Goal: Transaction & Acquisition: Purchase product/service

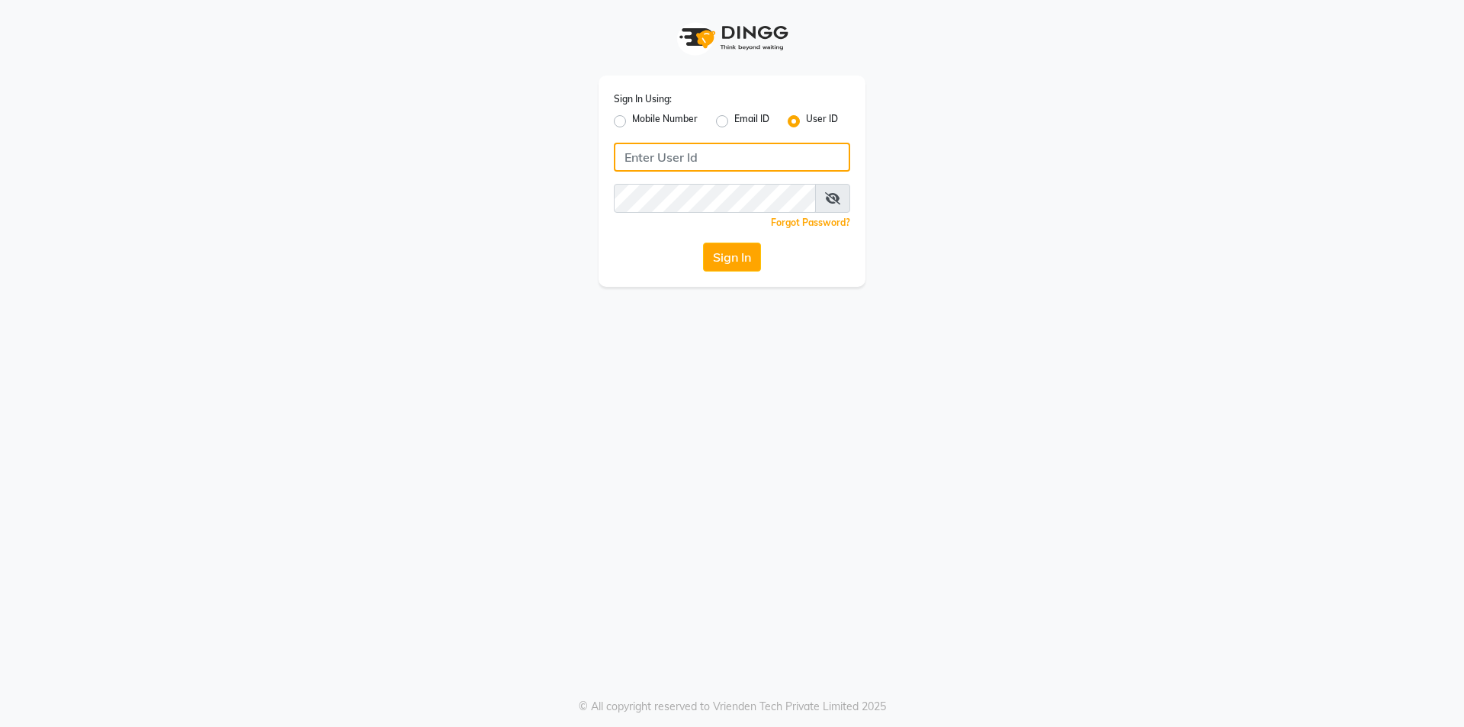
type input "7860000795"
click at [632, 124] on label "Mobile Number" at bounding box center [665, 121] width 66 height 18
click at [632, 122] on input "Mobile Number" at bounding box center [637, 117] width 10 height 10
radio input "true"
radio input "false"
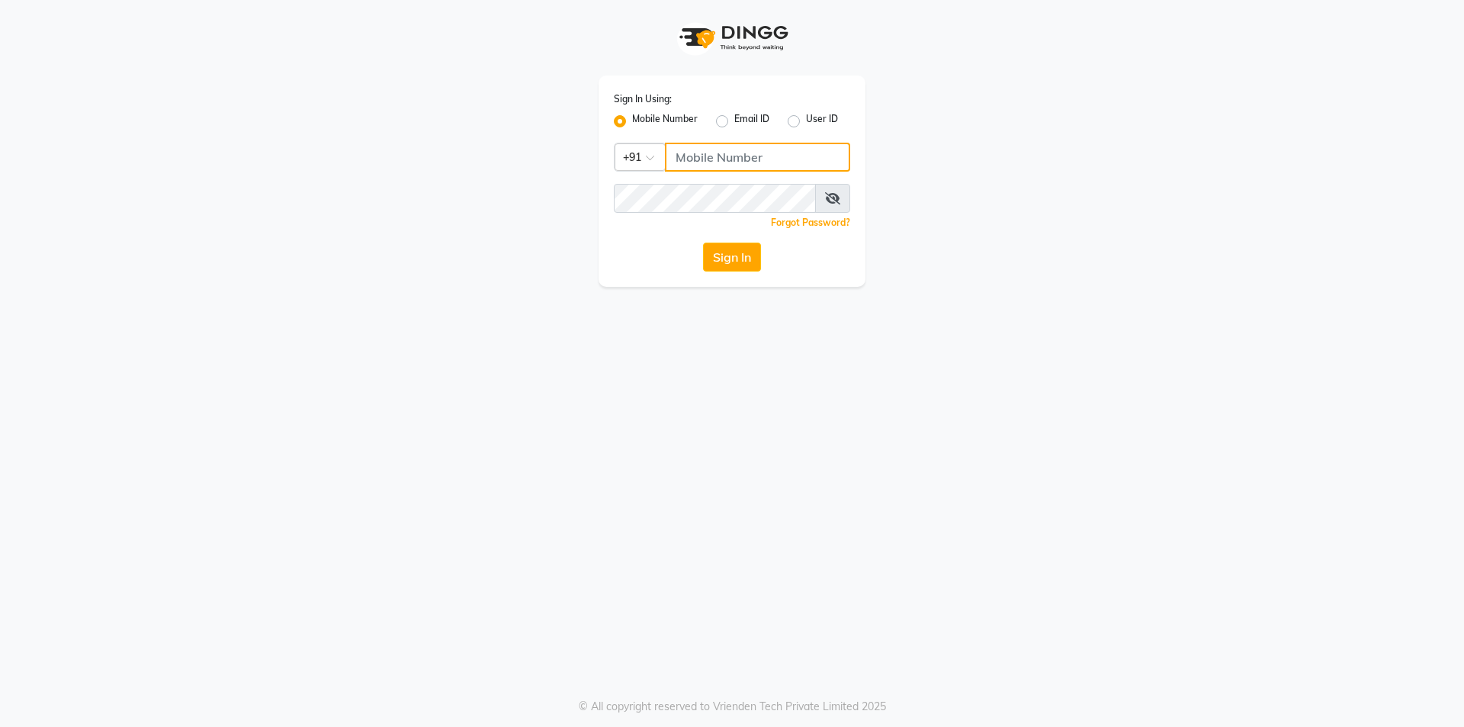
click at [733, 155] on input "Username" at bounding box center [757, 157] width 185 height 29
type input "7860000186"
click at [722, 264] on button "Sign In" at bounding box center [732, 256] width 58 height 29
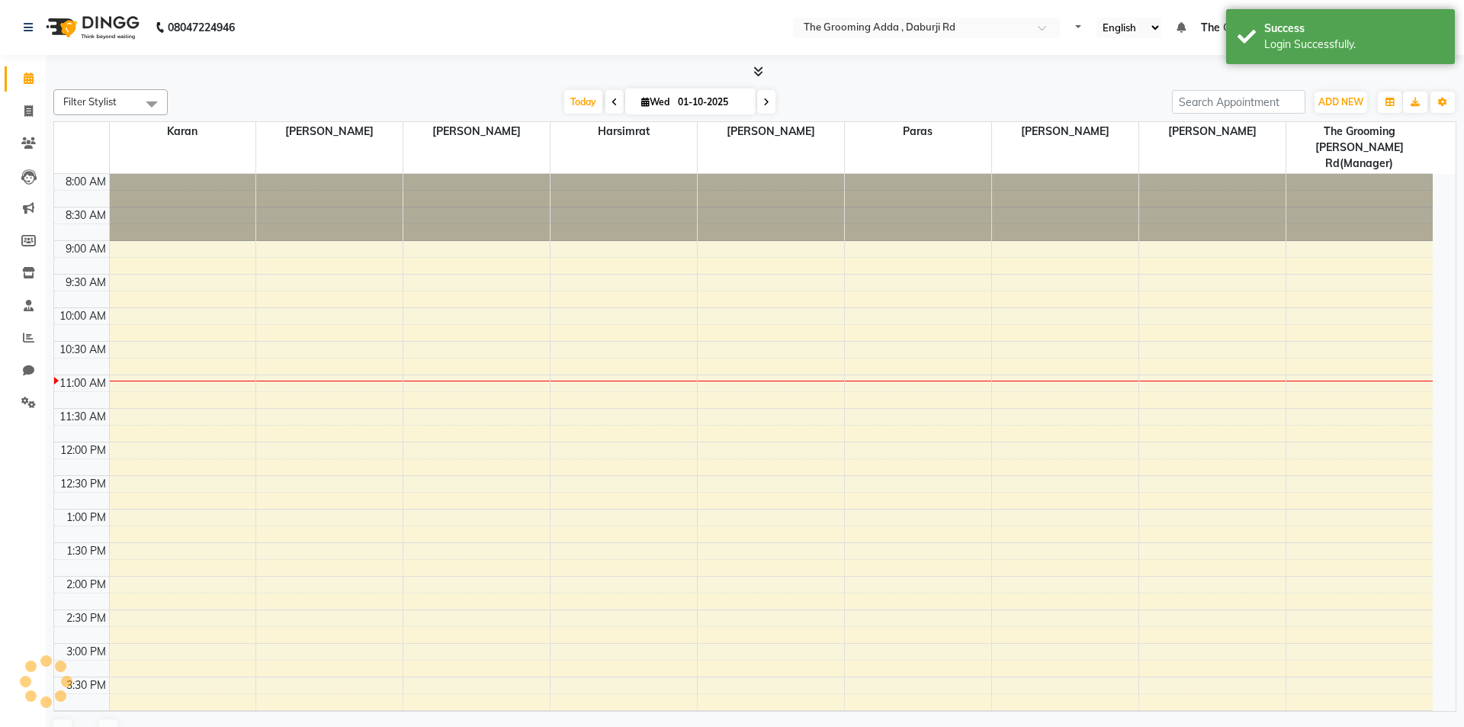
select select "en"
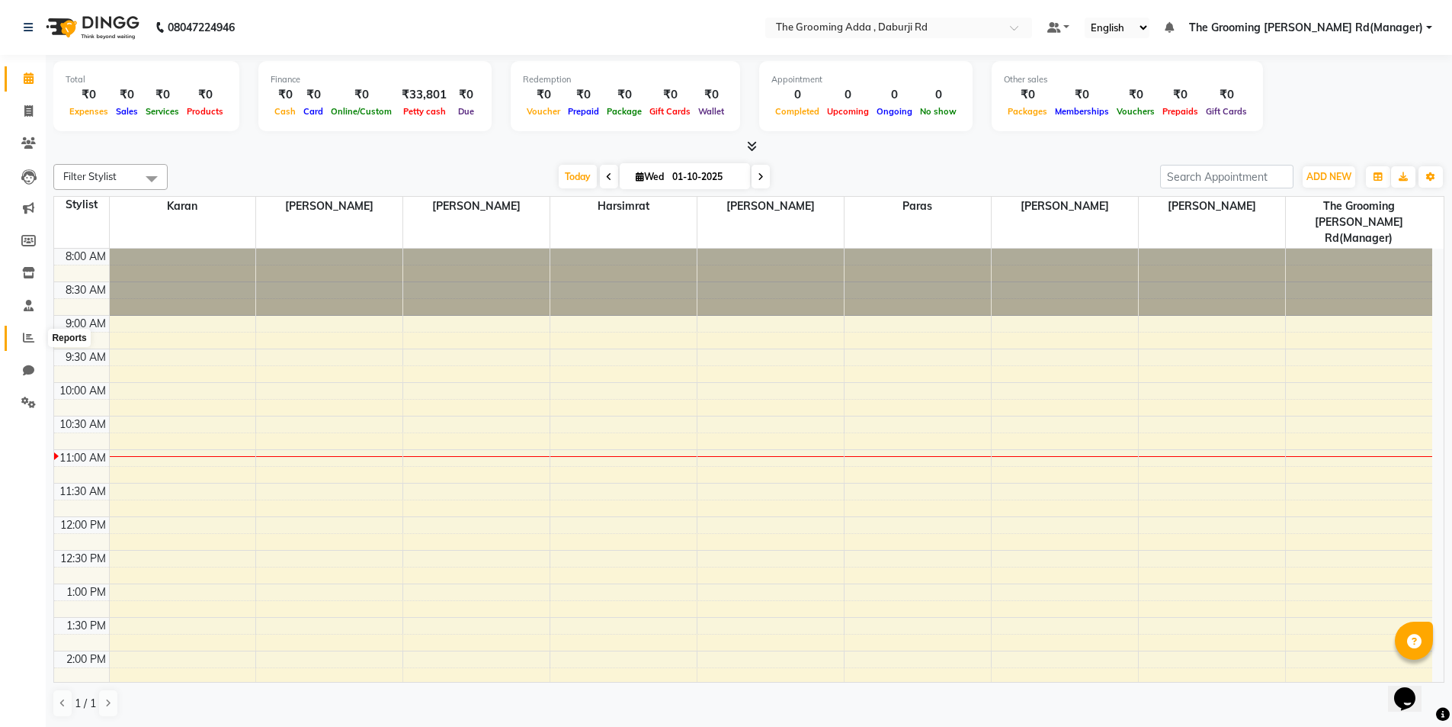
click at [21, 344] on span at bounding box center [28, 338] width 27 height 18
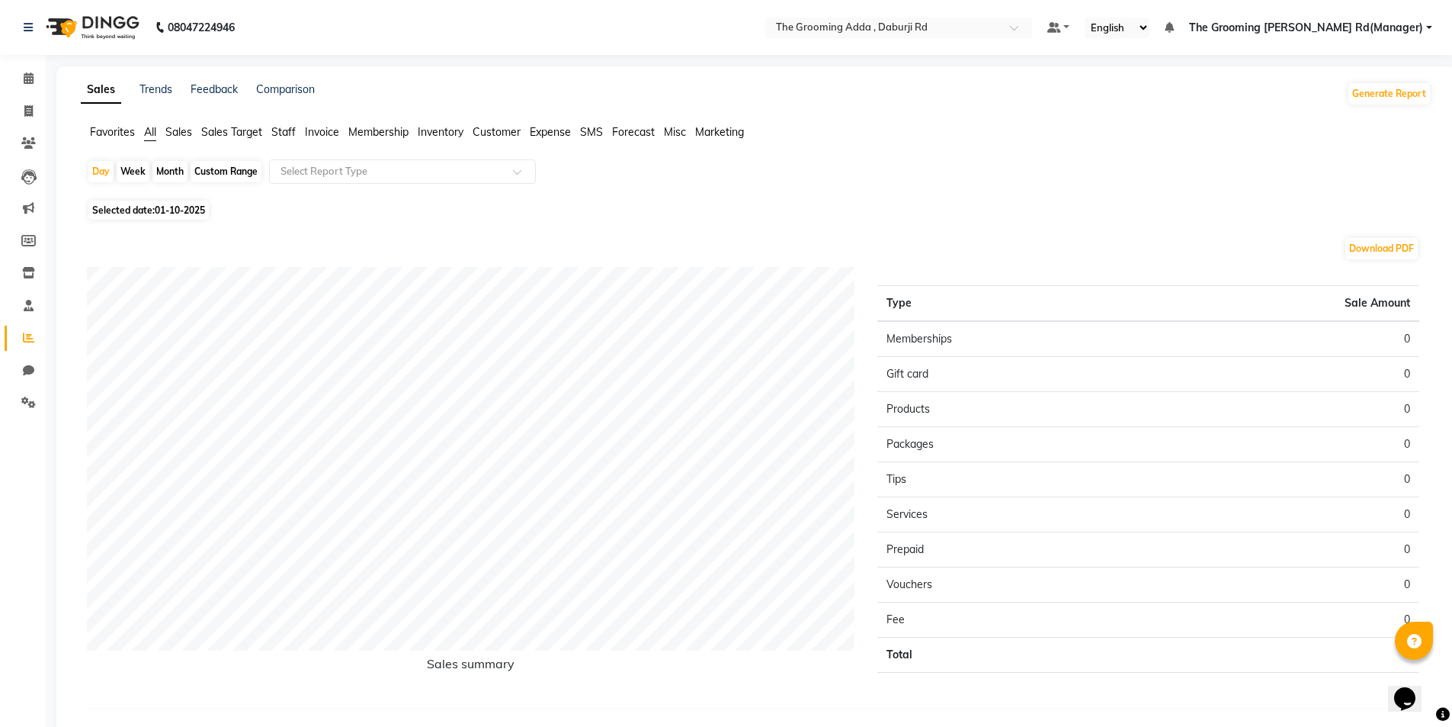
click at [200, 207] on span "01-10-2025" at bounding box center [180, 209] width 50 height 11
select select "10"
select select "2025"
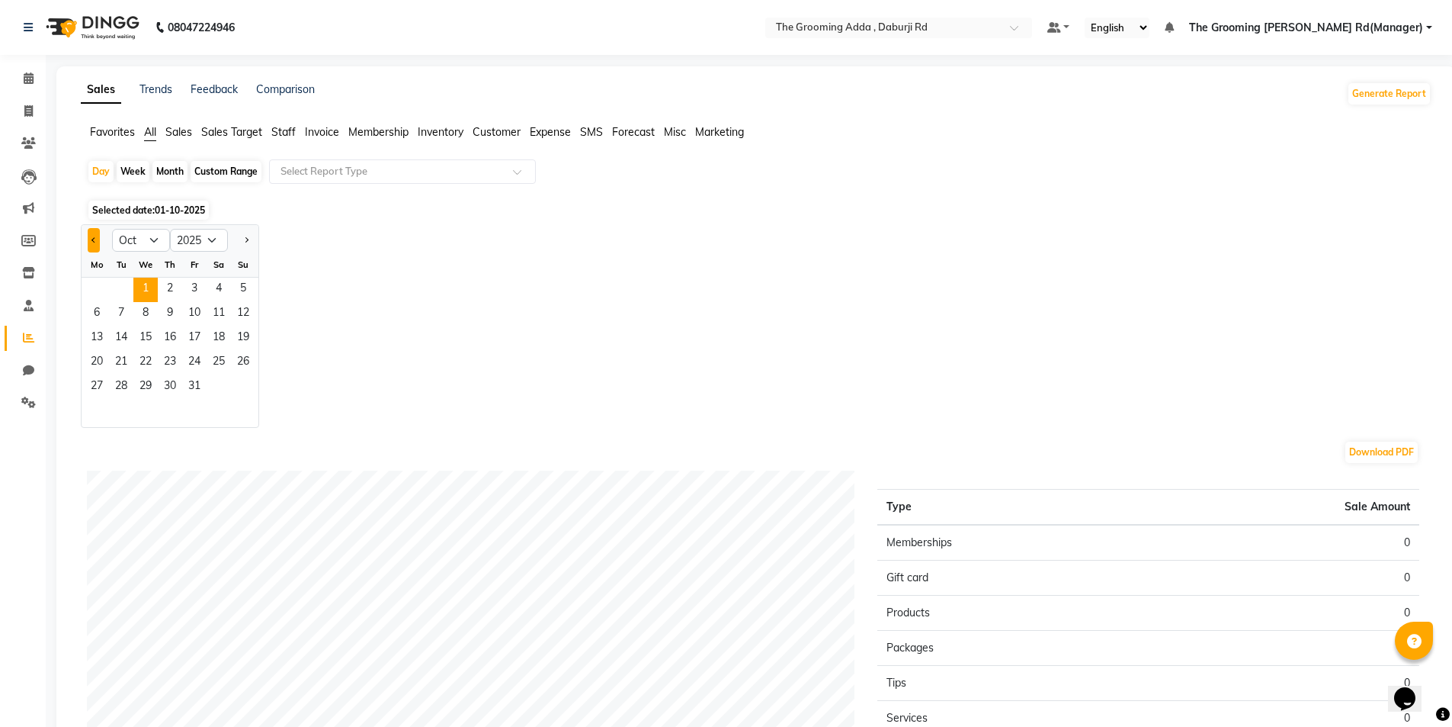
click at [94, 240] on span "Previous month" at bounding box center [93, 238] width 5 height 5
select select "9"
click at [129, 384] on span "30" at bounding box center [121, 387] width 24 height 24
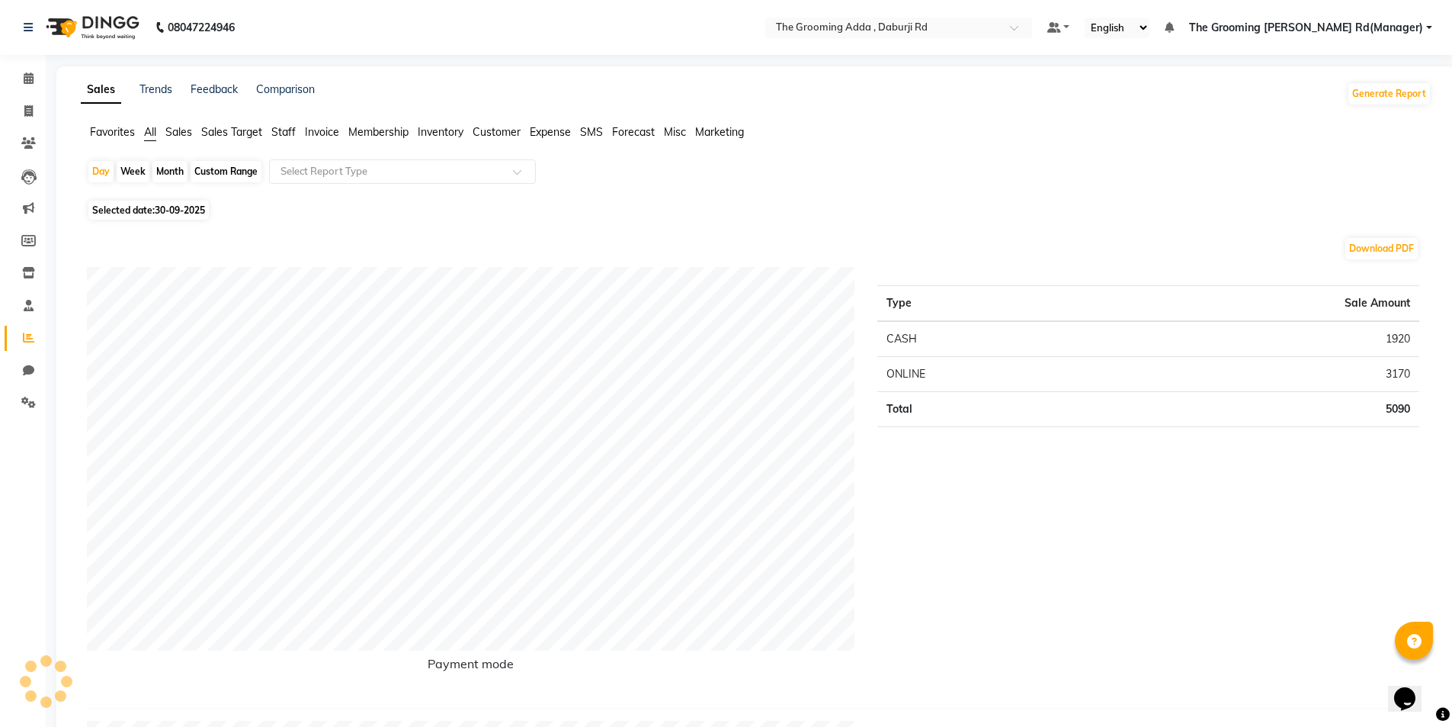
click at [1096, 483] on div "Type Sale Amount CASH 1920 ONLINE 3170 Total 5090" at bounding box center [1148, 481] width 565 height 428
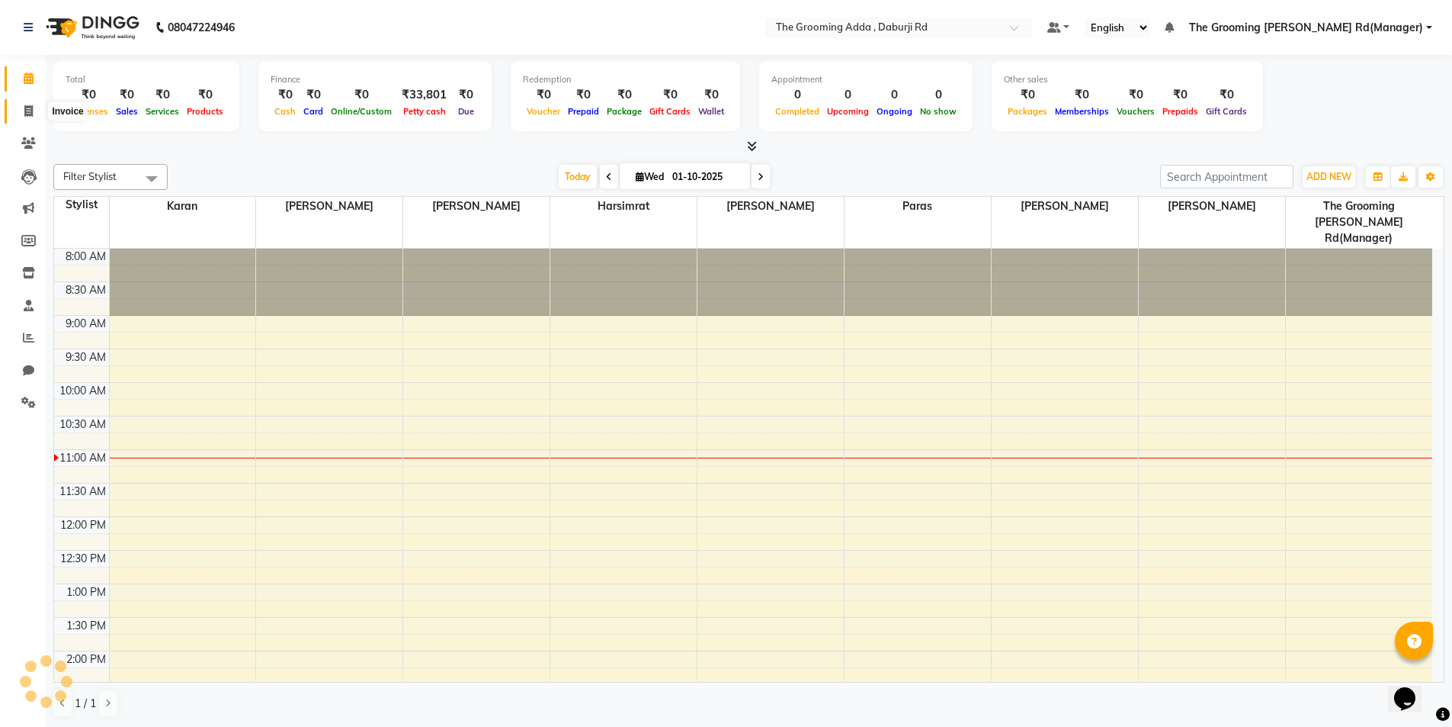
click at [27, 115] on span at bounding box center [28, 112] width 27 height 18
select select "service"
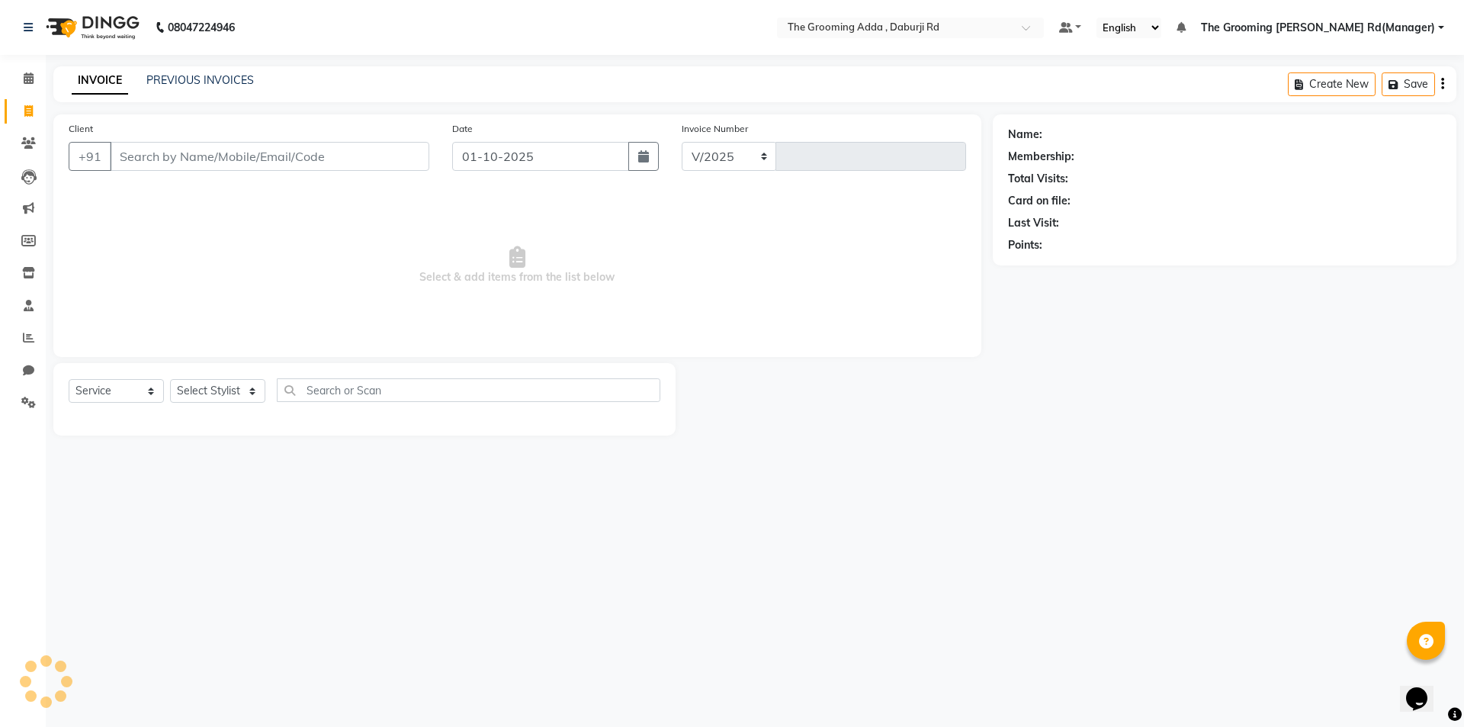
select select "8001"
type input "2411"
click at [194, 156] on input "Client" at bounding box center [269, 156] width 319 height 29
type input "6284652091"
click at [396, 163] on span "Add Client" at bounding box center [390, 156] width 60 height 15
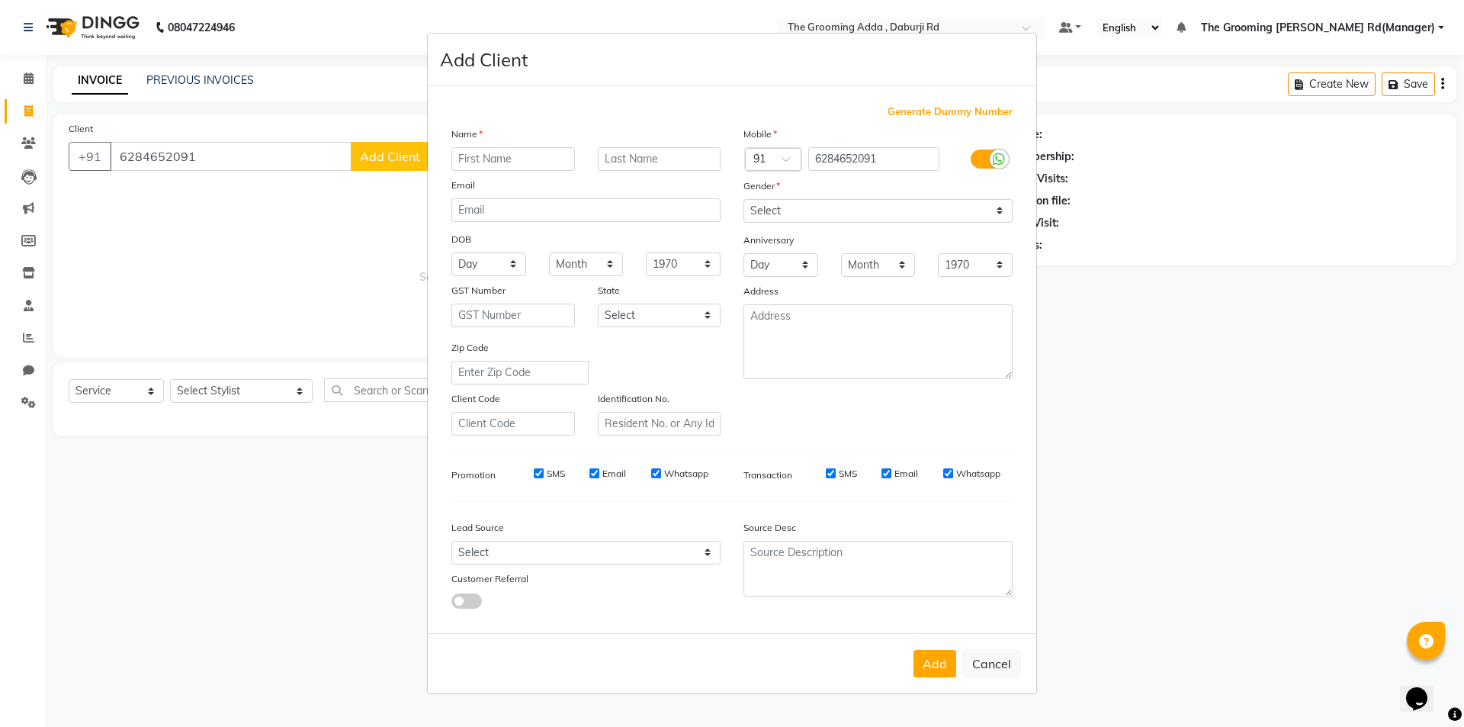
click at [522, 165] on input "text" at bounding box center [513, 159] width 124 height 24
type input "[PERSON_NAME]"
click at [770, 218] on select "Select [DEMOGRAPHIC_DATA] [DEMOGRAPHIC_DATA] Other Prefer Not To Say" at bounding box center [877, 211] width 269 height 24
select select "[DEMOGRAPHIC_DATA]"
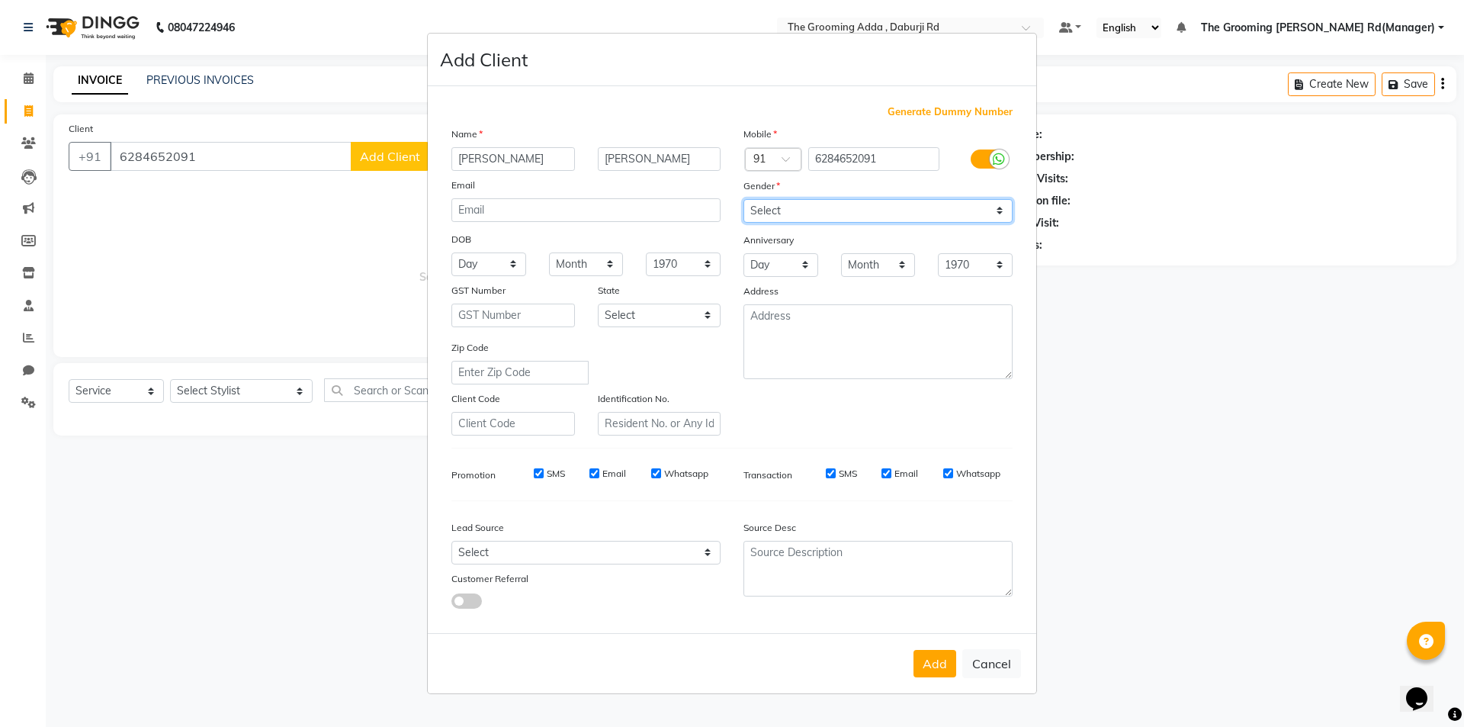
click at [743, 199] on select "Select [DEMOGRAPHIC_DATA] [DEMOGRAPHIC_DATA] Other Prefer Not To Say" at bounding box center [877, 211] width 269 height 24
click at [918, 653] on button "Add" at bounding box center [934, 663] width 43 height 27
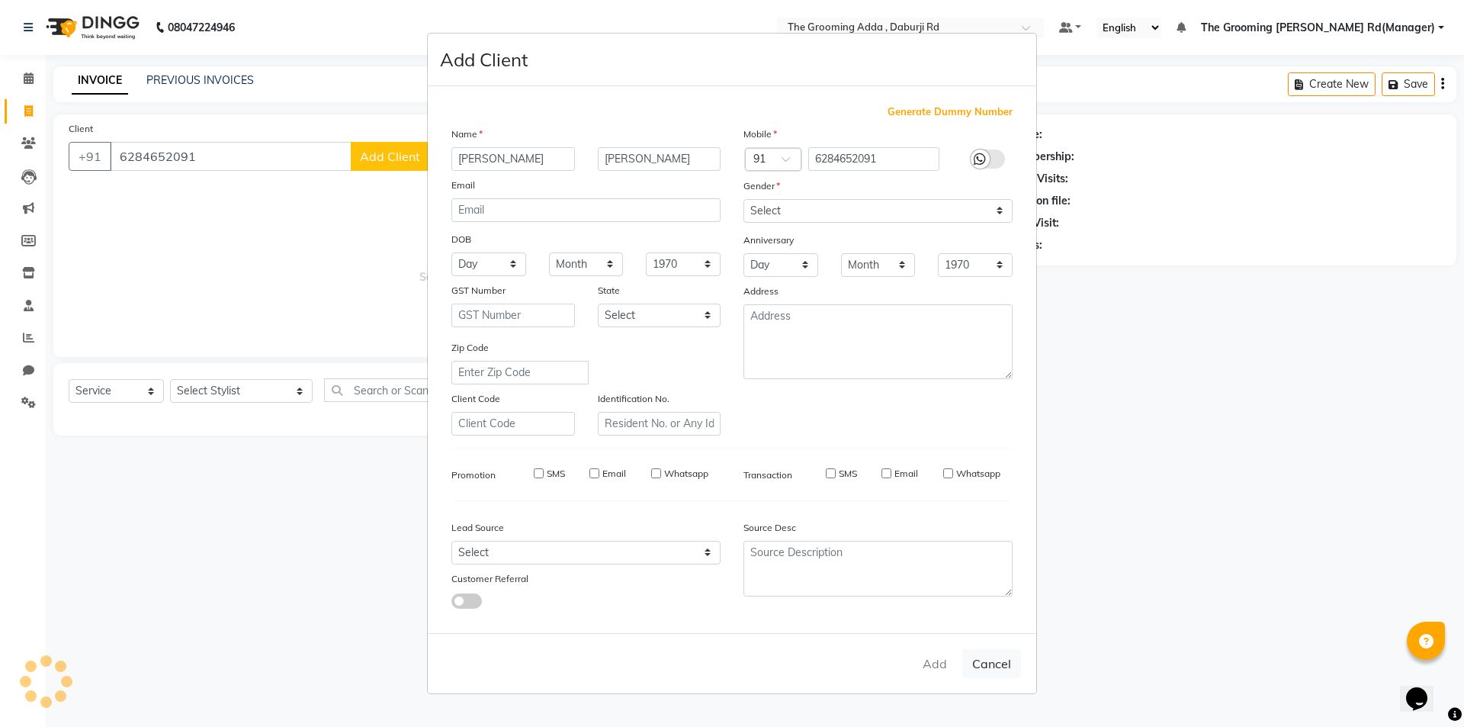
select select
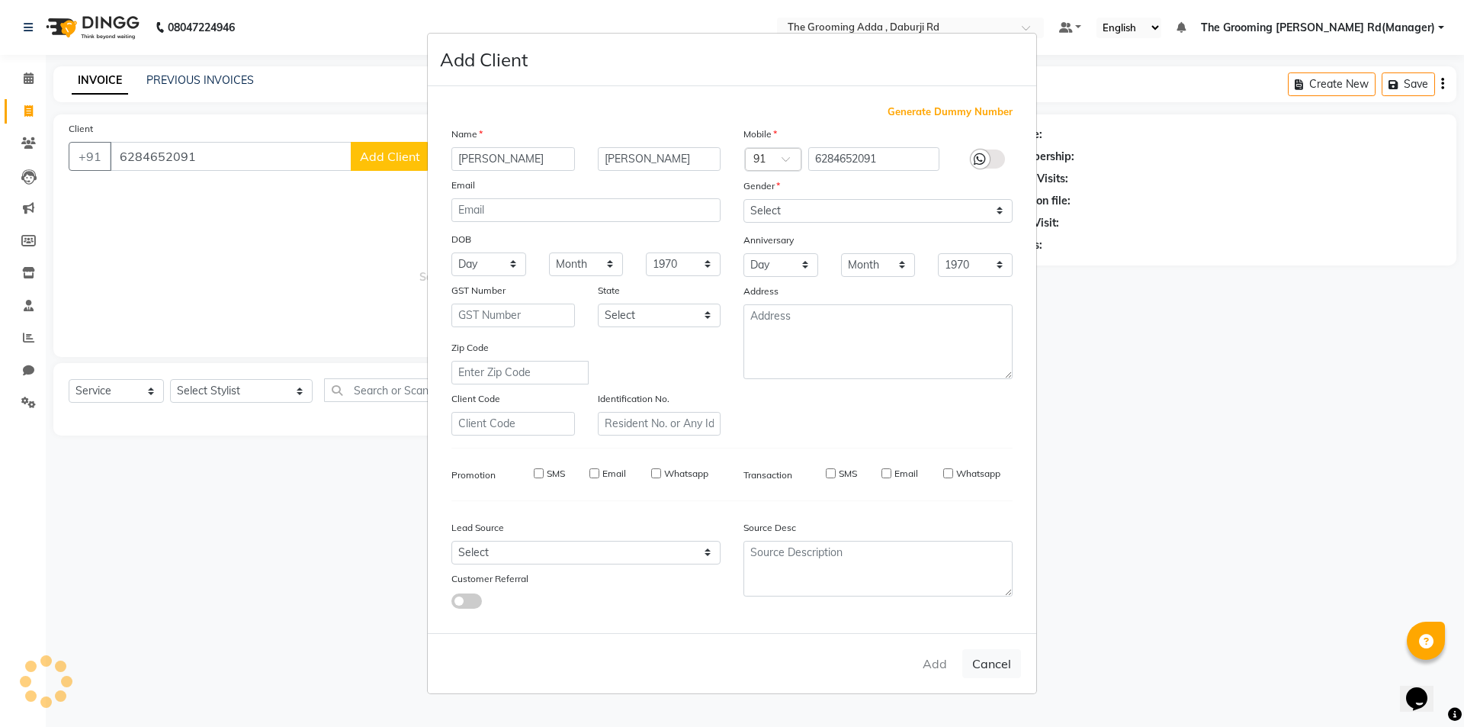
select select
checkbox input "false"
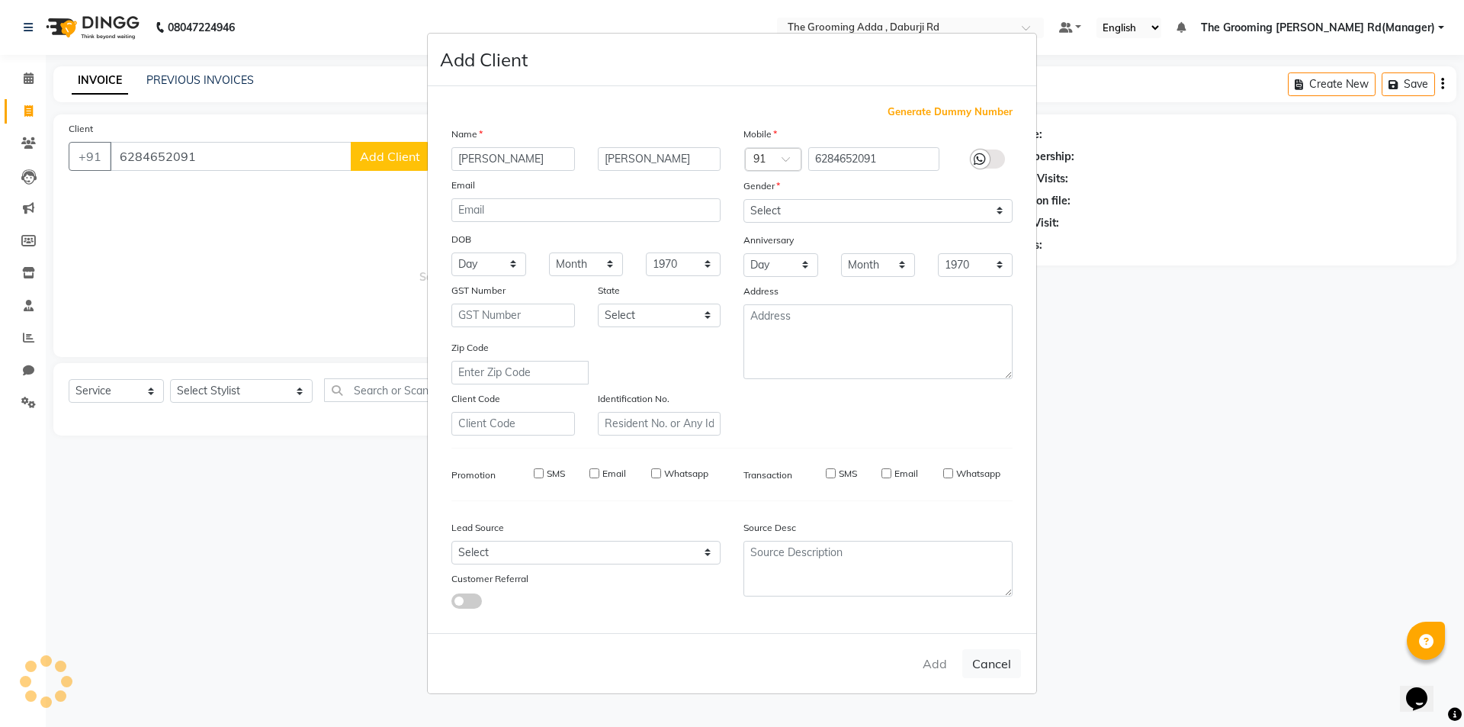
checkbox input "false"
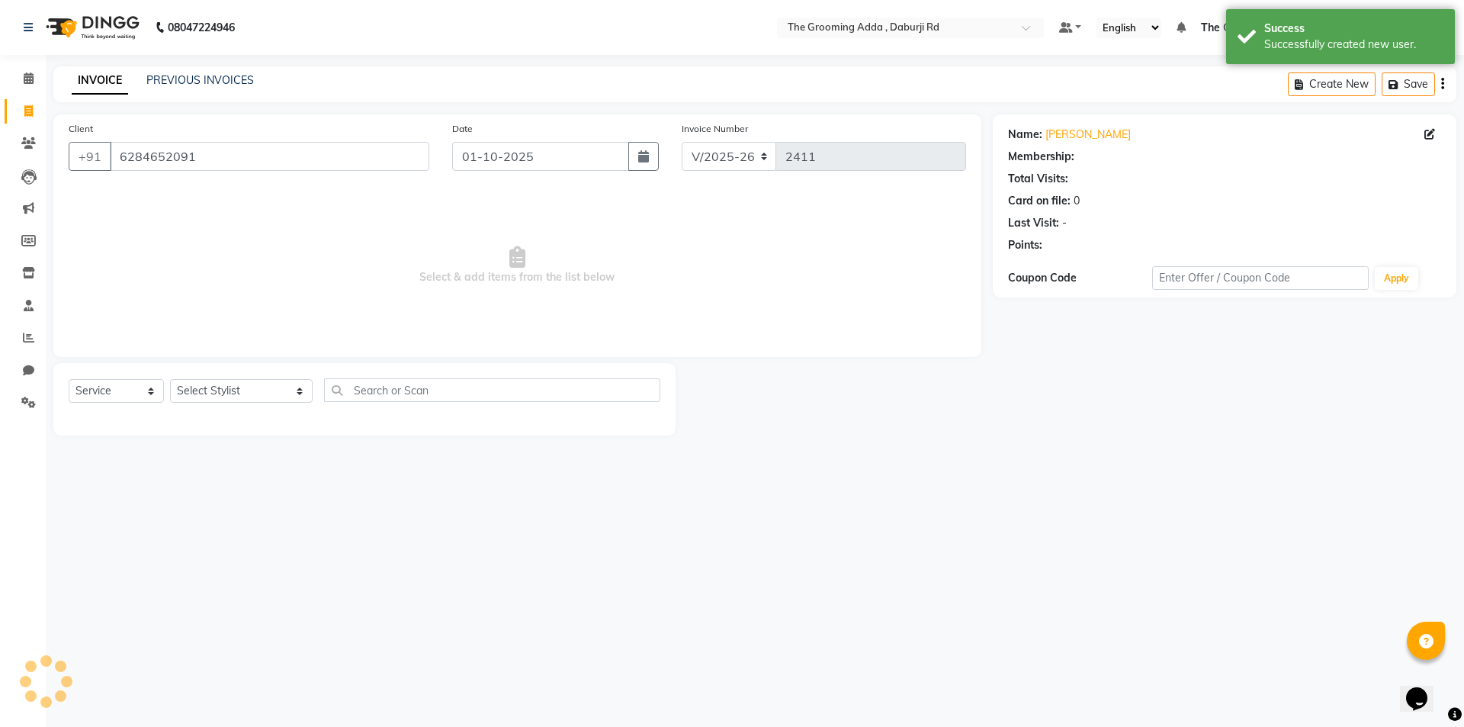
select select "1: Object"
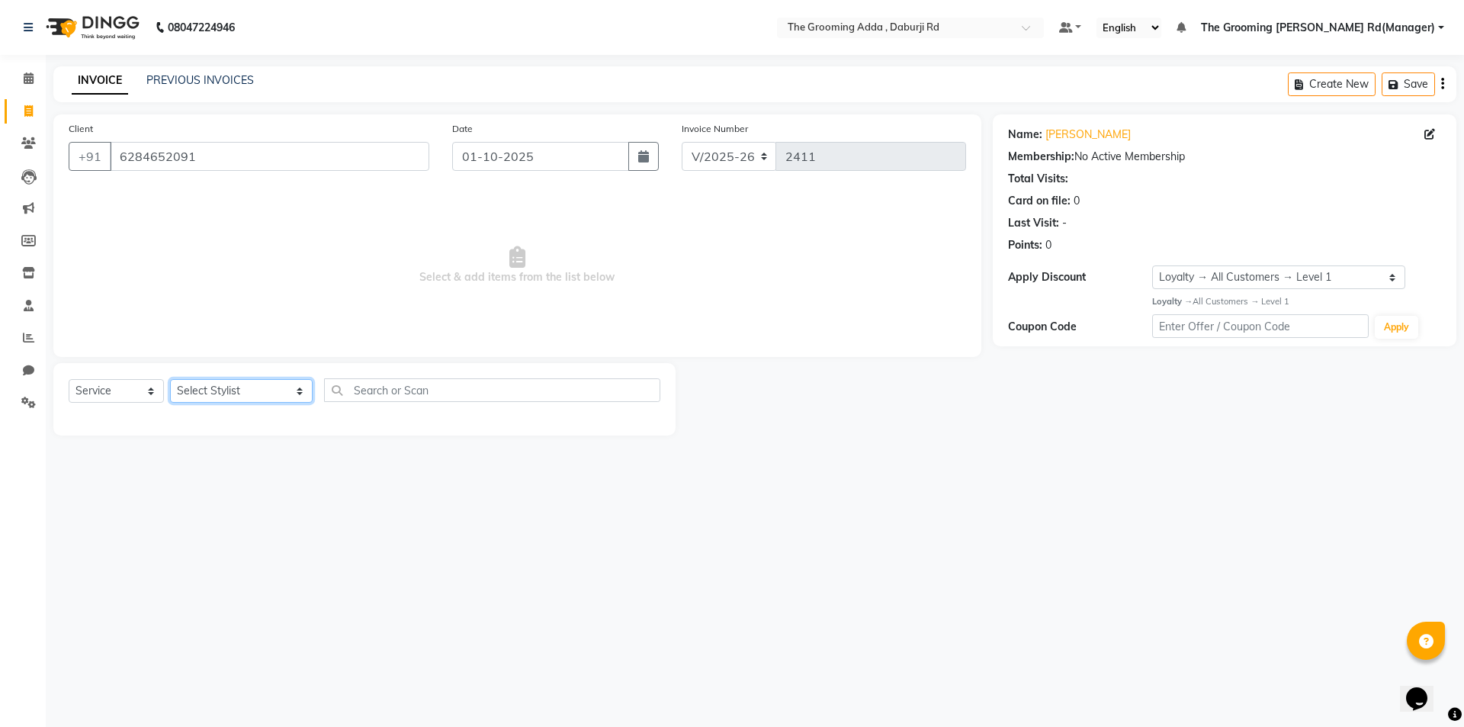
click at [249, 392] on select "Select Stylist [PERSON_NAME] [PERSON_NAME] [PERSON_NAME] [PERSON_NAME] [PERSON_…" at bounding box center [241, 391] width 143 height 24
select select "79355"
click at [170, 379] on select "Select Stylist [PERSON_NAME] [PERSON_NAME] [PERSON_NAME] [PERSON_NAME] [PERSON_…" at bounding box center [241, 391] width 143 height 24
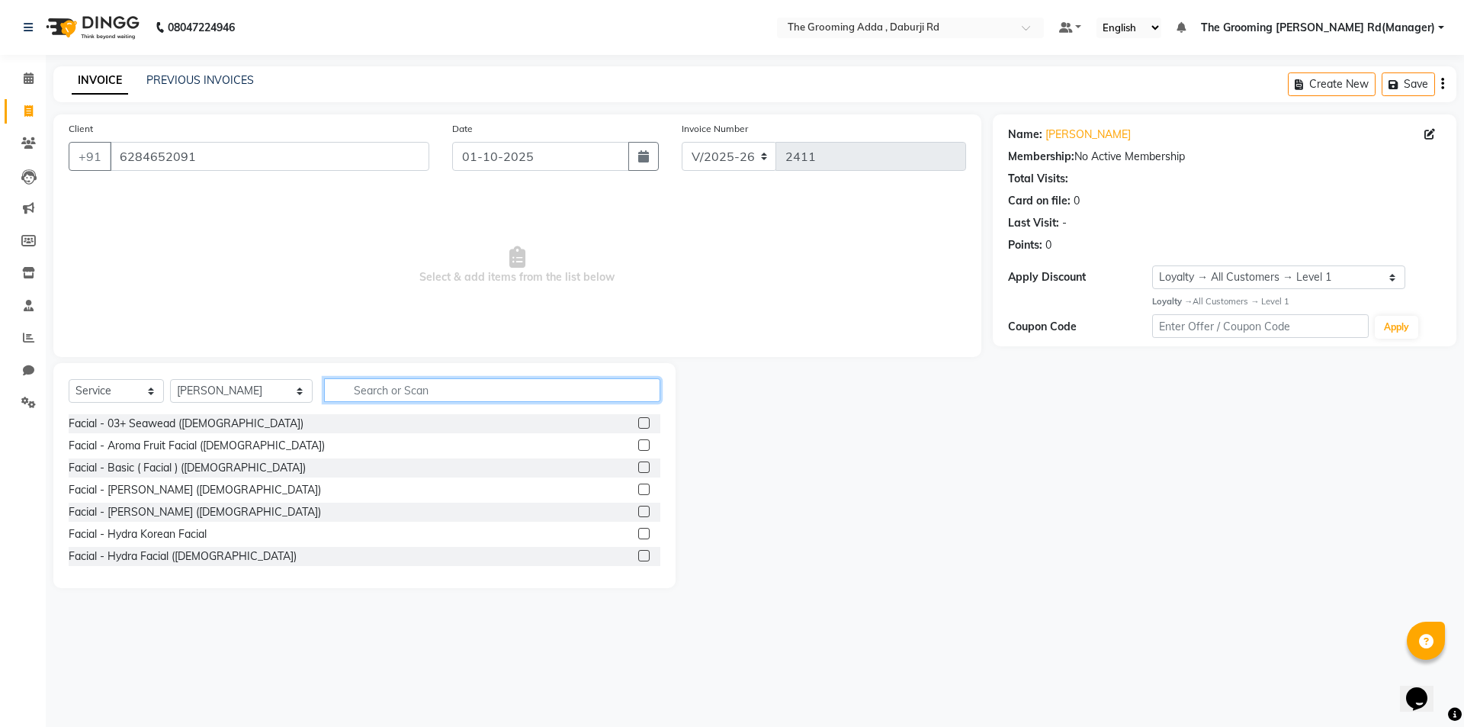
click at [357, 390] on input "text" at bounding box center [492, 390] width 336 height 24
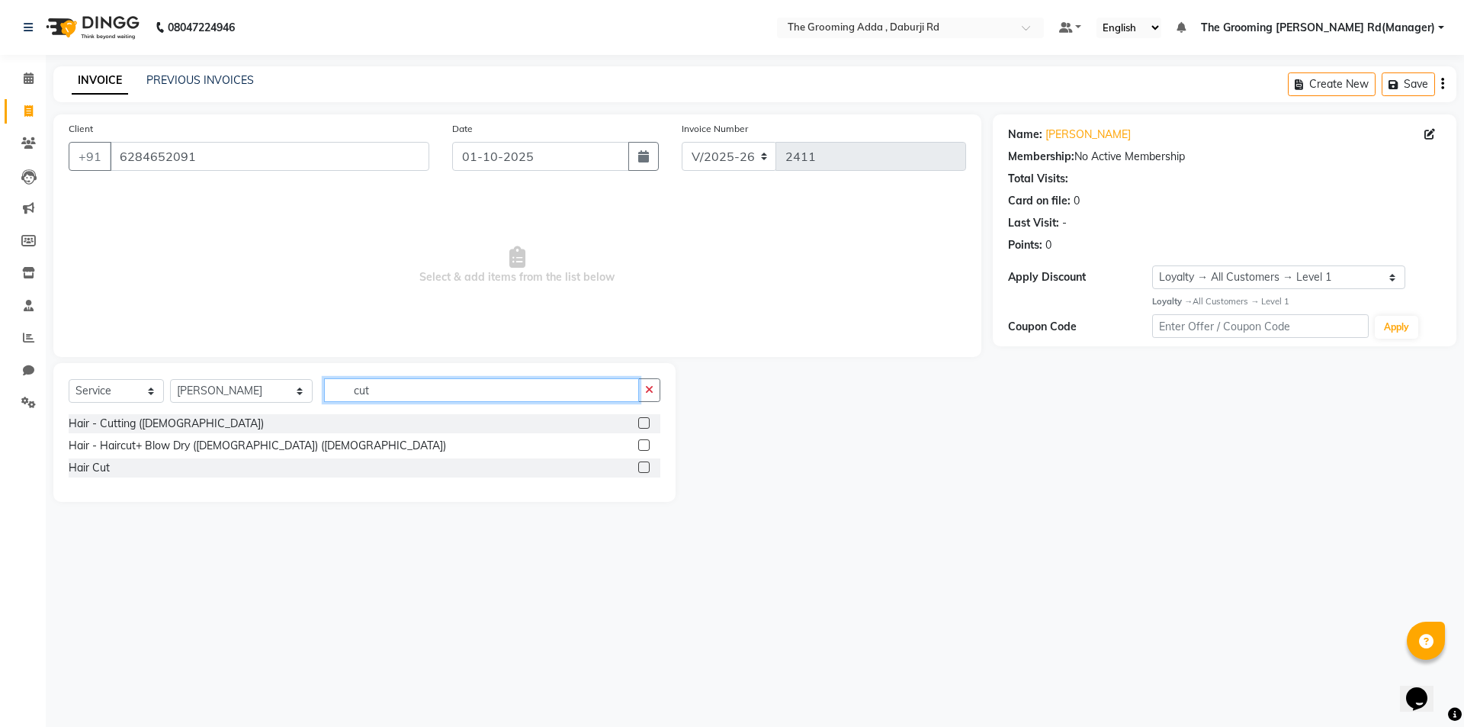
type input "cut"
click at [643, 420] on label at bounding box center [643, 422] width 11 height 11
click at [643, 420] on input "checkbox" at bounding box center [643, 424] width 10 height 10
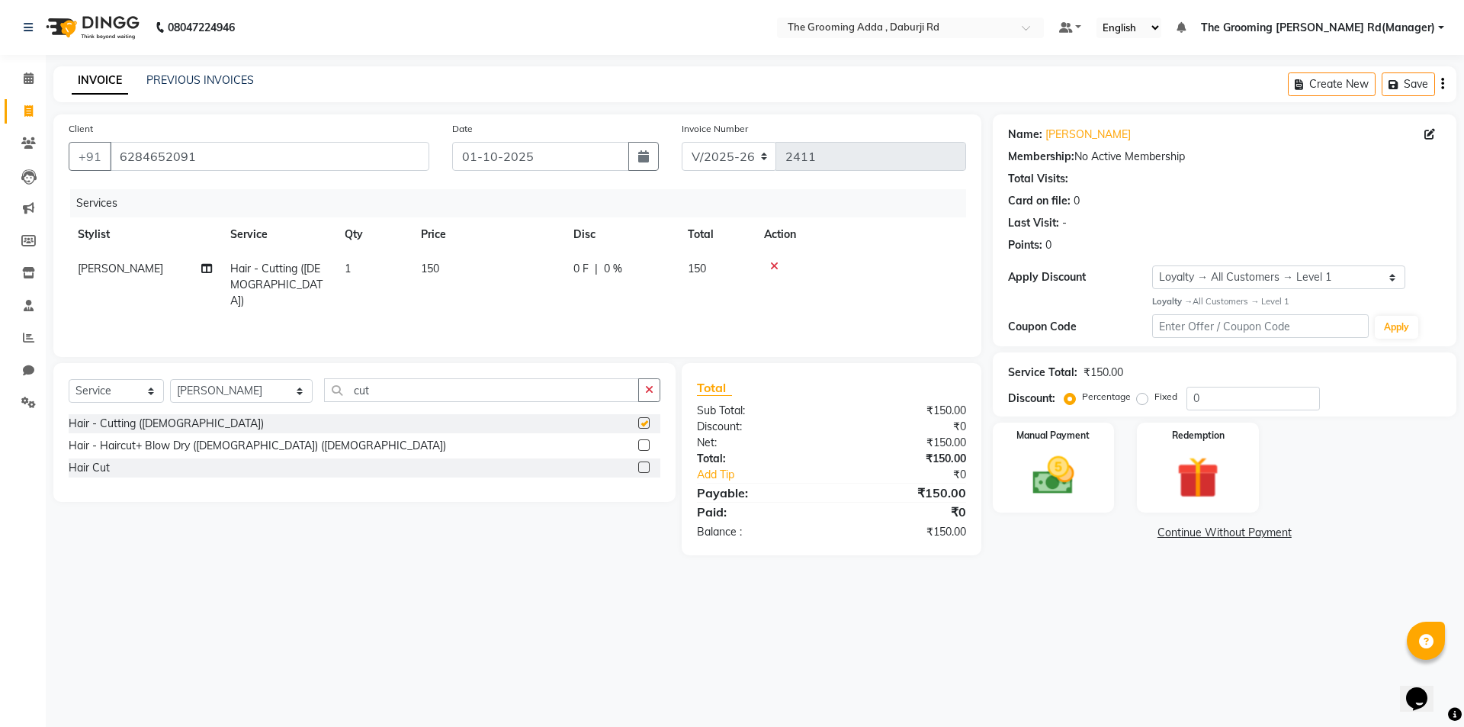
checkbox input "false"
click at [1031, 460] on img at bounding box center [1053, 476] width 71 height 50
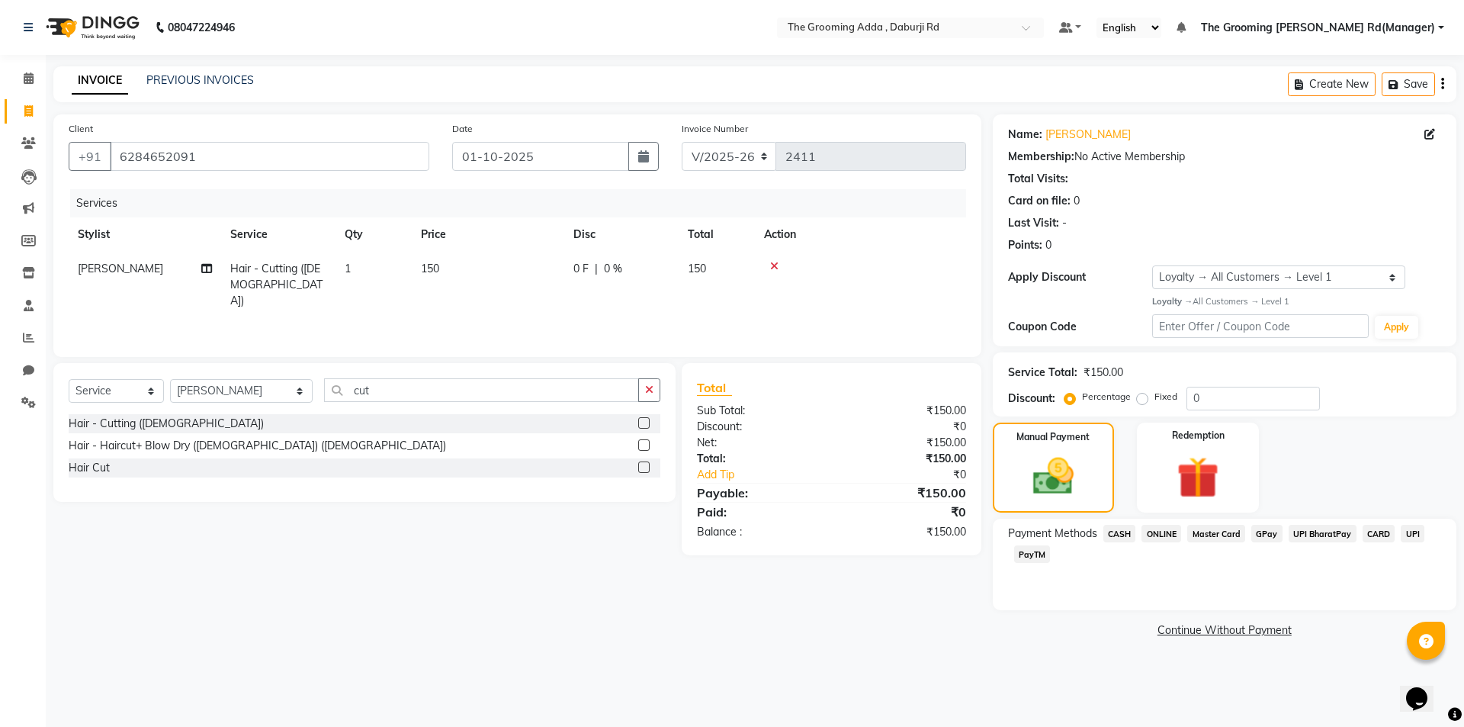
click at [1164, 532] on span "ONLINE" at bounding box center [1161, 534] width 40 height 18
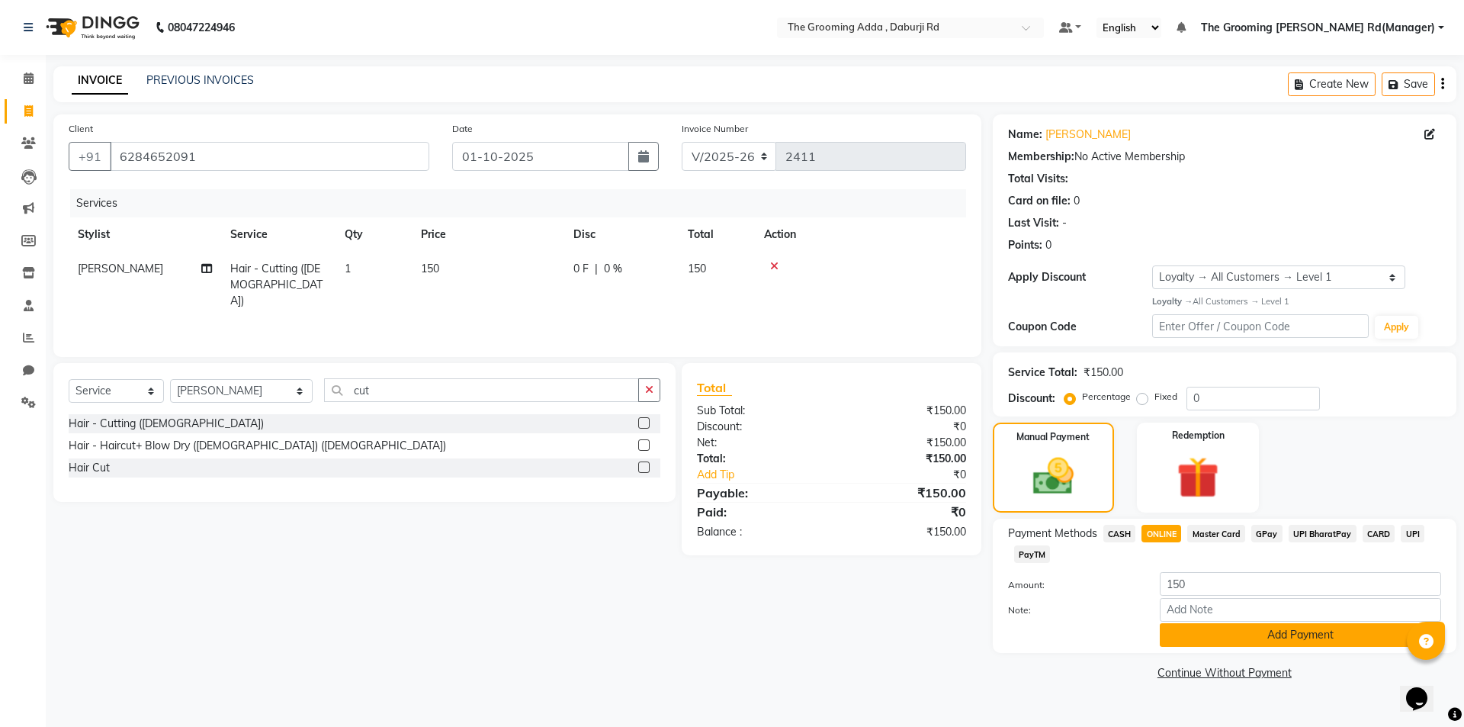
click at [1187, 634] on button "Add Payment" at bounding box center [1300, 635] width 281 height 24
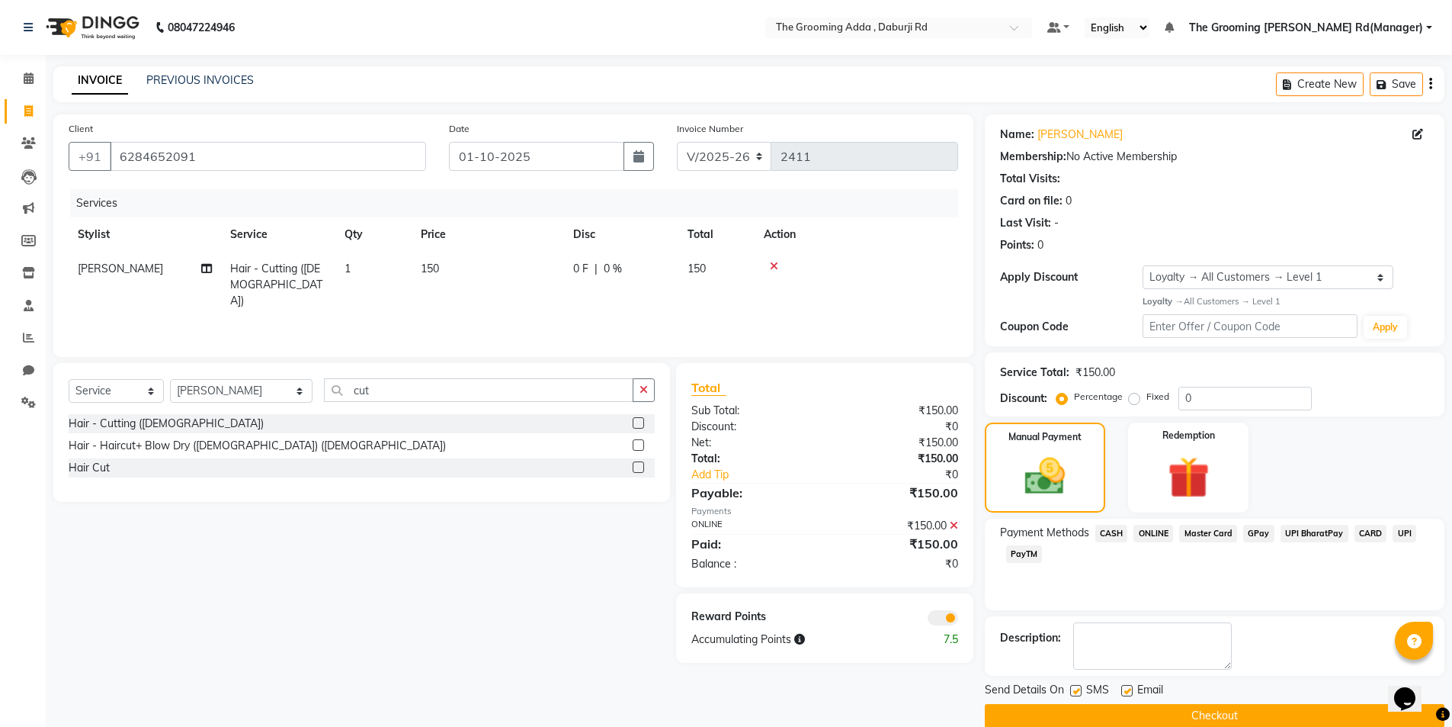
click at [1128, 690] on label at bounding box center [1126, 690] width 11 height 11
click at [1128, 690] on input "checkbox" at bounding box center [1126, 691] width 10 height 10
checkbox input "false"
click at [1070, 688] on label at bounding box center [1075, 690] width 11 height 11
click at [1070, 688] on input "checkbox" at bounding box center [1075, 691] width 10 height 10
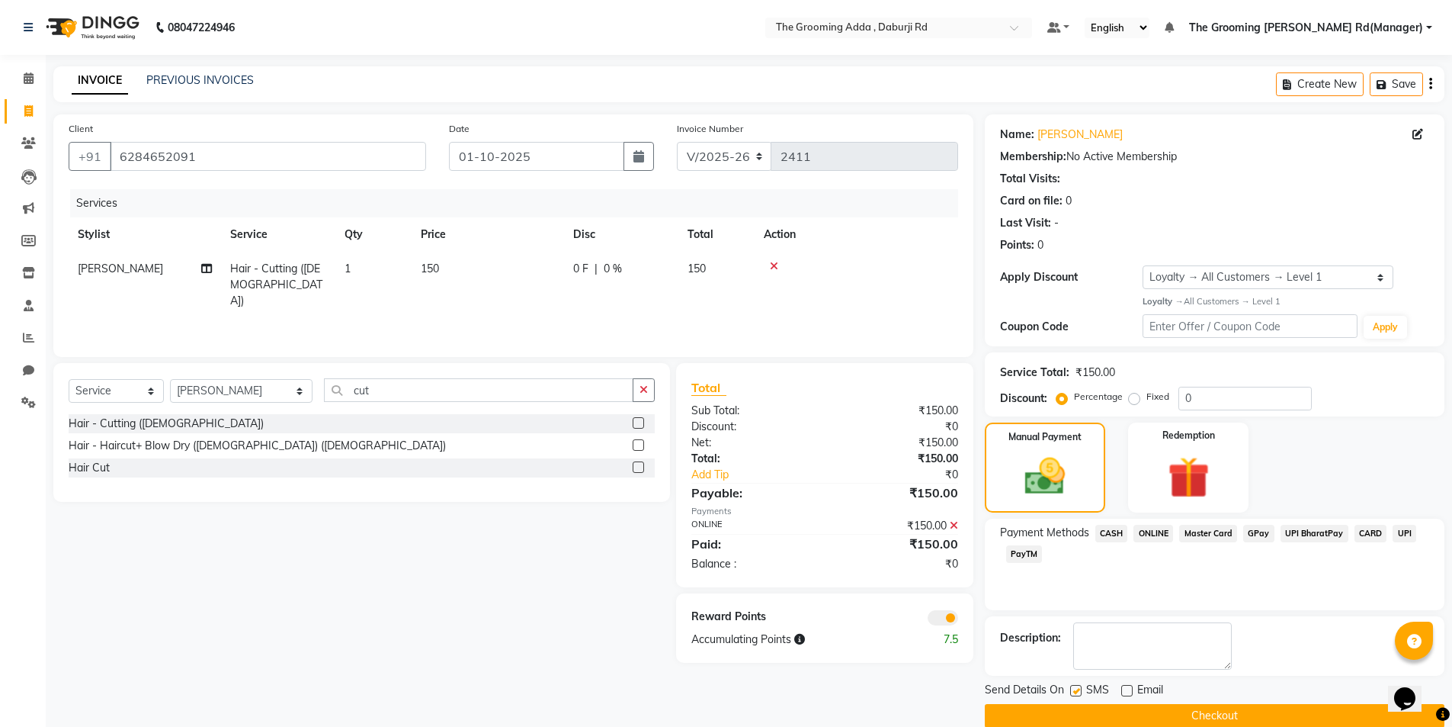
checkbox input "false"
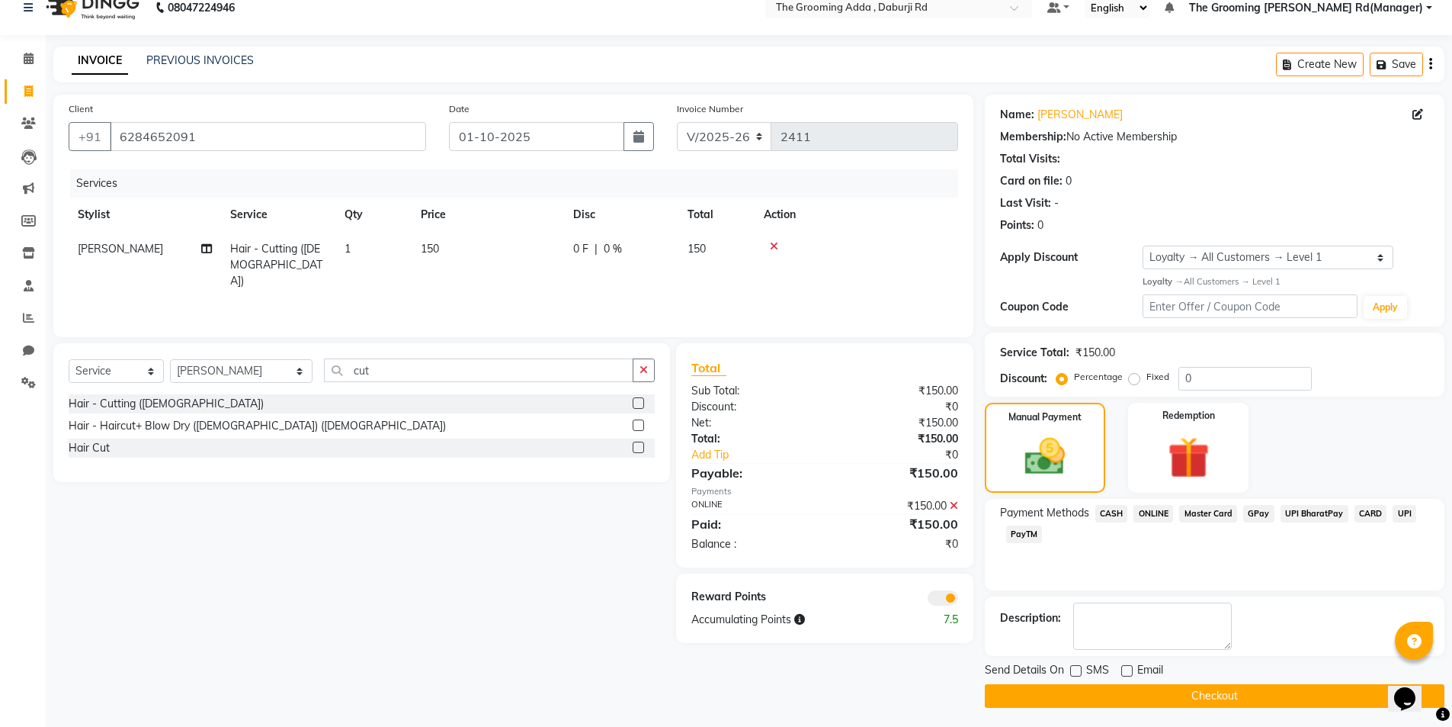
scroll to position [24, 0]
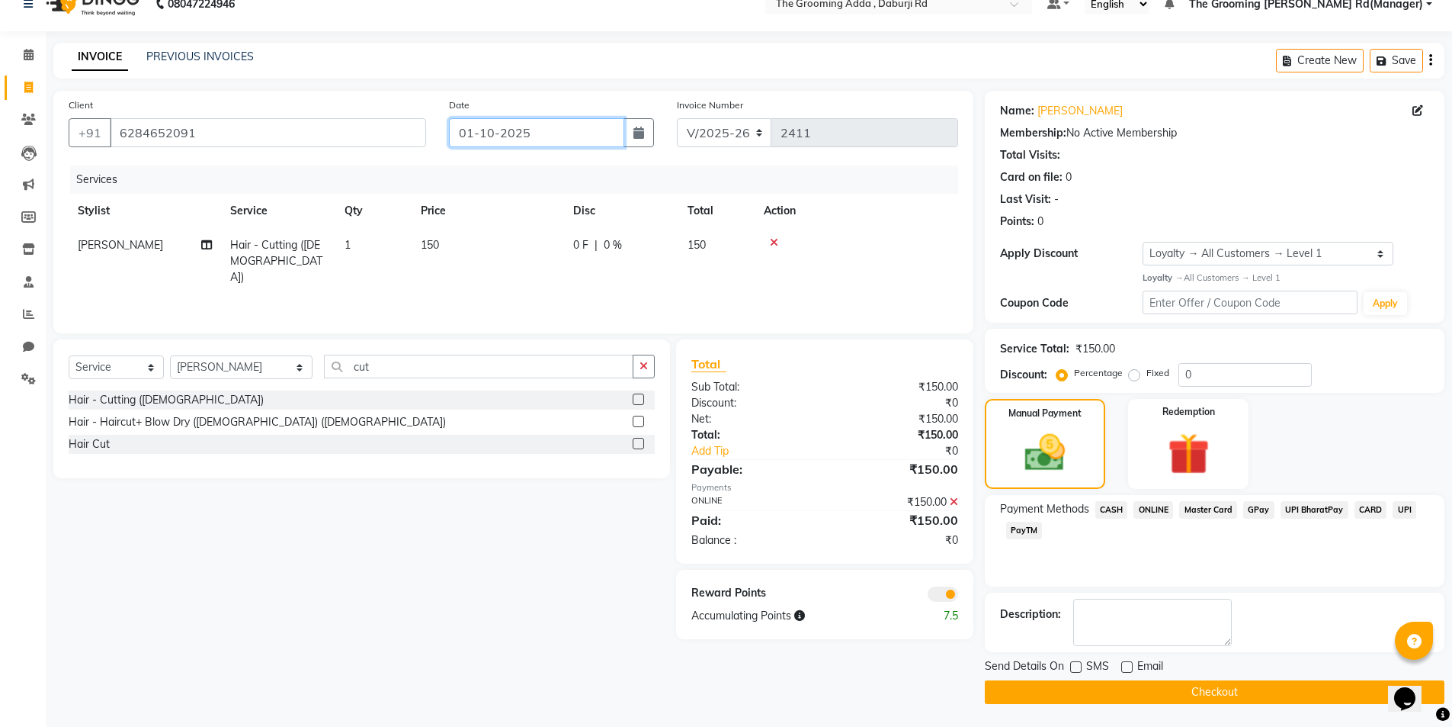
click at [515, 133] on input "01-10-2025" at bounding box center [536, 132] width 175 height 29
select select "10"
select select "2025"
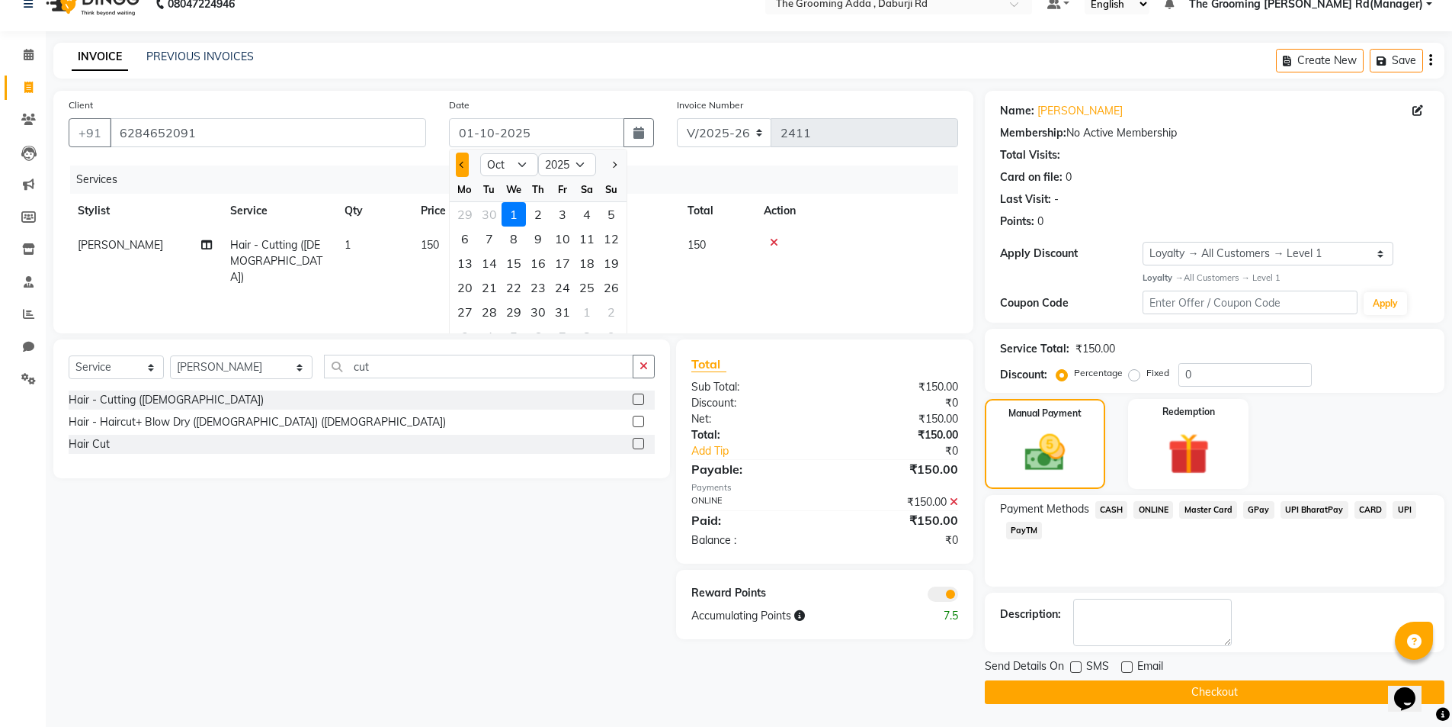
click at [460, 173] on button "Previous month" at bounding box center [462, 164] width 13 height 24
select select "9"
click at [495, 317] on div "30" at bounding box center [489, 312] width 24 height 24
type input "30-09-2025"
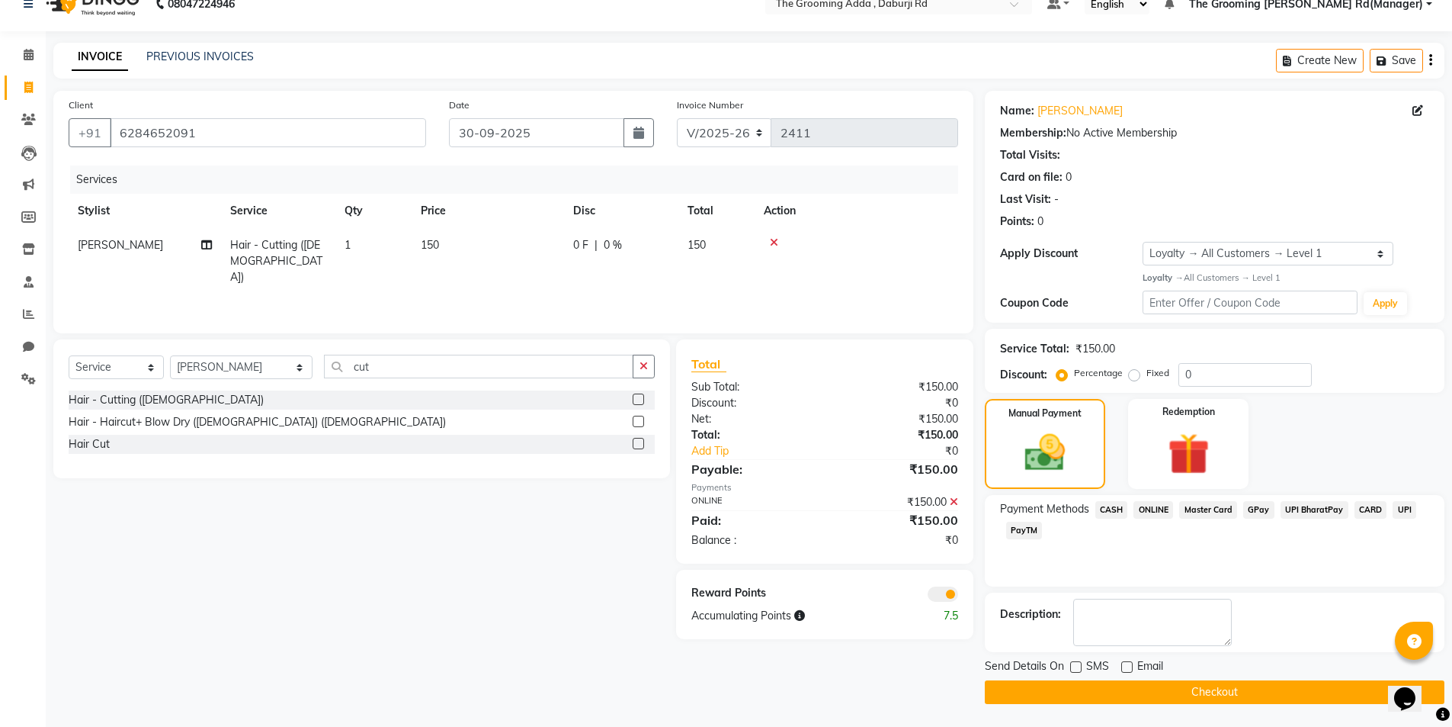
click at [1177, 695] on button "Checkout" at bounding box center [1215, 692] width 460 height 24
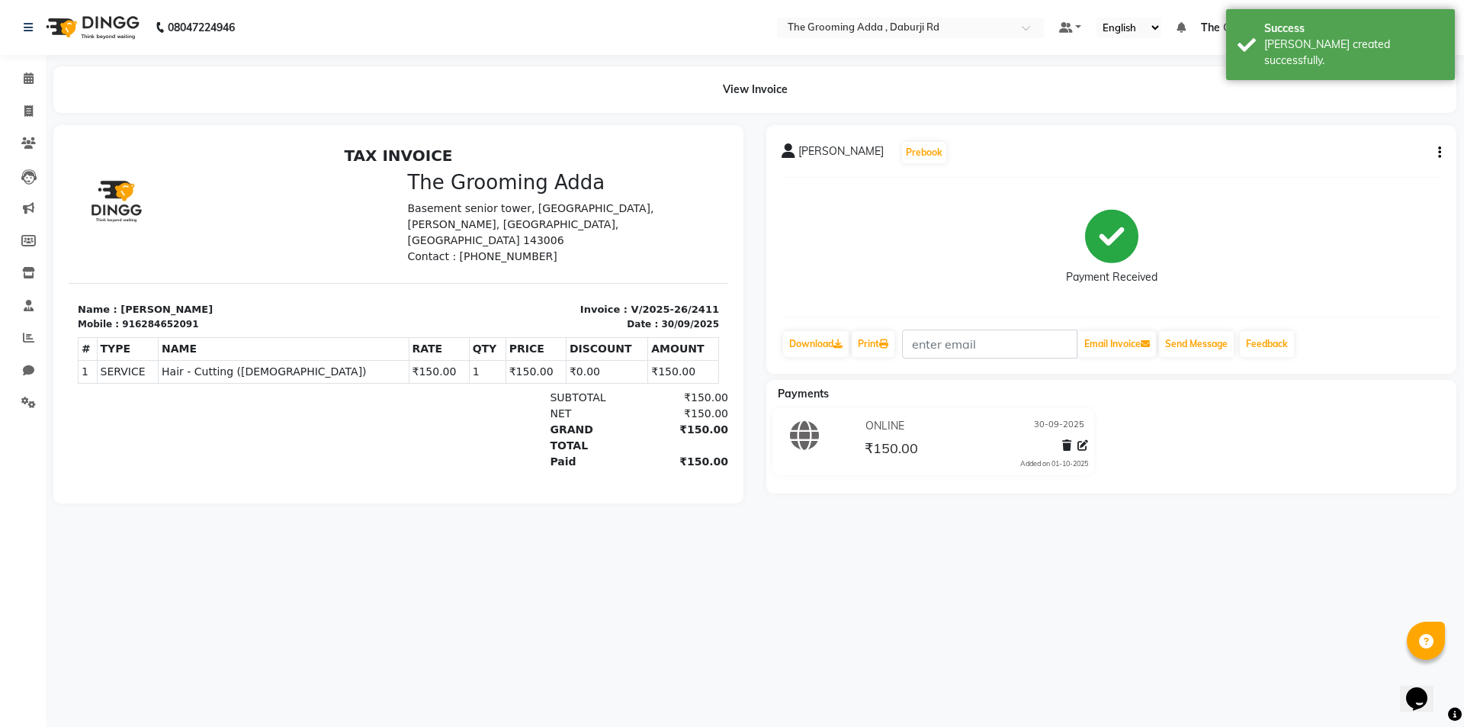
select select "service"
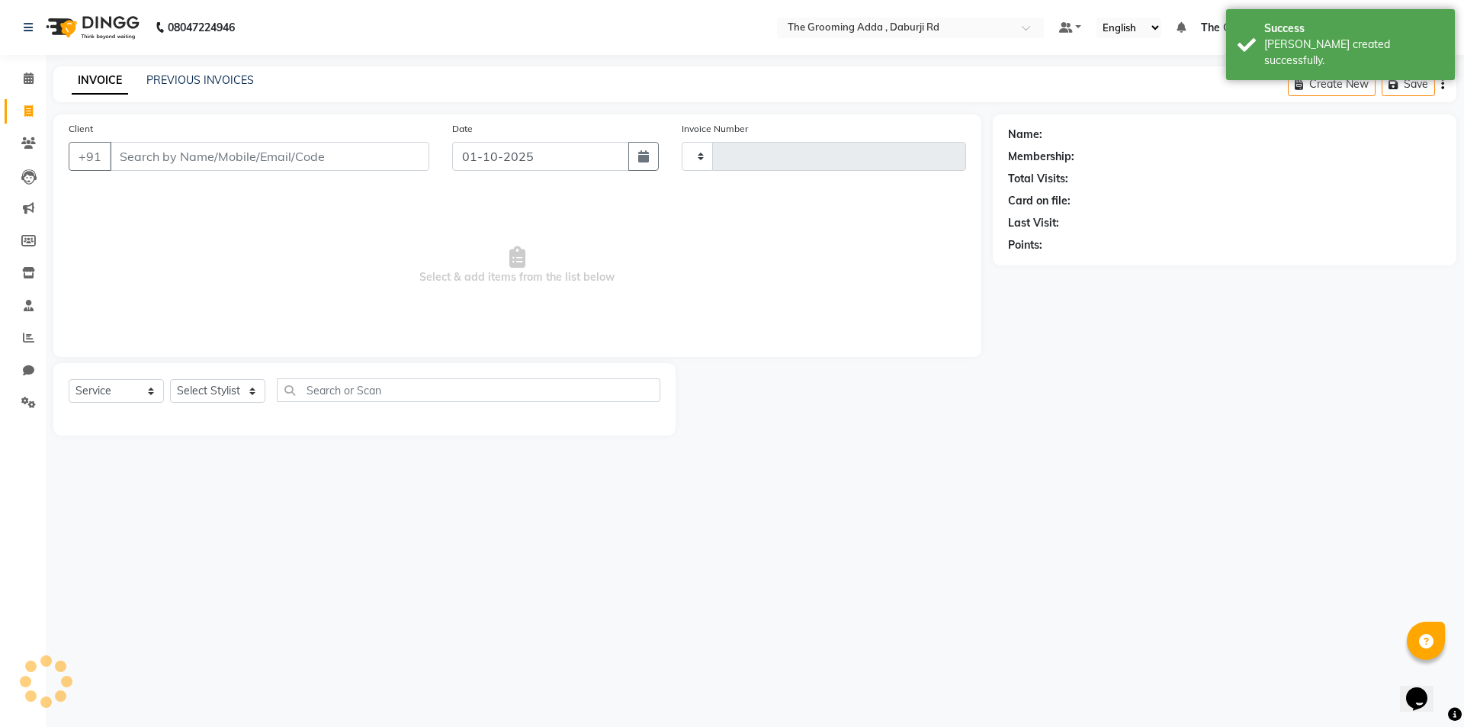
type input "2412"
select select "8001"
click at [167, 151] on input "Client" at bounding box center [269, 156] width 319 height 29
paste input "9815170452"
type input "9815170452"
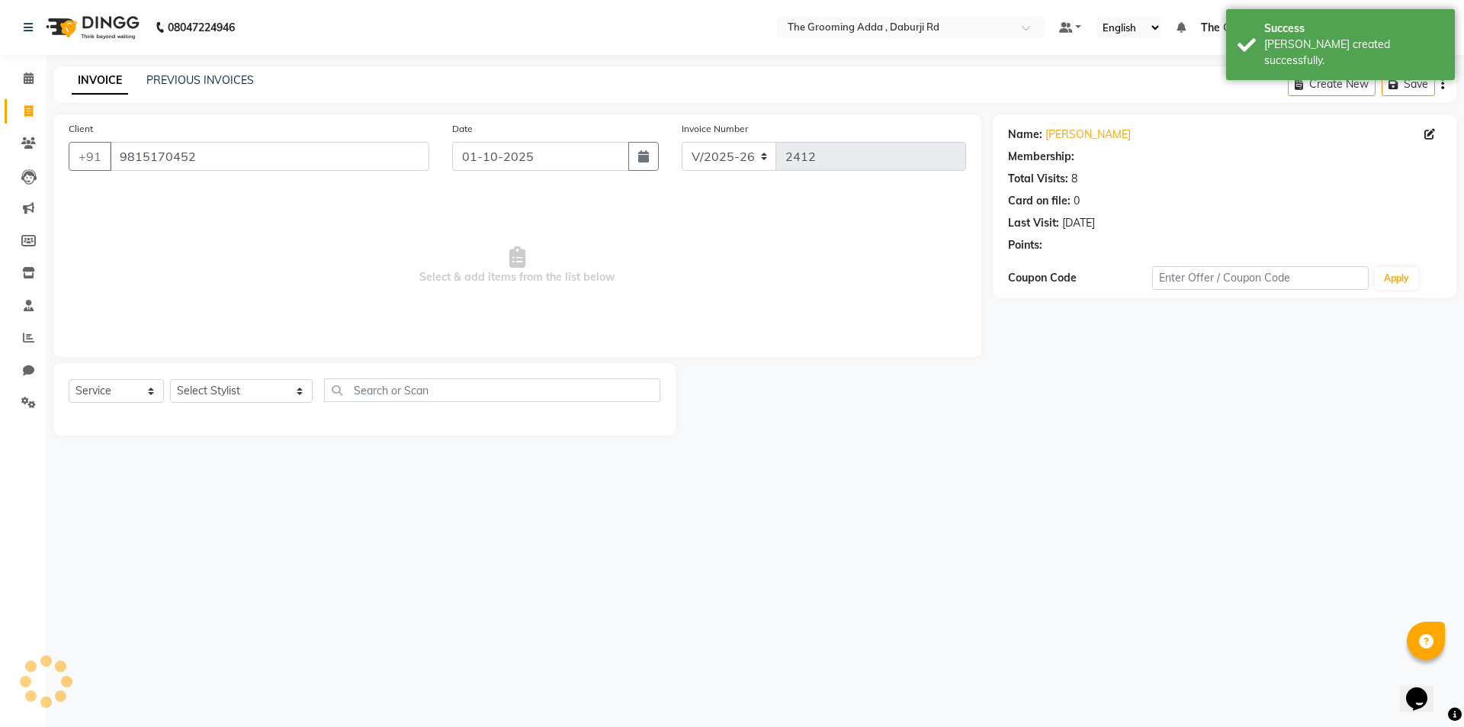
select select "1: Object"
click at [262, 390] on select "Select Stylist [PERSON_NAME] [PERSON_NAME] [PERSON_NAME] [PERSON_NAME] [PERSON_…" at bounding box center [241, 391] width 143 height 24
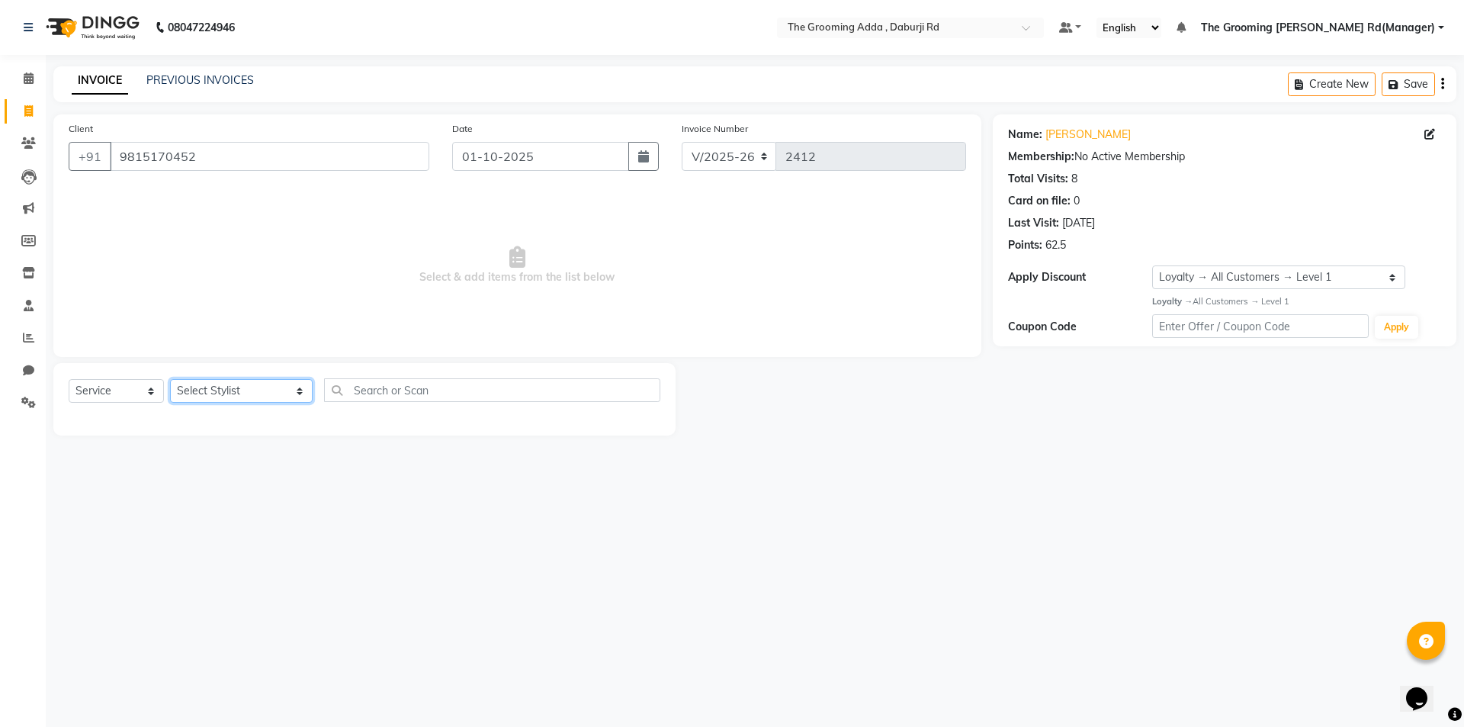
click at [233, 392] on select "Select Stylist [PERSON_NAME] [PERSON_NAME] [PERSON_NAME] [PERSON_NAME] [PERSON_…" at bounding box center [241, 391] width 143 height 24
select select "79351"
click at [170, 379] on select "Select Stylist [PERSON_NAME] [PERSON_NAME] [PERSON_NAME] [PERSON_NAME] [PERSON_…" at bounding box center [241, 391] width 143 height 24
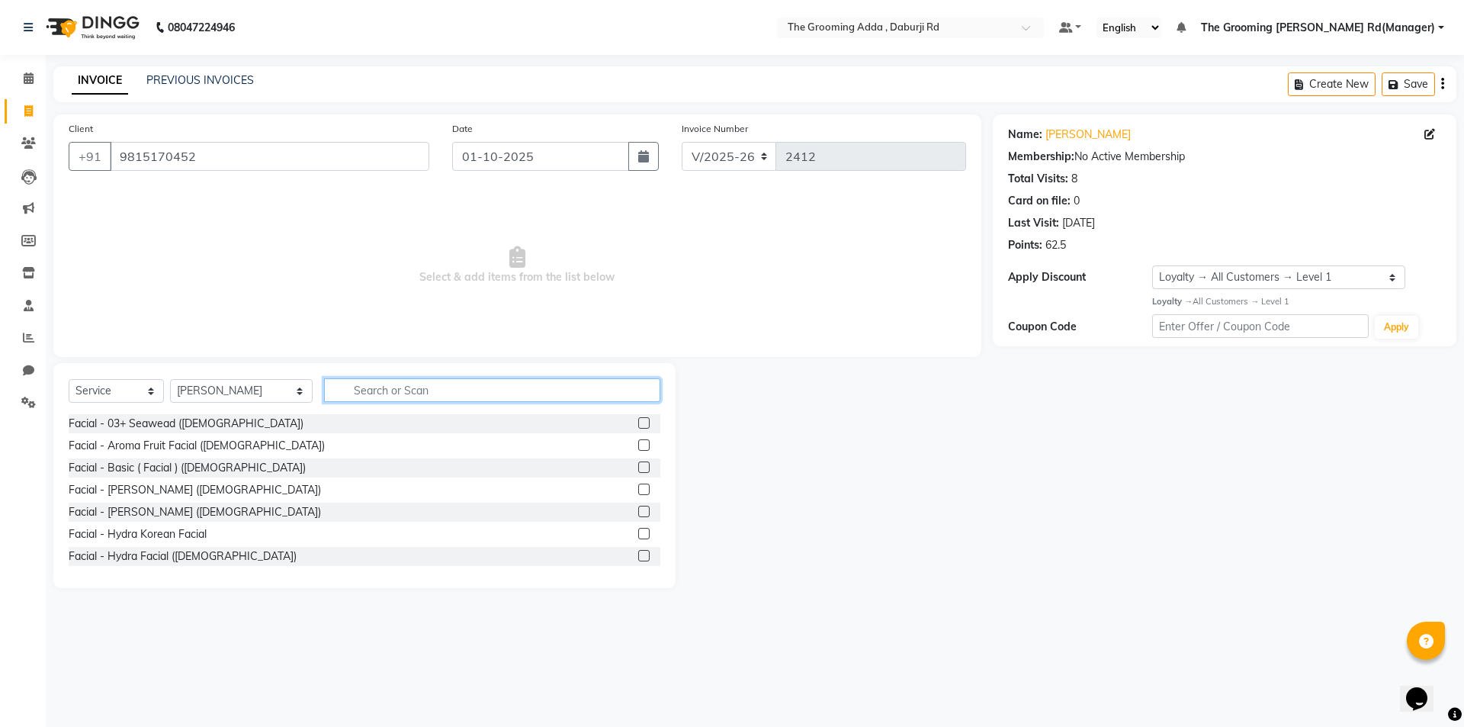
click at [353, 392] on input "text" at bounding box center [492, 390] width 336 height 24
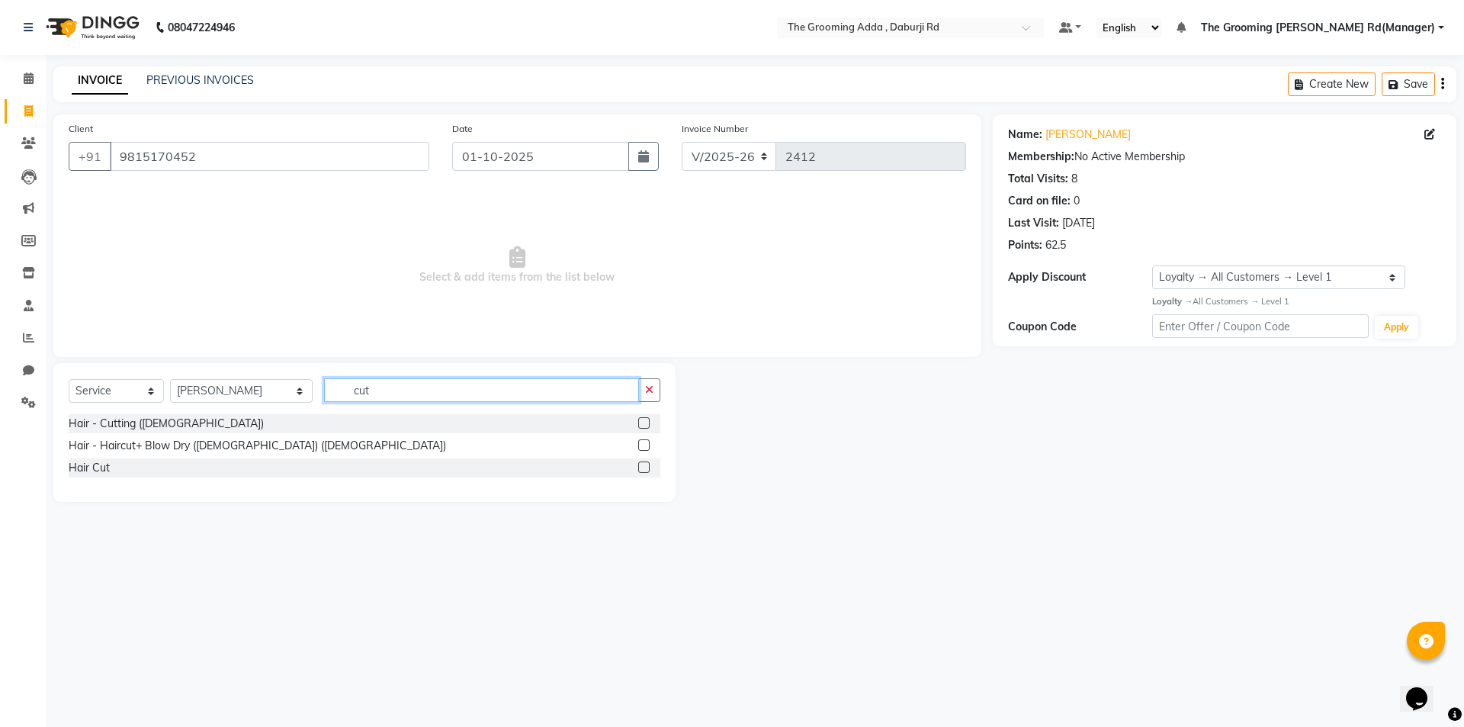
type input "cut"
click at [640, 422] on label at bounding box center [643, 422] width 11 height 11
click at [640, 422] on input "checkbox" at bounding box center [643, 424] width 10 height 10
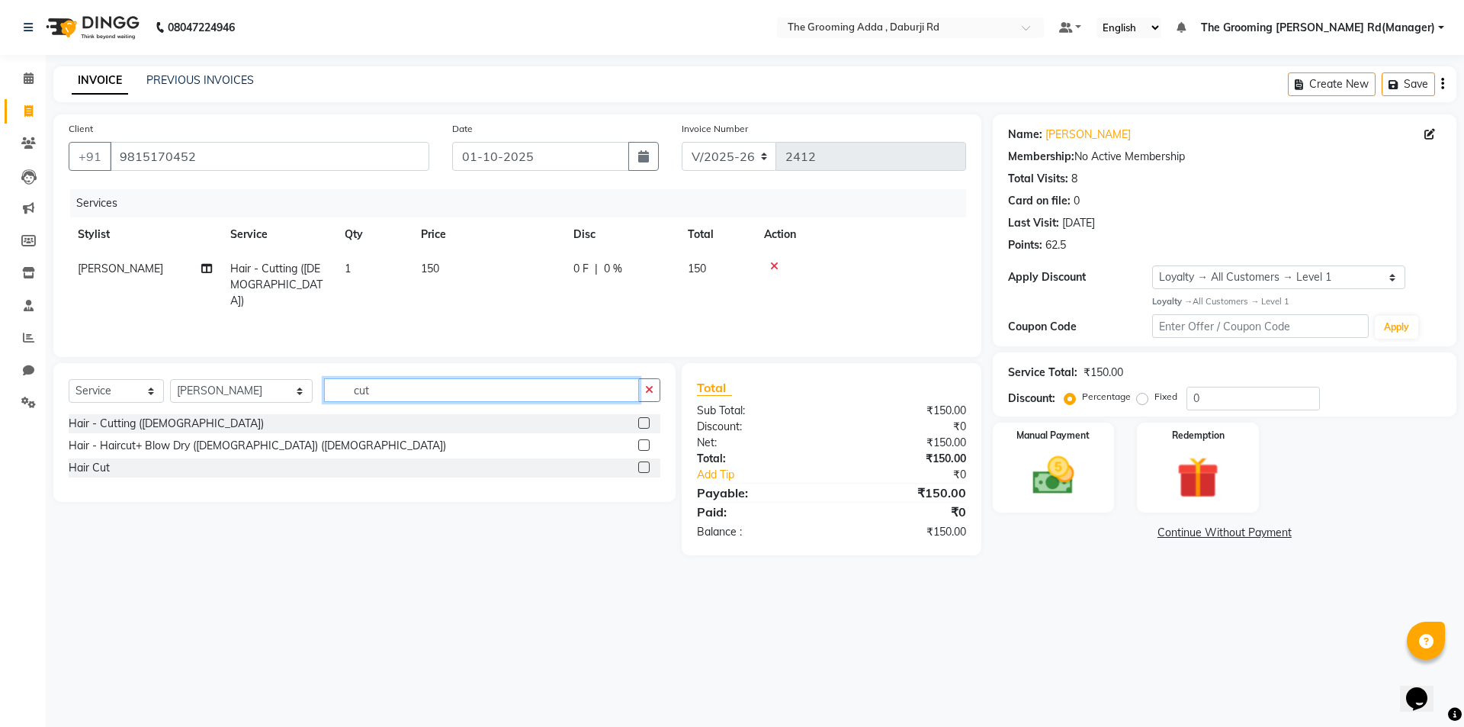
checkbox input "false"
drag, startPoint x: 526, startPoint y: 389, endPoint x: 316, endPoint y: 407, distance: 211.2
click at [316, 407] on div "Select Service Product Membership Package Voucher Prepaid Gift Card Select Styl…" at bounding box center [365, 396] width 592 height 36
type input "bea"
click at [644, 425] on label at bounding box center [643, 422] width 11 height 11
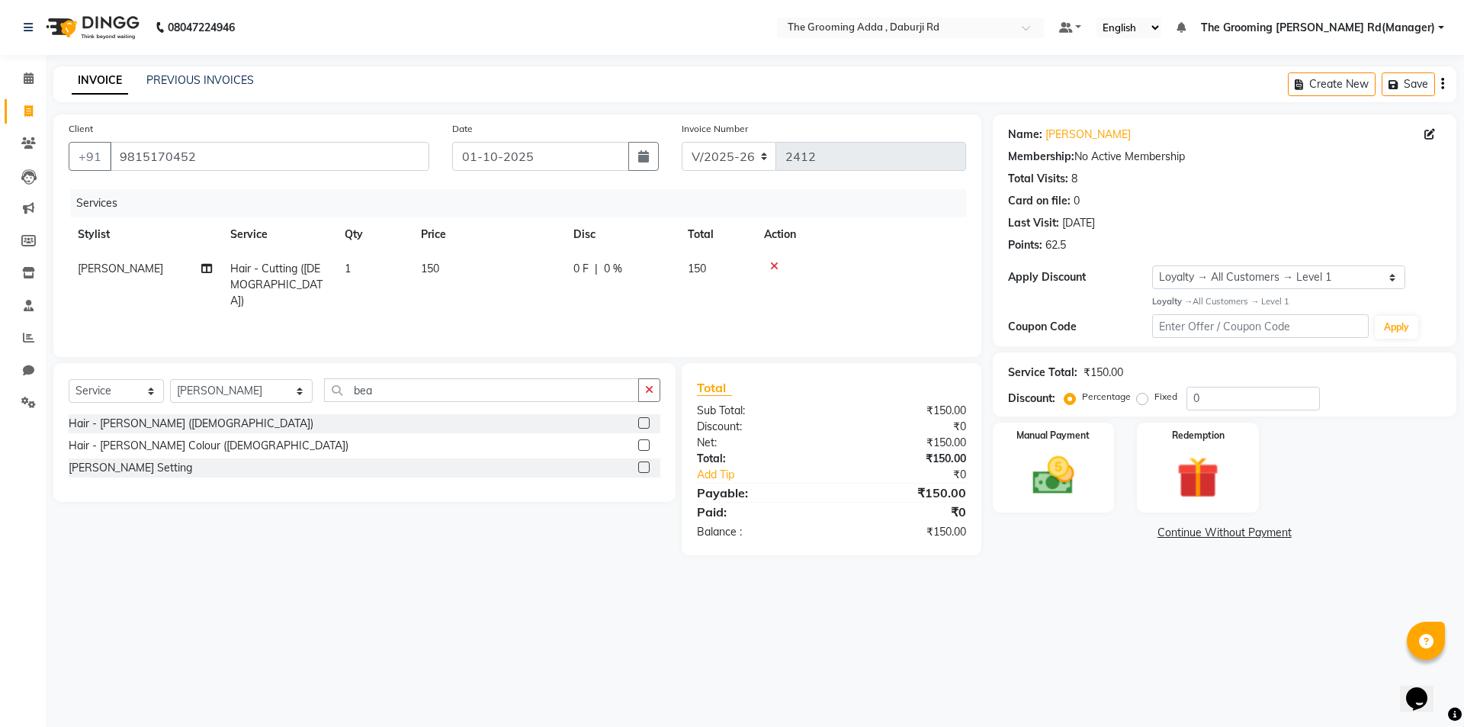
click at [644, 425] on input "checkbox" at bounding box center [643, 424] width 10 height 10
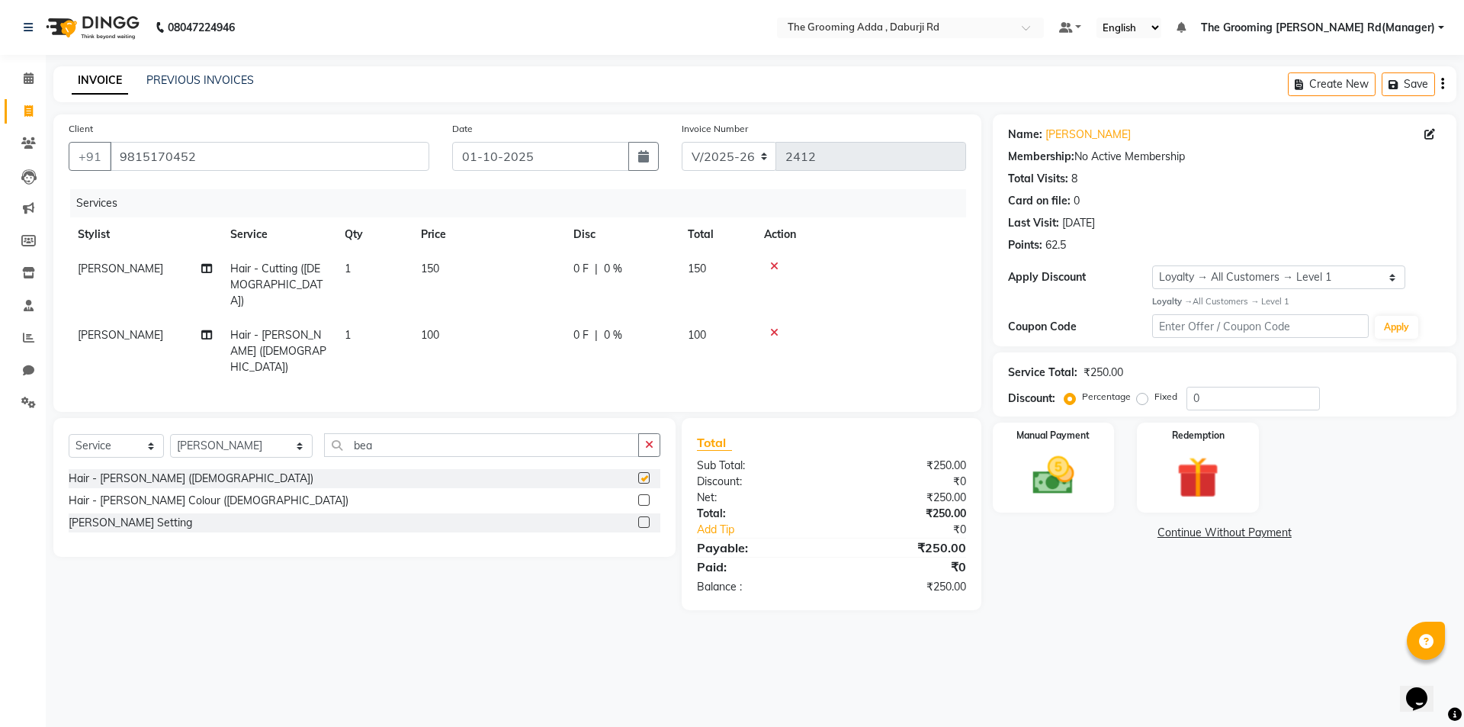
checkbox input "false"
click at [585, 140] on div "Date [DATE]" at bounding box center [556, 151] width 230 height 63
click at [567, 157] on input "01-10-2025" at bounding box center [541, 156] width 178 height 29
select select "10"
select select "2025"
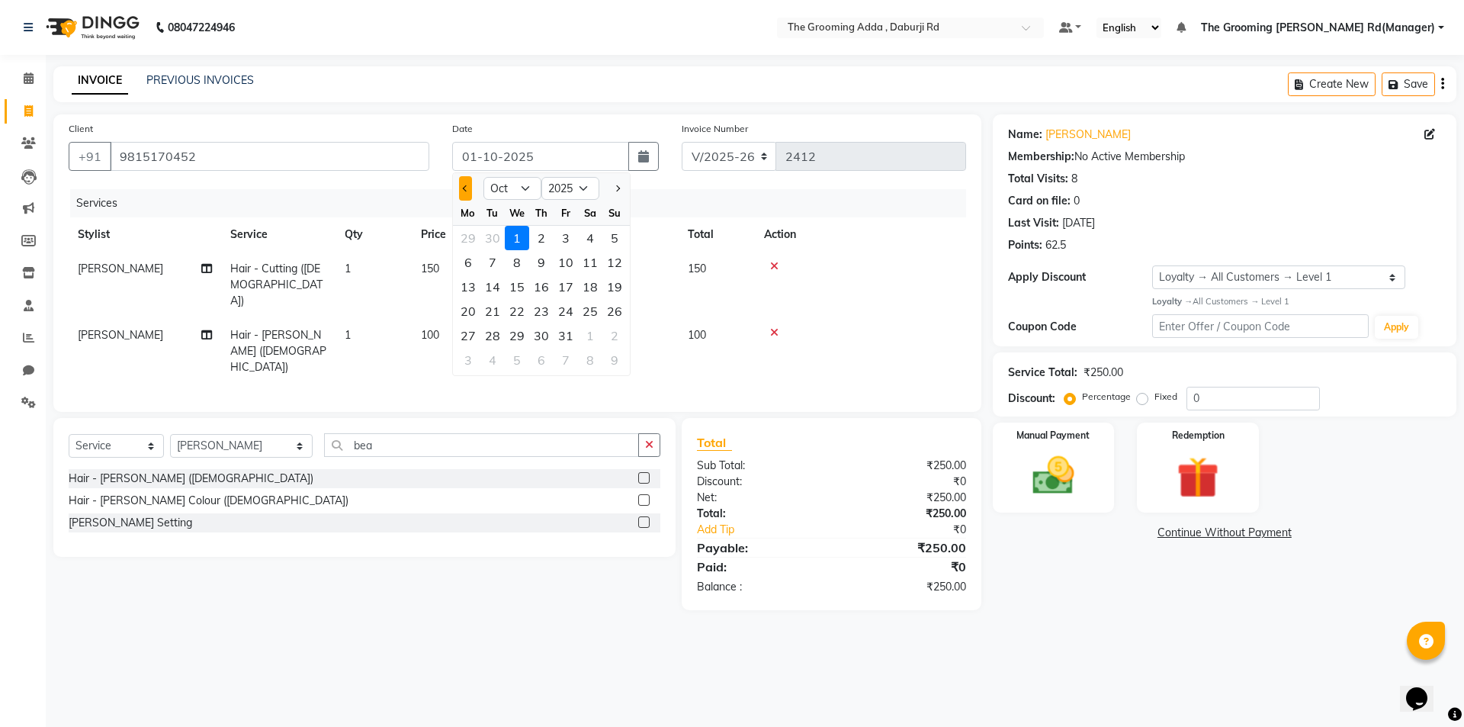
click at [464, 192] on button "Previous month" at bounding box center [465, 188] width 13 height 24
select select "9"
click at [503, 334] on div "30" at bounding box center [492, 335] width 24 height 24
type input "30-09-2025"
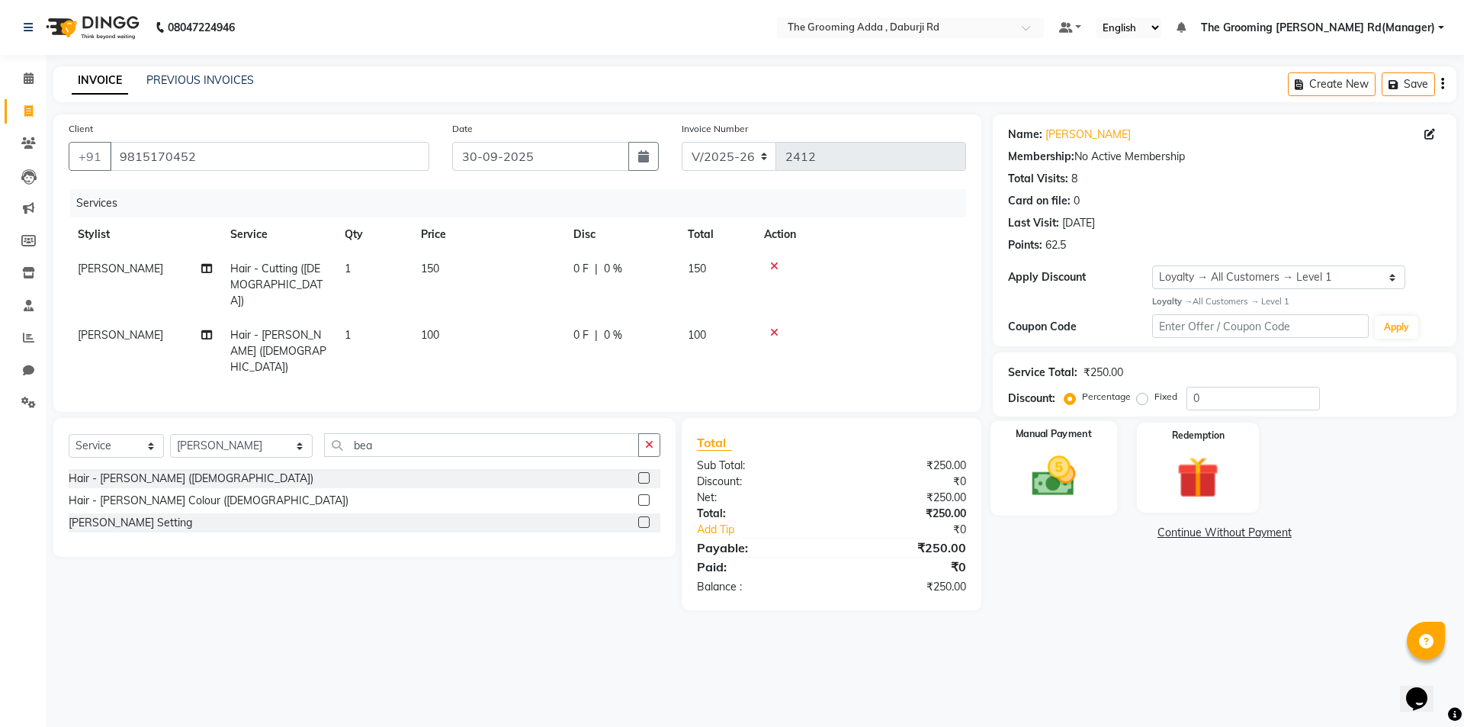
click at [1046, 478] on img at bounding box center [1053, 476] width 71 height 50
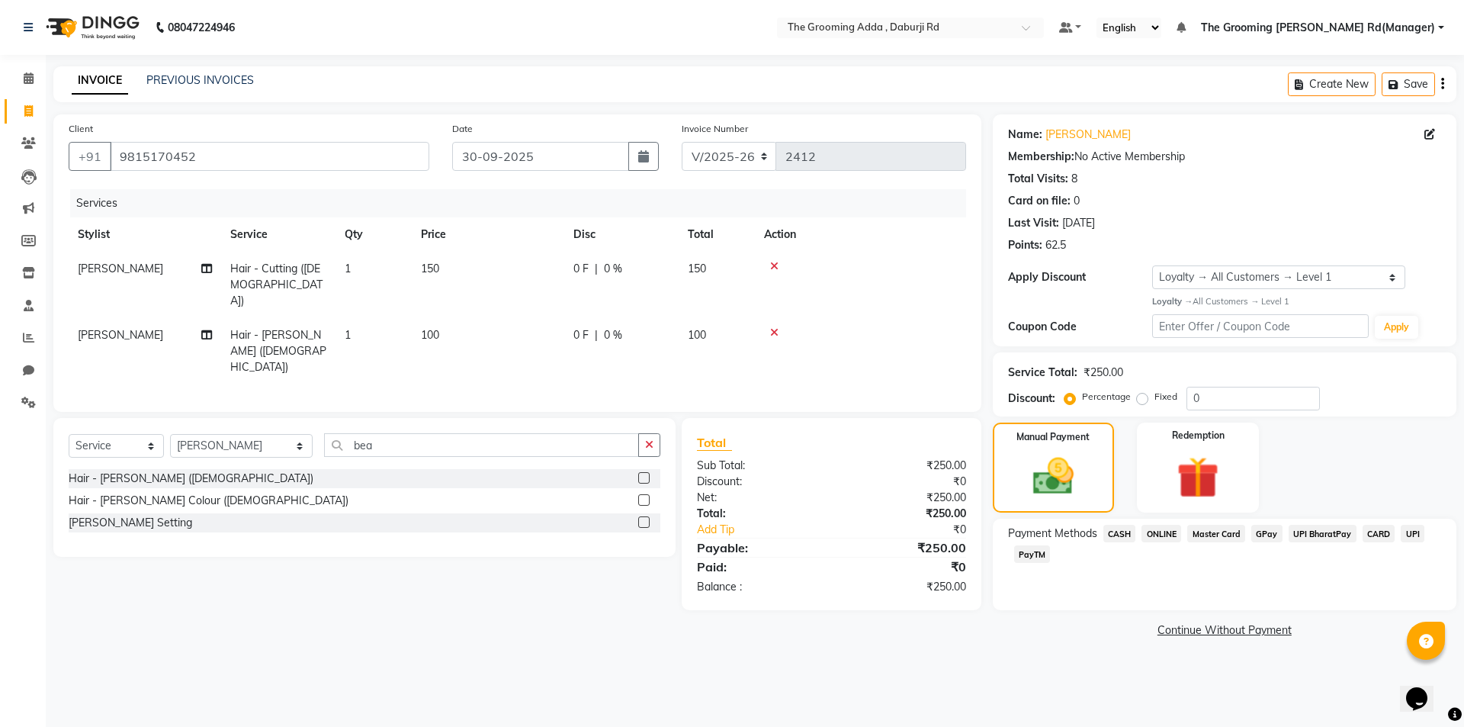
click at [592, 618] on div "Client [PHONE_NUMBER] Date [DATE] Invoice Number V/2025 V/[PHONE_NUMBER] Servic…" at bounding box center [517, 377] width 951 height 527
click at [1151, 539] on span "ONLINE" at bounding box center [1161, 534] width 40 height 18
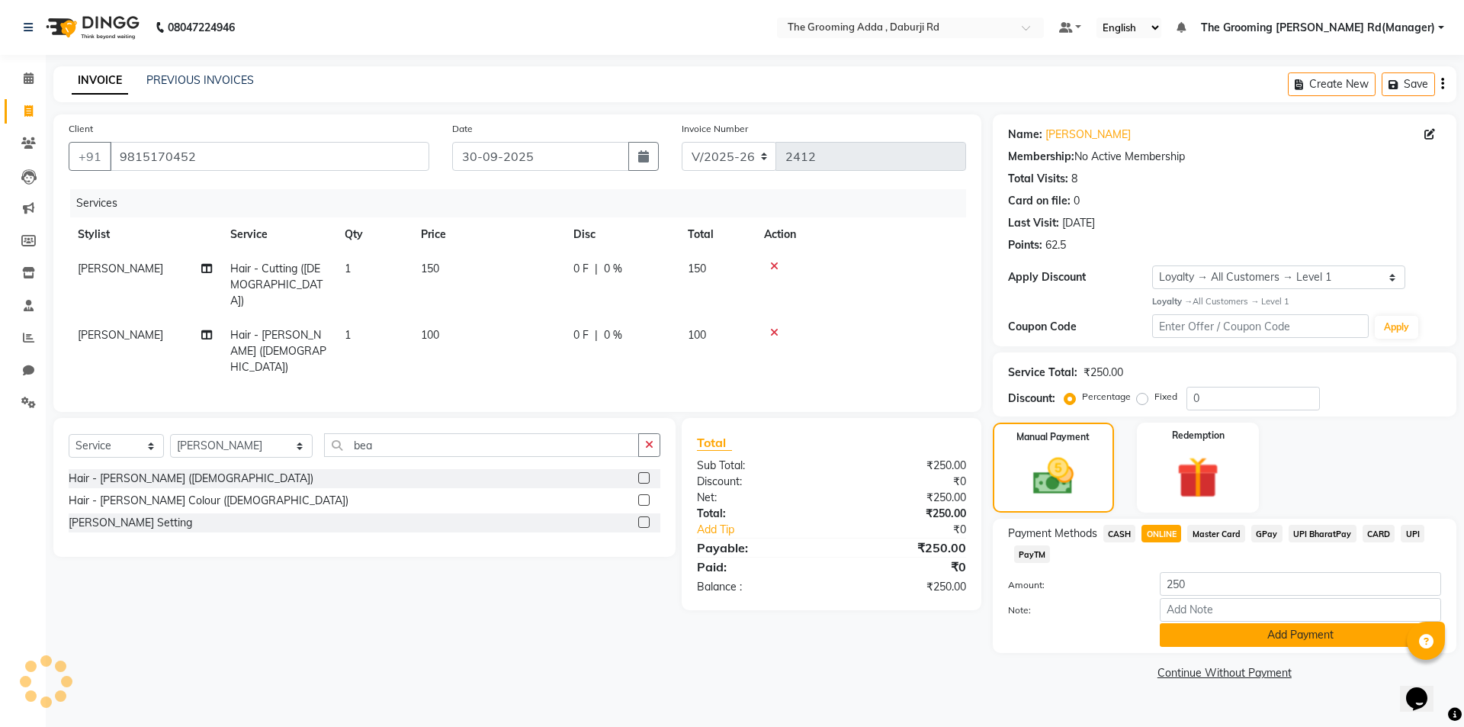
click at [1224, 640] on button "Add Payment" at bounding box center [1300, 635] width 281 height 24
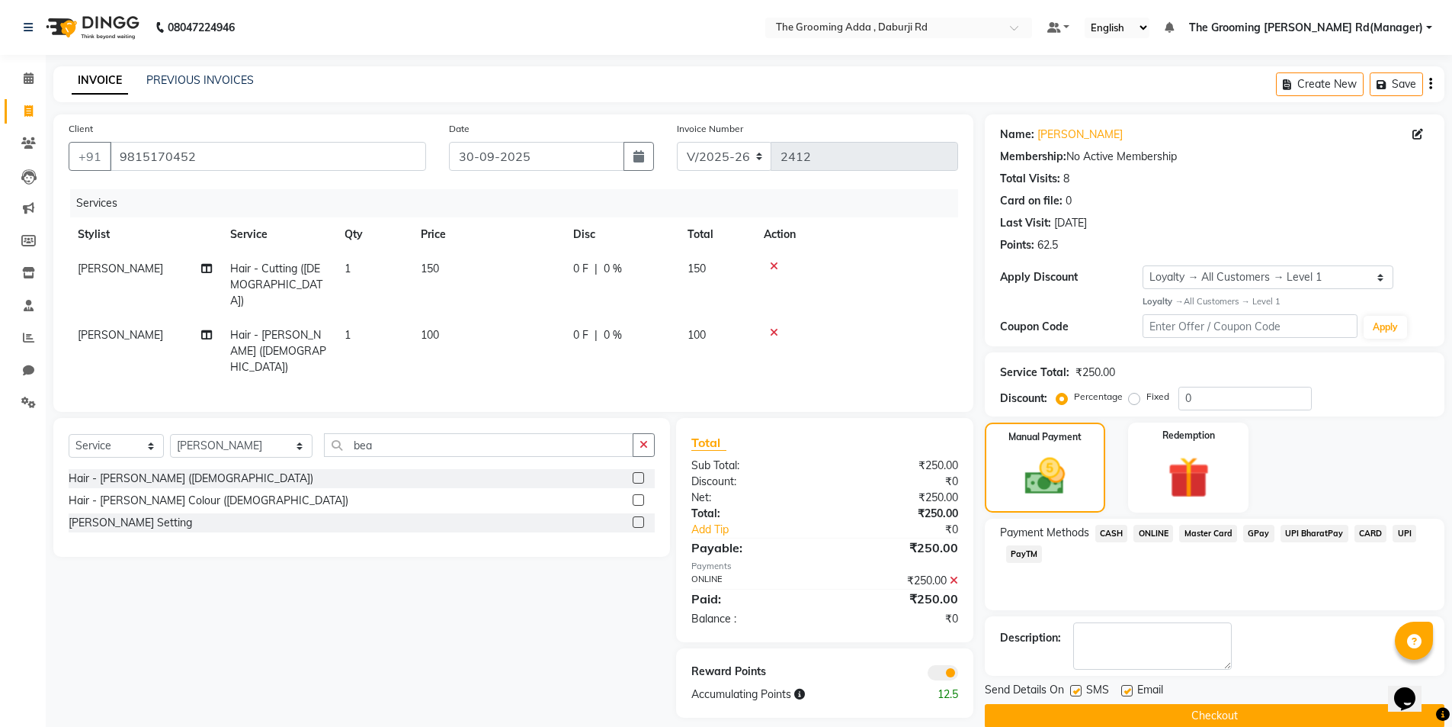
drag, startPoint x: 1128, startPoint y: 695, endPoint x: 1107, endPoint y: 694, distance: 21.4
click at [1128, 692] on label at bounding box center [1126, 690] width 11 height 11
click at [1128, 692] on input "checkbox" at bounding box center [1126, 691] width 10 height 10
checkbox input "false"
click at [1077, 695] on label at bounding box center [1075, 690] width 11 height 11
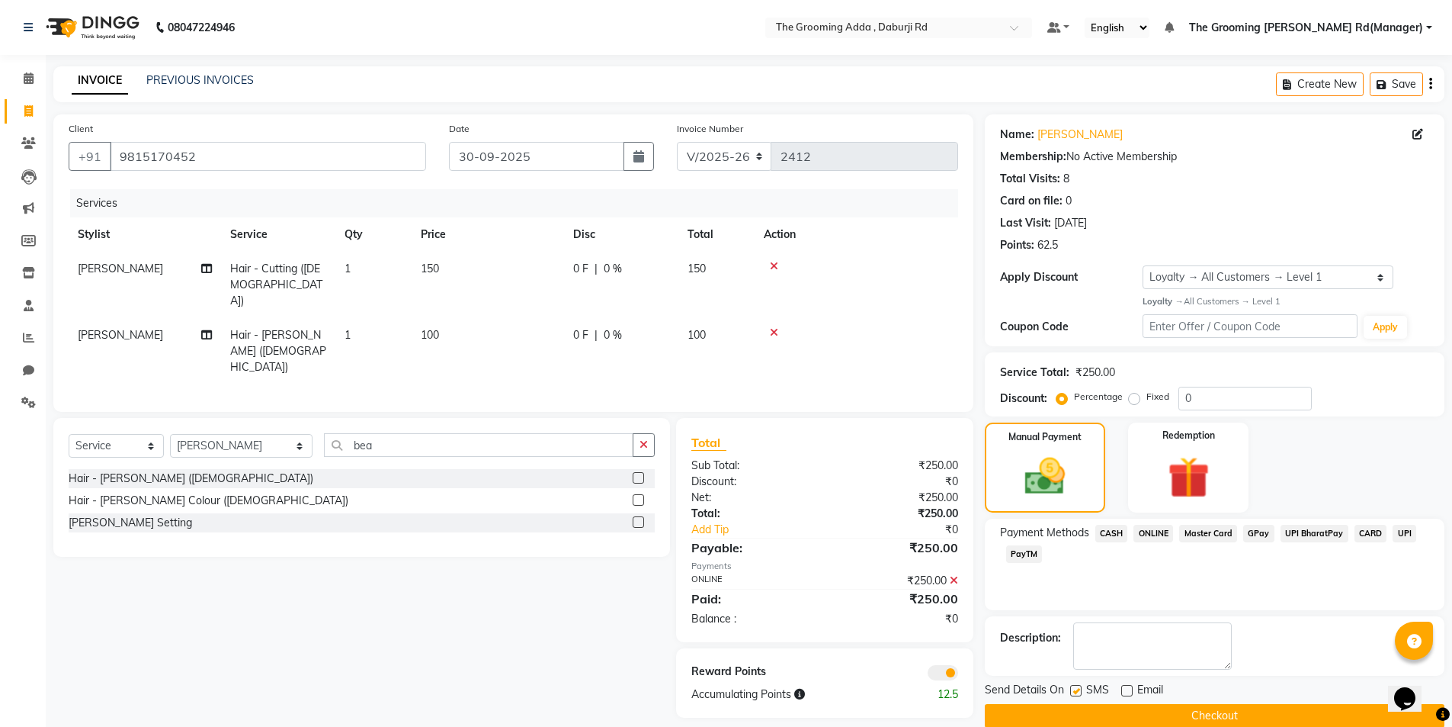
click at [1077, 695] on input "checkbox" at bounding box center [1075, 691] width 10 height 10
checkbox input "false"
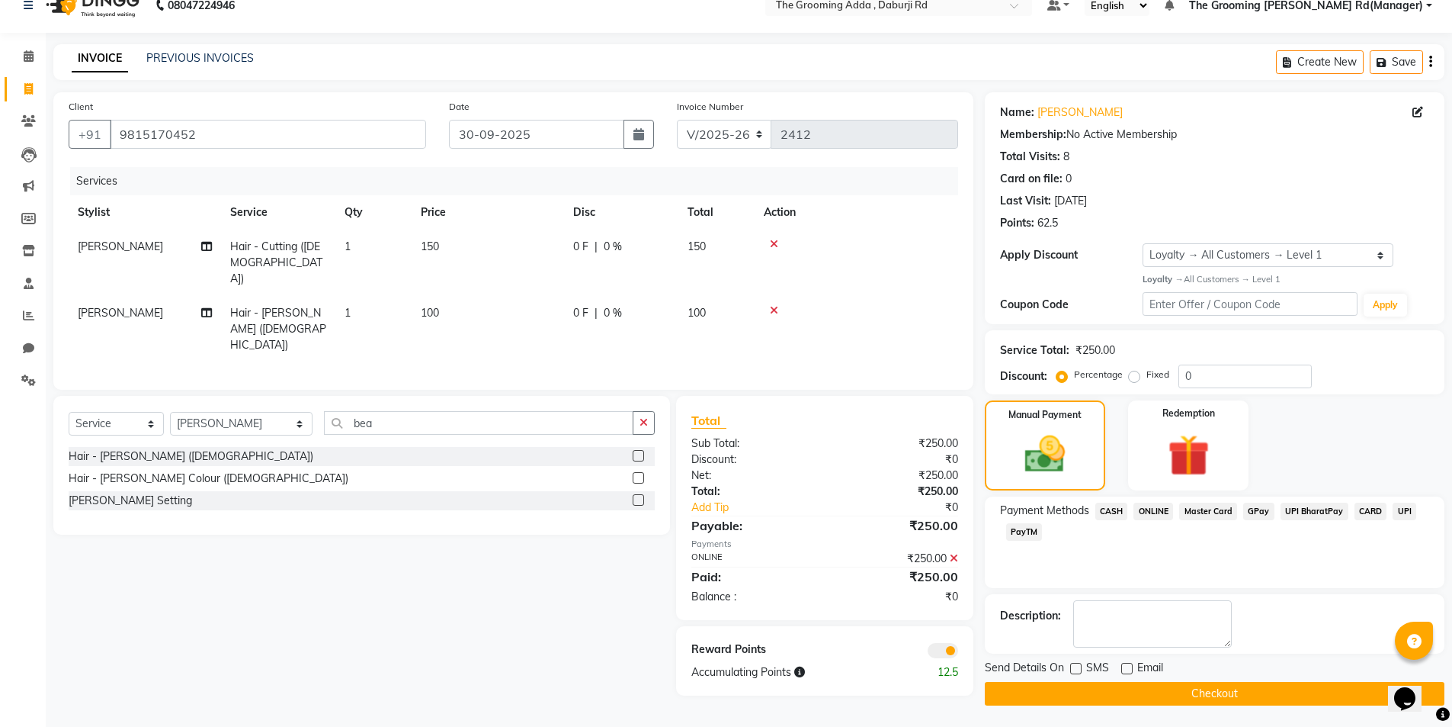
scroll to position [24, 0]
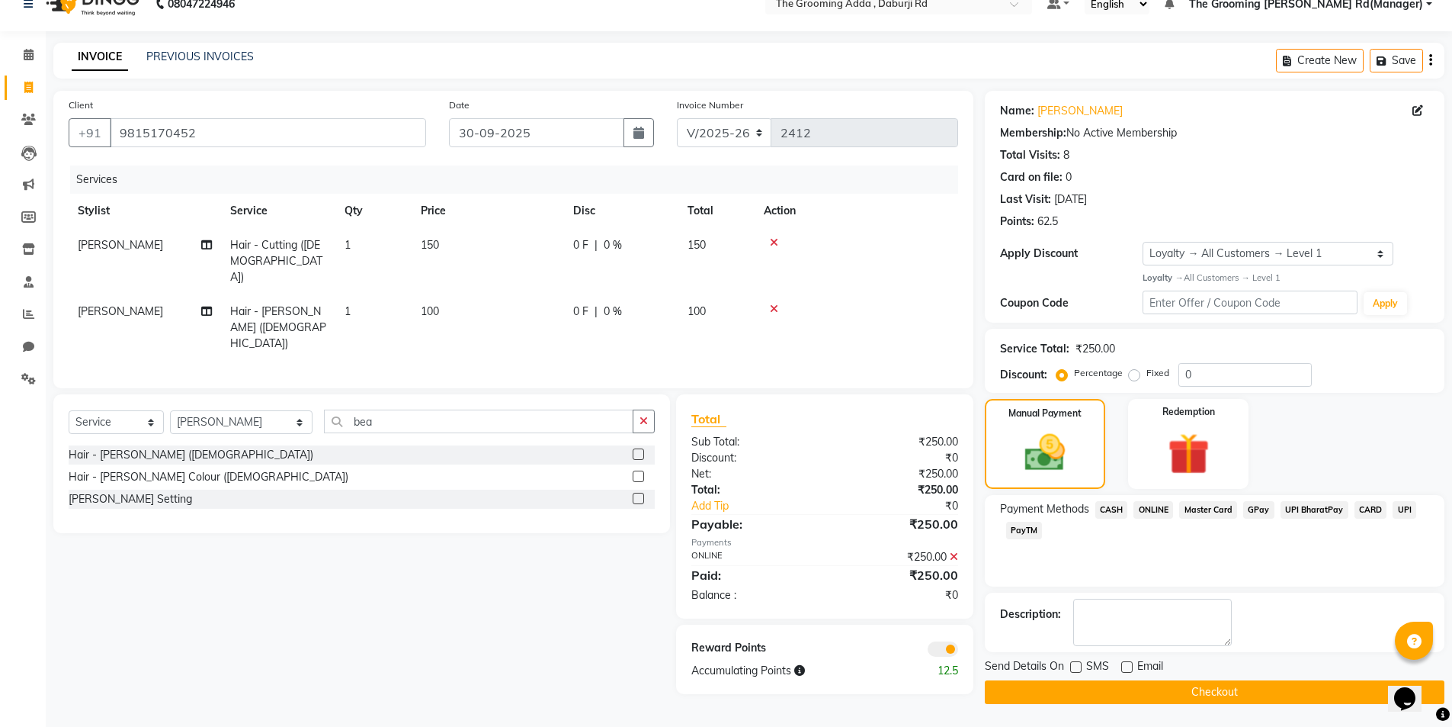
click at [1107, 698] on button "Checkout" at bounding box center [1215, 692] width 460 height 24
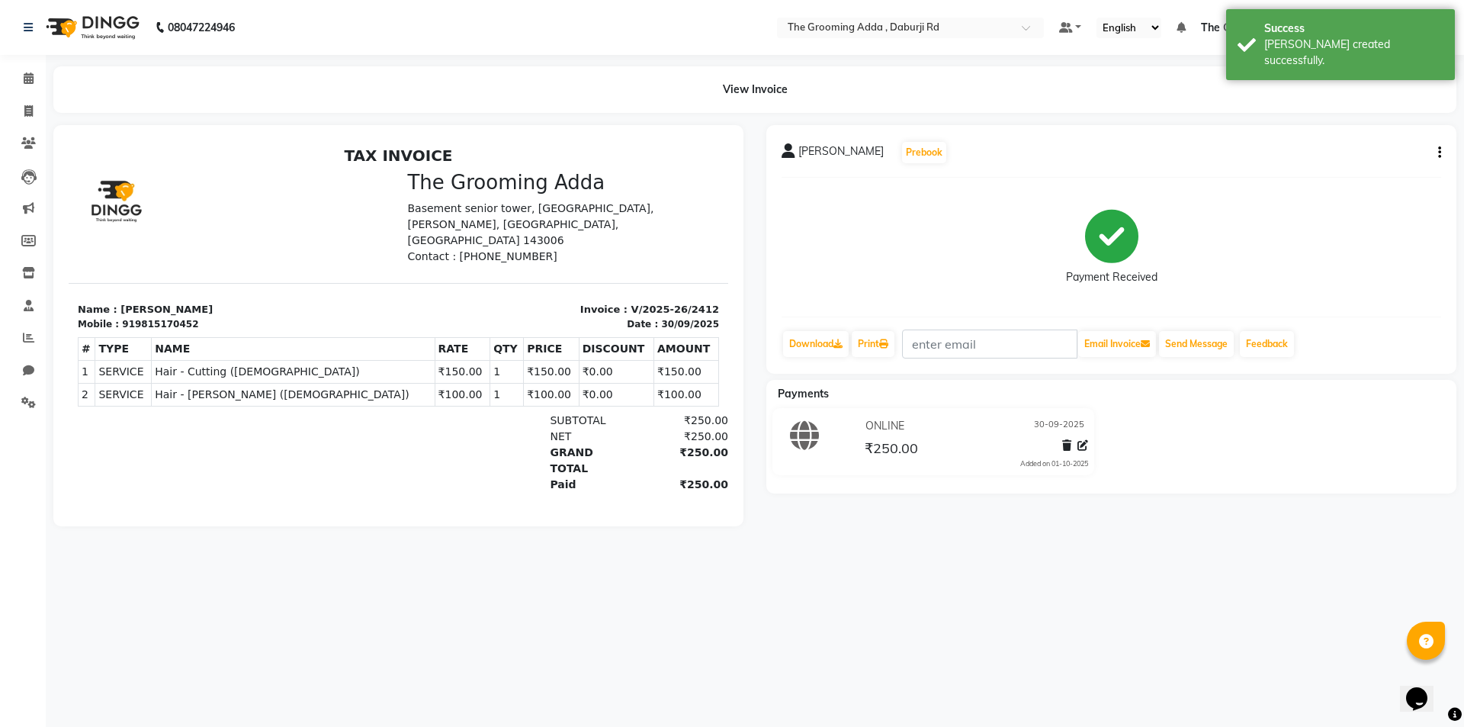
select select "service"
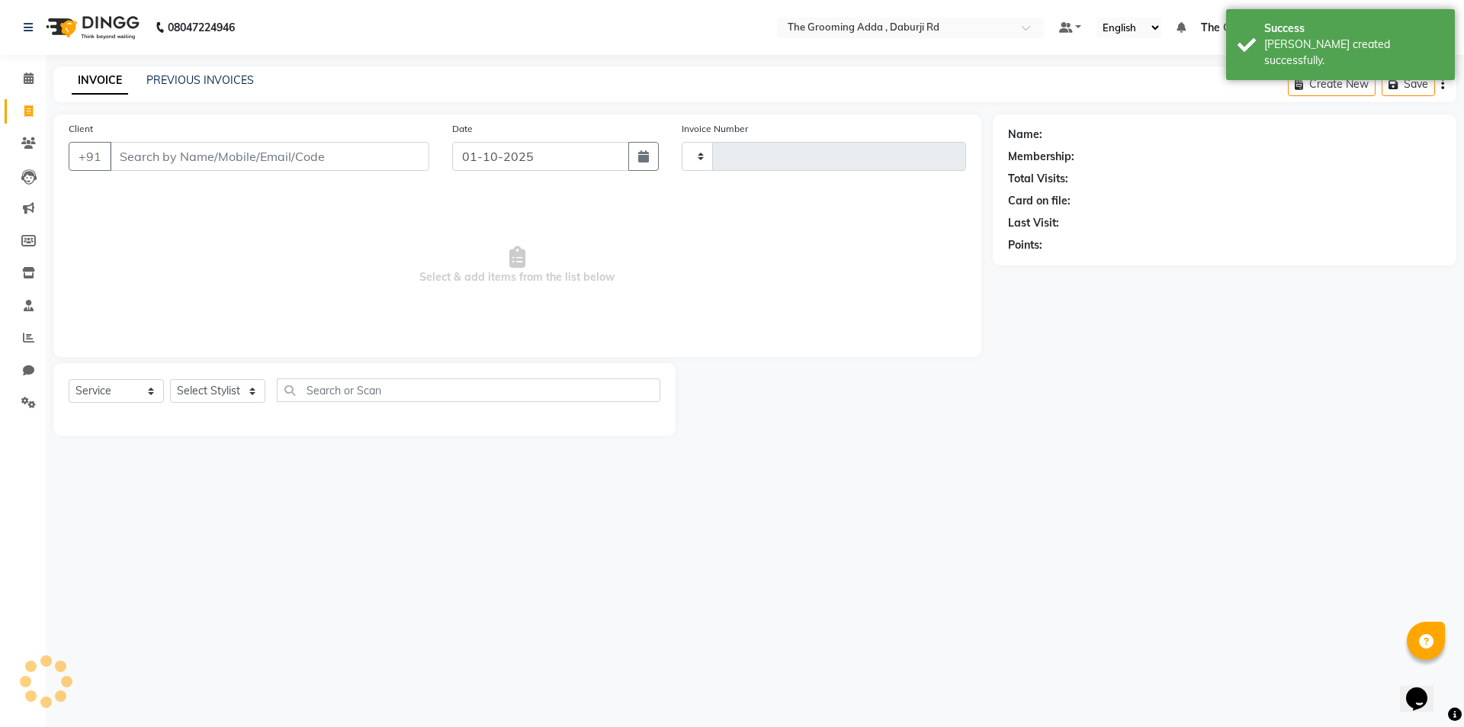
type input "2413"
select select "8001"
click at [226, 163] on input "Client" at bounding box center [269, 156] width 319 height 29
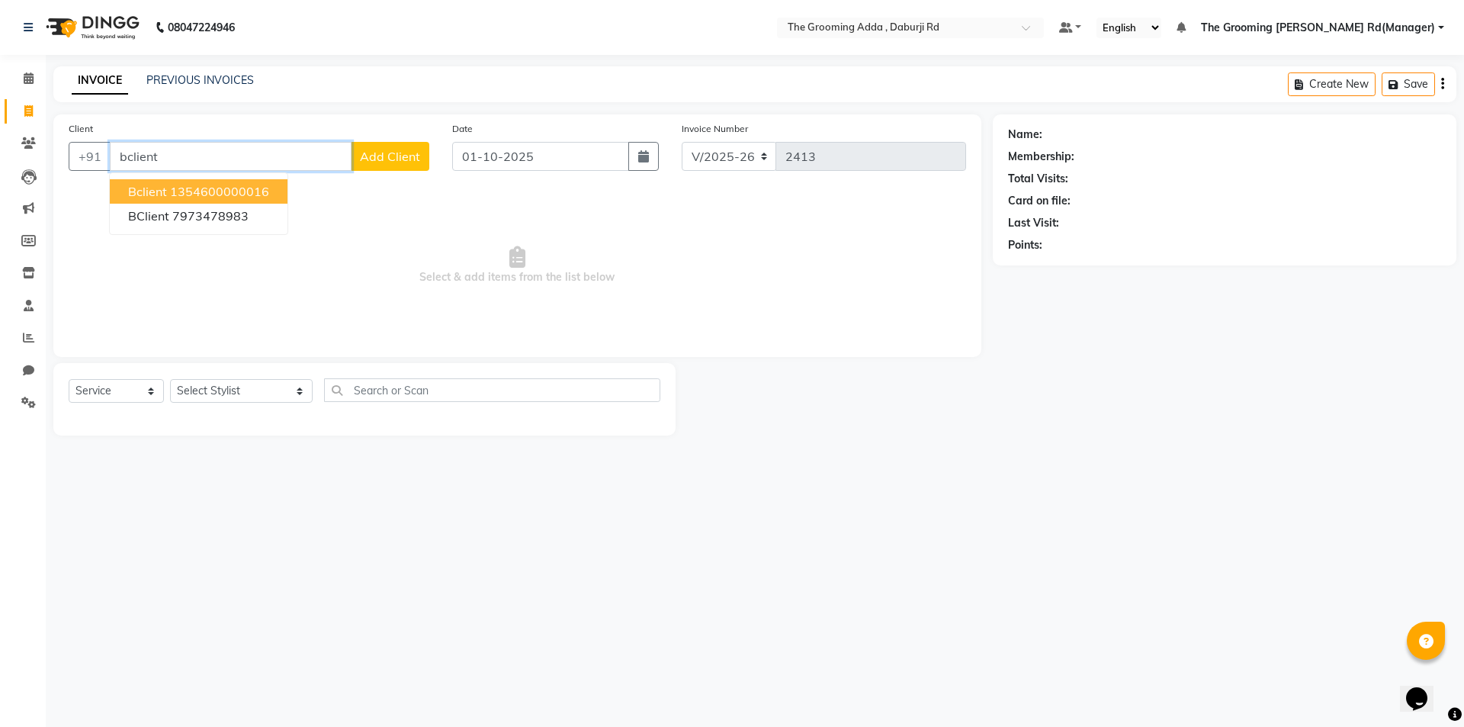
click at [229, 184] on ngb-highlight "1354600000016" at bounding box center [219, 191] width 99 height 15
type input "1354600000016"
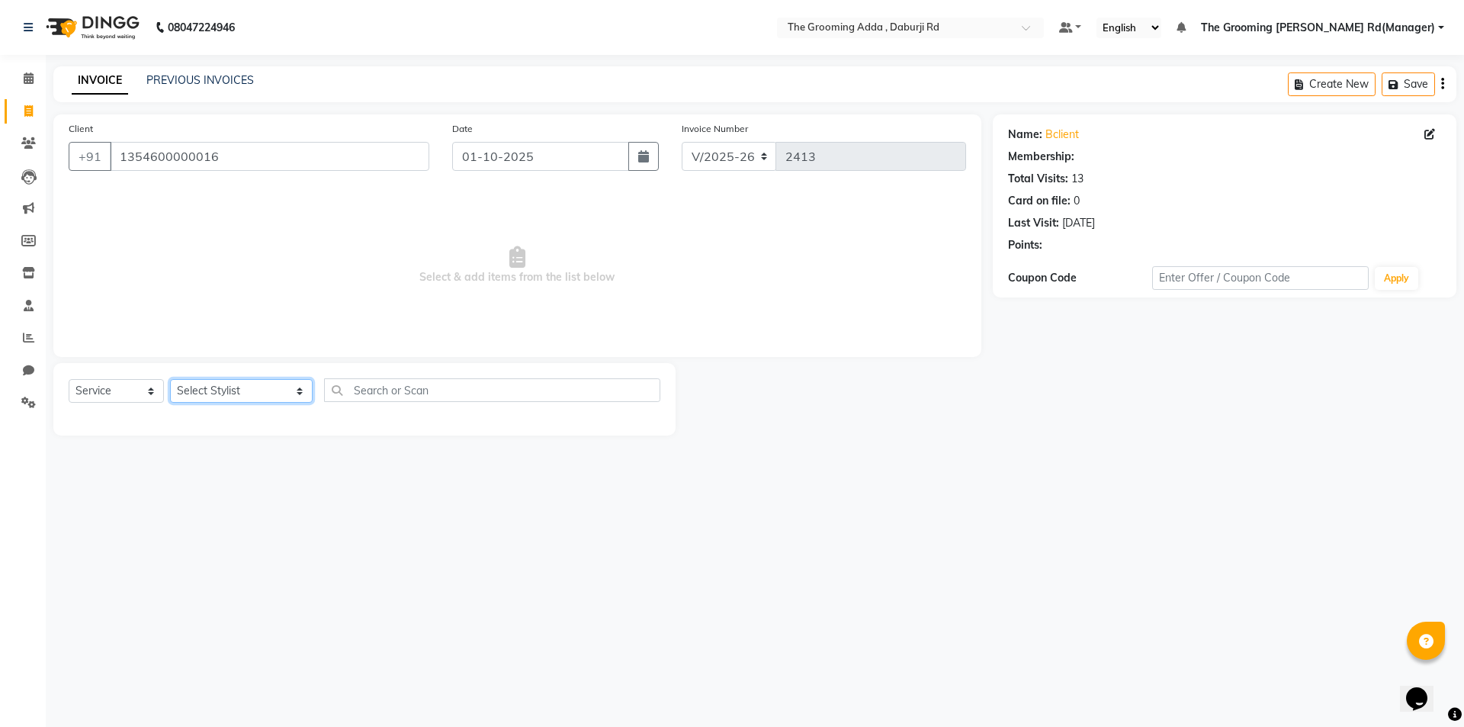
click at [242, 402] on select "Select Stylist [PERSON_NAME] [PERSON_NAME] [PERSON_NAME] [PERSON_NAME] [PERSON_…" at bounding box center [241, 391] width 143 height 24
select select "1: Object"
select select "79351"
click at [170, 379] on select "Select Stylist [PERSON_NAME] [PERSON_NAME] [PERSON_NAME] [PERSON_NAME] [PERSON_…" at bounding box center [241, 391] width 143 height 24
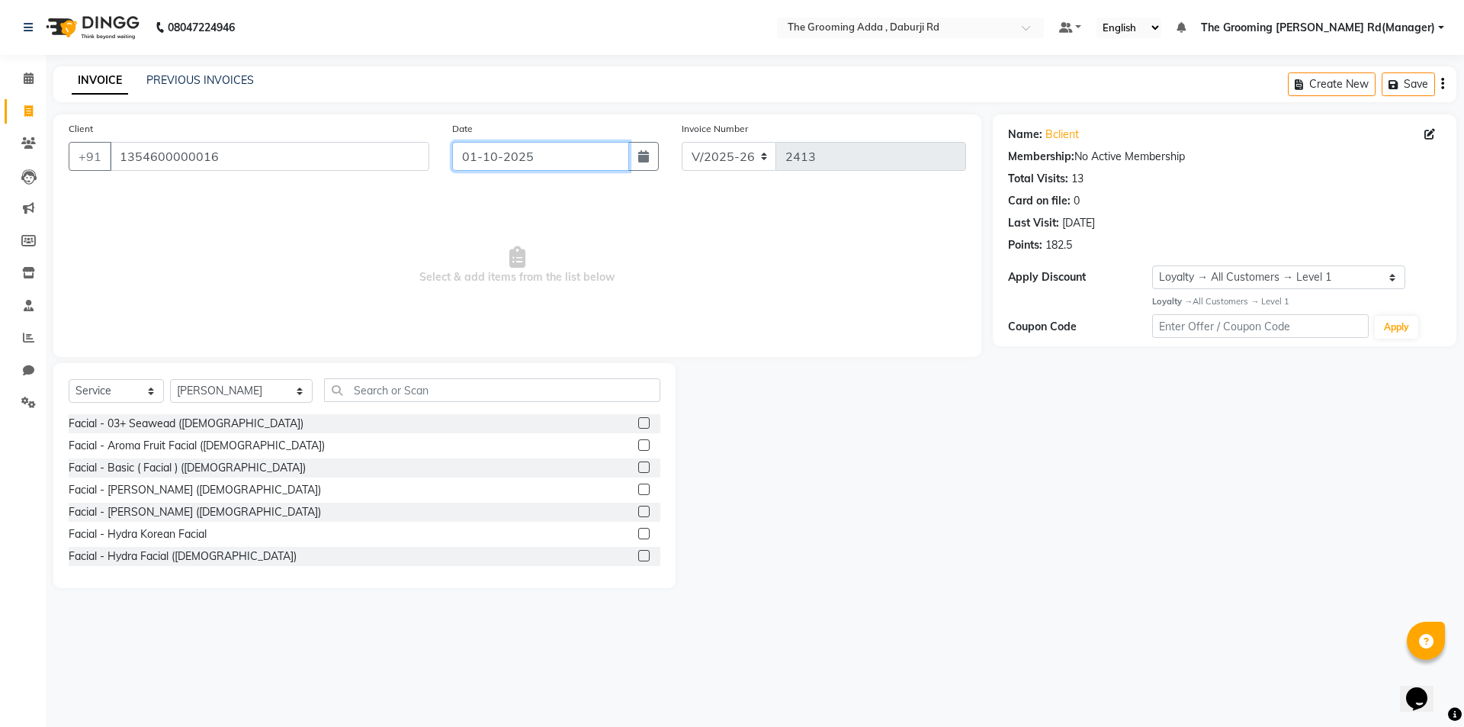
click at [565, 154] on input "01-10-2025" at bounding box center [541, 156] width 178 height 29
select select "10"
select select "2025"
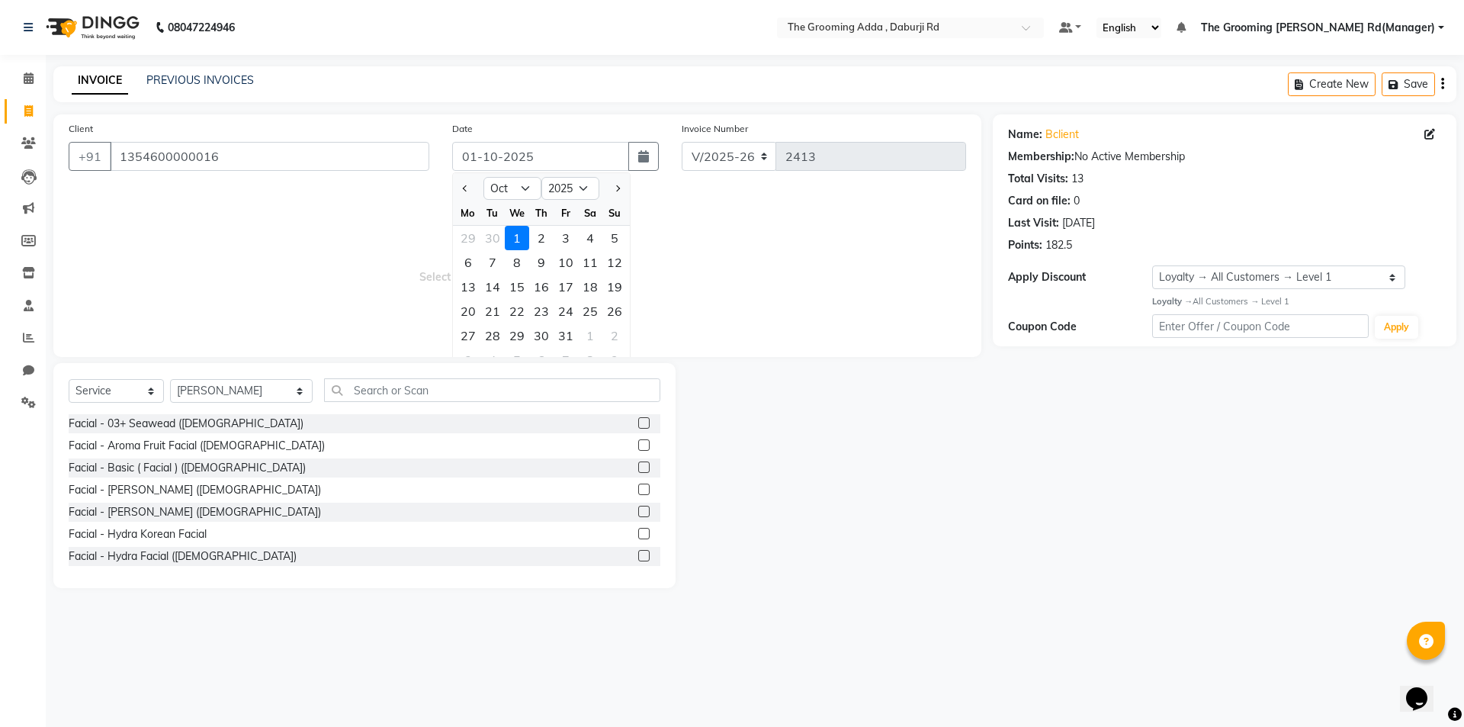
click at [454, 185] on div at bounding box center [468, 188] width 30 height 24
click at [463, 188] on span "Previous month" at bounding box center [466, 188] width 6 height 6
select select "9"
click at [486, 328] on div "30" at bounding box center [492, 335] width 24 height 24
type input "30-09-2025"
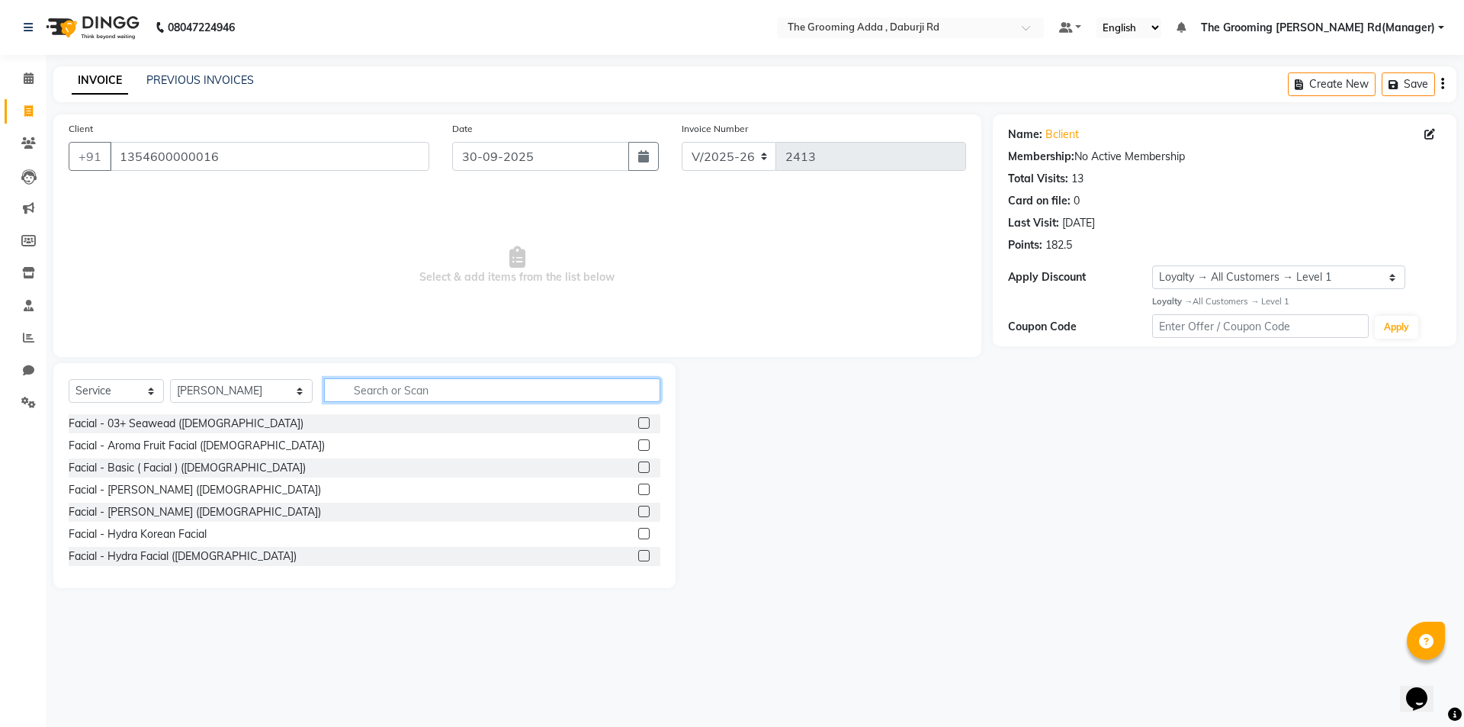
click at [496, 381] on input "text" at bounding box center [492, 390] width 336 height 24
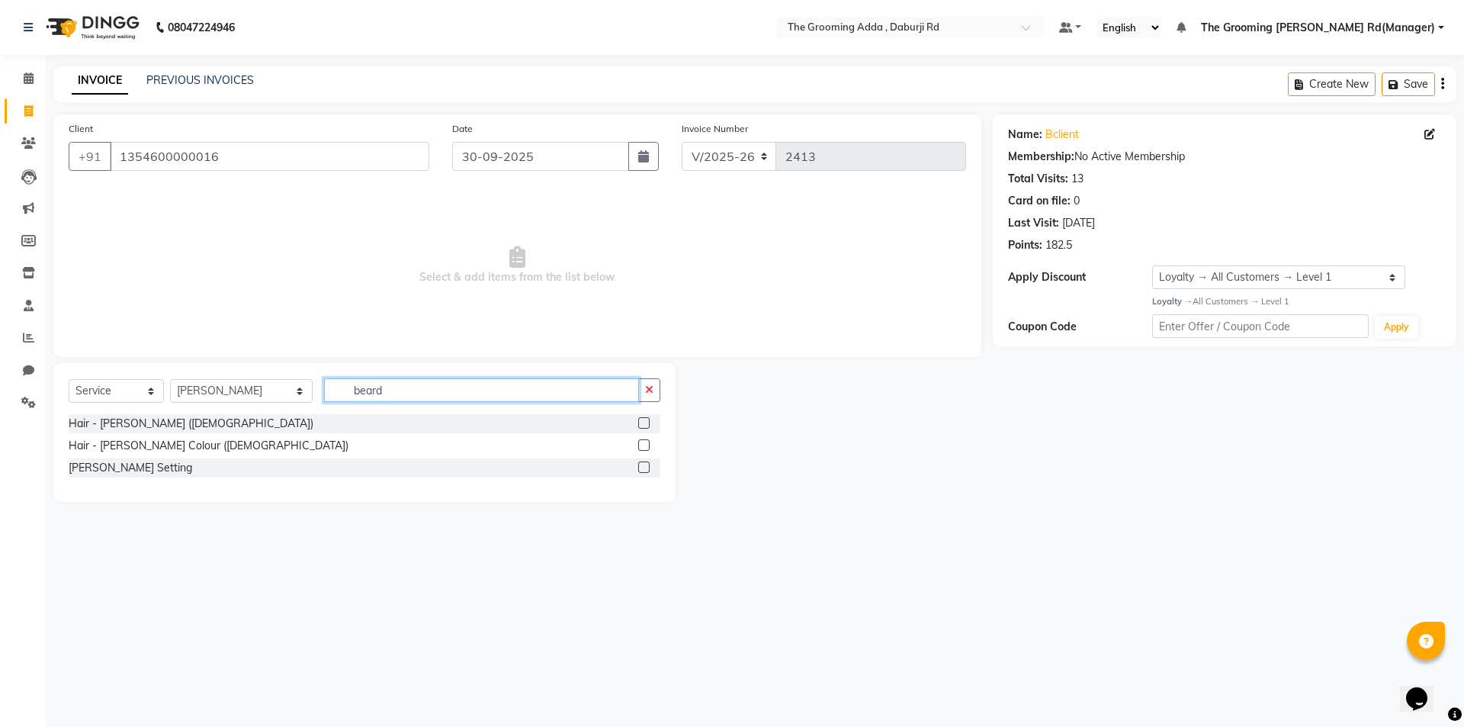
type input "beard"
click at [643, 423] on label at bounding box center [643, 422] width 11 height 11
click at [643, 423] on input "checkbox" at bounding box center [643, 424] width 10 height 10
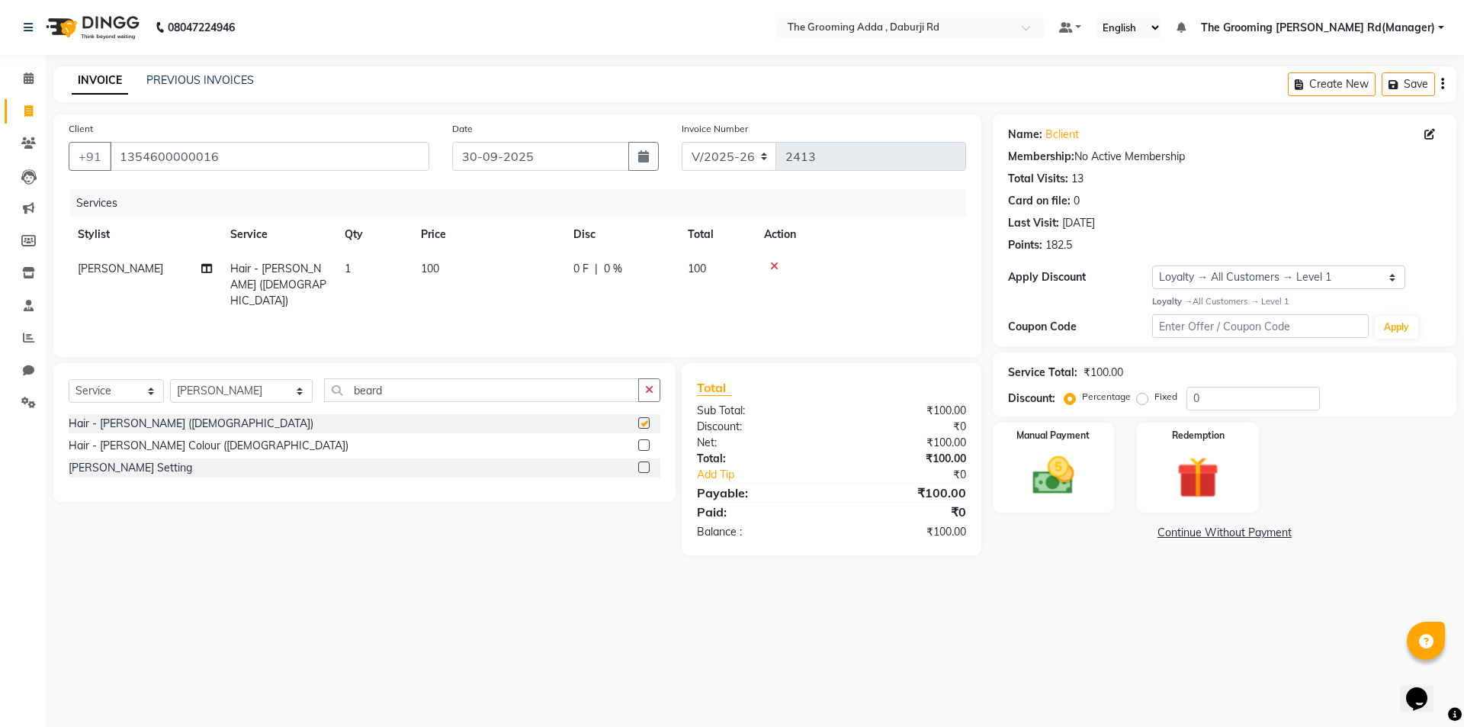
checkbox input "false"
click at [1064, 499] on img at bounding box center [1053, 476] width 71 height 50
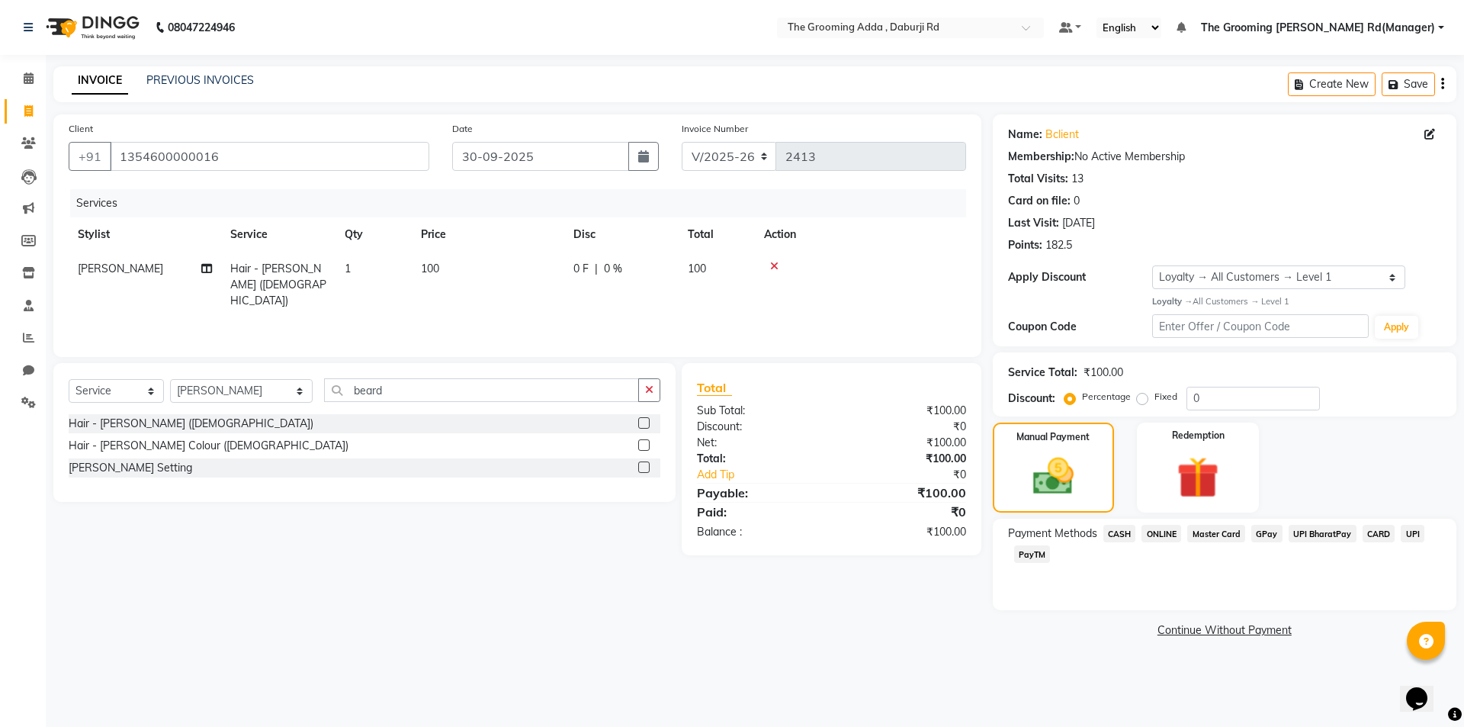
click at [1115, 531] on span "CASH" at bounding box center [1119, 534] width 33 height 18
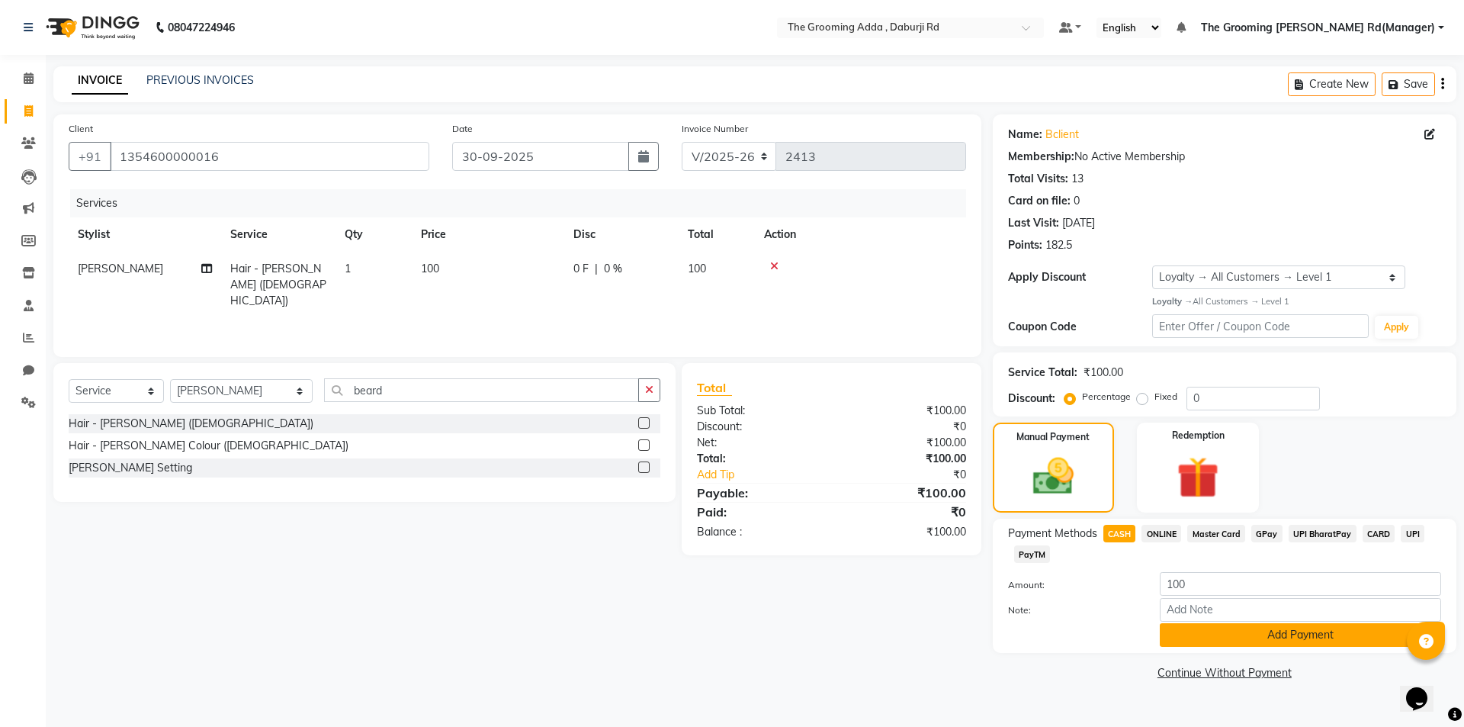
click at [1184, 642] on button "Add Payment" at bounding box center [1300, 635] width 281 height 24
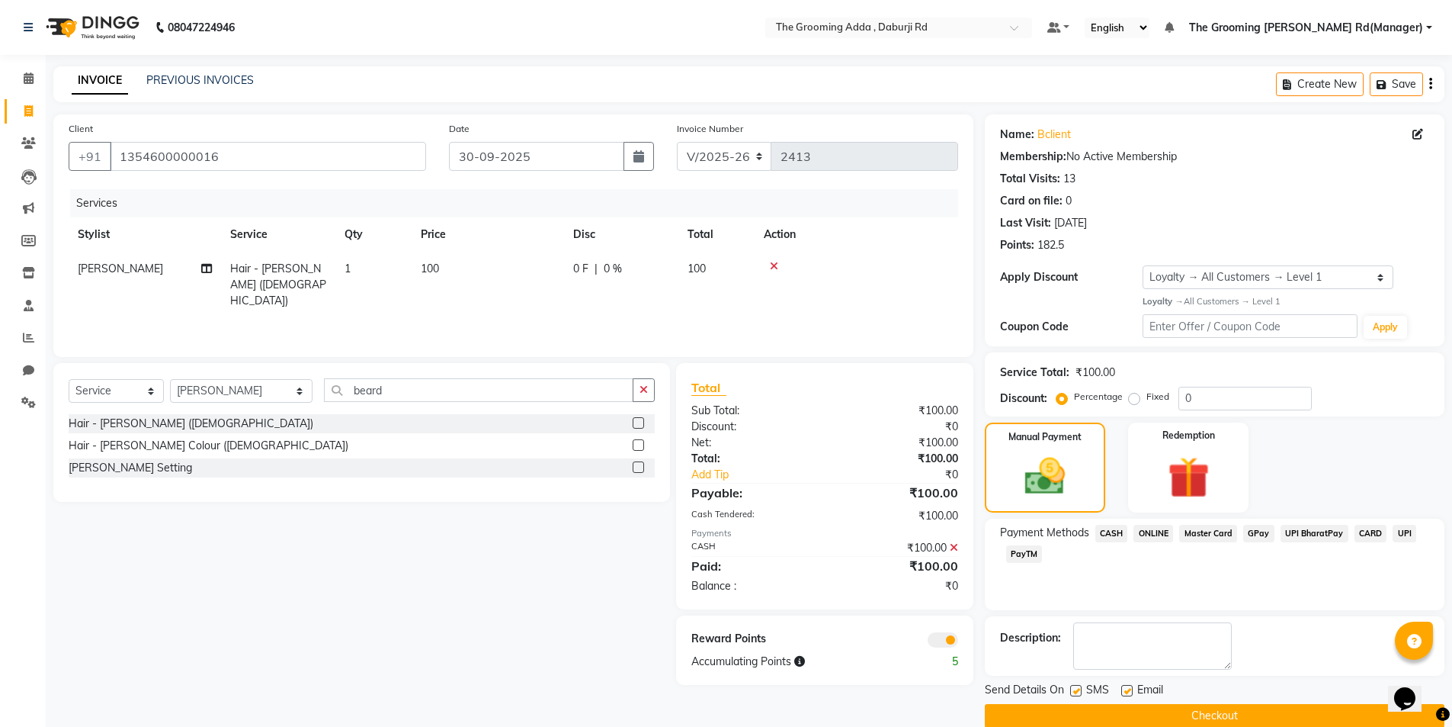
click at [1130, 687] on label at bounding box center [1126, 690] width 11 height 11
click at [1130, 687] on input "checkbox" at bounding box center [1126, 691] width 10 height 10
checkbox input "false"
click at [1077, 691] on label at bounding box center [1075, 690] width 11 height 11
click at [1077, 691] on input "checkbox" at bounding box center [1075, 691] width 10 height 10
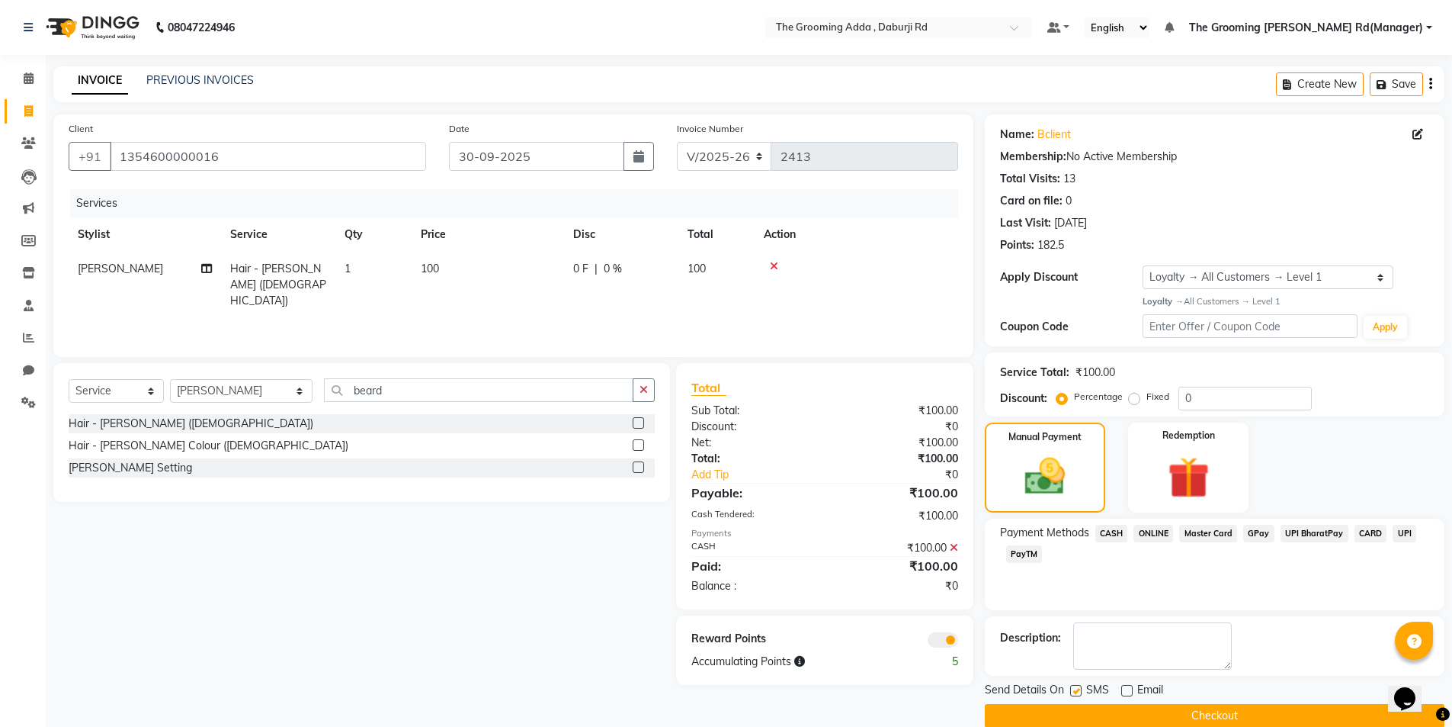
checkbox input "false"
click at [1080, 717] on button "Checkout" at bounding box center [1215, 716] width 460 height 24
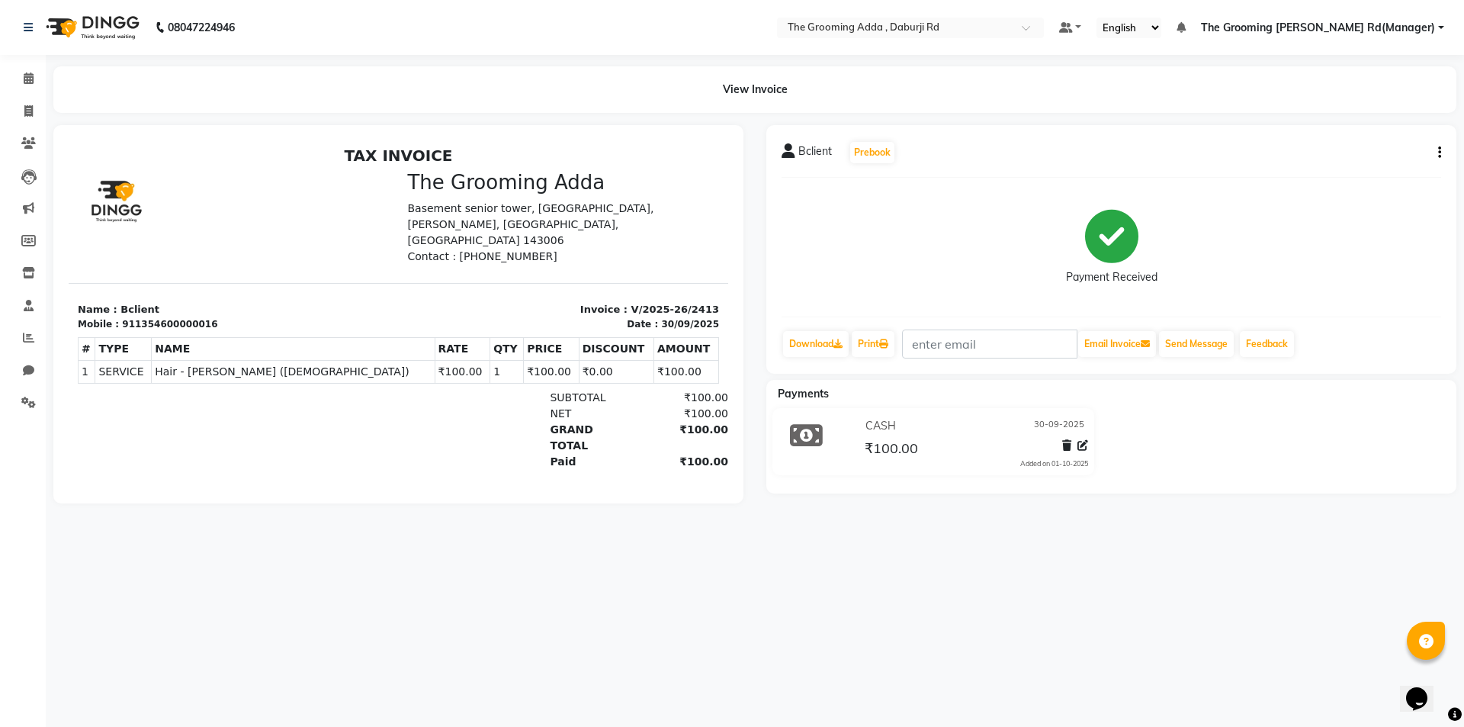
select select "service"
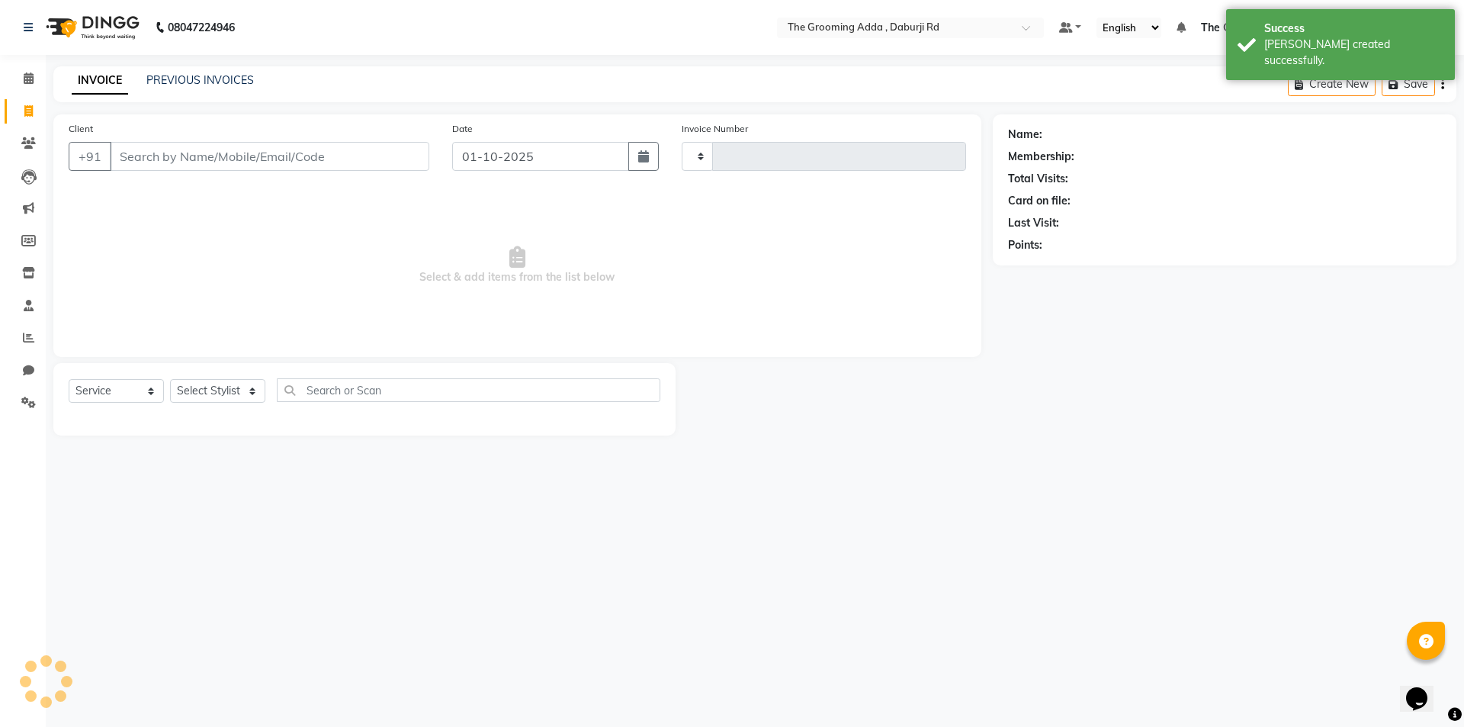
type input "2414"
select select "8001"
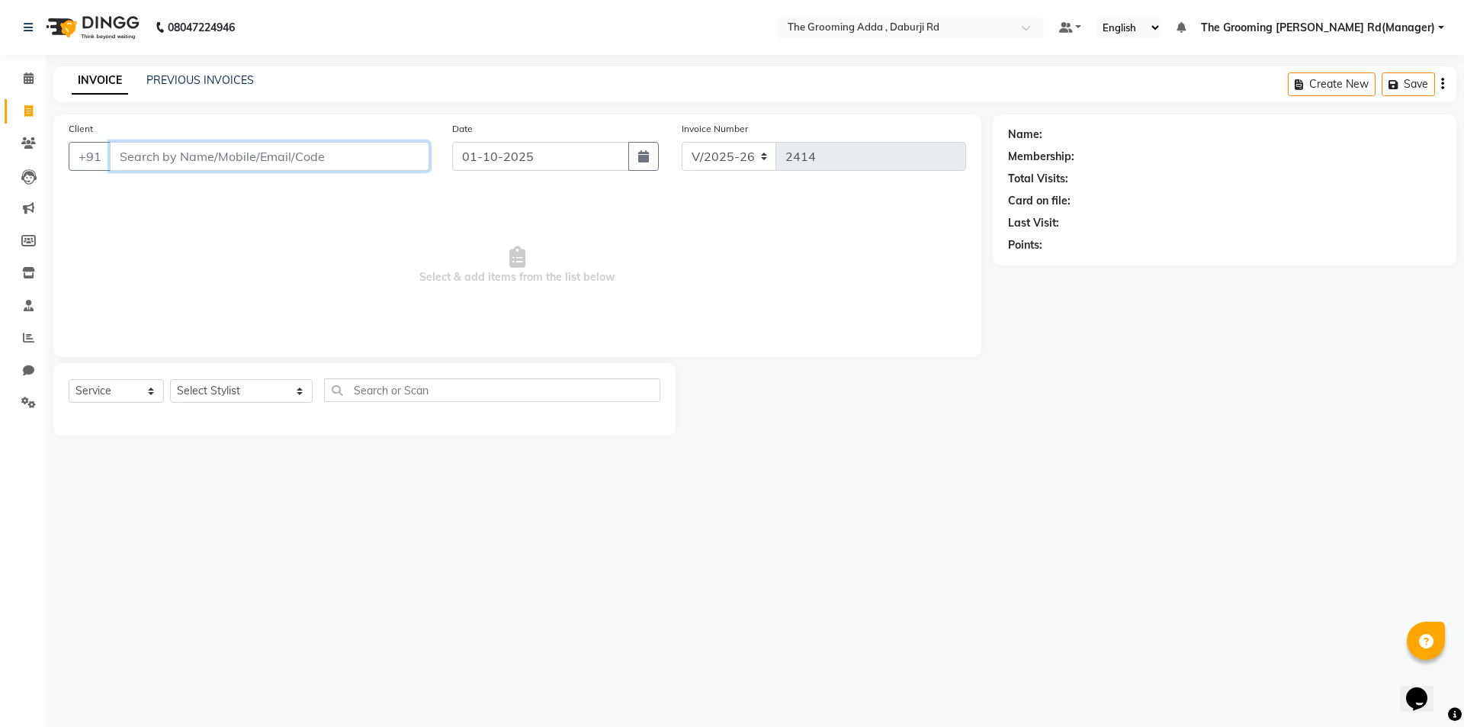
click at [205, 143] on input "Client" at bounding box center [269, 156] width 319 height 29
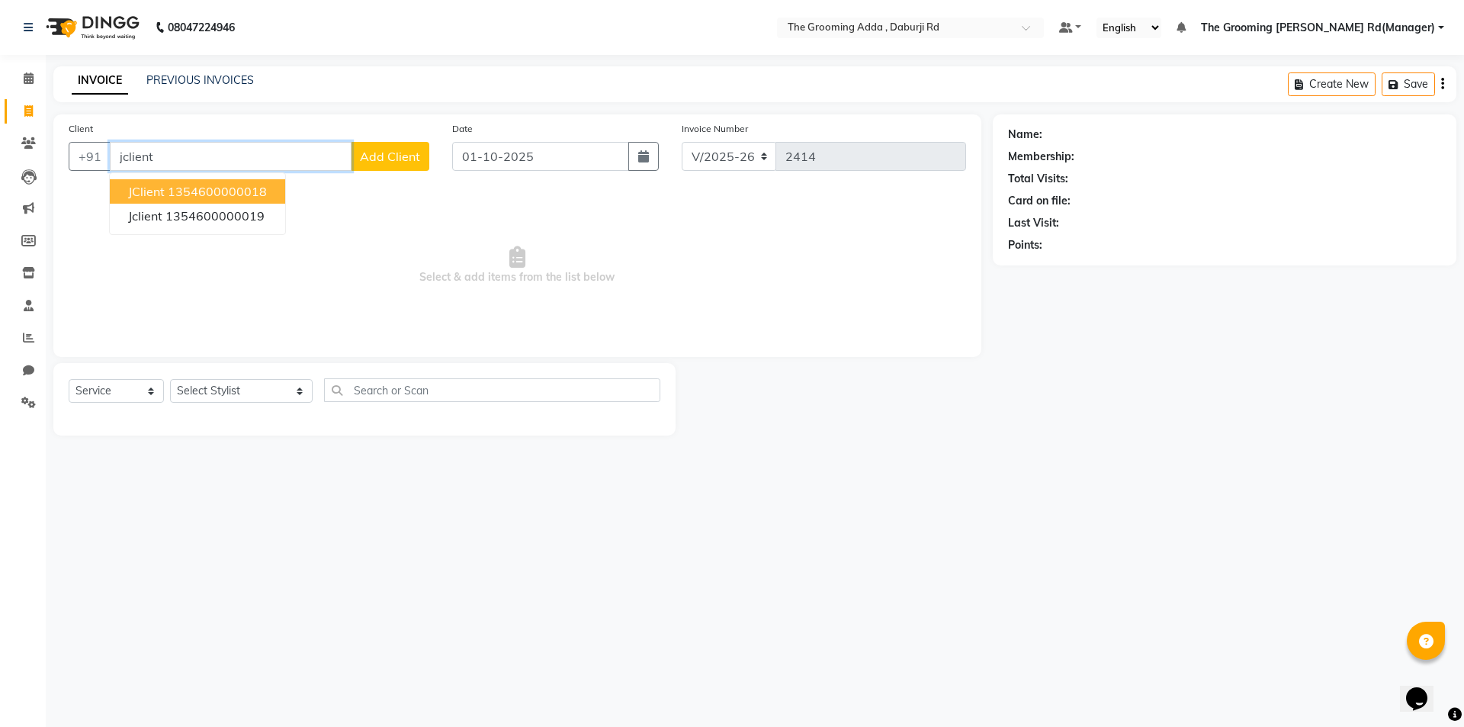
click at [238, 196] on ngb-highlight "1354600000018" at bounding box center [217, 191] width 99 height 15
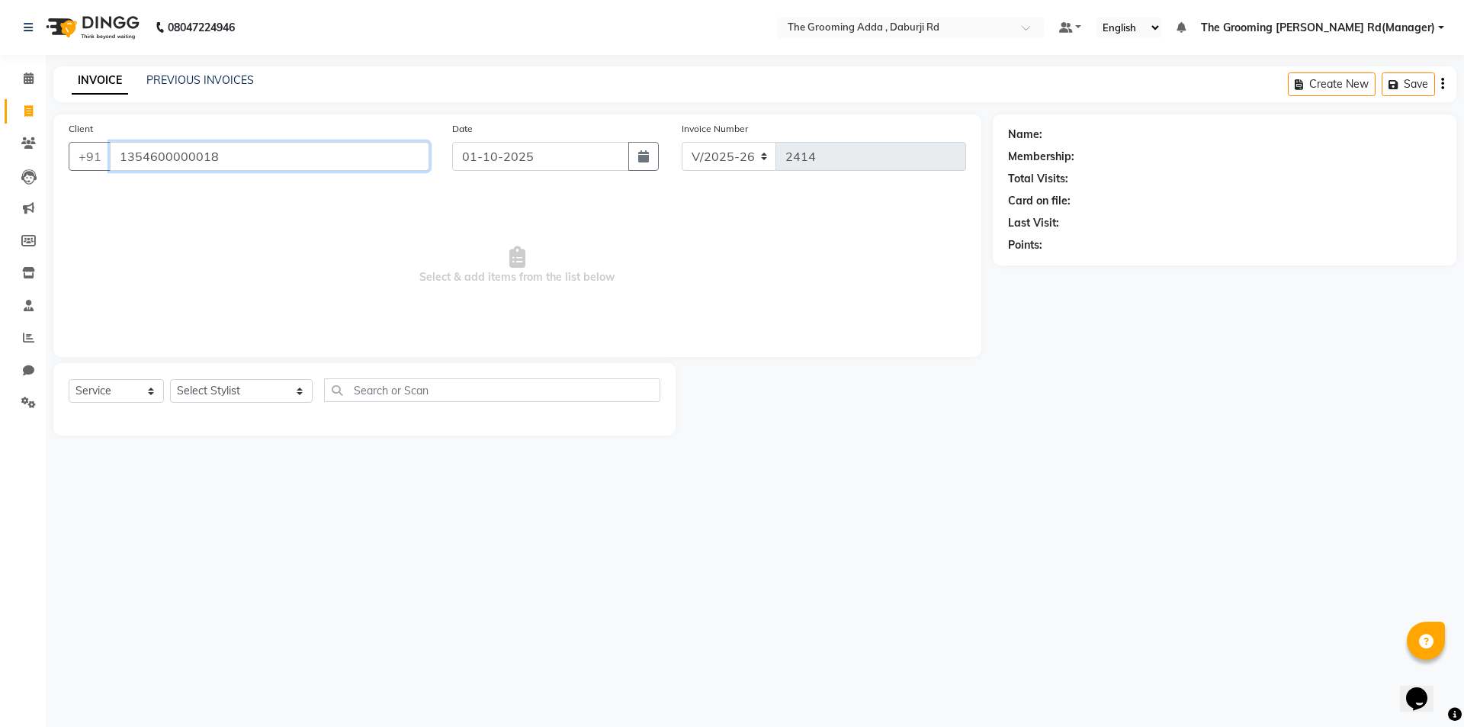
type input "1354600000018"
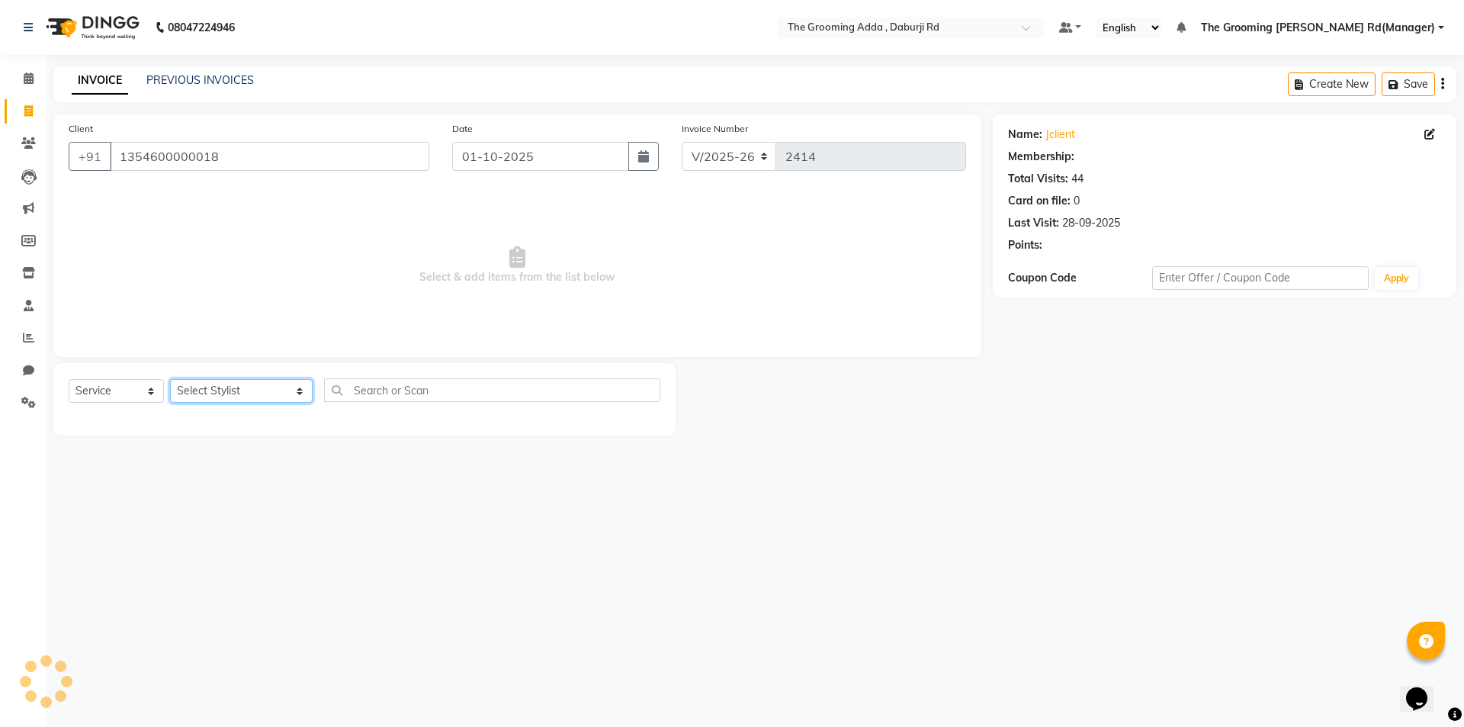
select select "1: Object"
click at [216, 389] on select "Select Stylist [PERSON_NAME] [PERSON_NAME] [PERSON_NAME] [PERSON_NAME] [PERSON_…" at bounding box center [241, 391] width 143 height 24
click at [203, 388] on select "Select Stylist [PERSON_NAME] [PERSON_NAME] [PERSON_NAME] [PERSON_NAME] [PERSON_…" at bounding box center [241, 391] width 143 height 24
select select "79355"
click at [170, 379] on select "Select Stylist [PERSON_NAME] [PERSON_NAME] [PERSON_NAME] [PERSON_NAME] [PERSON_…" at bounding box center [241, 391] width 143 height 24
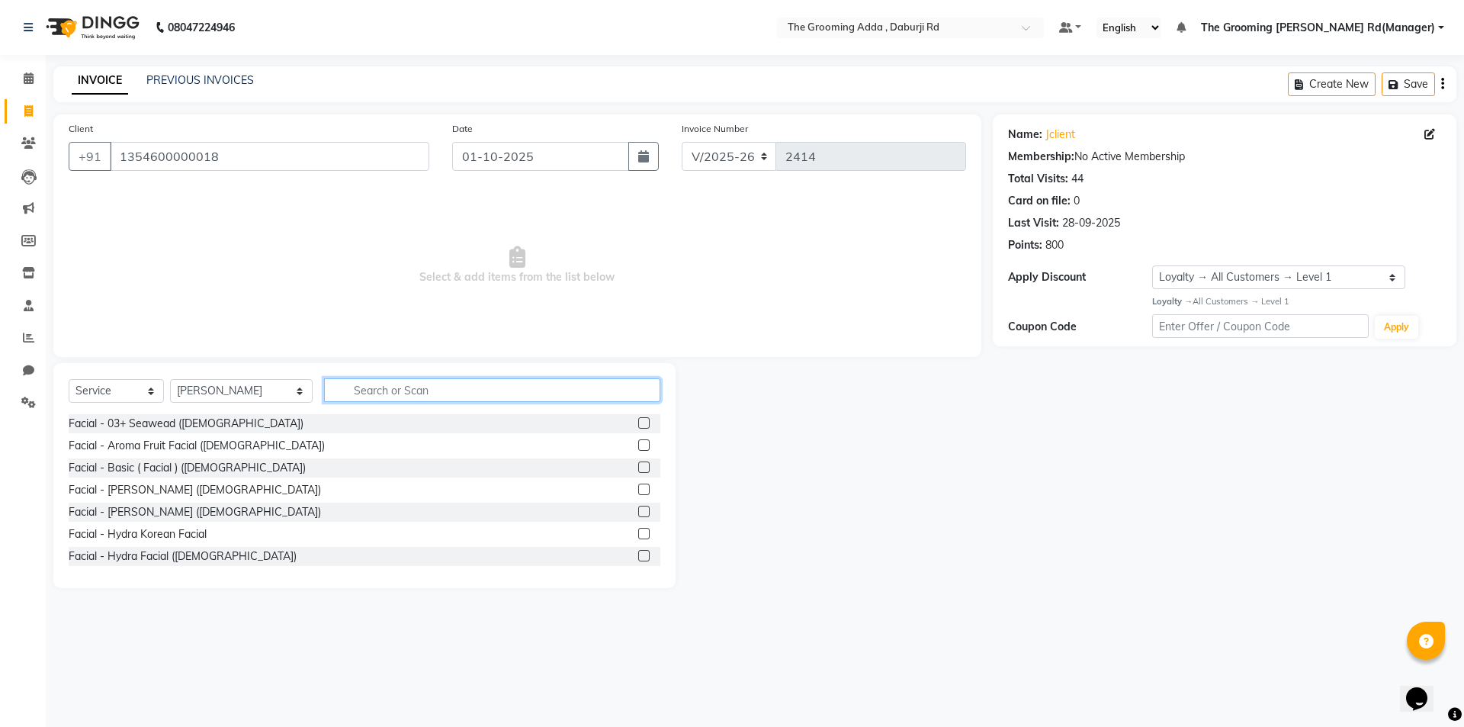
click at [382, 388] on input "text" at bounding box center [492, 390] width 336 height 24
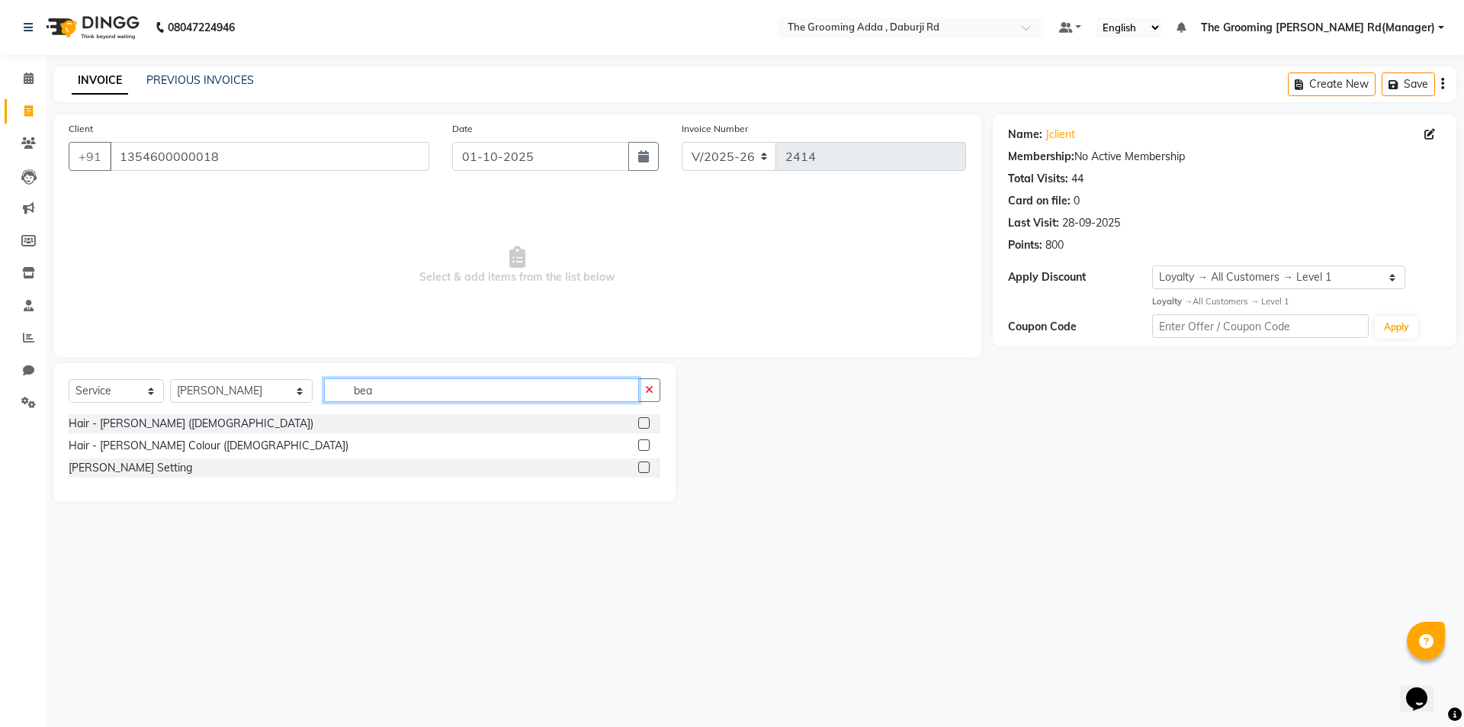
type input "bea"
click at [647, 424] on label at bounding box center [643, 422] width 11 height 11
click at [647, 424] on input "checkbox" at bounding box center [643, 424] width 10 height 10
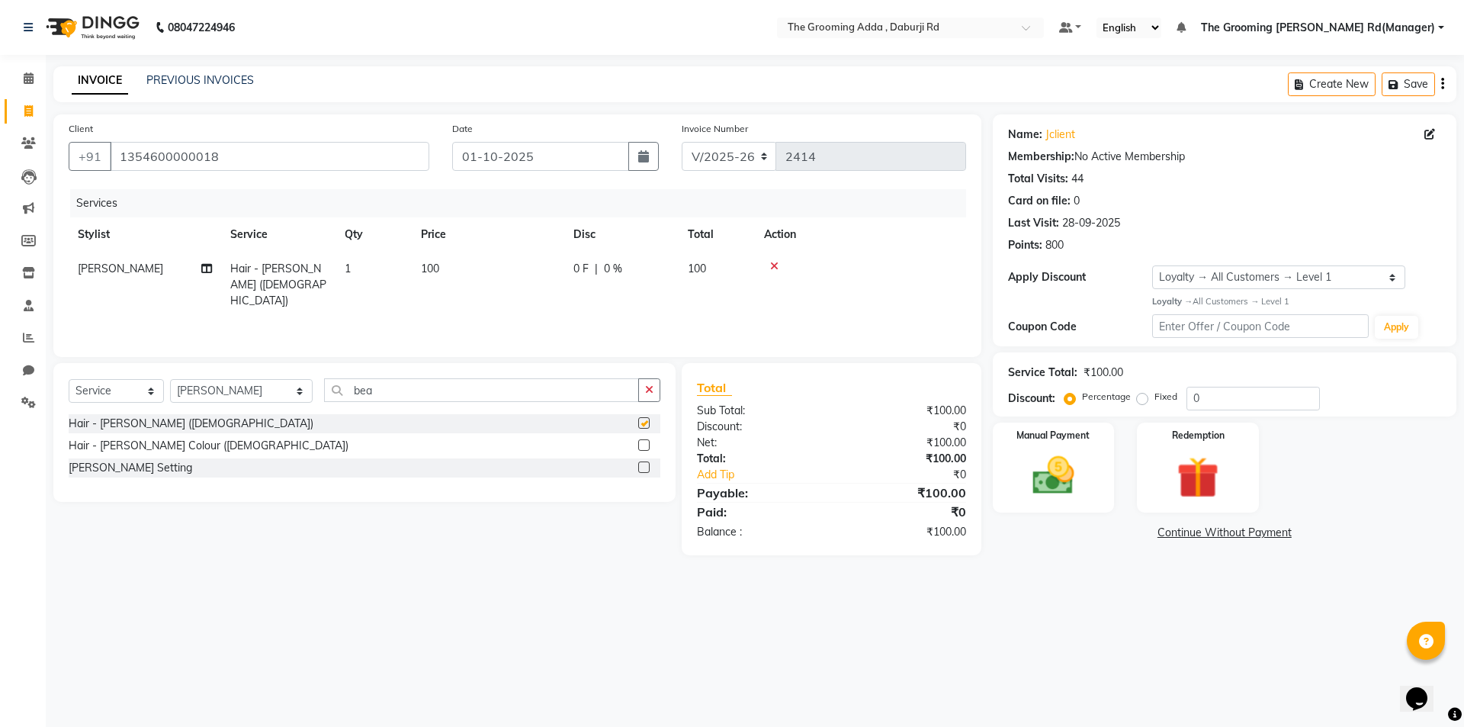
checkbox input "false"
click at [584, 118] on div "Client [PHONE_NUMBER] Date [DATE] Invoice Number V/2025 V/[PHONE_NUMBER] Servic…" at bounding box center [517, 235] width 928 height 242
click at [569, 171] on div "Date [DATE]" at bounding box center [556, 151] width 230 height 63
click at [569, 149] on input "01-10-2025" at bounding box center [541, 156] width 178 height 29
select select "10"
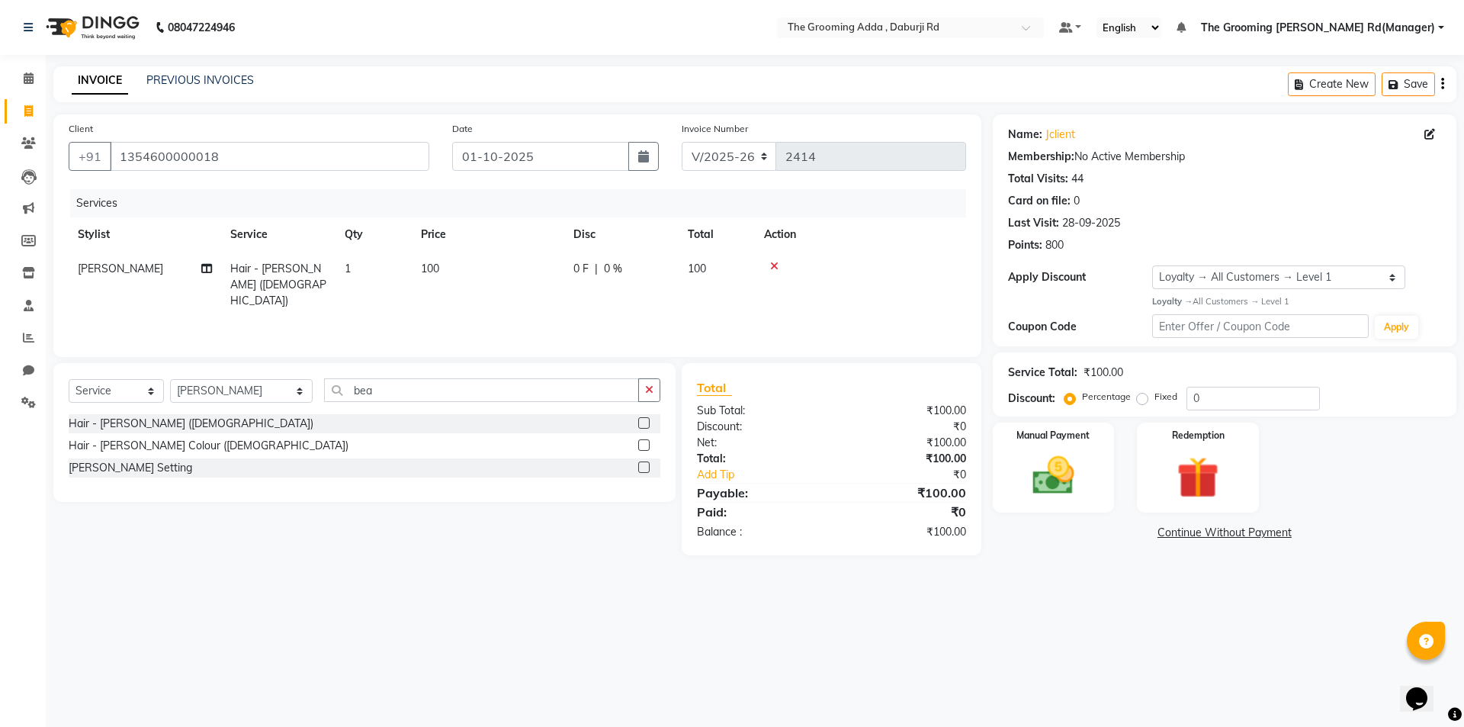
select select "2025"
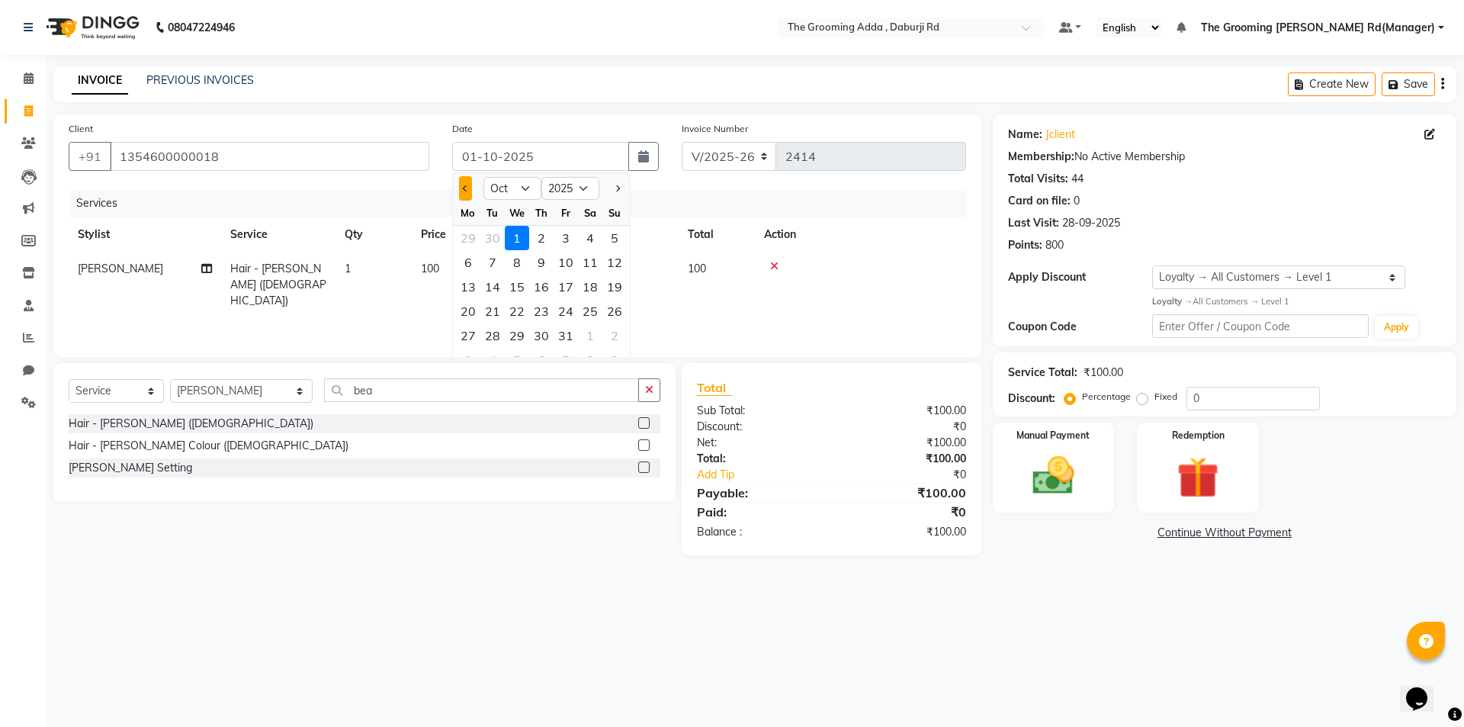
drag, startPoint x: 457, startPoint y: 188, endPoint x: 467, endPoint y: 191, distance: 11.3
click at [458, 188] on div at bounding box center [468, 188] width 30 height 24
click at [467, 191] on button "Previous month" at bounding box center [465, 188] width 13 height 24
select select "9"
click at [488, 332] on div "30" at bounding box center [492, 335] width 24 height 24
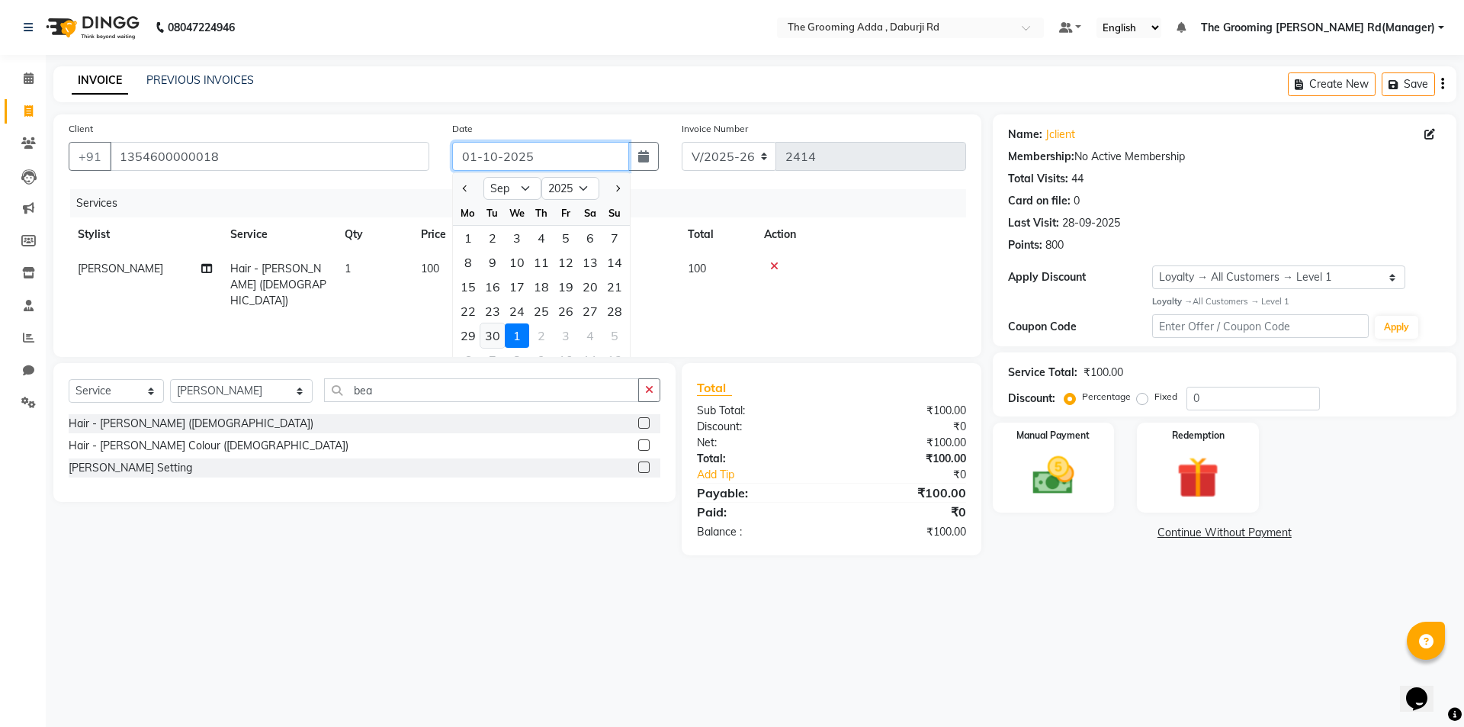
type input "30-09-2025"
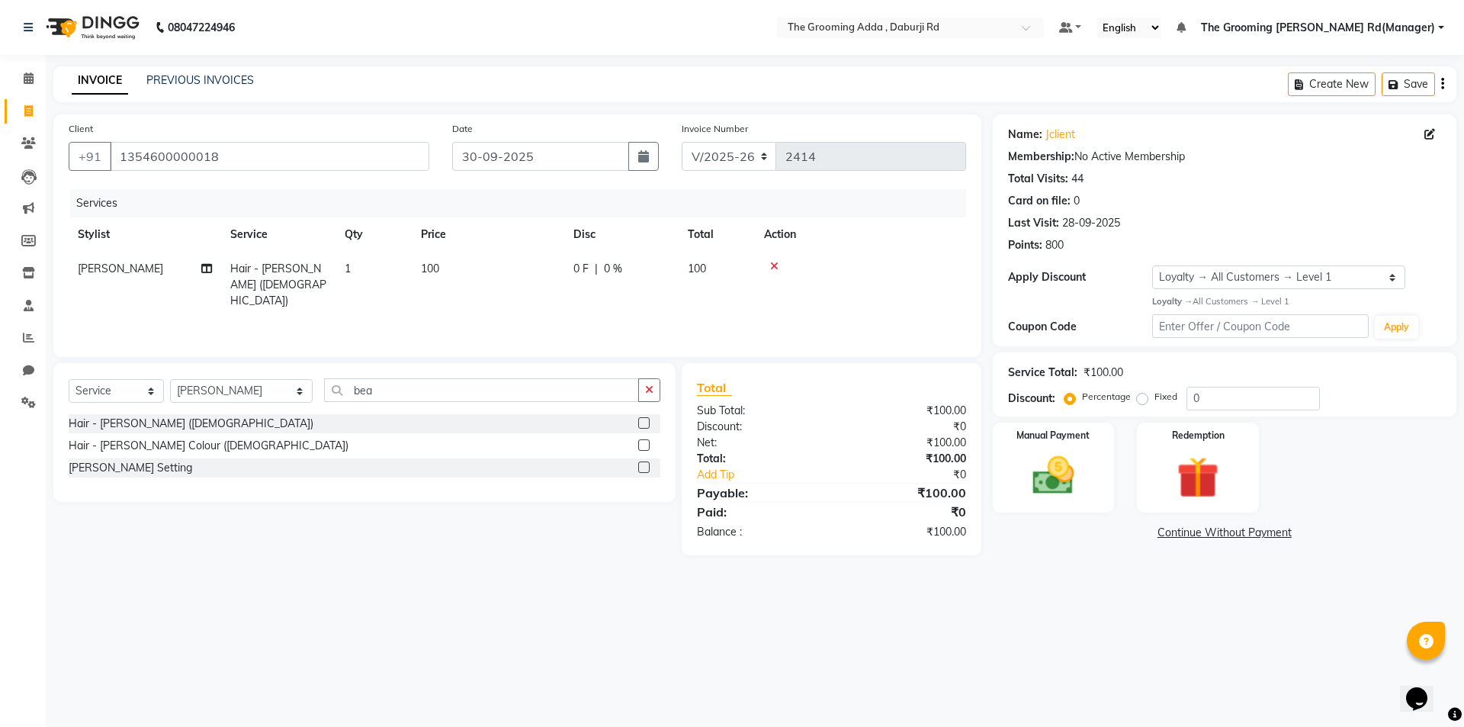
click at [525, 545] on div "Select Service Product Membership Package Voucher Prepaid Gift Card Select Styl…" at bounding box center [359, 459] width 634 height 192
click at [1044, 450] on div "Manual Payment" at bounding box center [1053, 467] width 127 height 94
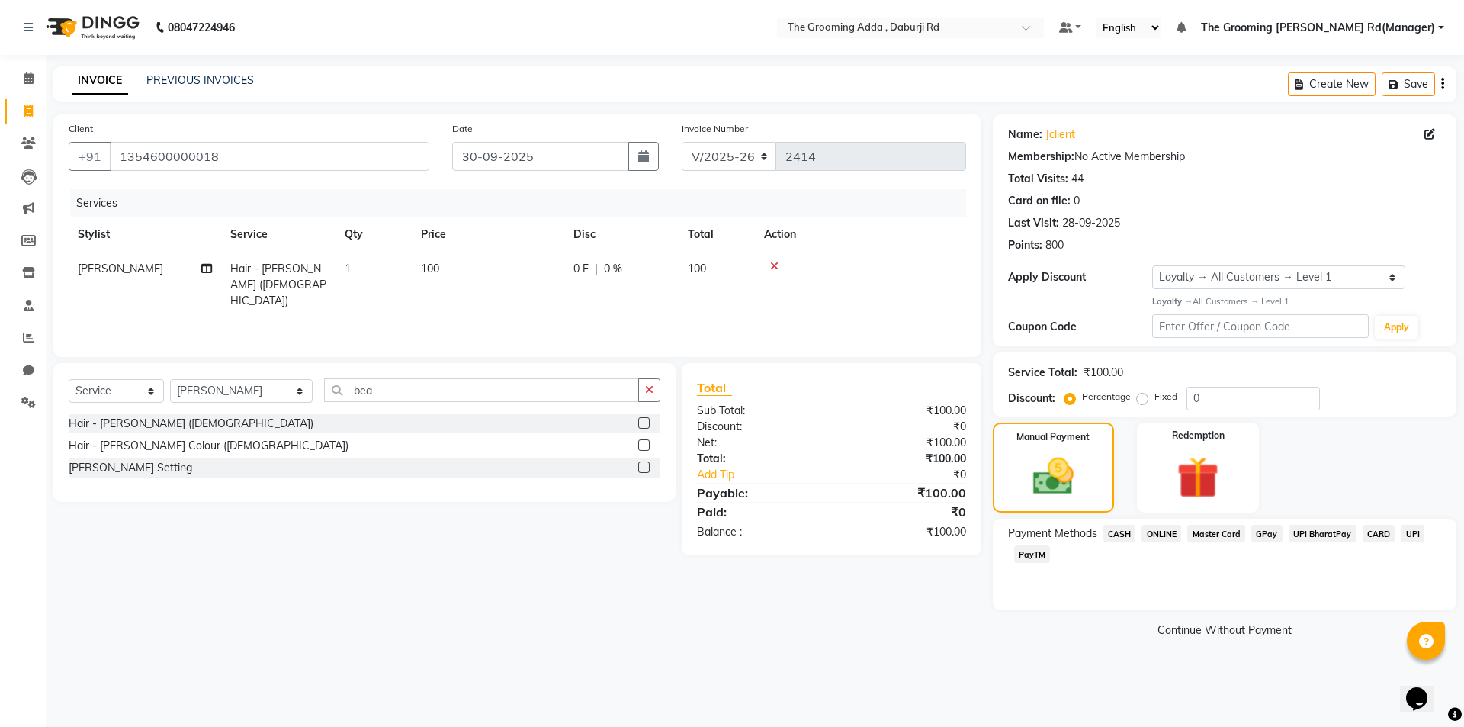
click at [1153, 533] on span "ONLINE" at bounding box center [1161, 534] width 40 height 18
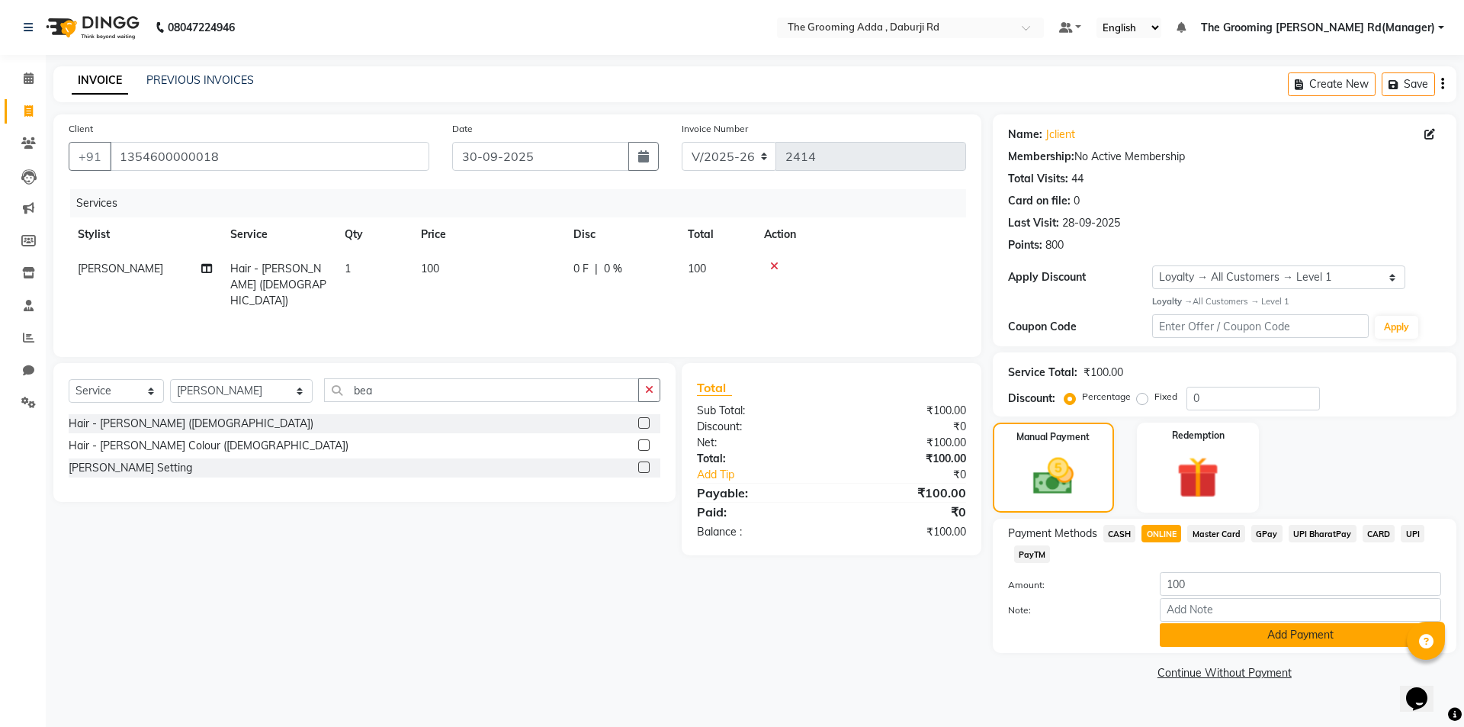
click at [1181, 638] on button "Add Payment" at bounding box center [1300, 635] width 281 height 24
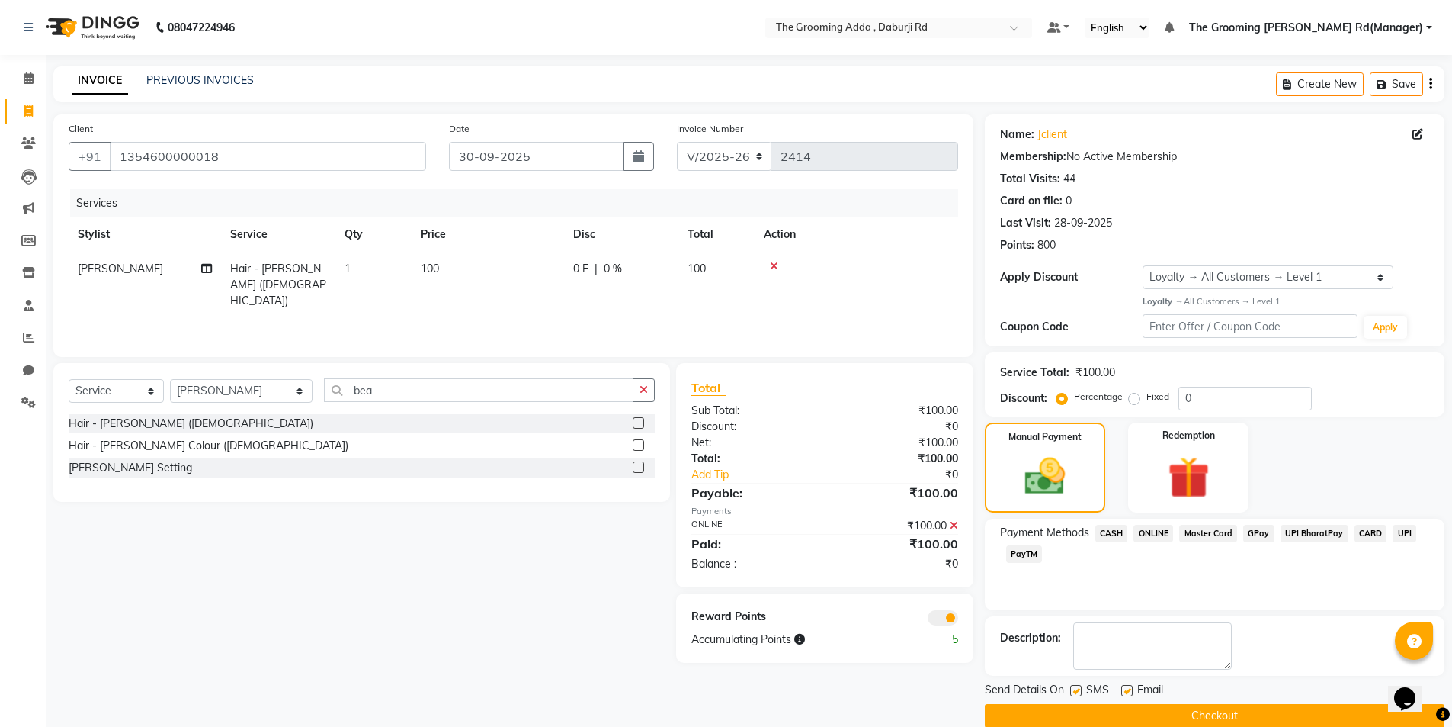
click at [1126, 686] on label at bounding box center [1126, 690] width 11 height 11
click at [1126, 686] on input "checkbox" at bounding box center [1126, 691] width 10 height 10
checkbox input "false"
click at [1073, 686] on label at bounding box center [1075, 690] width 11 height 11
click at [1073, 686] on input "checkbox" at bounding box center [1075, 691] width 10 height 10
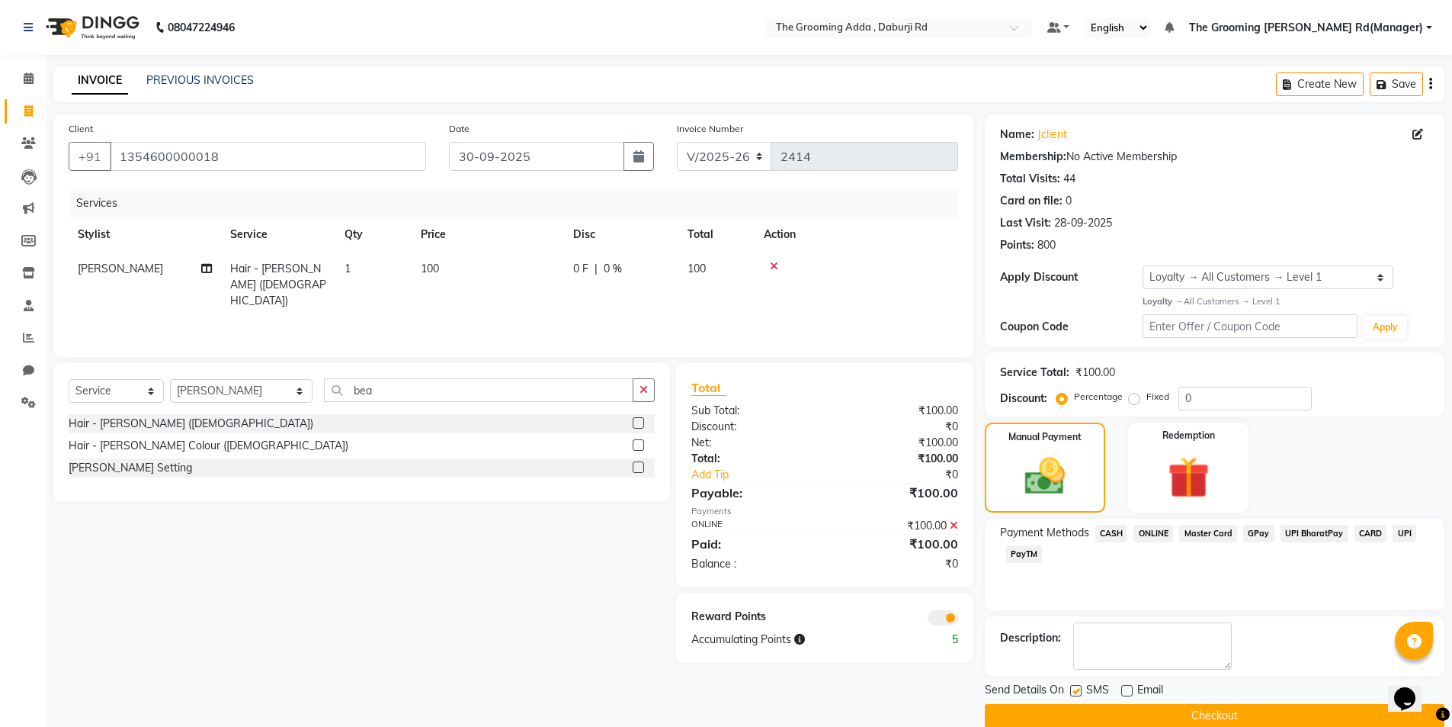
checkbox input "false"
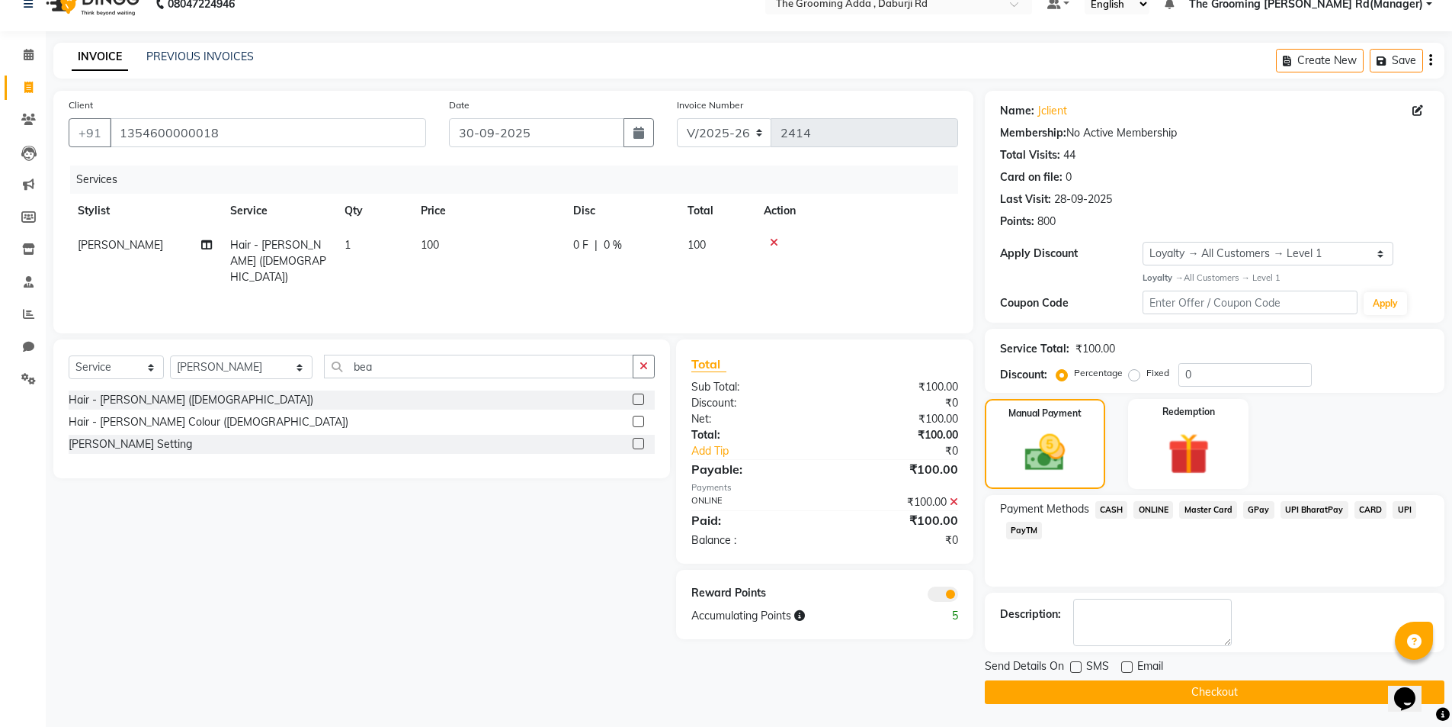
click at [1113, 688] on button "Checkout" at bounding box center [1215, 692] width 460 height 24
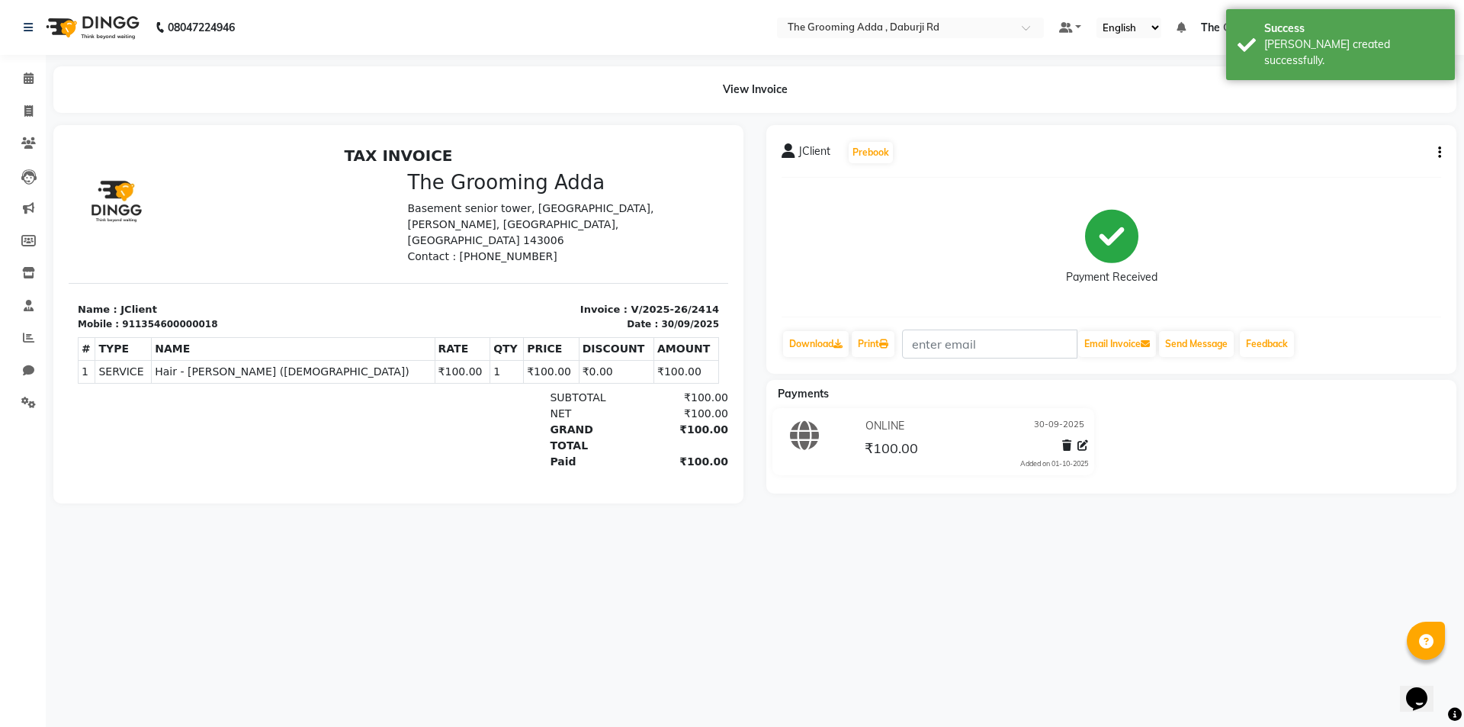
select select "service"
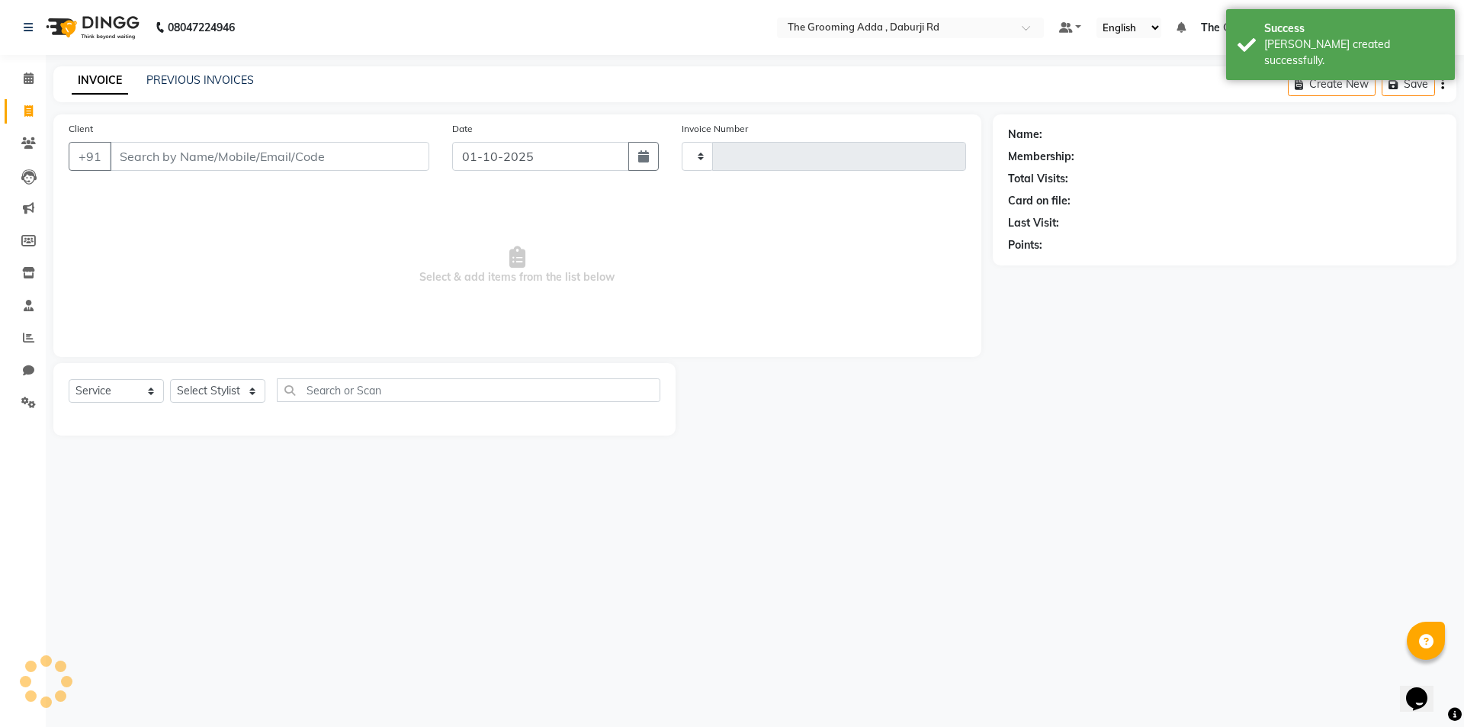
type input "2415"
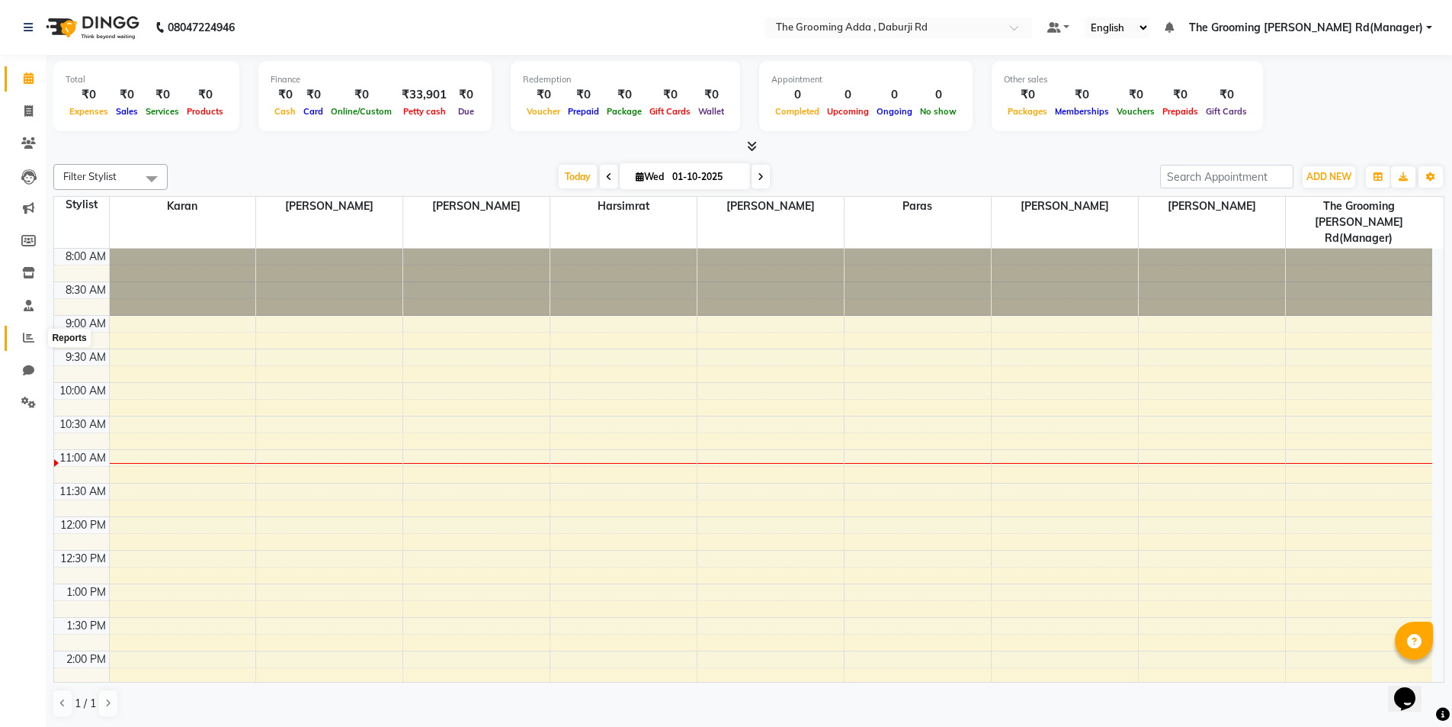
click at [18, 341] on span at bounding box center [28, 338] width 27 height 18
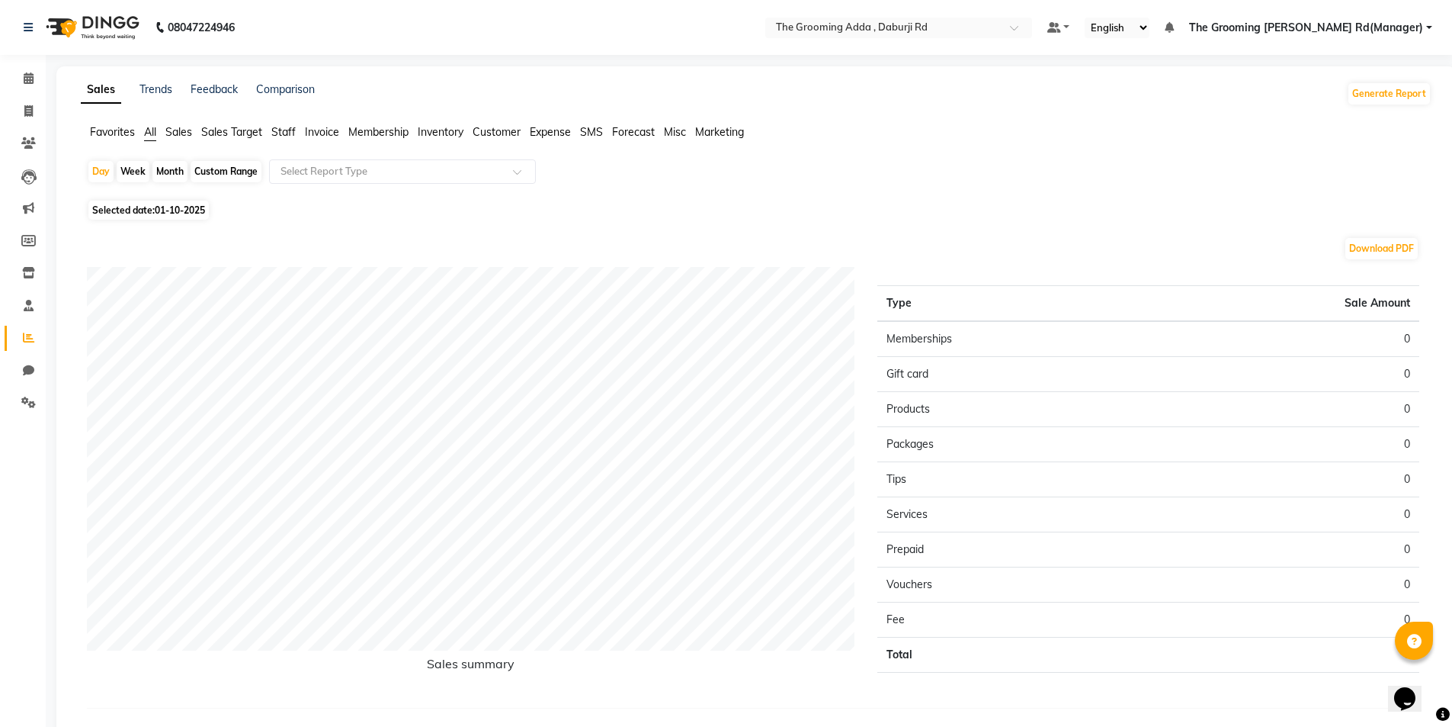
click at [127, 213] on span "Selected date: [DATE]" at bounding box center [148, 210] width 120 height 19
select select "10"
select select "2025"
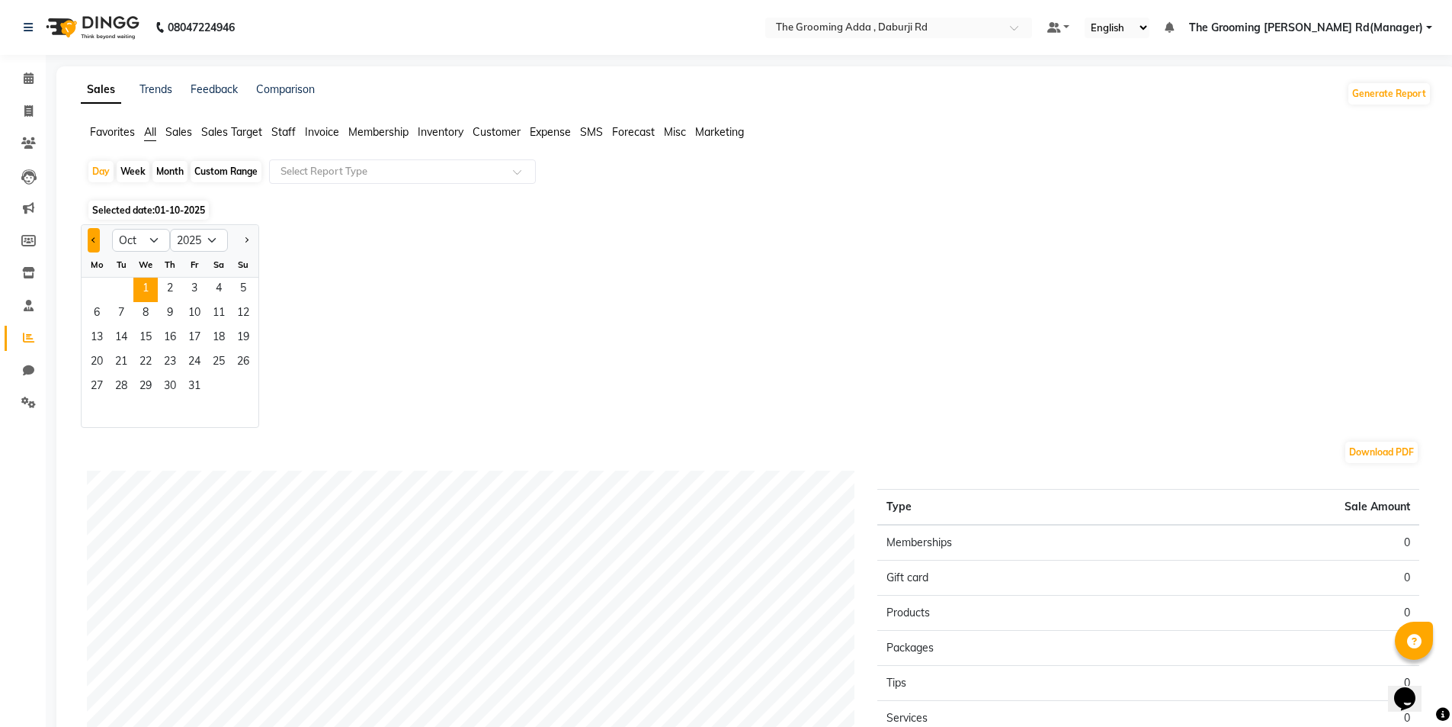
click at [91, 234] on button "Previous month" at bounding box center [94, 240] width 12 height 24
select select "9"
click at [114, 387] on span "30" at bounding box center [121, 387] width 24 height 24
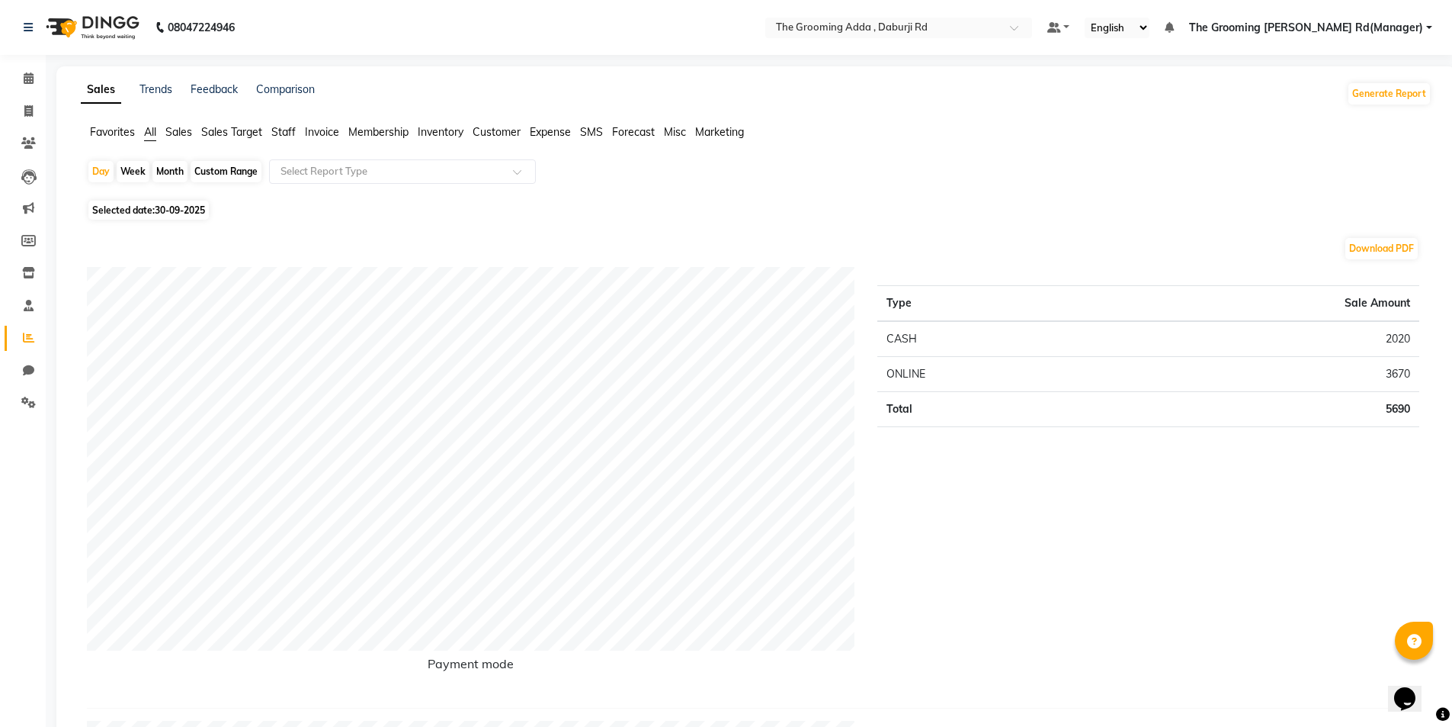
click at [1275, 537] on div "Type Sale Amount CASH 2020 ONLINE 3670 Total 5690" at bounding box center [1148, 481] width 565 height 428
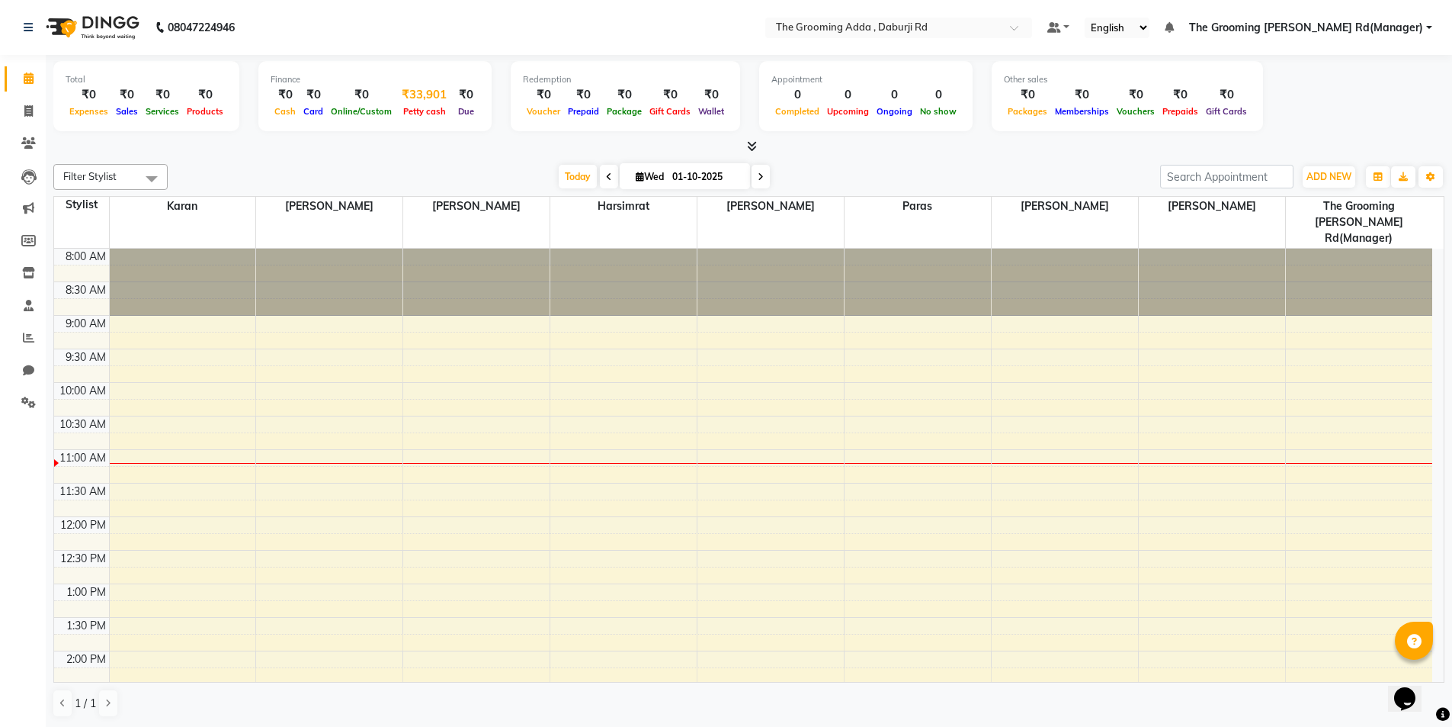
click at [420, 88] on div "₹33,901" at bounding box center [424, 95] width 57 height 18
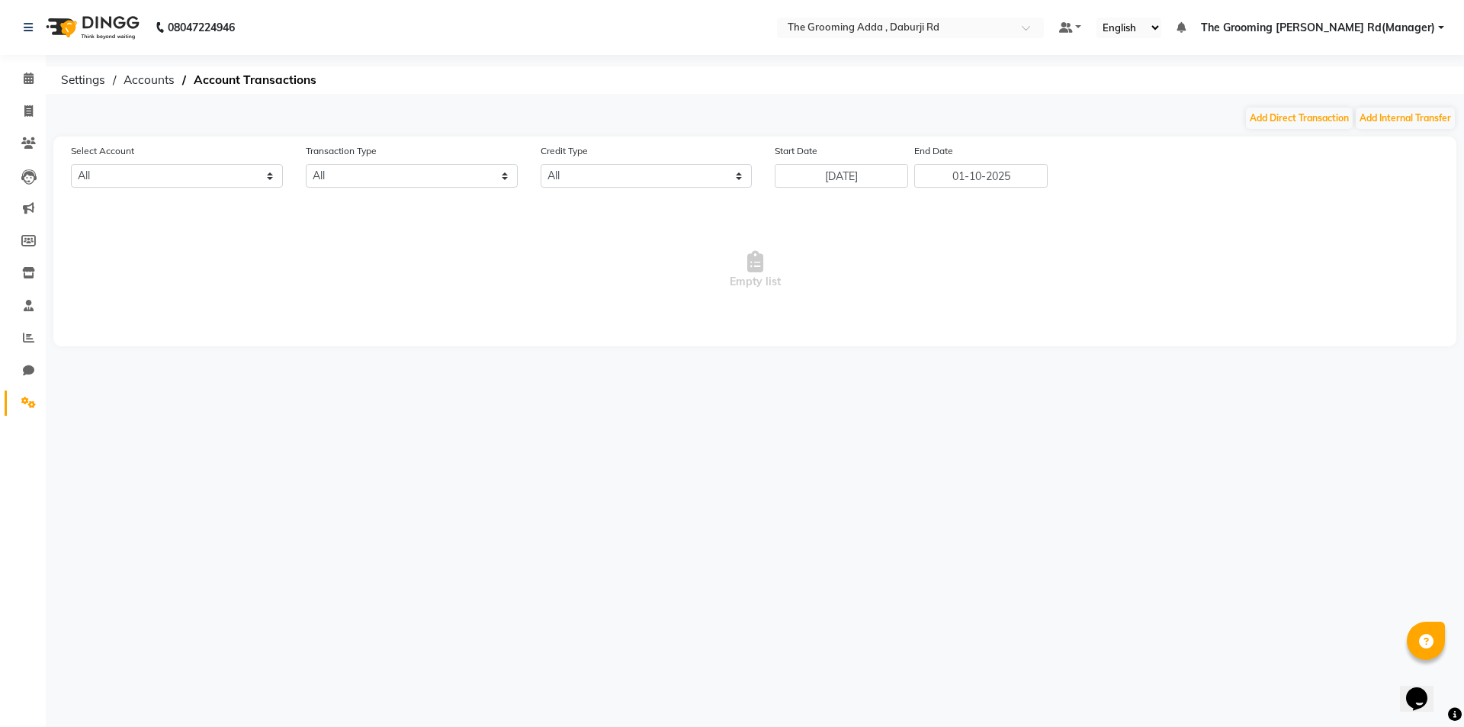
select select "7140"
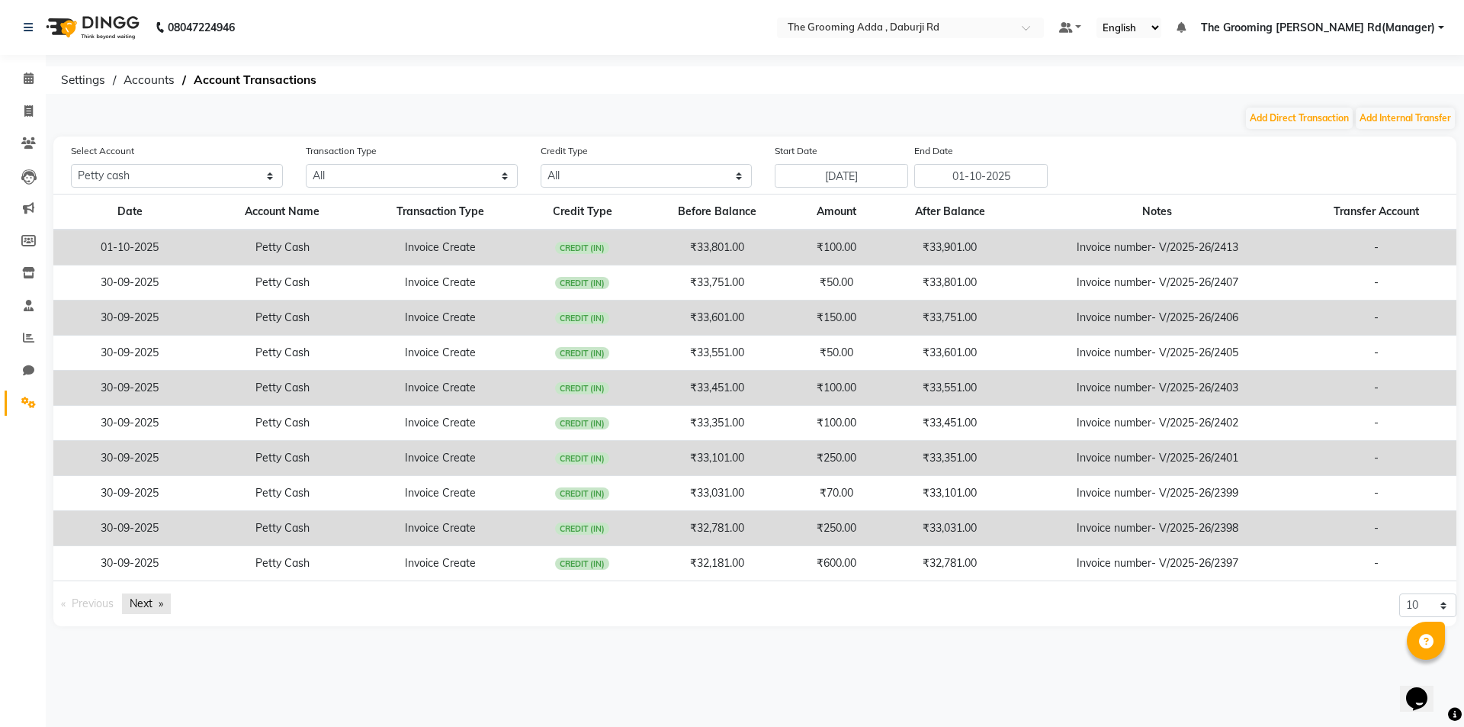
click at [144, 600] on link "Next page" at bounding box center [146, 603] width 49 height 21
click at [145, 601] on link "Next page" at bounding box center [146, 603] width 49 height 21
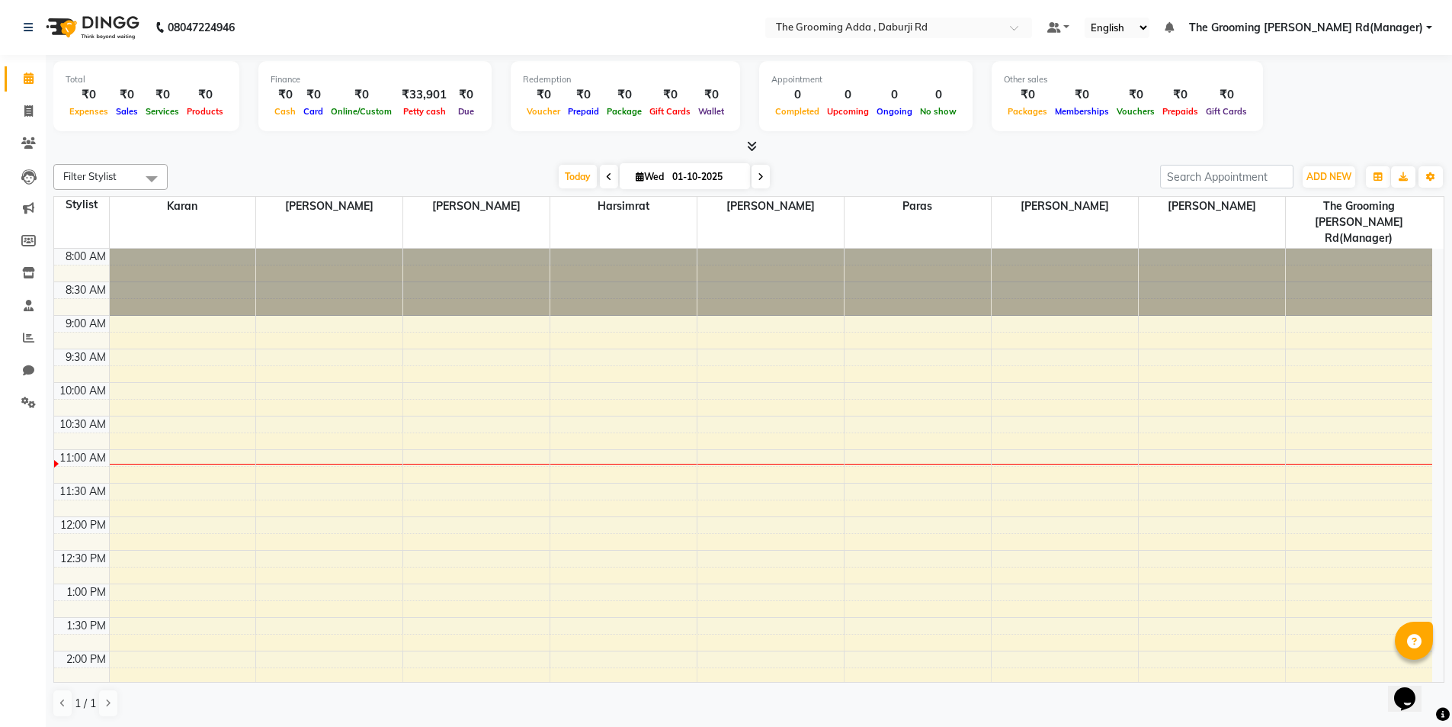
click at [424, 79] on div "Finance" at bounding box center [375, 79] width 209 height 13
click at [421, 92] on div "₹33,901" at bounding box center [424, 95] width 57 height 18
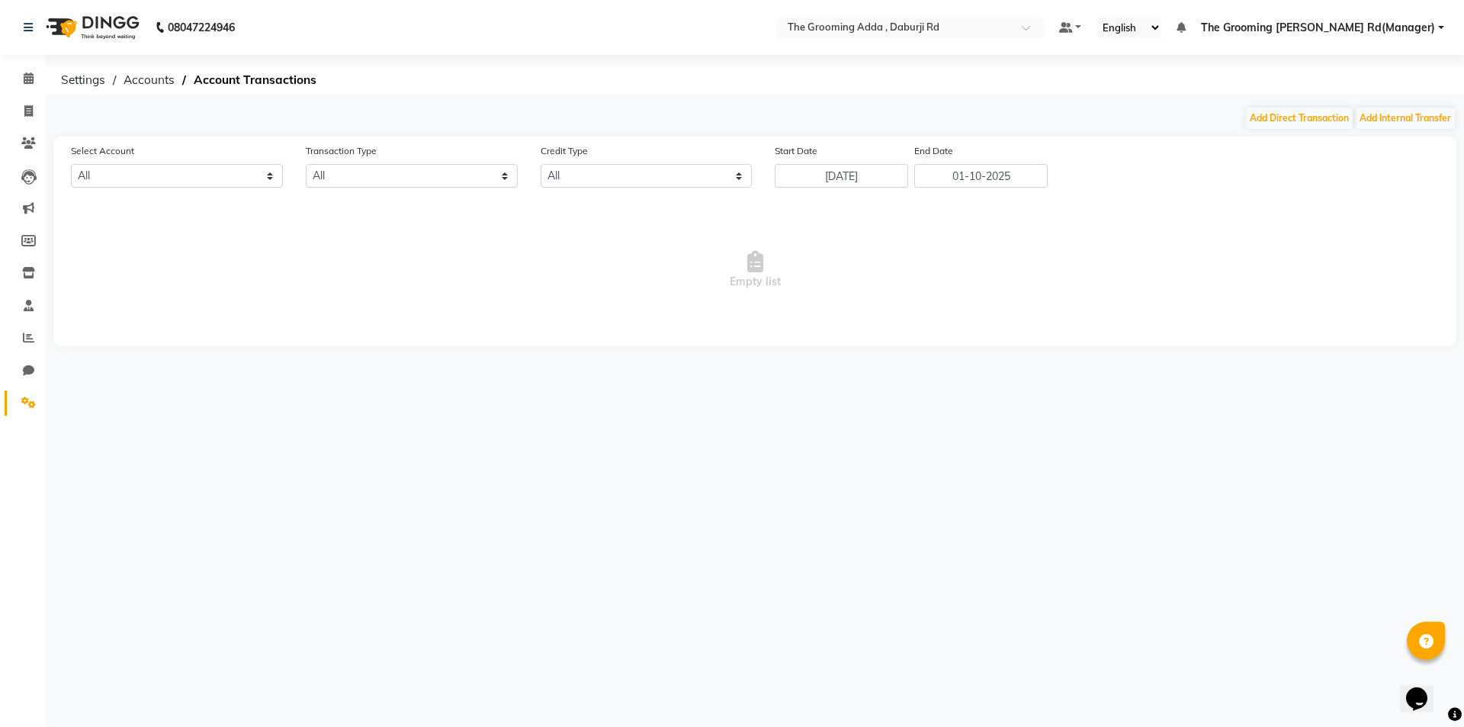
select select "7140"
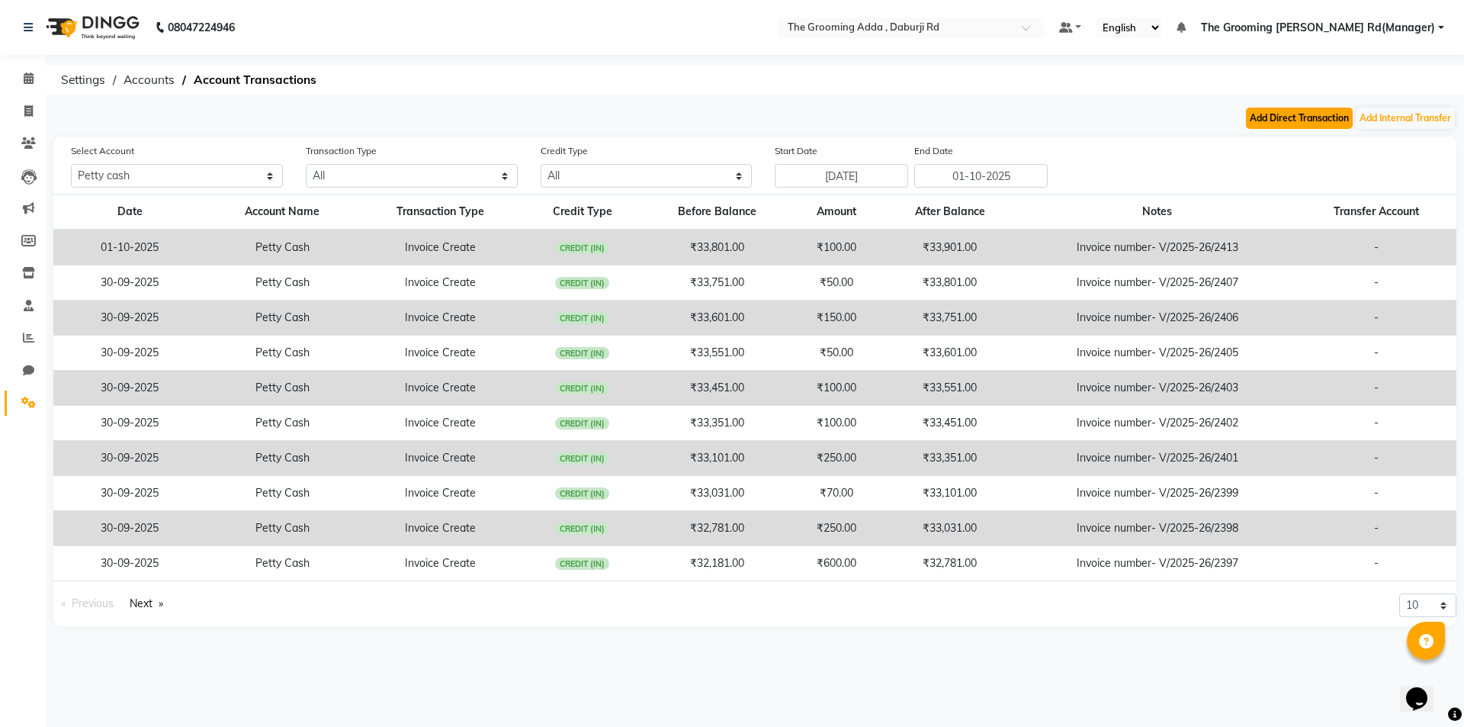
click at [1256, 117] on button "Add Direct Transaction" at bounding box center [1299, 117] width 107 height 21
select select "direct"
select select "7140"
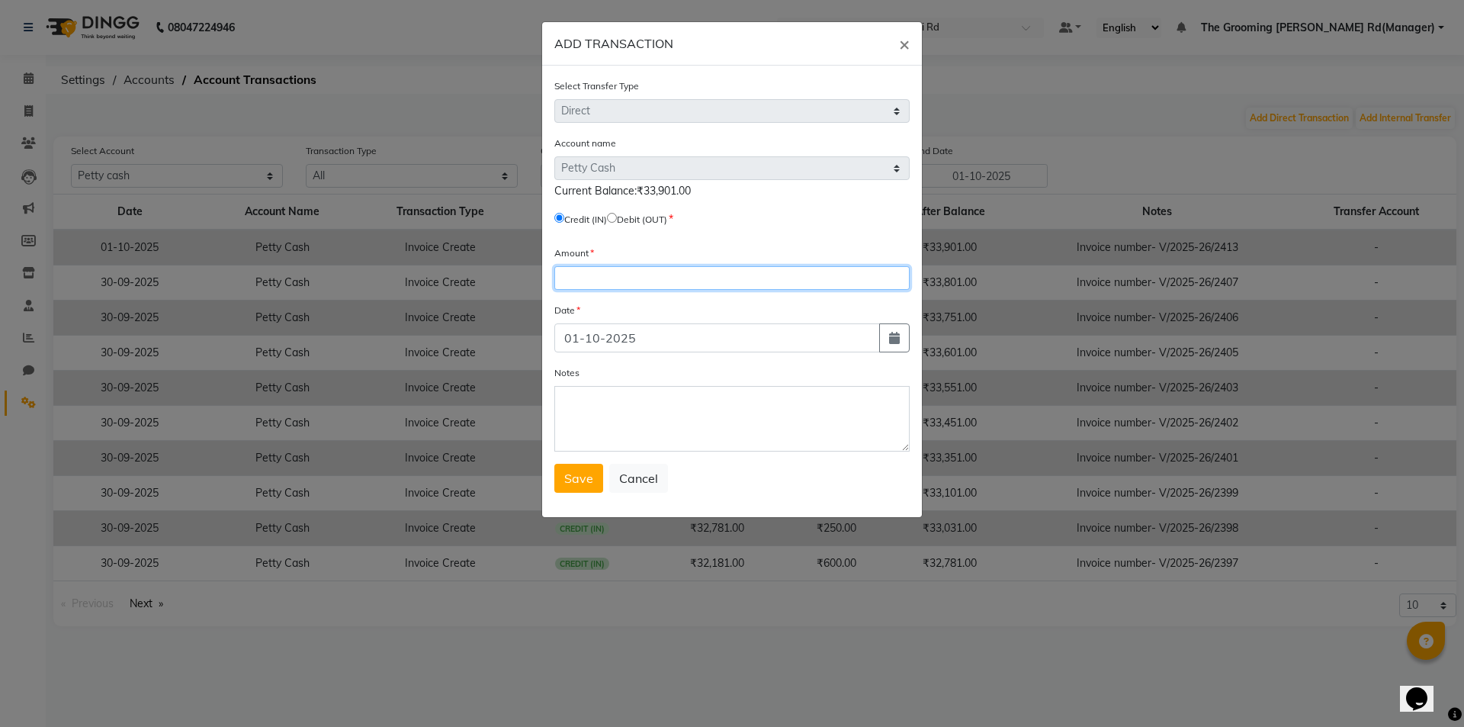
click at [578, 274] on input "number" at bounding box center [731, 278] width 355 height 24
type input "500"
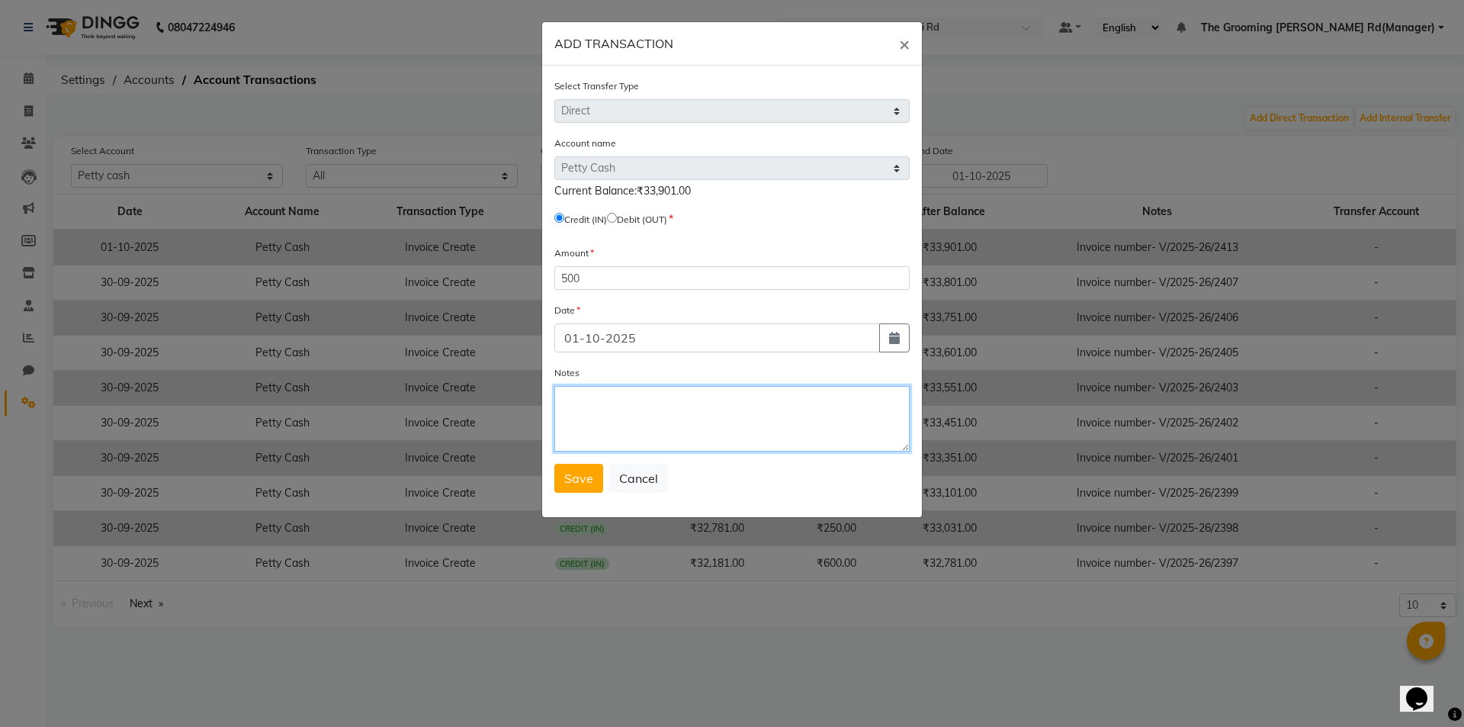
click at [627, 439] on textarea "Notes" at bounding box center [731, 419] width 355 height 66
click at [622, 438] on textarea "Notes" at bounding box center [731, 419] width 355 height 66
click at [645, 406] on textarea "[PERSON_NAME] Mam Return" at bounding box center [731, 419] width 355 height 66
type textarea "[PERSON_NAME] Mam Payment Return"
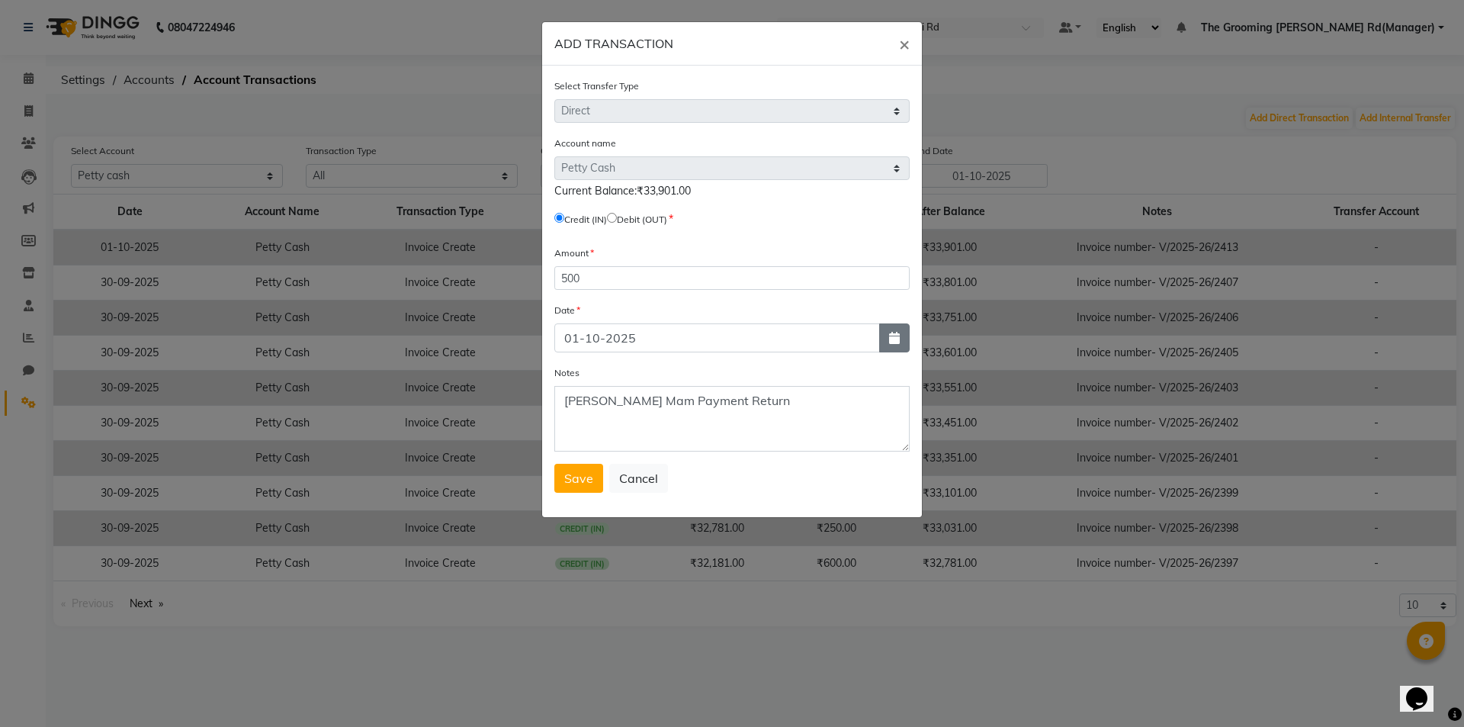
click at [900, 342] on button "button" at bounding box center [894, 337] width 30 height 29
select select "10"
select select "2025"
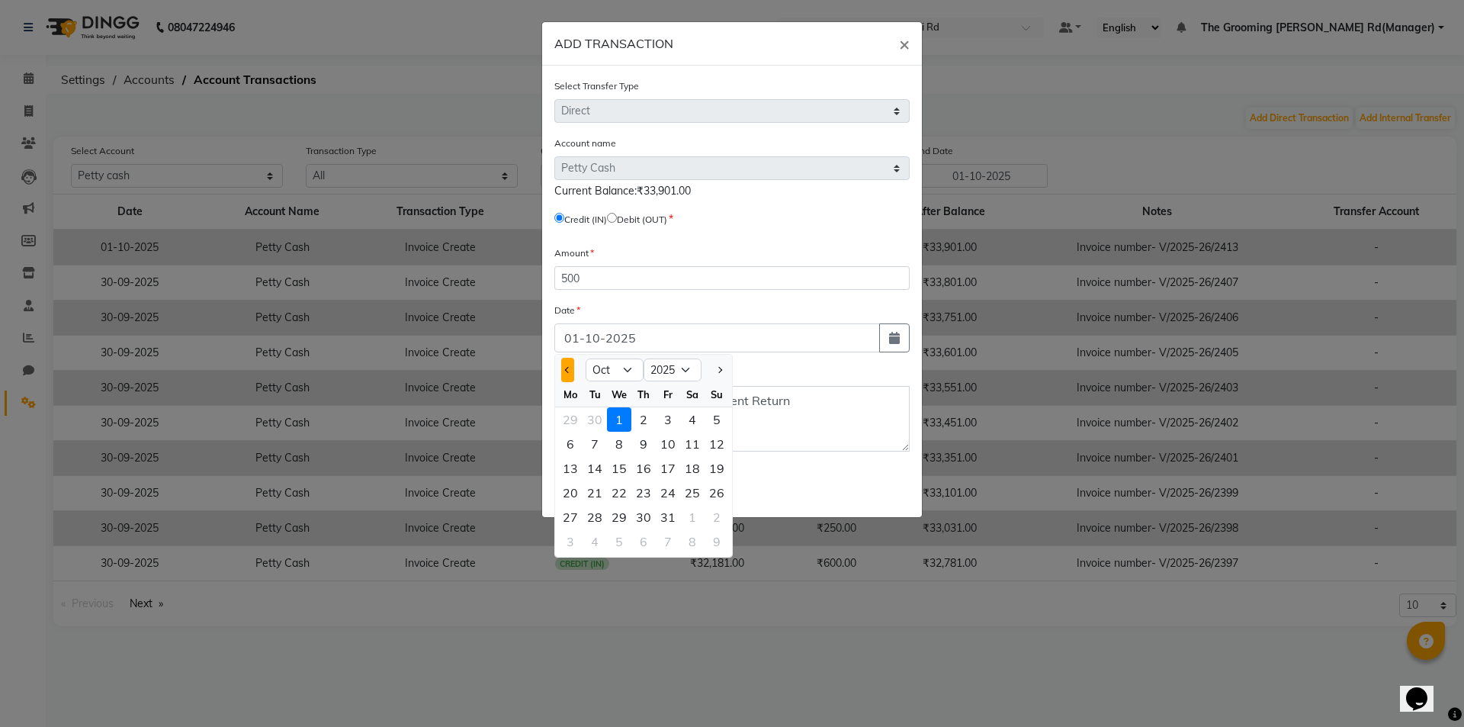
click at [570, 377] on button "Previous month" at bounding box center [567, 370] width 13 height 24
select select "9"
click at [595, 515] on div "30" at bounding box center [594, 517] width 24 height 24
type input "30-09-2025"
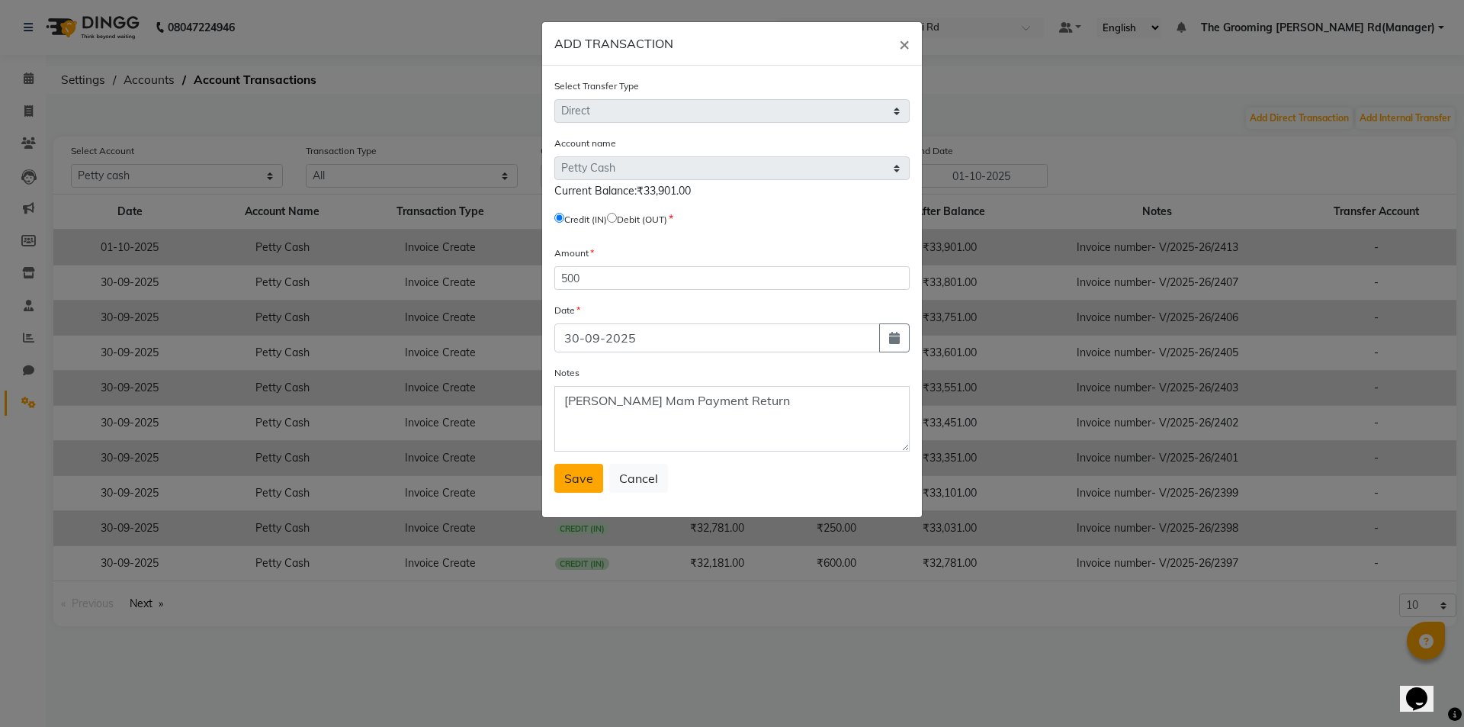
click at [588, 477] on span "Save" at bounding box center [578, 477] width 29 height 15
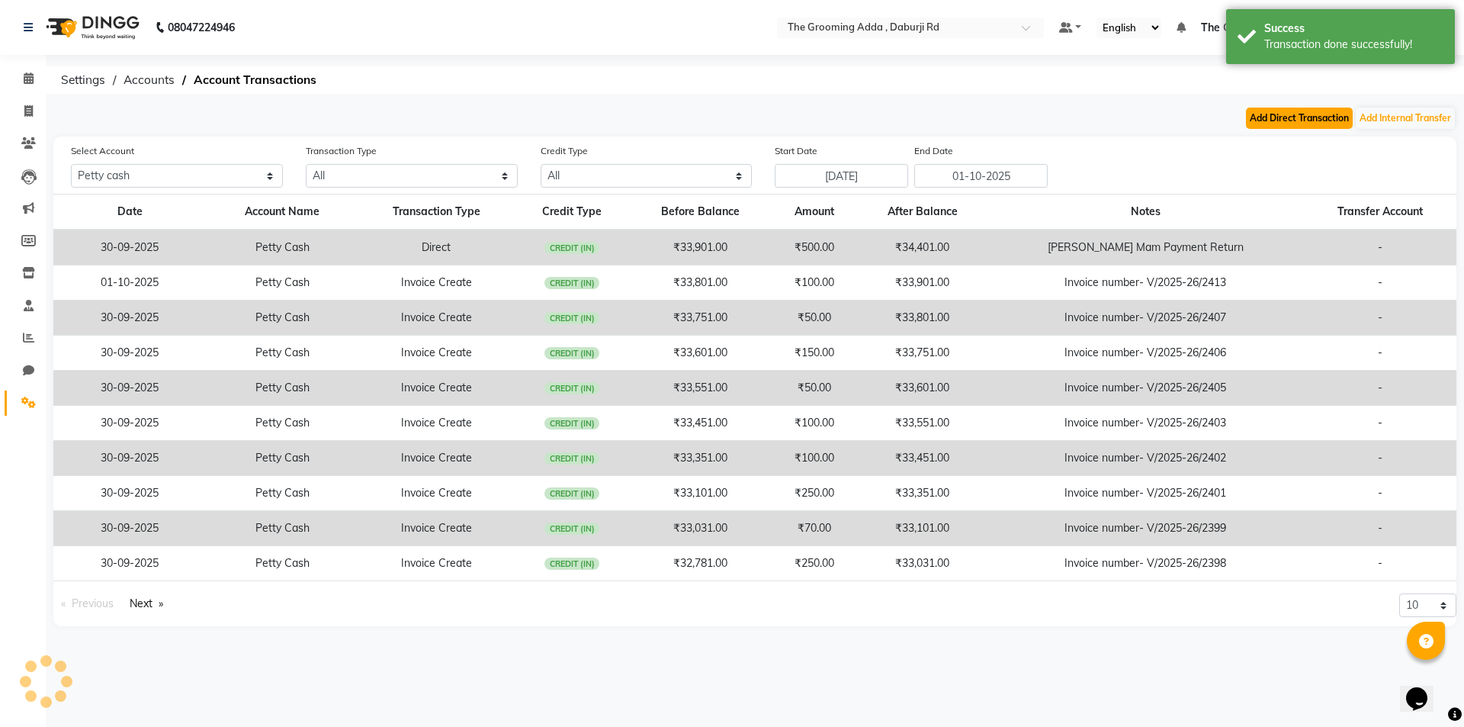
click at [1293, 128] on button "Add Direct Transaction" at bounding box center [1299, 117] width 107 height 21
select select "direct"
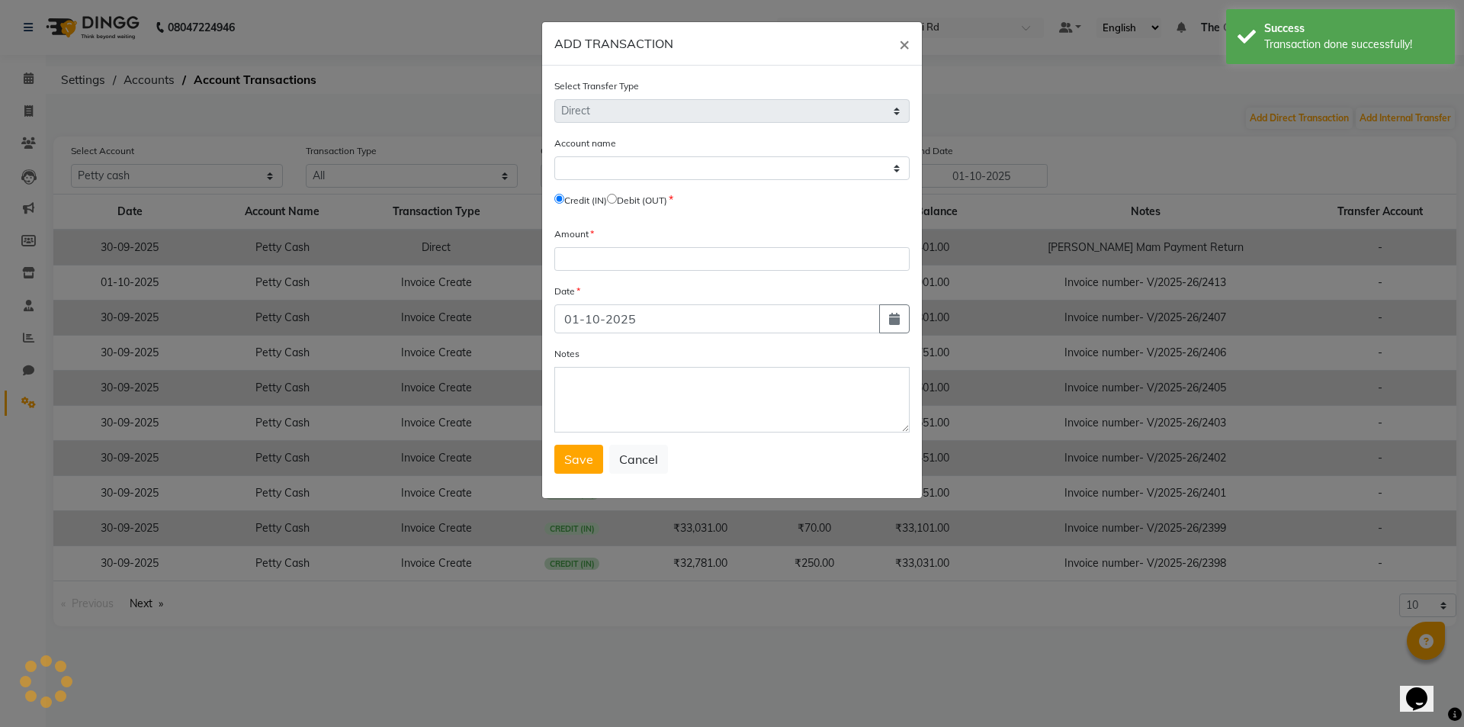
select select "7140"
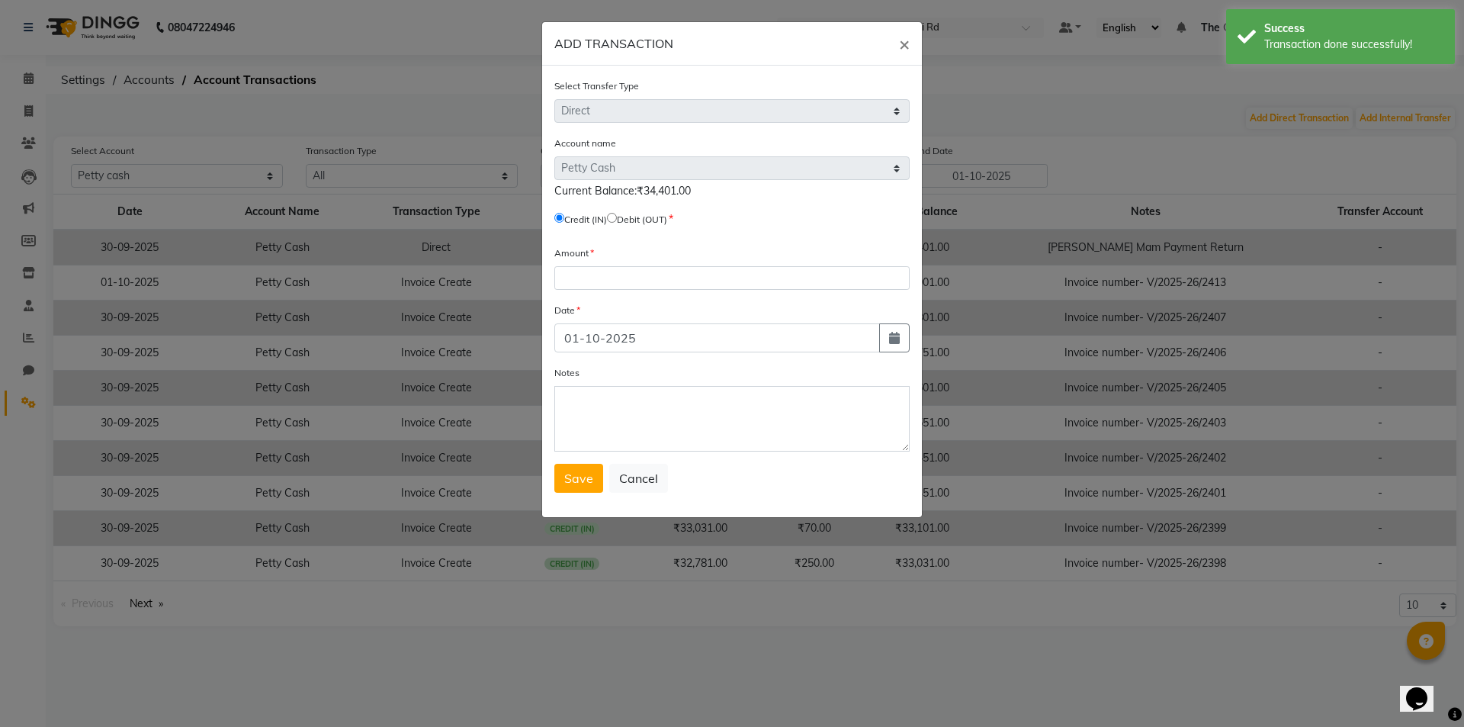
drag, startPoint x: 619, startPoint y: 213, endPoint x: 616, endPoint y: 228, distance: 14.8
click at [617, 213] on input "radio" at bounding box center [612, 218] width 10 height 10
radio input "true"
click at [608, 272] on input "number" at bounding box center [731, 278] width 355 height 24
type input "50"
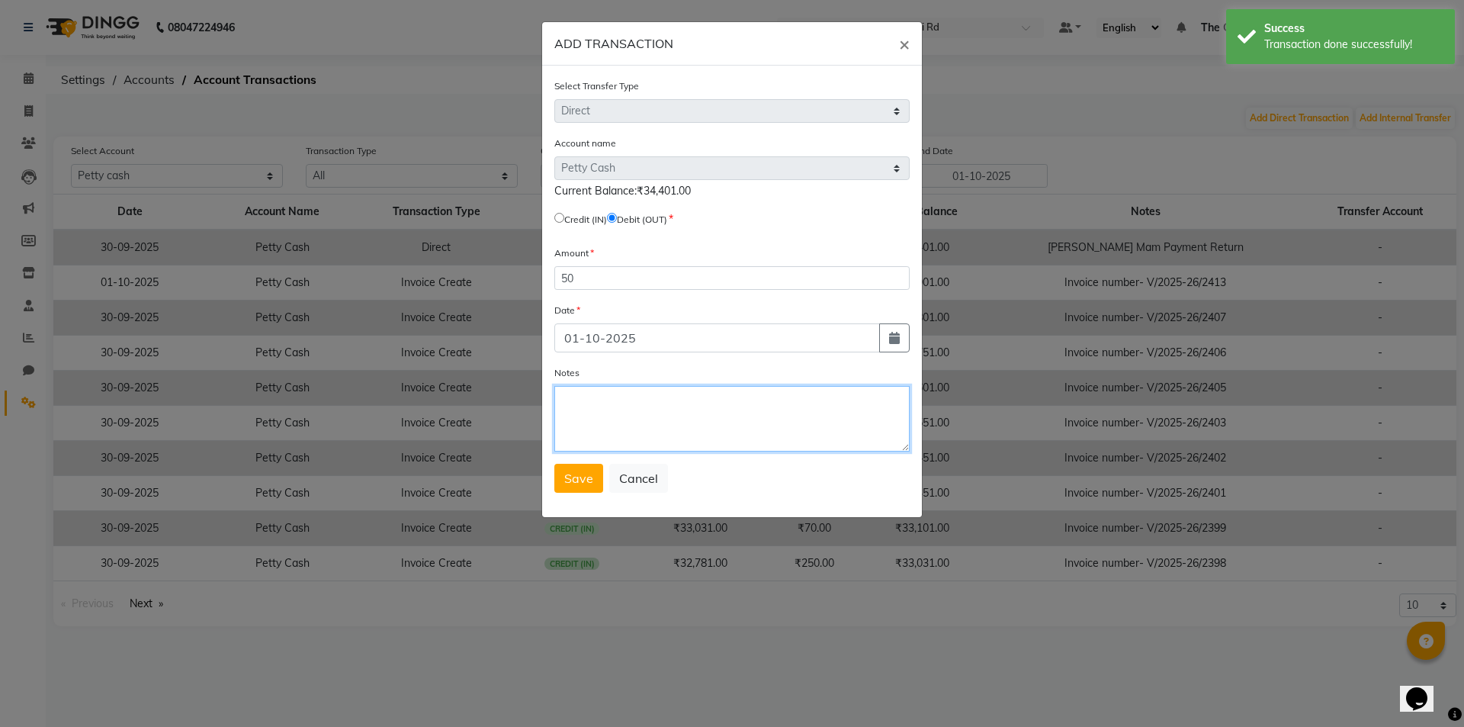
click at [710, 425] on textarea "Notes" at bounding box center [731, 419] width 355 height 66
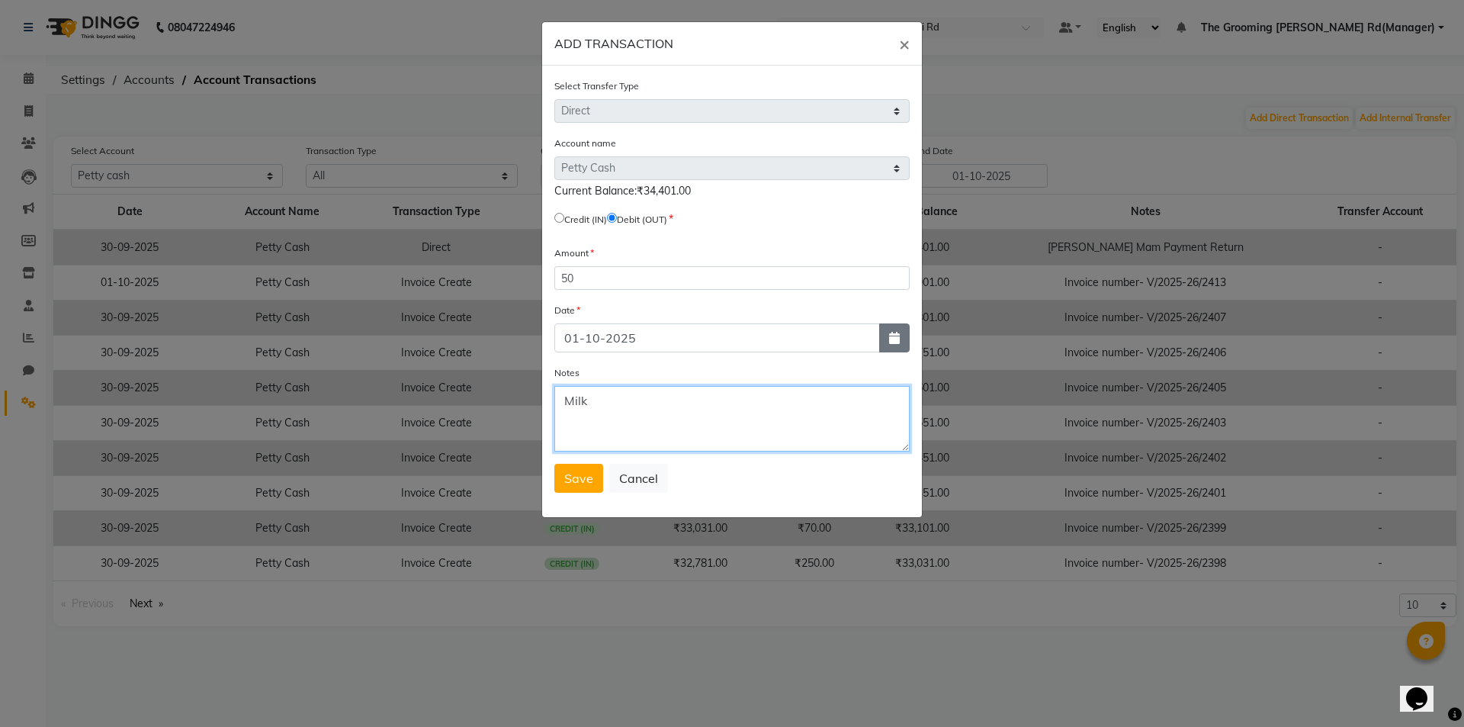
type textarea "Milk"
click at [888, 333] on button "button" at bounding box center [894, 337] width 30 height 29
select select "10"
select select "2025"
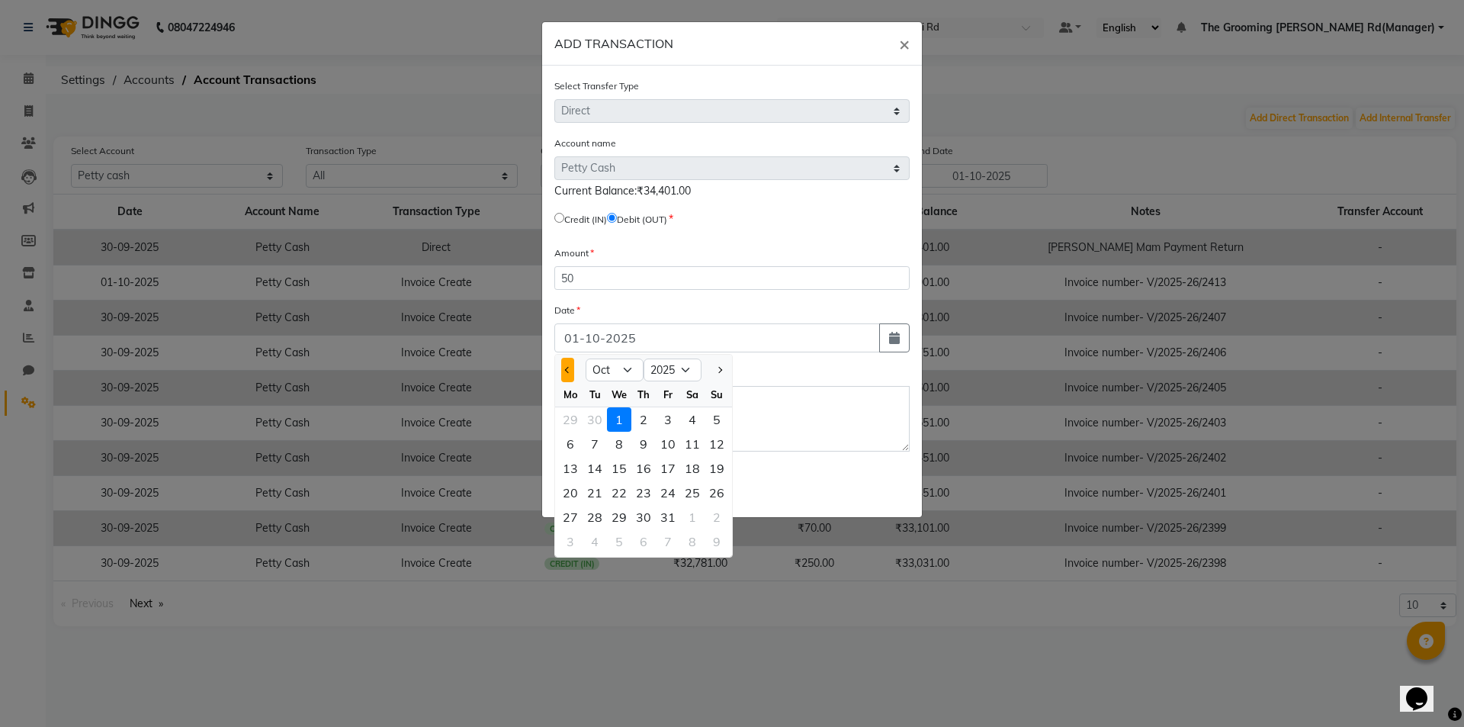
click at [570, 367] on span "Previous month" at bounding box center [568, 370] width 6 height 6
select select "9"
click at [588, 523] on div "30" at bounding box center [594, 517] width 24 height 24
type input "30-09-2025"
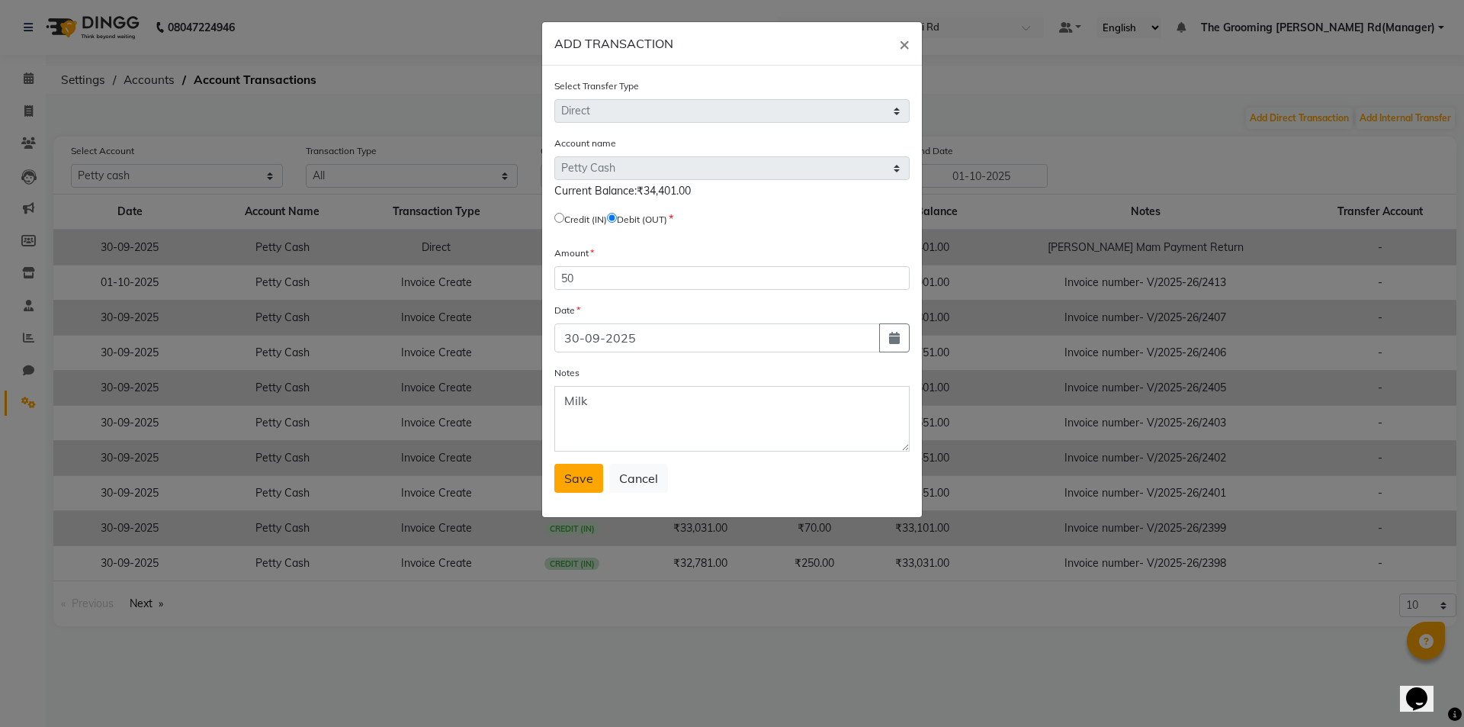
click at [567, 470] on span "Save" at bounding box center [578, 477] width 29 height 15
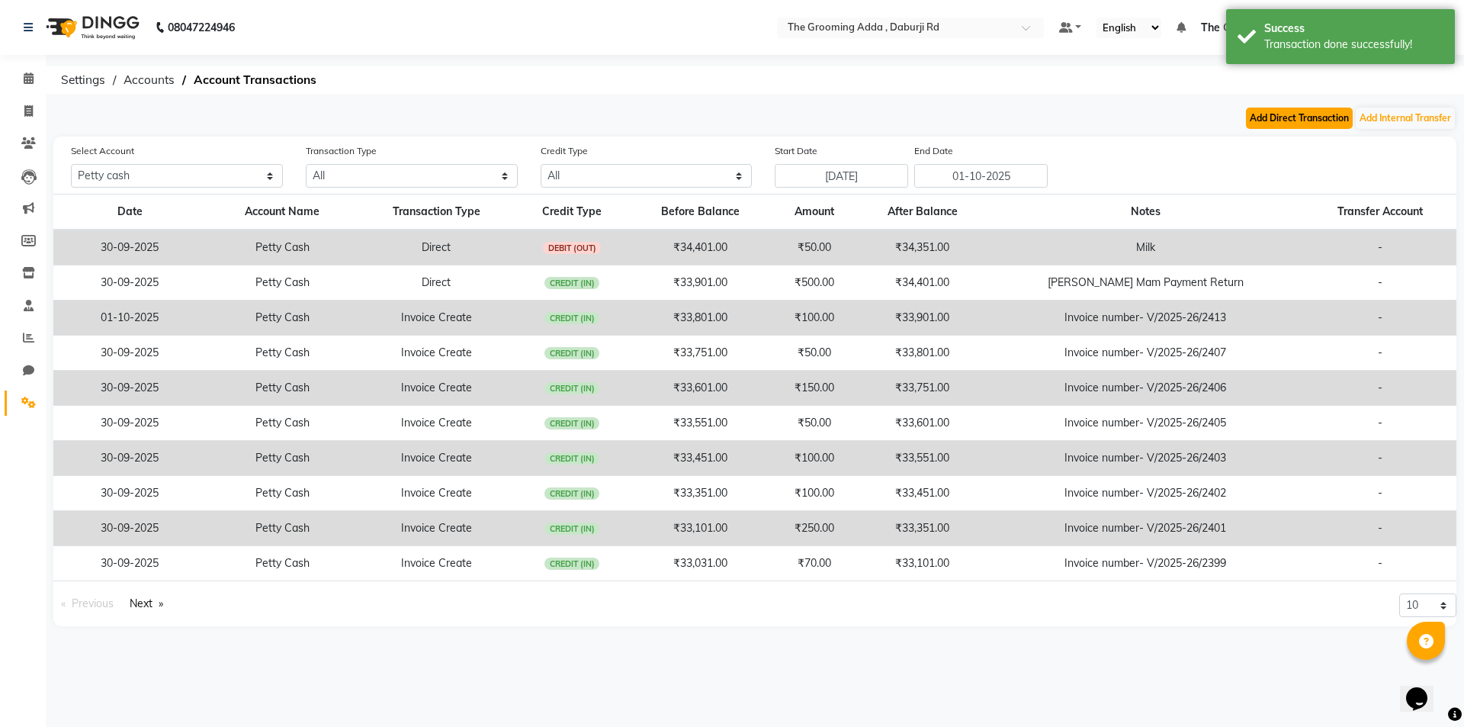
click at [1292, 111] on button "Add Direct Transaction" at bounding box center [1299, 117] width 107 height 21
select select "direct"
select select "7140"
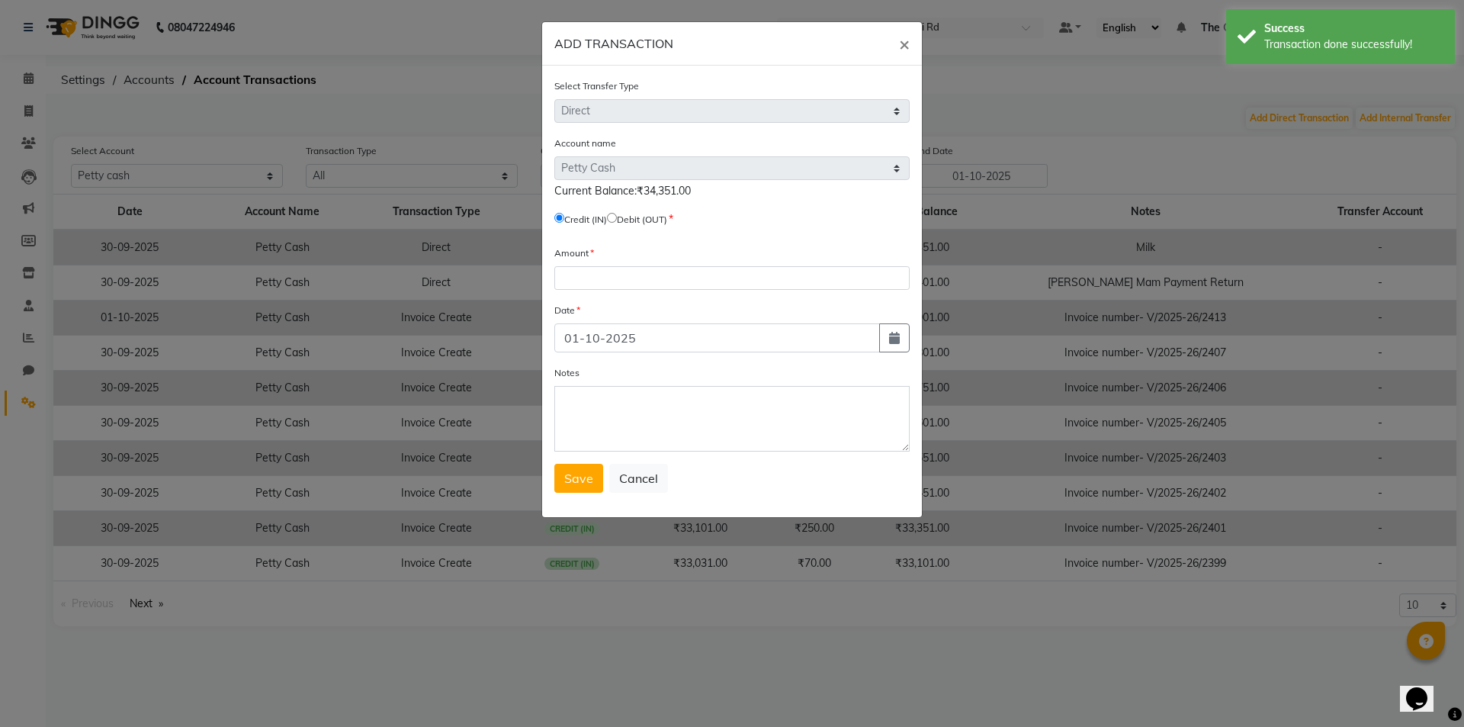
click at [617, 214] on input "radio" at bounding box center [612, 218] width 10 height 10
radio input "true"
click at [601, 282] on input "number" at bounding box center [731, 278] width 355 height 24
type input "200"
click at [579, 403] on textarea "Notes" at bounding box center [731, 419] width 355 height 66
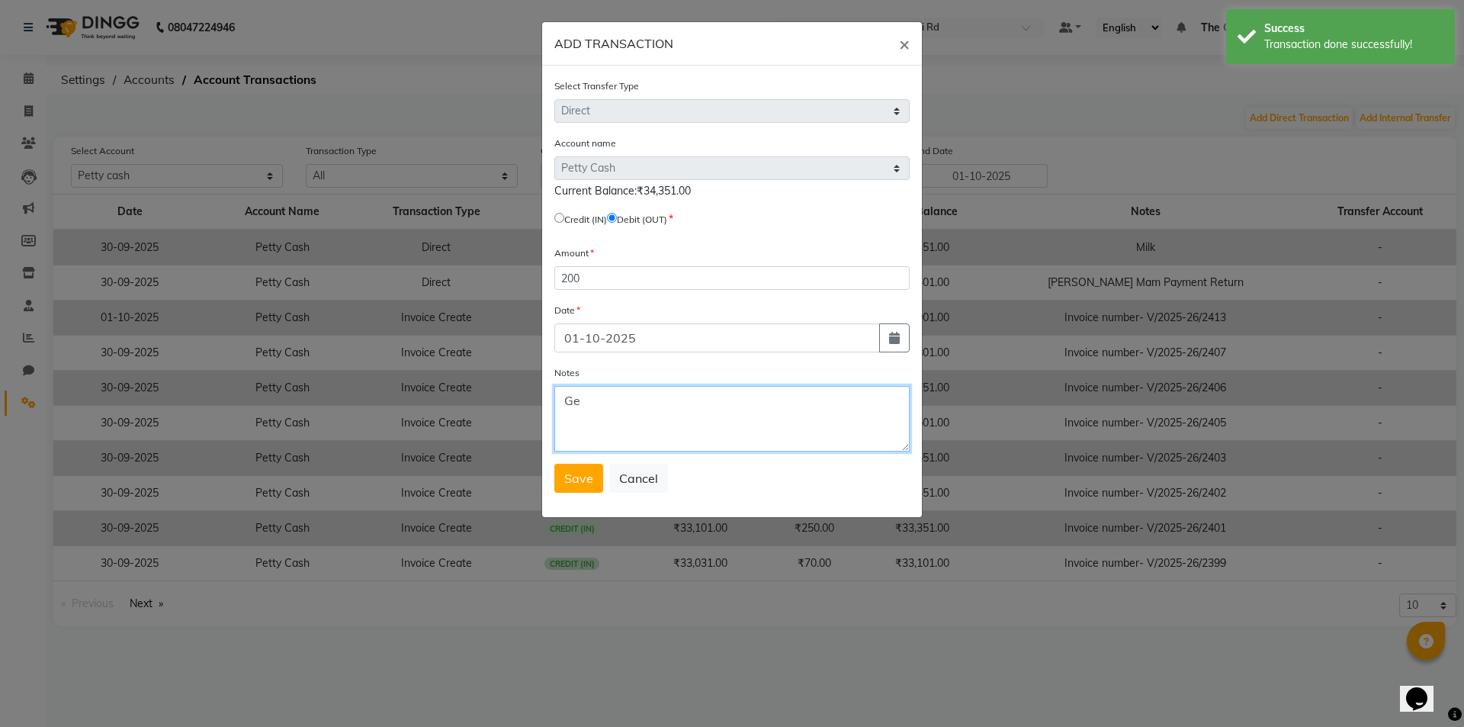
type textarea "G"
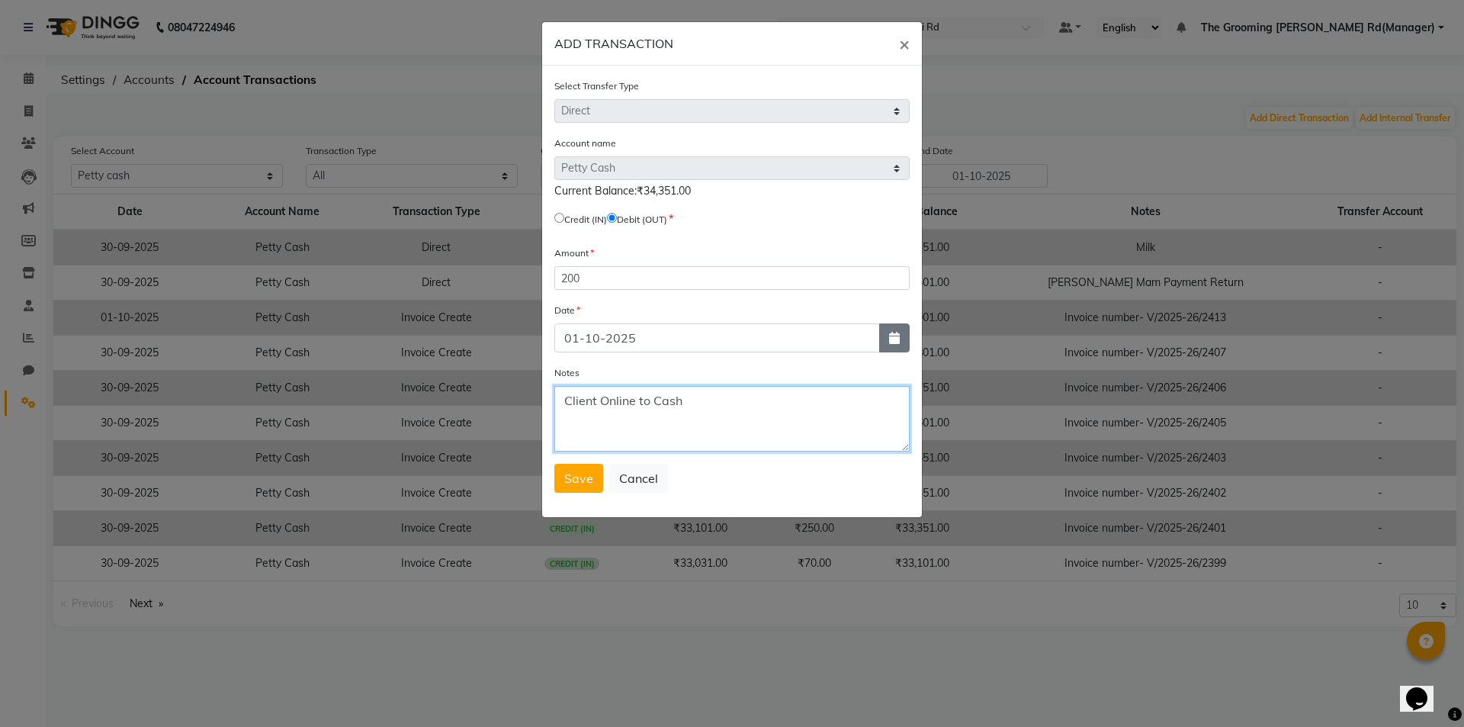
type textarea "Client Online to Cash"
click at [908, 341] on button "button" at bounding box center [894, 337] width 30 height 29
select select "10"
select select "2025"
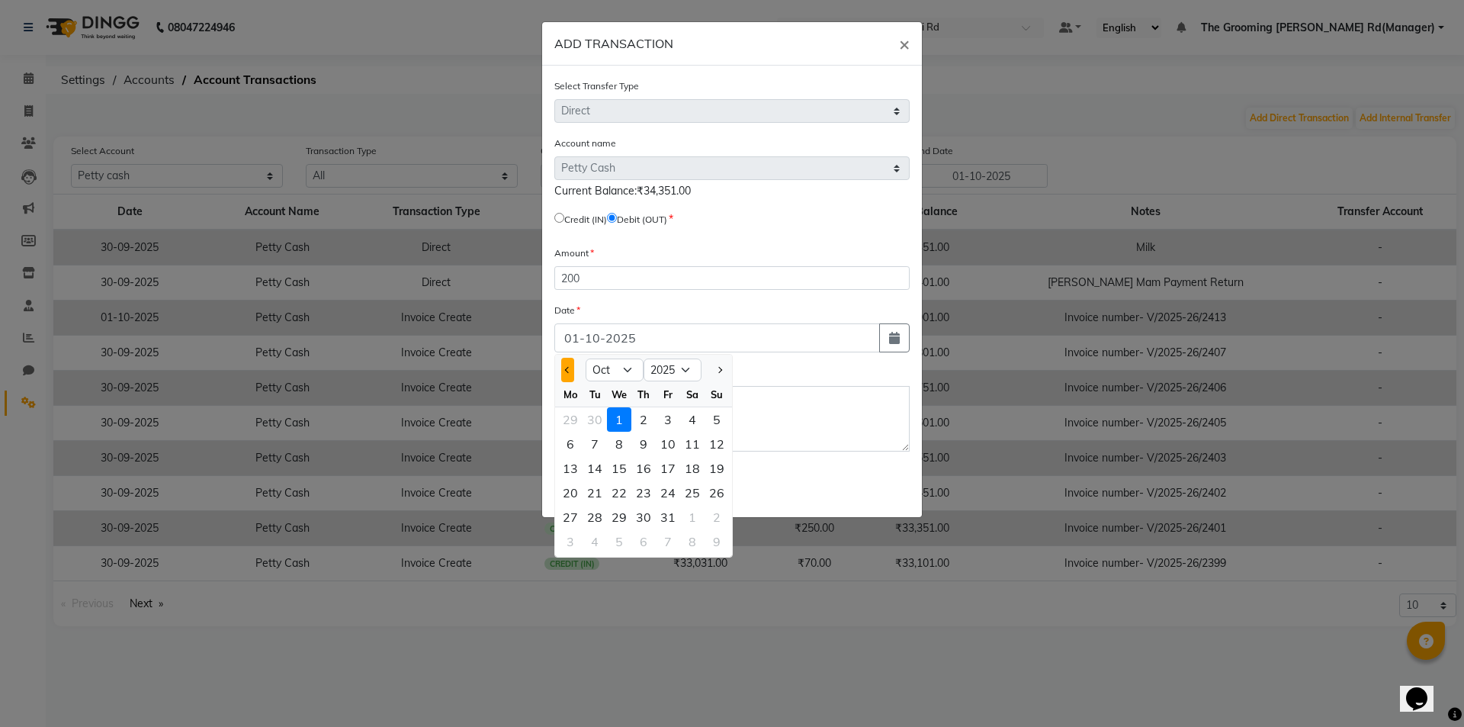
click at [563, 373] on button "Previous month" at bounding box center [567, 370] width 13 height 24
select select "9"
click at [590, 525] on div "30" at bounding box center [594, 517] width 24 height 24
type input "30-09-2025"
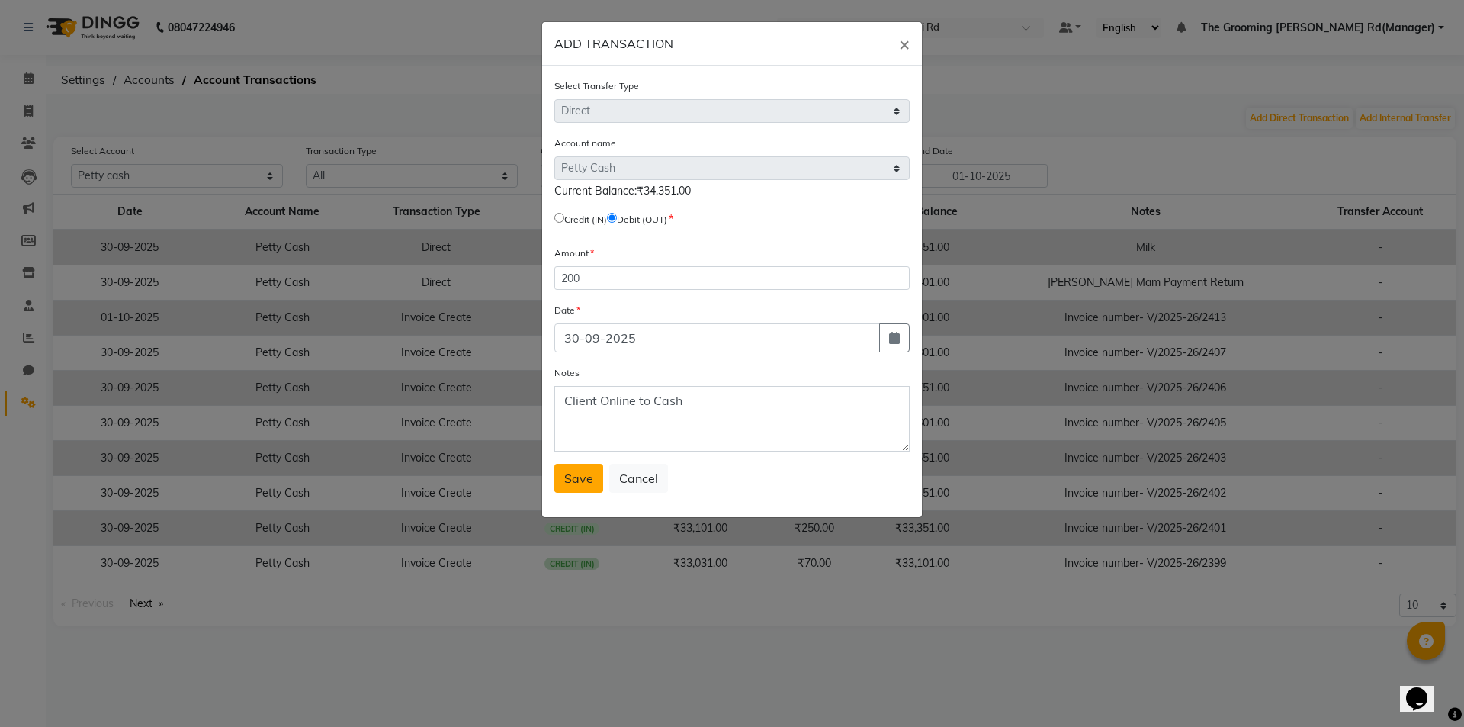
click at [571, 484] on span "Save" at bounding box center [578, 477] width 29 height 15
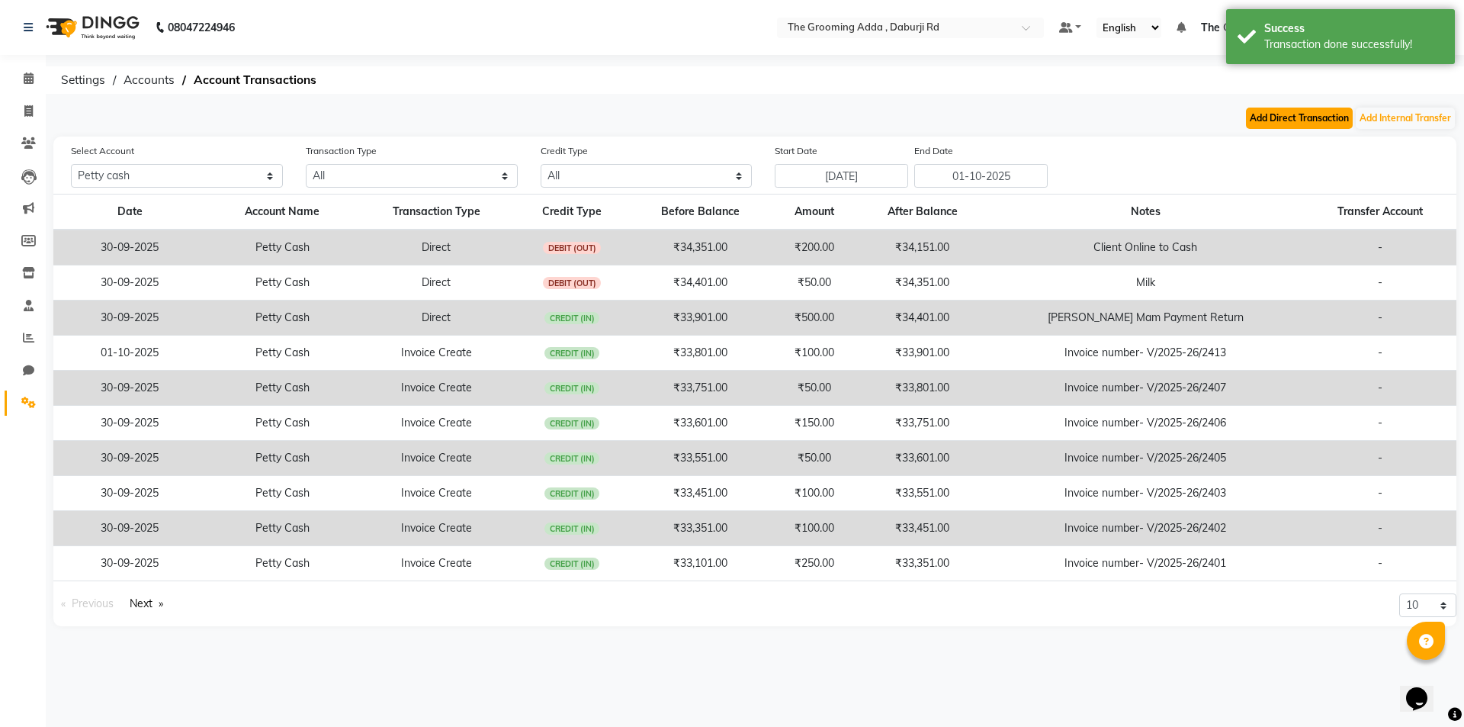
click at [1256, 122] on button "Add Direct Transaction" at bounding box center [1299, 117] width 107 height 21
select select "direct"
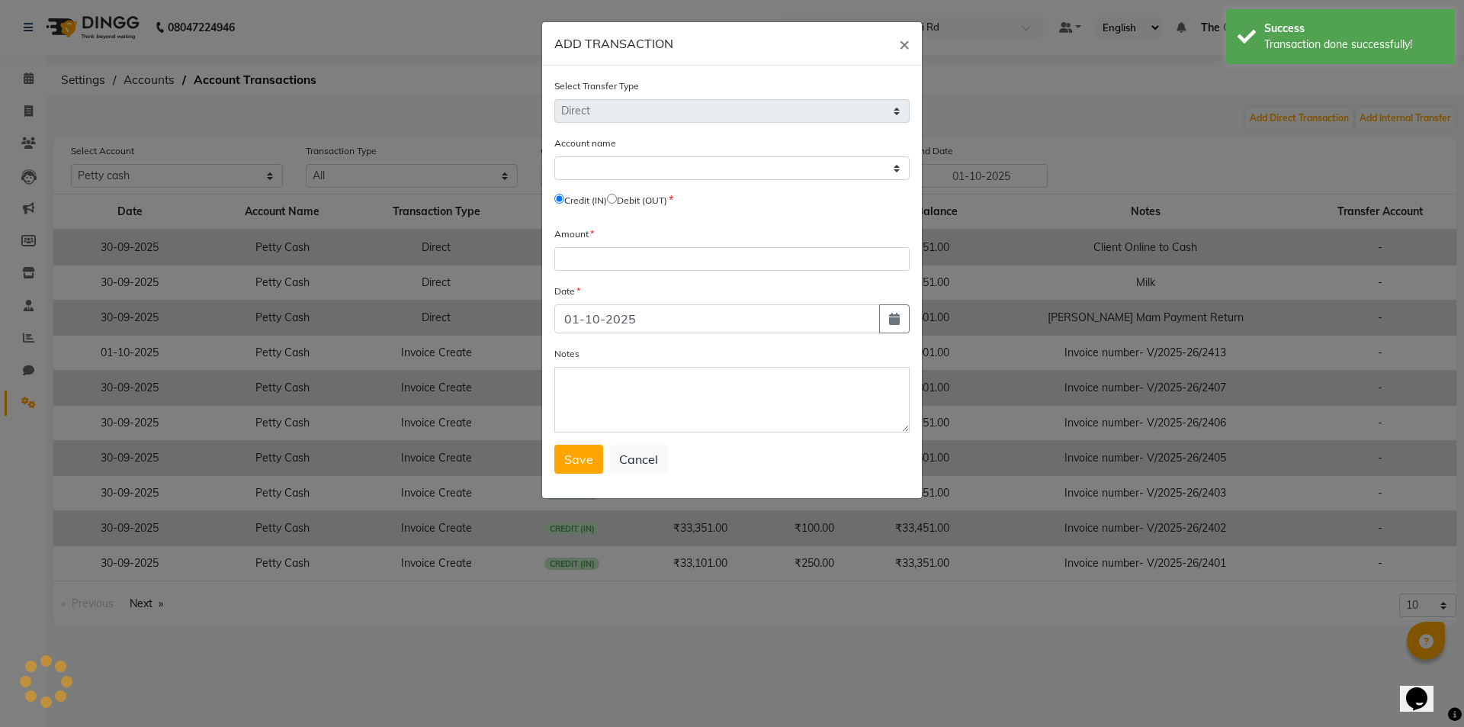
select select "7140"
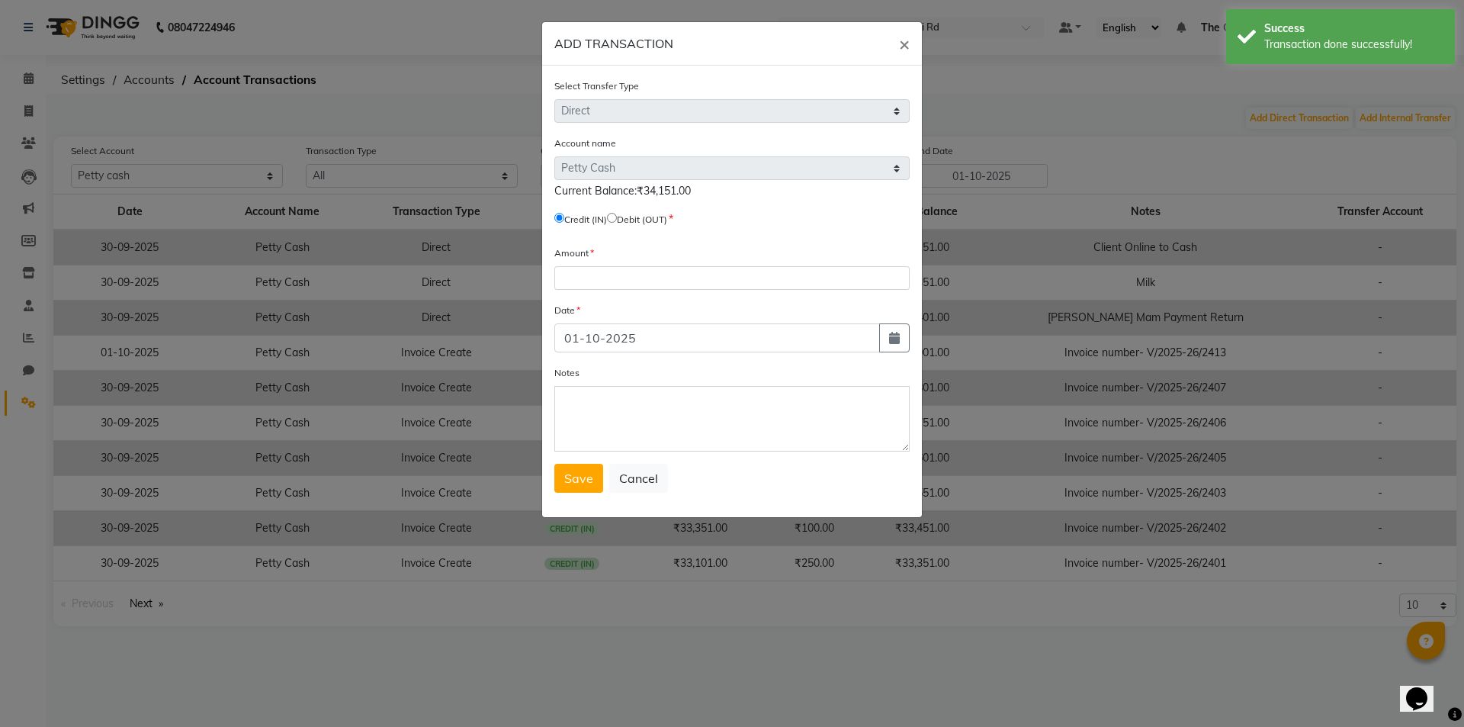
click at [617, 216] on input "radio" at bounding box center [612, 218] width 10 height 10
radio input "true"
click at [605, 282] on input "number" at bounding box center [731, 278] width 355 height 24
type input "20"
click at [622, 395] on textarea "Notes" at bounding box center [731, 419] width 355 height 66
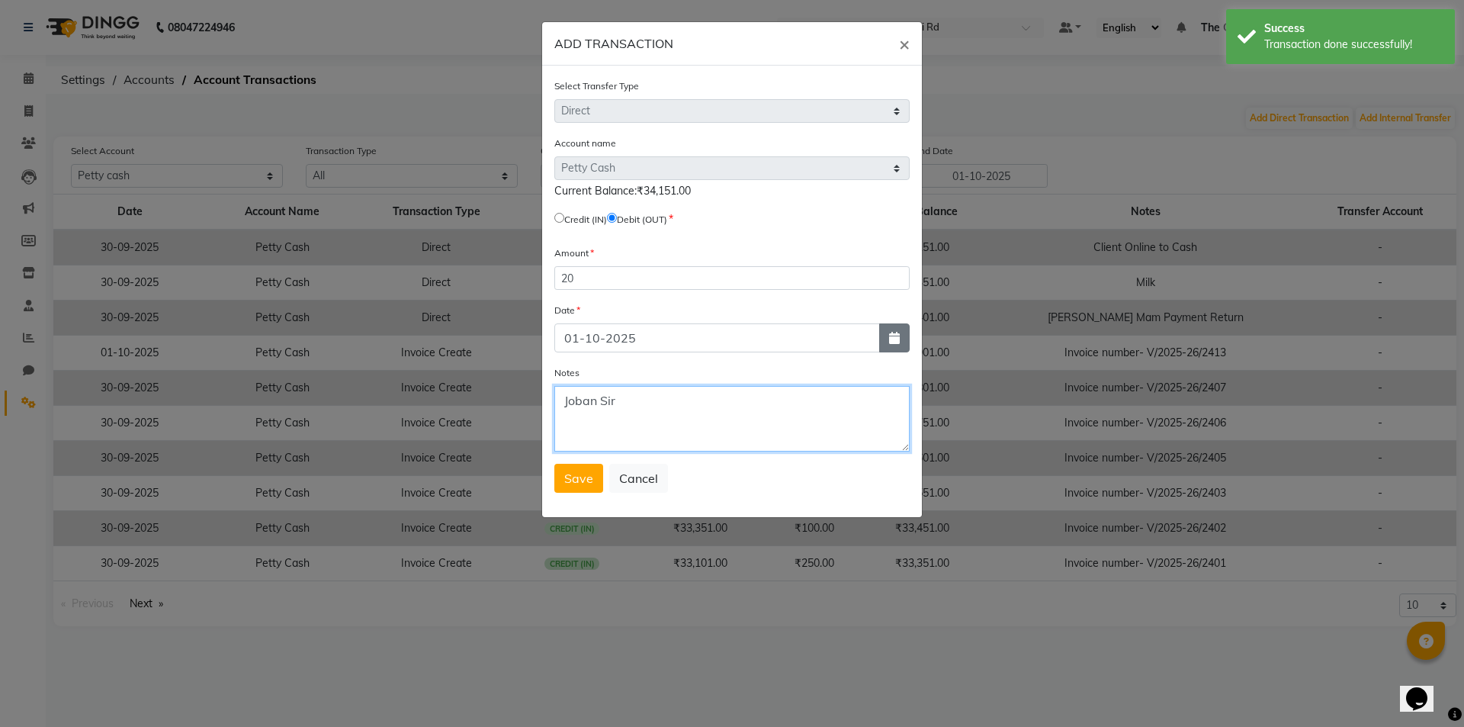
type textarea "Joban Sir"
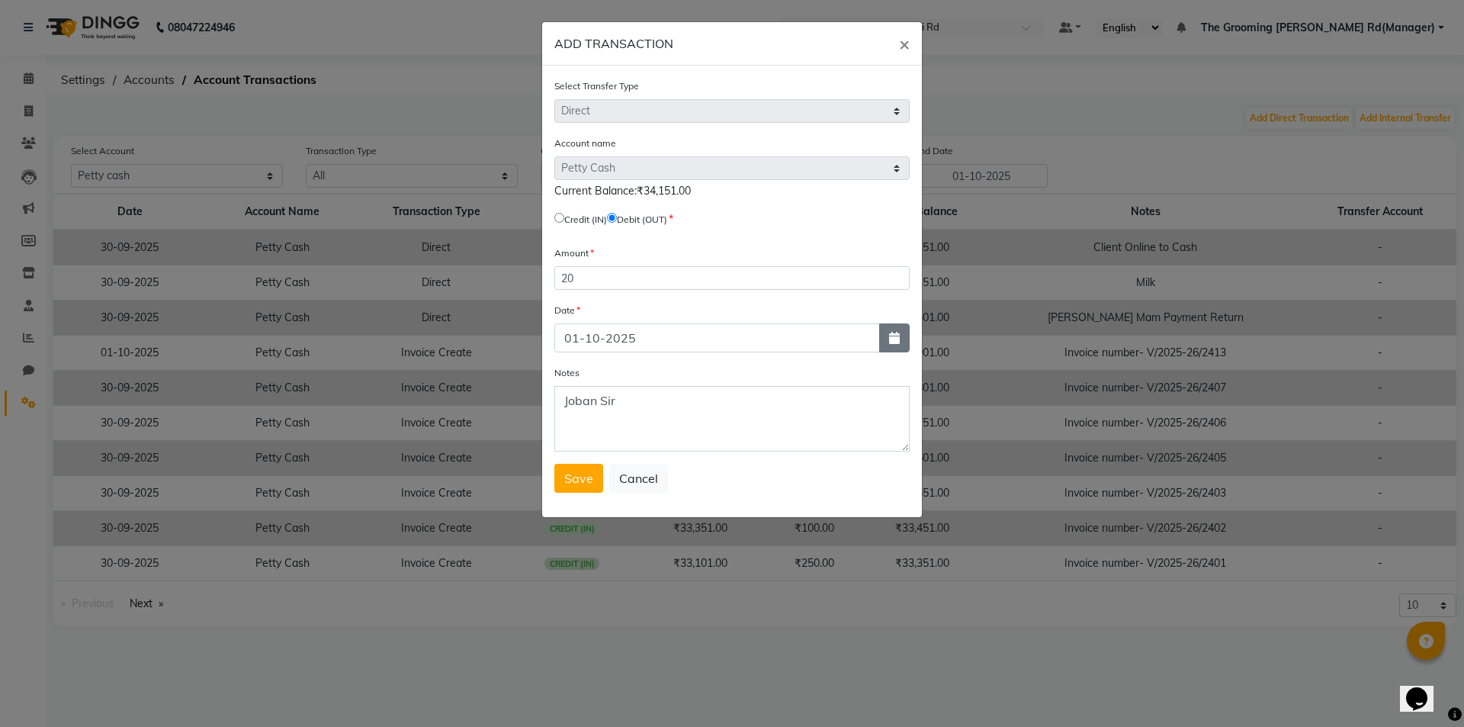
click at [896, 329] on button "button" at bounding box center [894, 337] width 30 height 29
select select "10"
select select "2025"
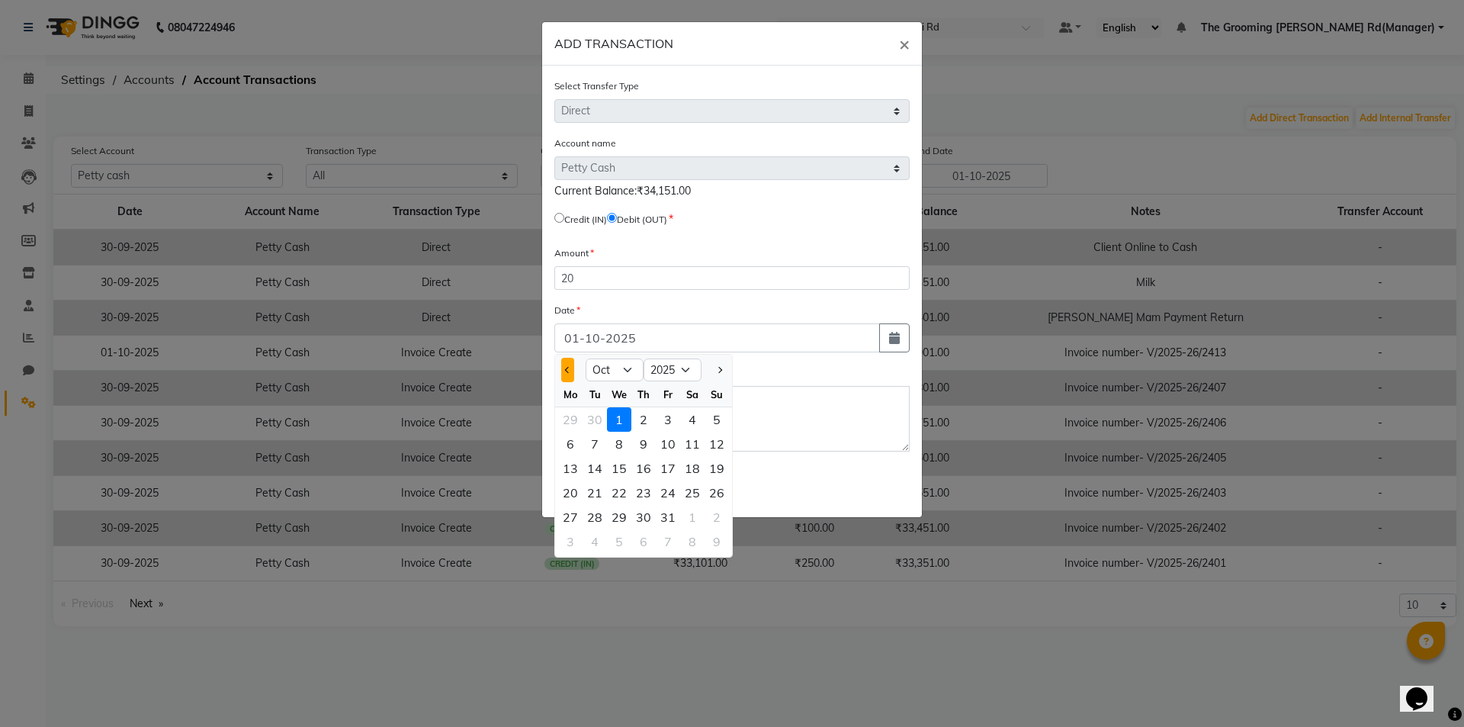
click at [567, 365] on button "Previous month" at bounding box center [567, 370] width 13 height 24
select select "9"
click at [586, 506] on div "30" at bounding box center [594, 517] width 24 height 24
type input "30-09-2025"
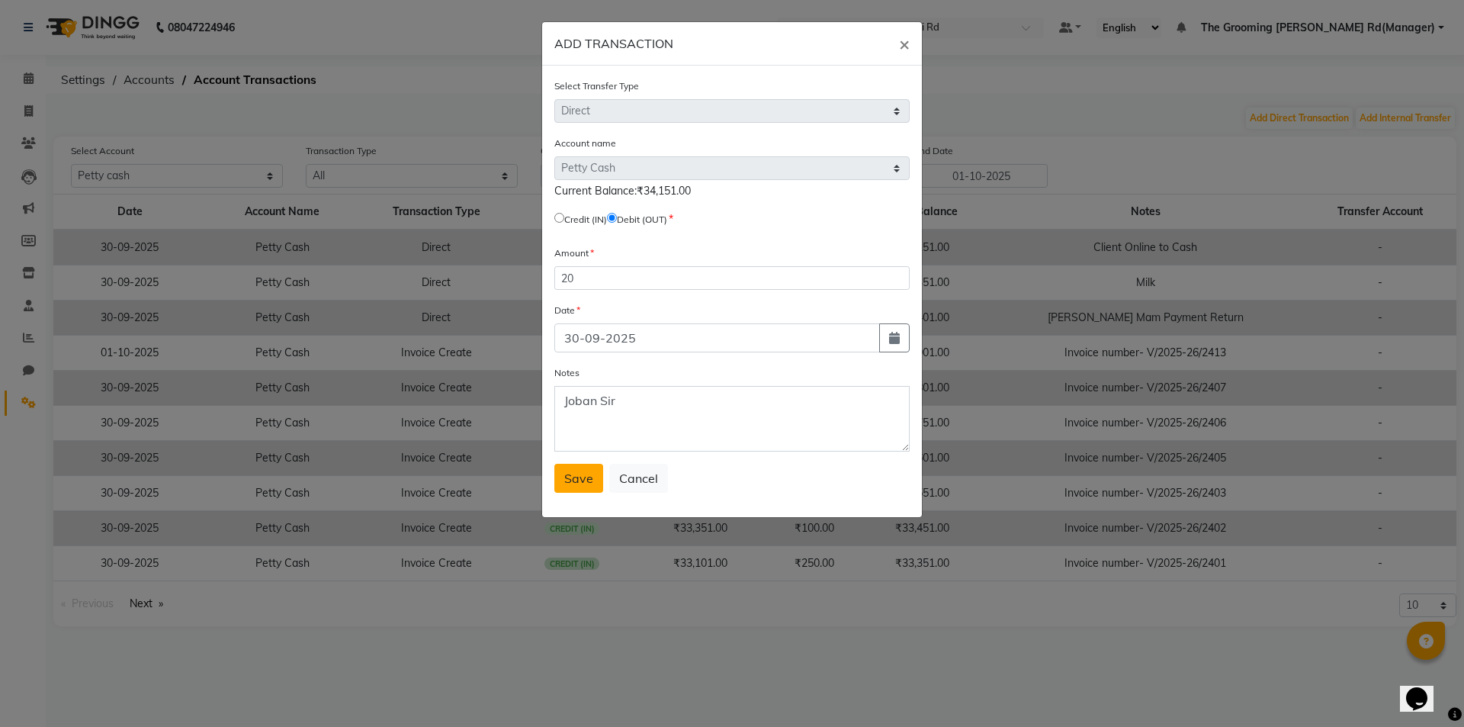
click at [595, 471] on button "Save" at bounding box center [578, 478] width 49 height 29
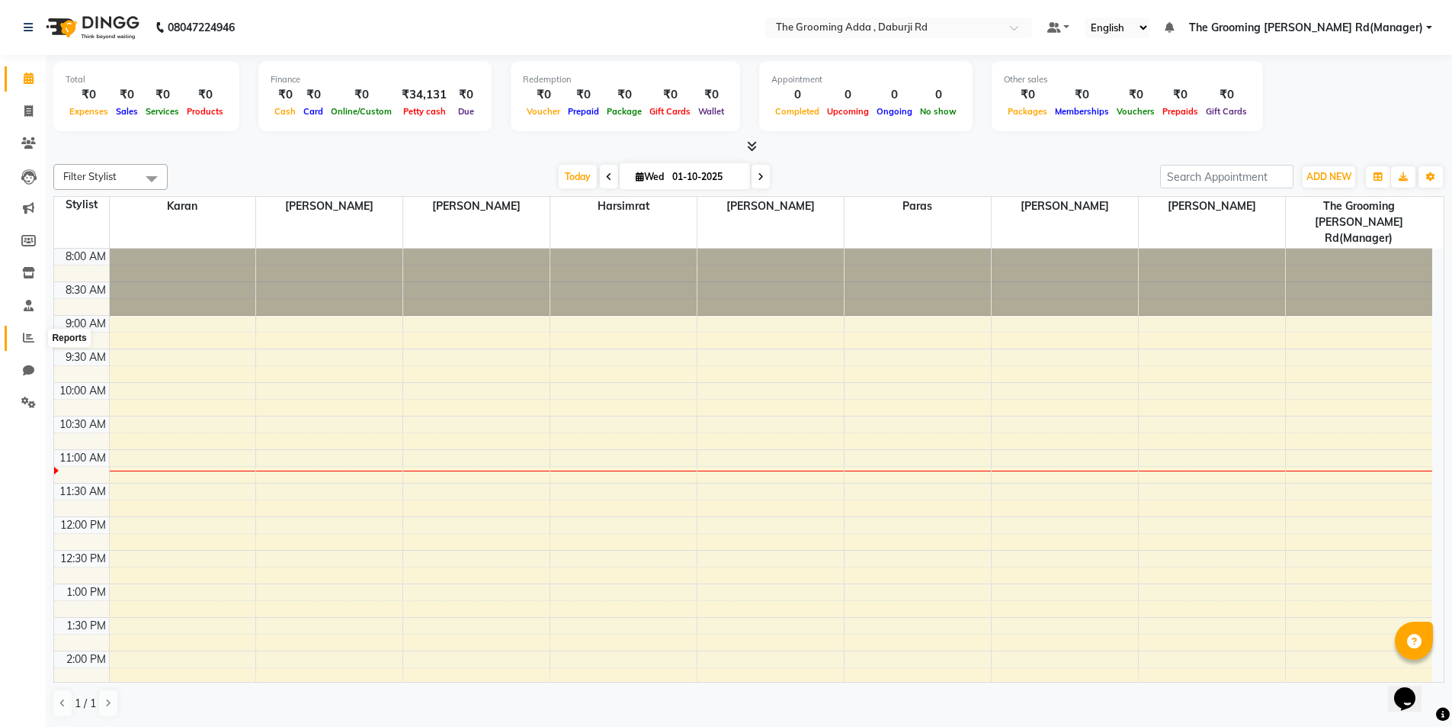
click at [23, 342] on icon at bounding box center [28, 337] width 11 height 11
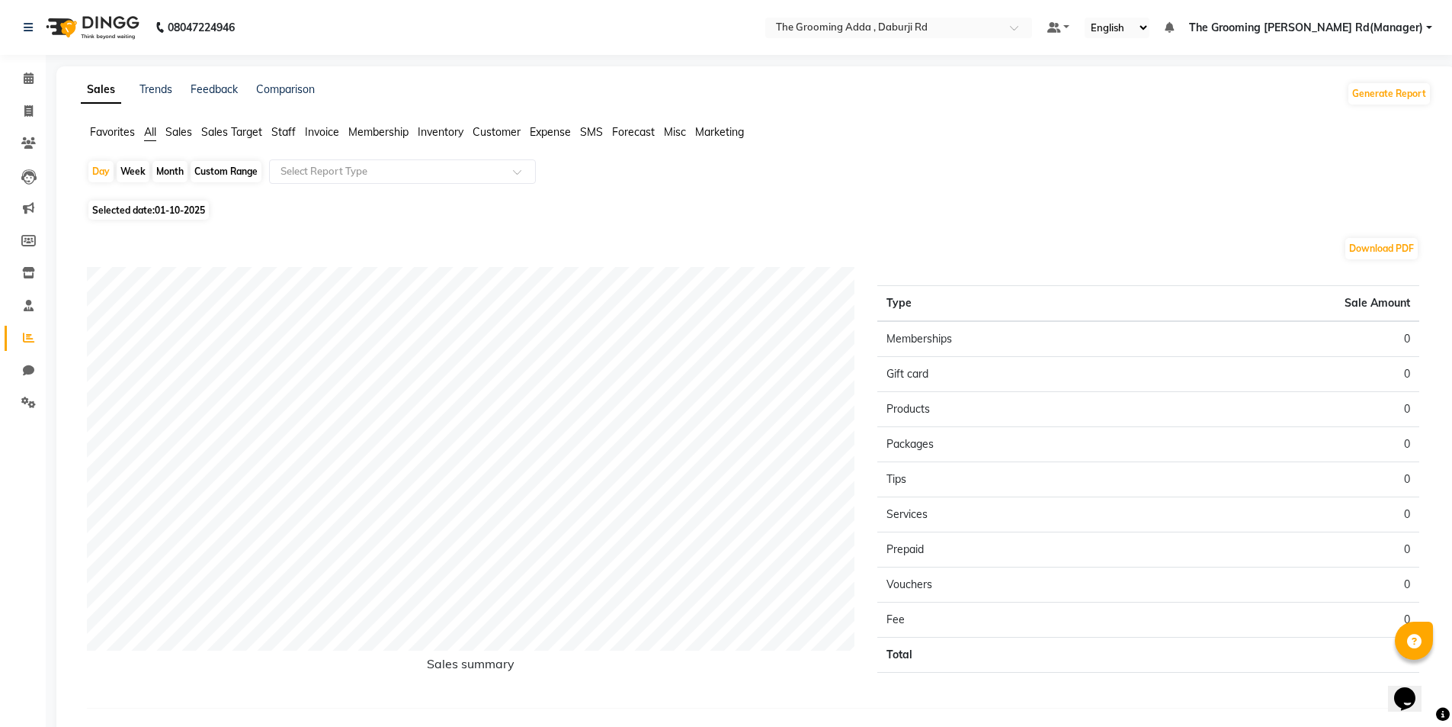
click at [145, 203] on span "Selected date: [DATE]" at bounding box center [148, 210] width 120 height 19
select select "10"
select select "2025"
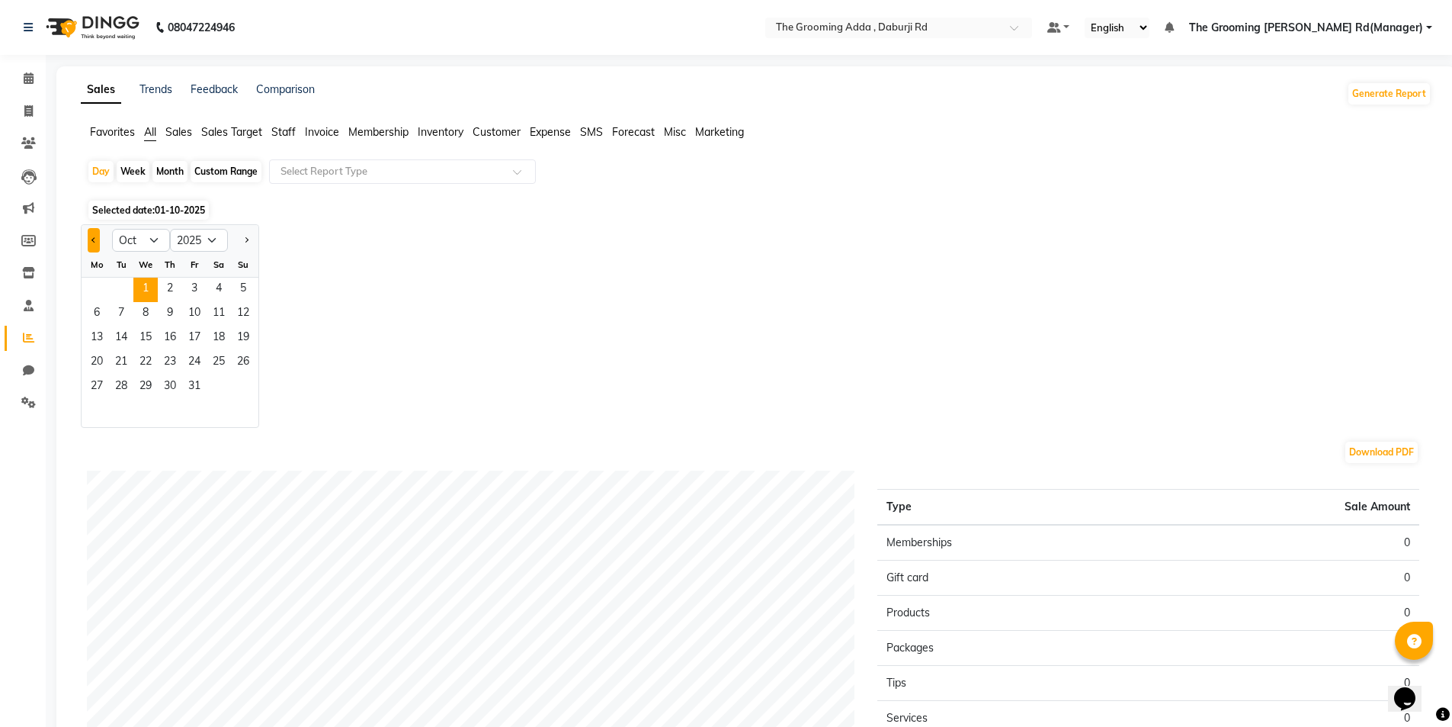
click at [88, 233] on button "Previous month" at bounding box center [94, 240] width 12 height 24
select select "9"
click at [95, 387] on span "29" at bounding box center [97, 387] width 24 height 24
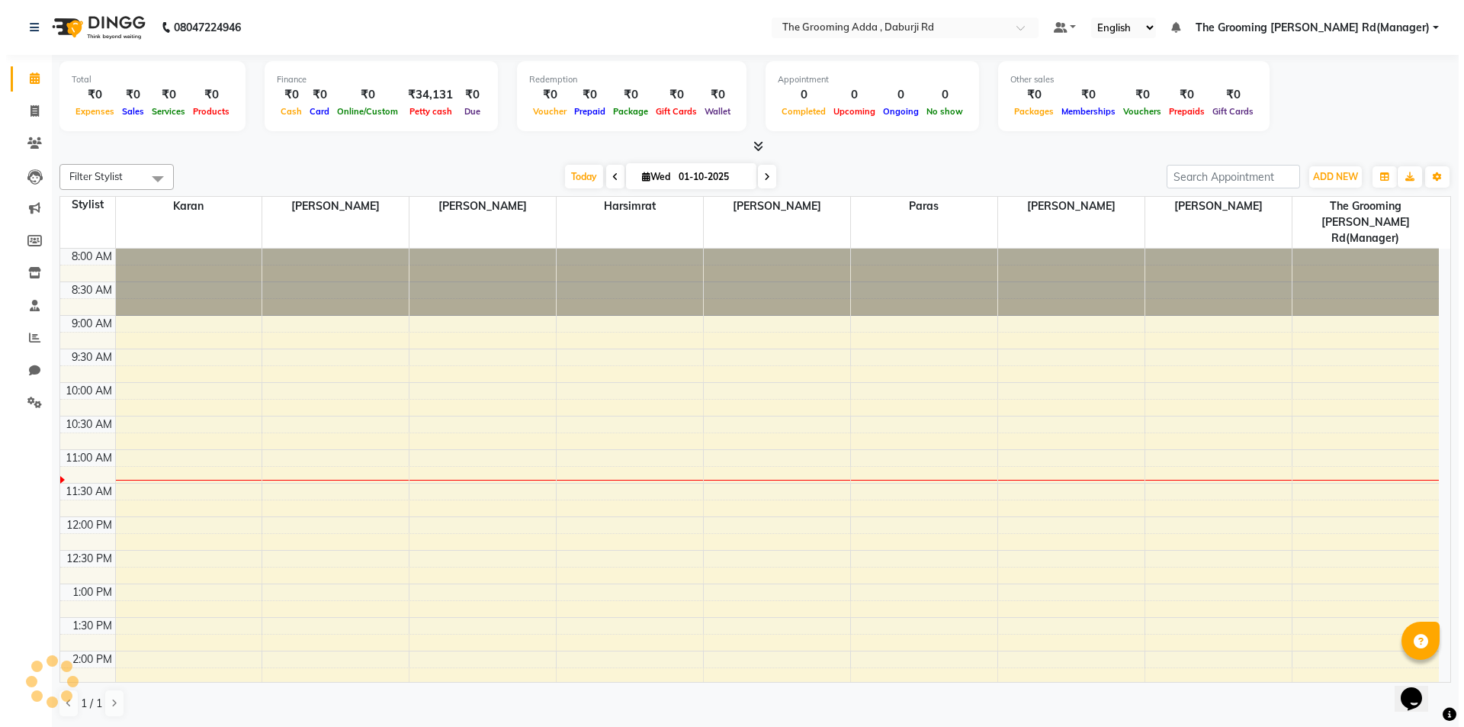
scroll to position [202, 0]
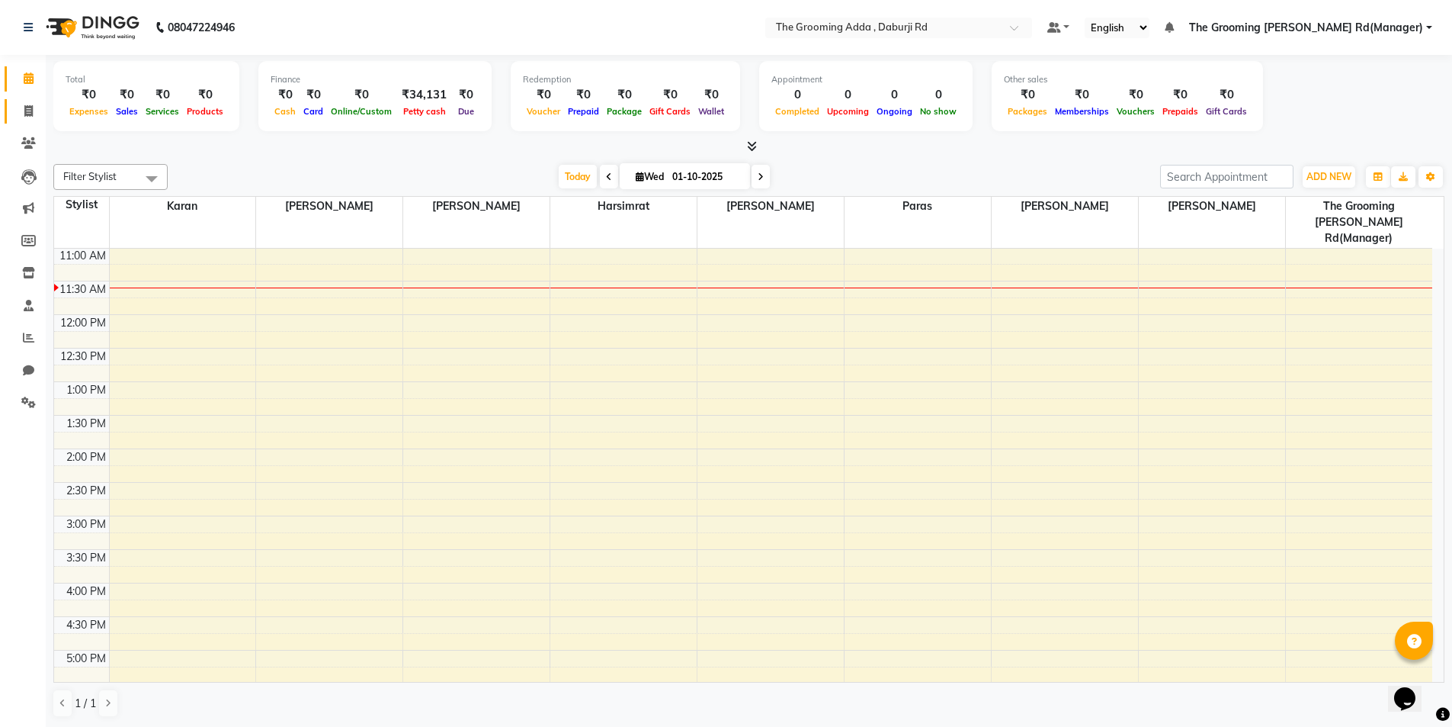
click at [21, 111] on span at bounding box center [28, 112] width 27 height 18
select select "service"
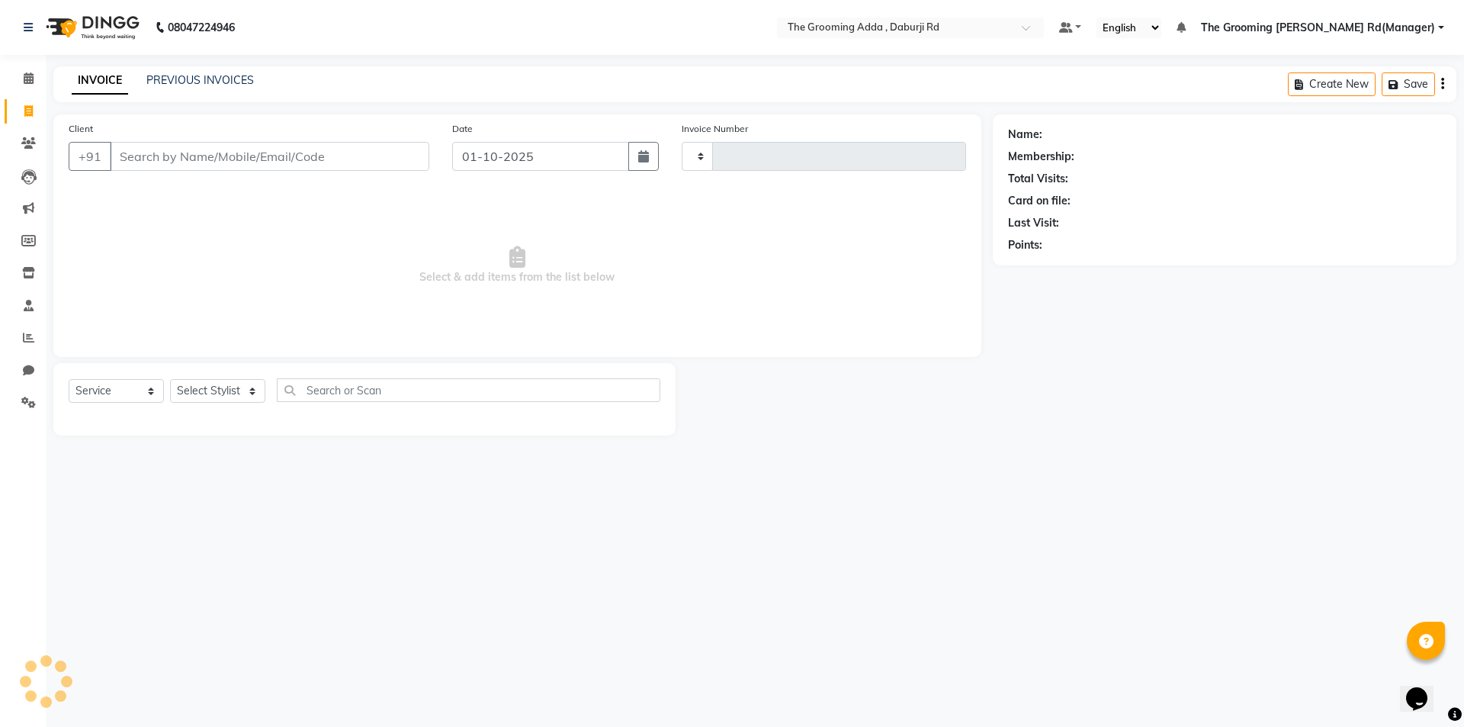
click at [123, 153] on input "Client" at bounding box center [269, 156] width 319 height 29
type input "2415"
type input "9604900001"
select select "8001"
type input "9604900001"
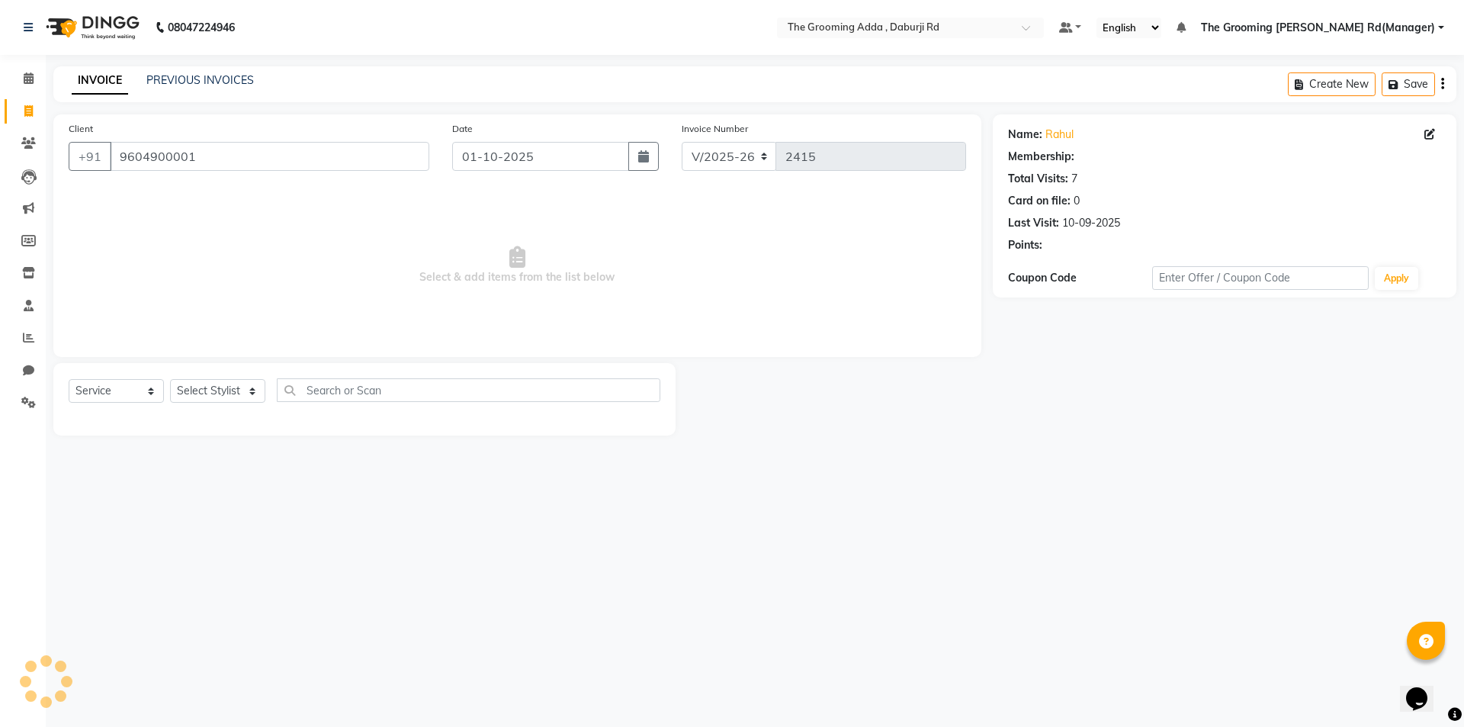
select select "1: Object"
click at [210, 388] on select "Select Stylist [PERSON_NAME] [PERSON_NAME] [PERSON_NAME] [PERSON_NAME] [PERSON_…" at bounding box center [241, 391] width 143 height 24
select select "79344"
click at [170, 379] on select "Select Stylist [PERSON_NAME] [PERSON_NAME] [PERSON_NAME] [PERSON_NAME] [PERSON_…" at bounding box center [241, 391] width 143 height 24
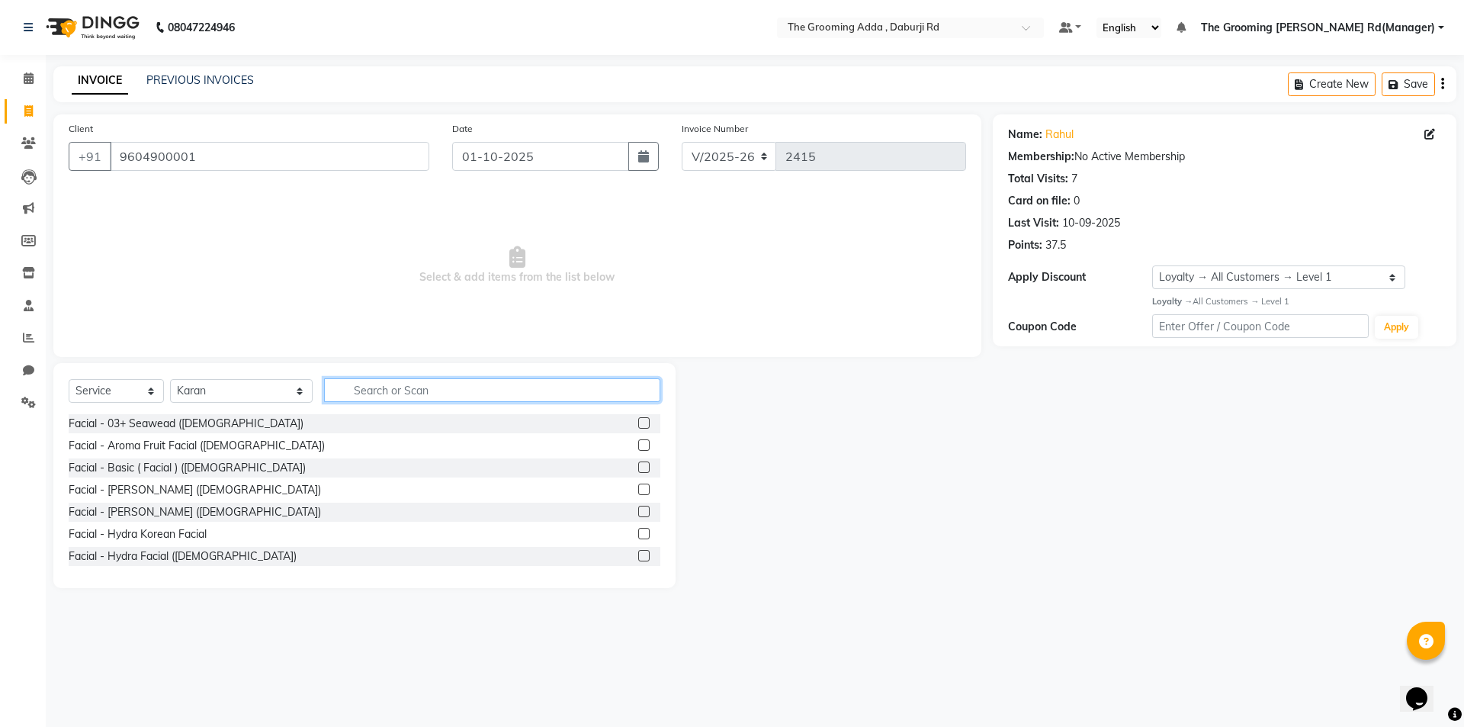
click at [347, 391] on input "text" at bounding box center [492, 390] width 336 height 24
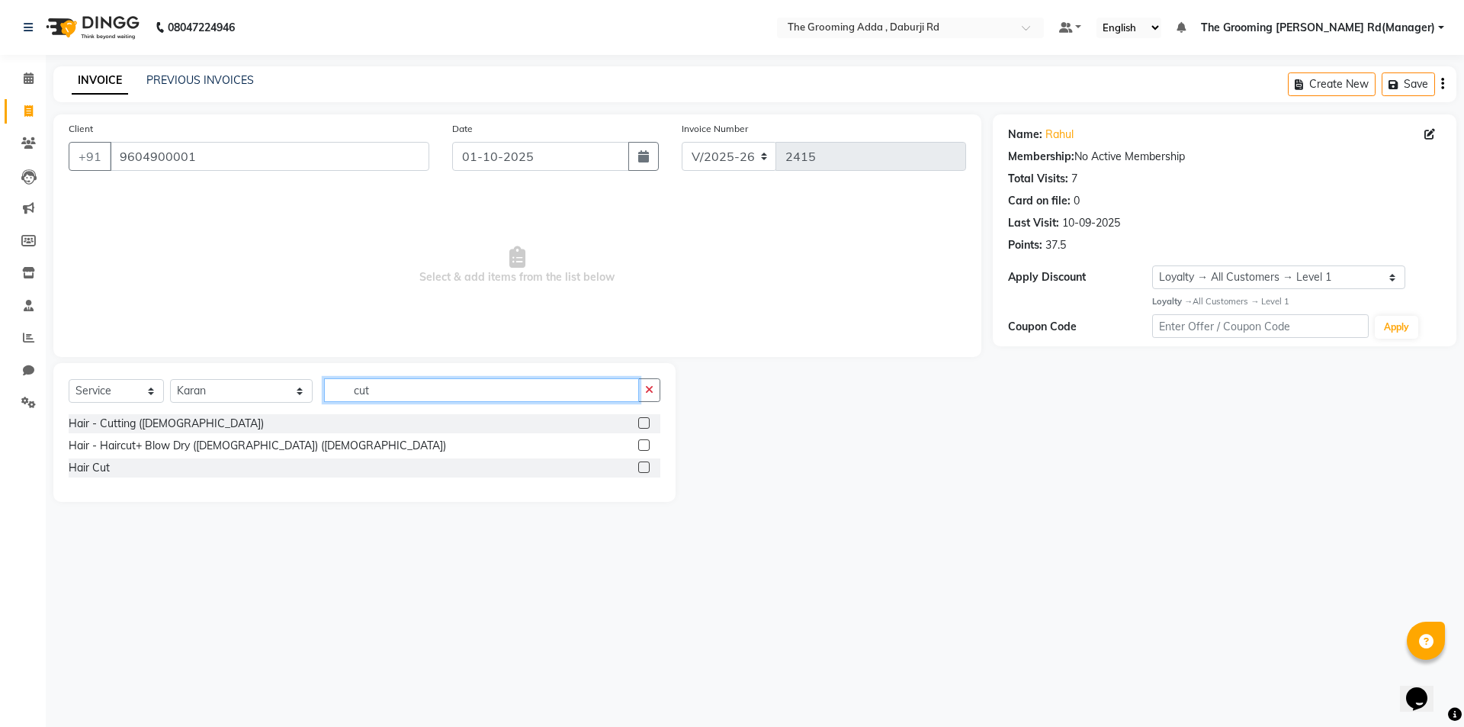
type input "cut"
click at [637, 419] on div "Hair - Cutting ([DEMOGRAPHIC_DATA])" at bounding box center [365, 423] width 592 height 19
drag, startPoint x: 643, startPoint y: 425, endPoint x: 457, endPoint y: 402, distance: 188.2
click at [643, 425] on label at bounding box center [643, 422] width 11 height 11
click at [643, 425] on input "checkbox" at bounding box center [643, 424] width 10 height 10
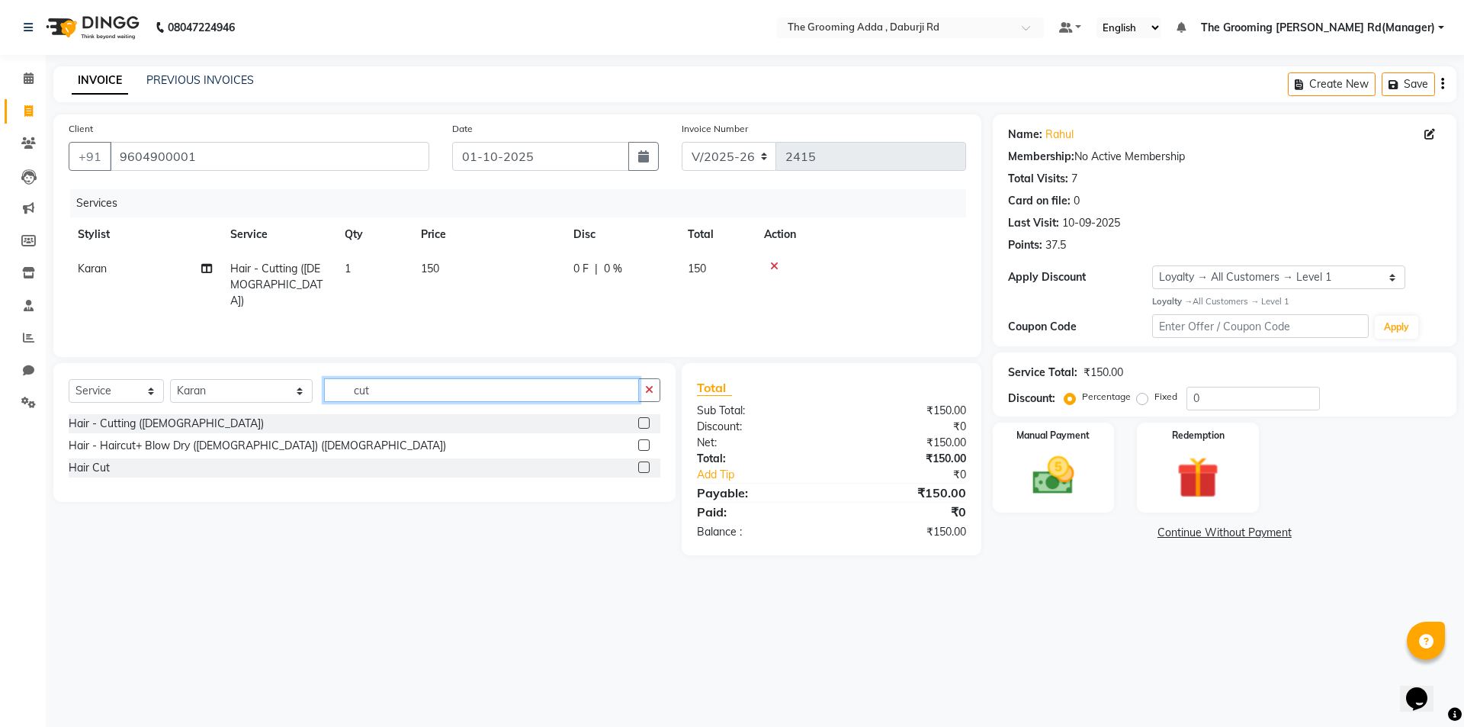
checkbox input "false"
drag, startPoint x: 430, startPoint y: 394, endPoint x: 260, endPoint y: 393, distance: 170.0
click at [260, 393] on div "Select Service Product Membership Package Voucher Prepaid Gift Card Select Styl…" at bounding box center [365, 396] width 592 height 36
type input "beard"
click at [643, 422] on label at bounding box center [643, 422] width 11 height 11
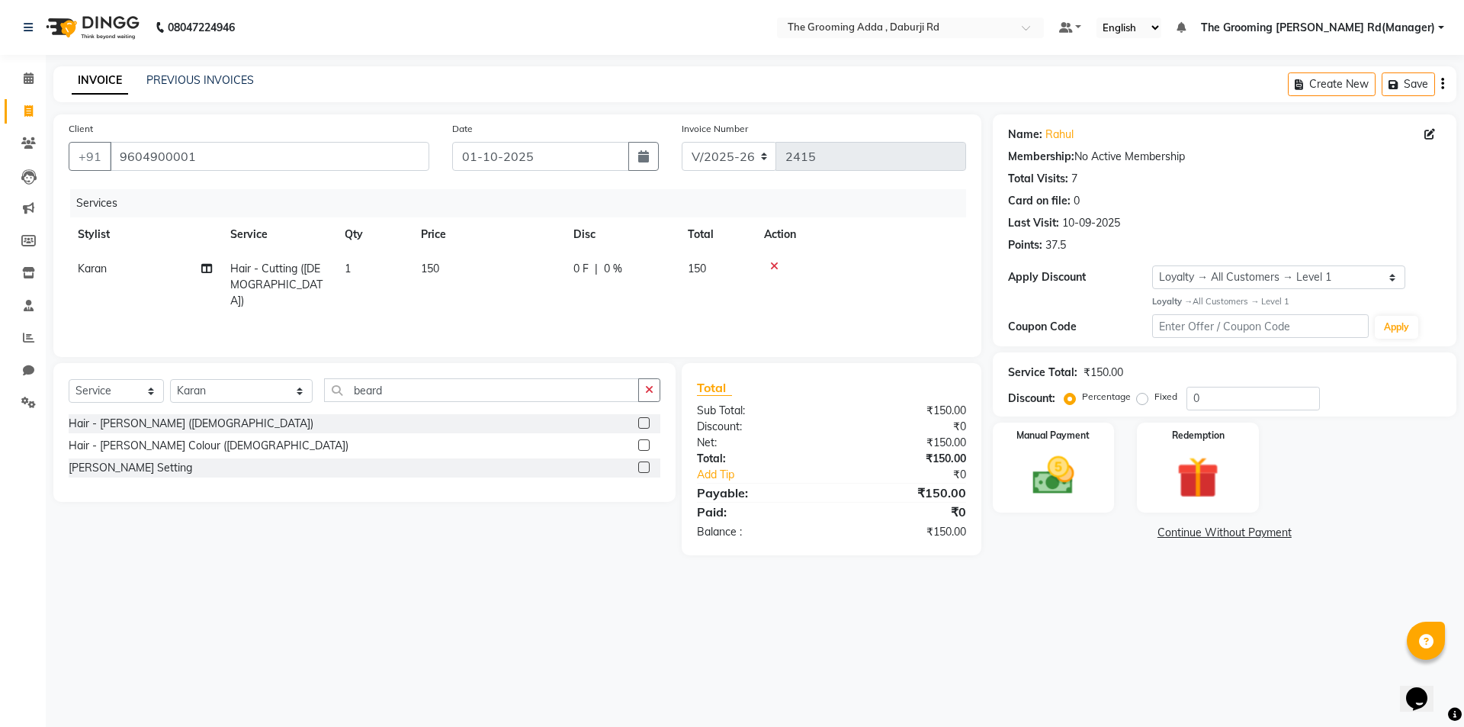
click at [643, 422] on input "checkbox" at bounding box center [643, 424] width 10 height 10
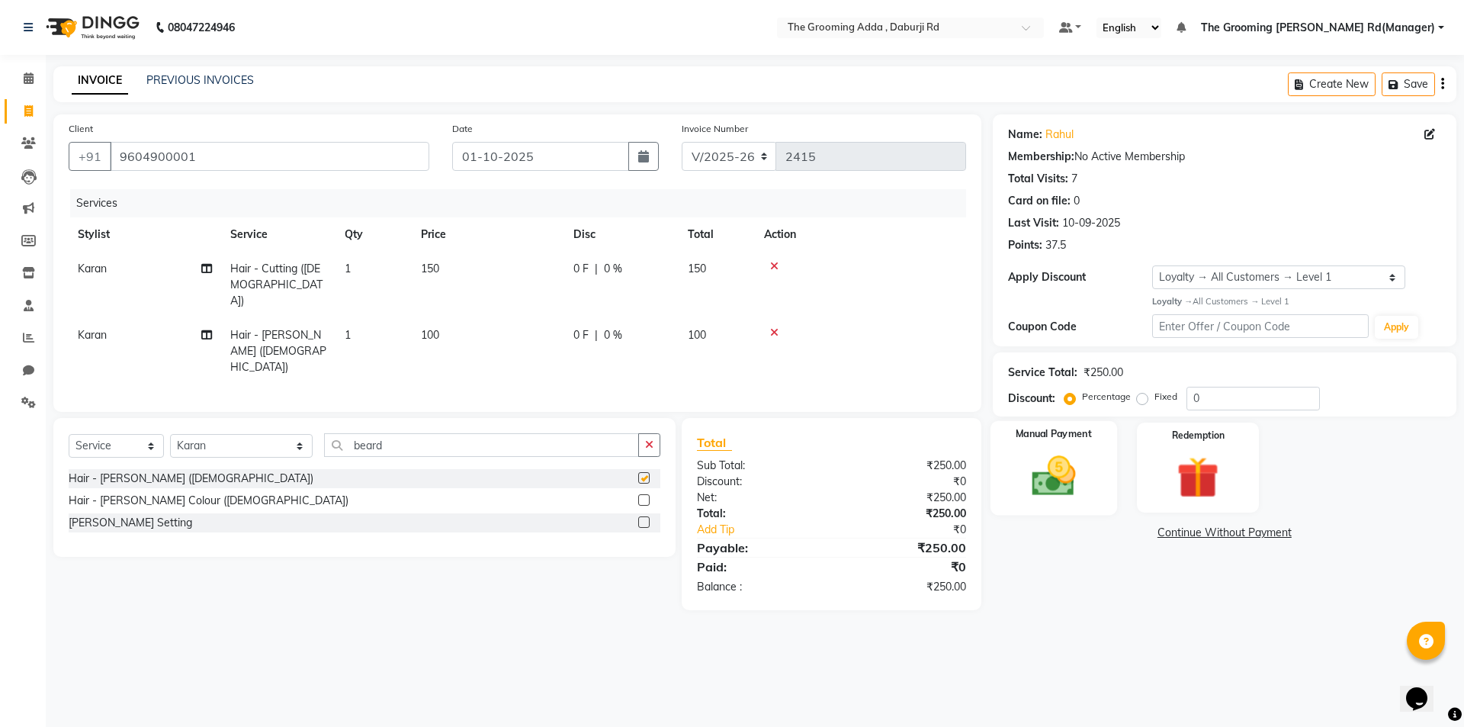
checkbox input "false"
click at [1062, 486] on img at bounding box center [1053, 476] width 71 height 50
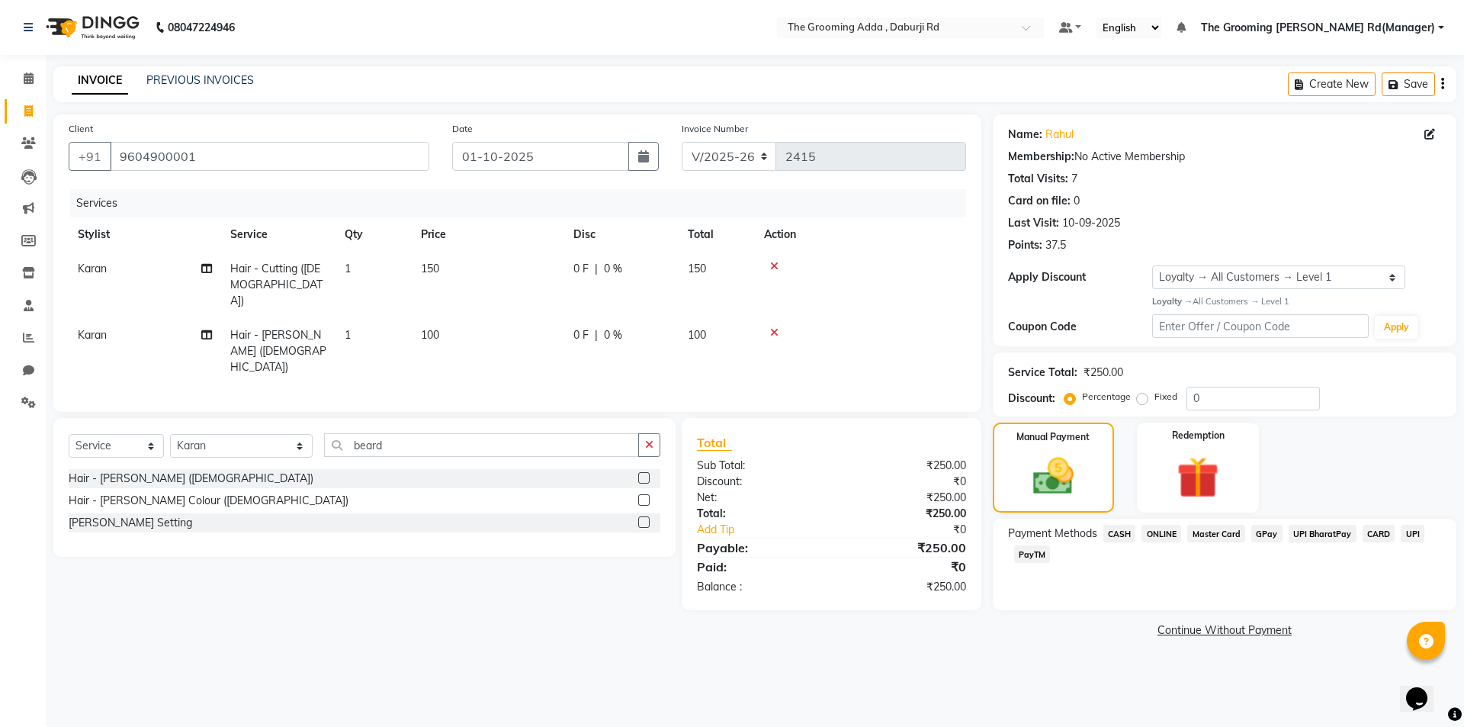
click at [1112, 532] on span "CASH" at bounding box center [1119, 534] width 33 height 18
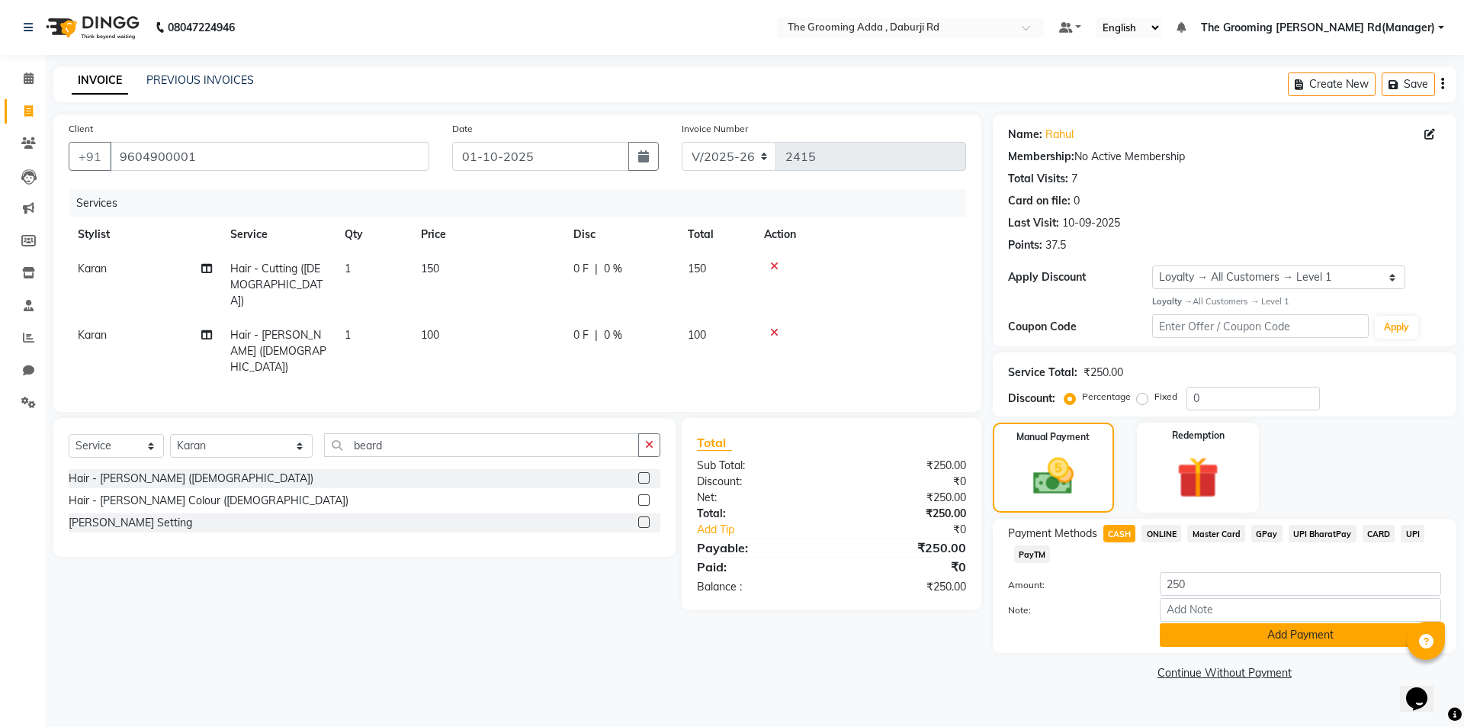
click at [1171, 632] on button "Add Payment" at bounding box center [1300, 635] width 281 height 24
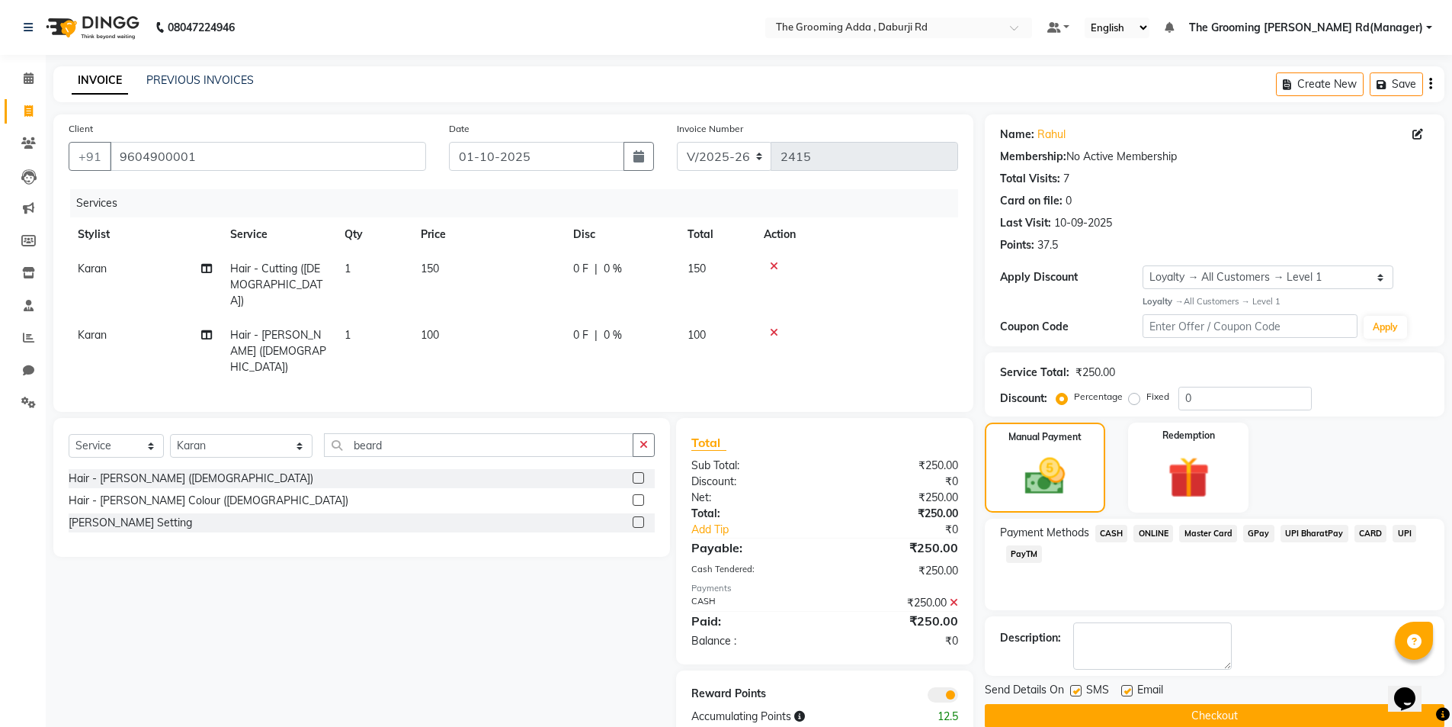
click at [1126, 687] on label at bounding box center [1126, 690] width 11 height 11
click at [1126, 687] on input "checkbox" at bounding box center [1126, 691] width 10 height 10
checkbox input "false"
click at [1071, 689] on label at bounding box center [1075, 690] width 11 height 11
click at [1071, 689] on input "checkbox" at bounding box center [1075, 691] width 10 height 10
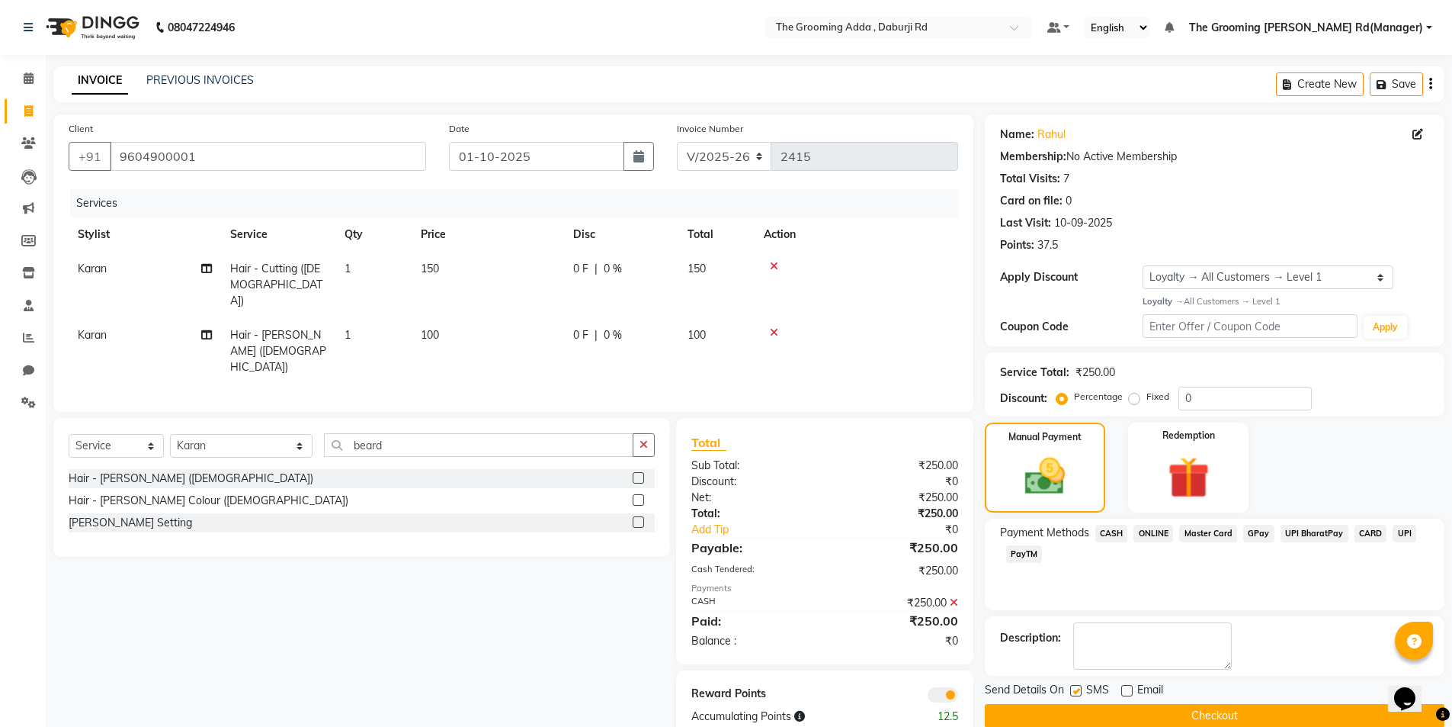
checkbox input "false"
click at [1099, 720] on button "Checkout" at bounding box center [1215, 716] width 460 height 24
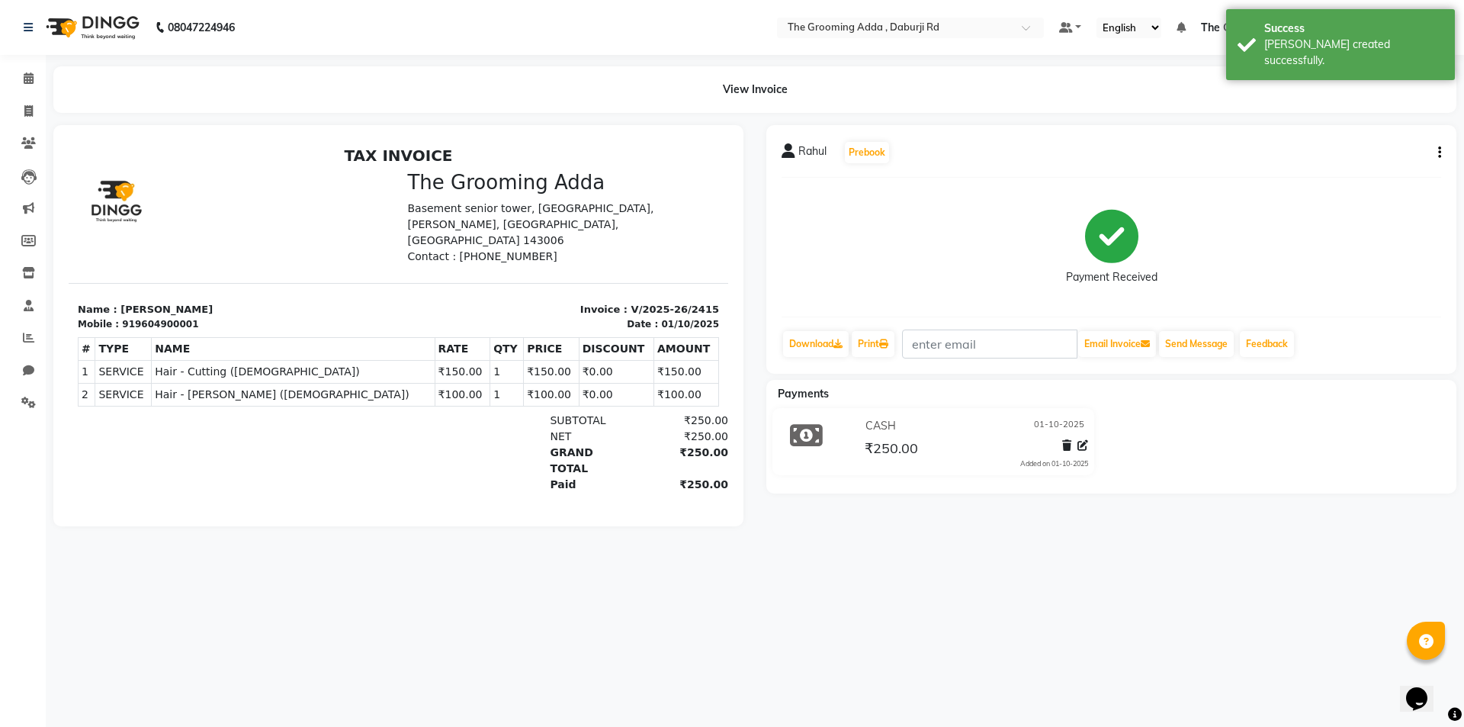
select select "service"
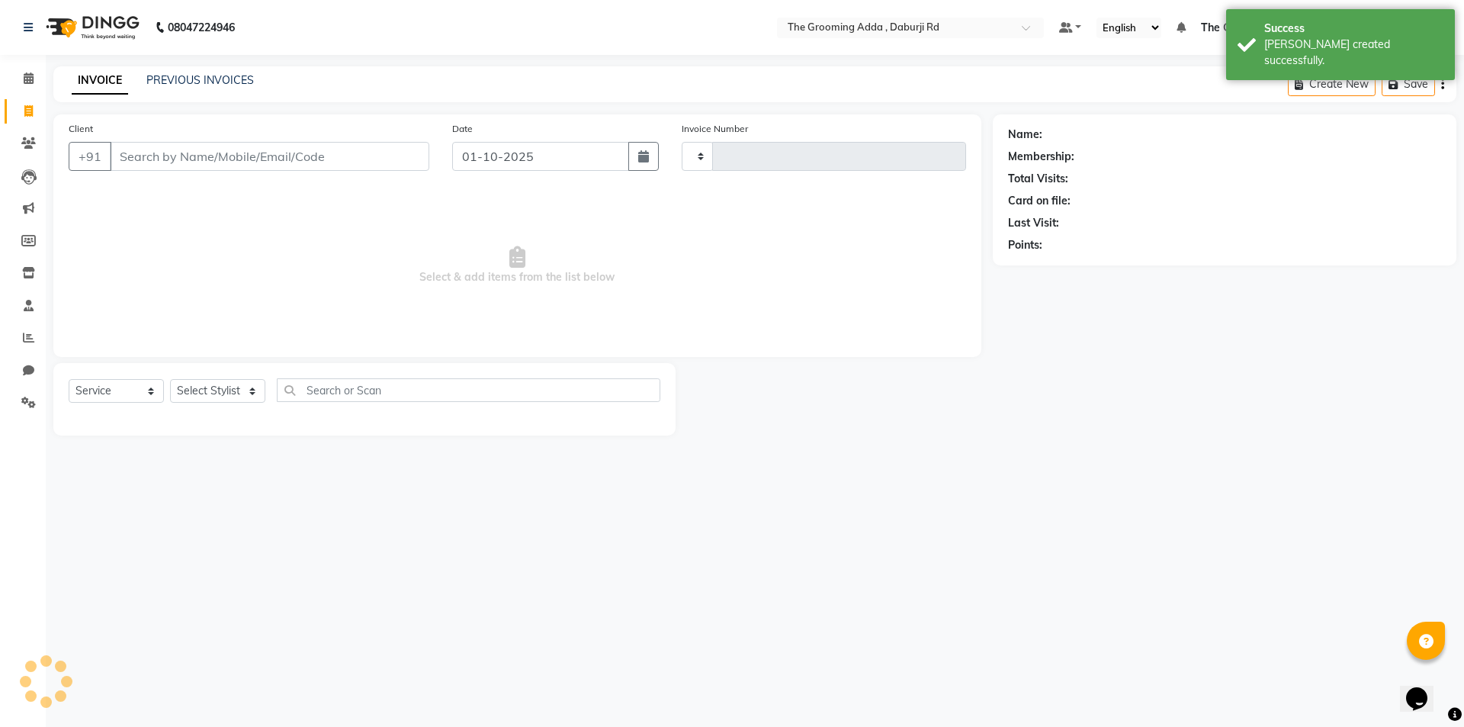
type input "2416"
select select "8001"
